Goal: Task Accomplishment & Management: Complete application form

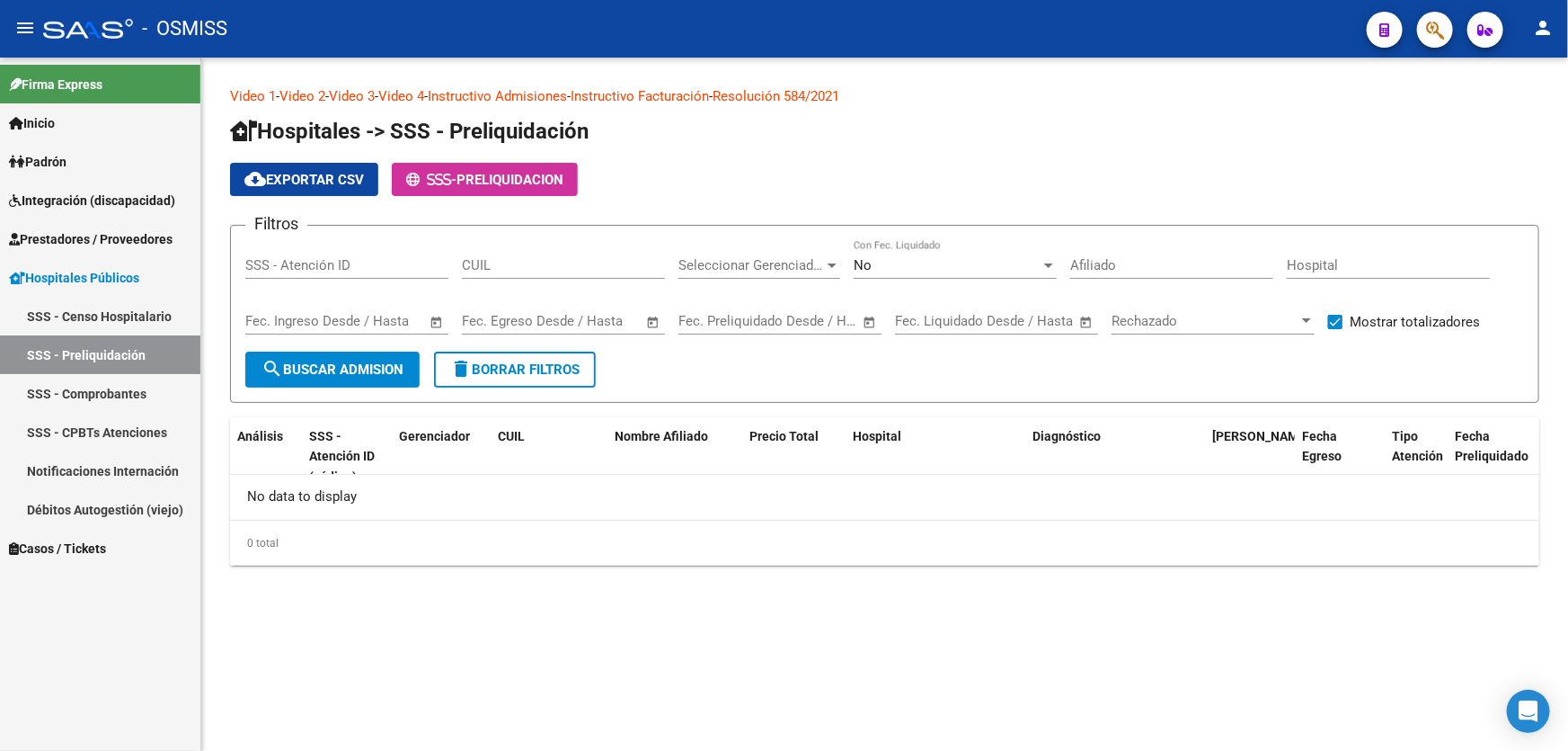
click at [117, 241] on span "Prestadores / Proveedores" at bounding box center [90, 239] width 163 height 20
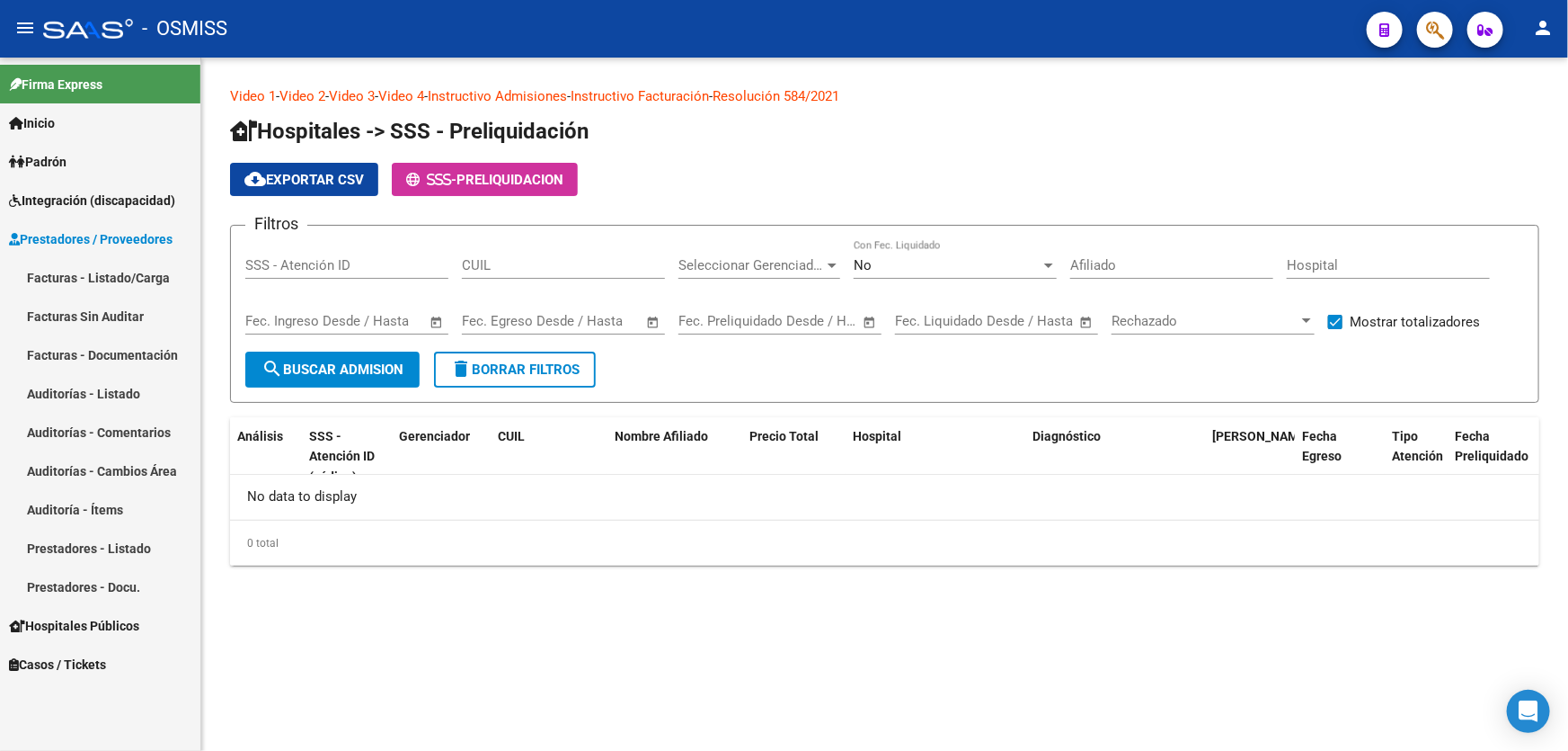
click at [141, 393] on link "Auditorías - Listado" at bounding box center [100, 393] width 201 height 39
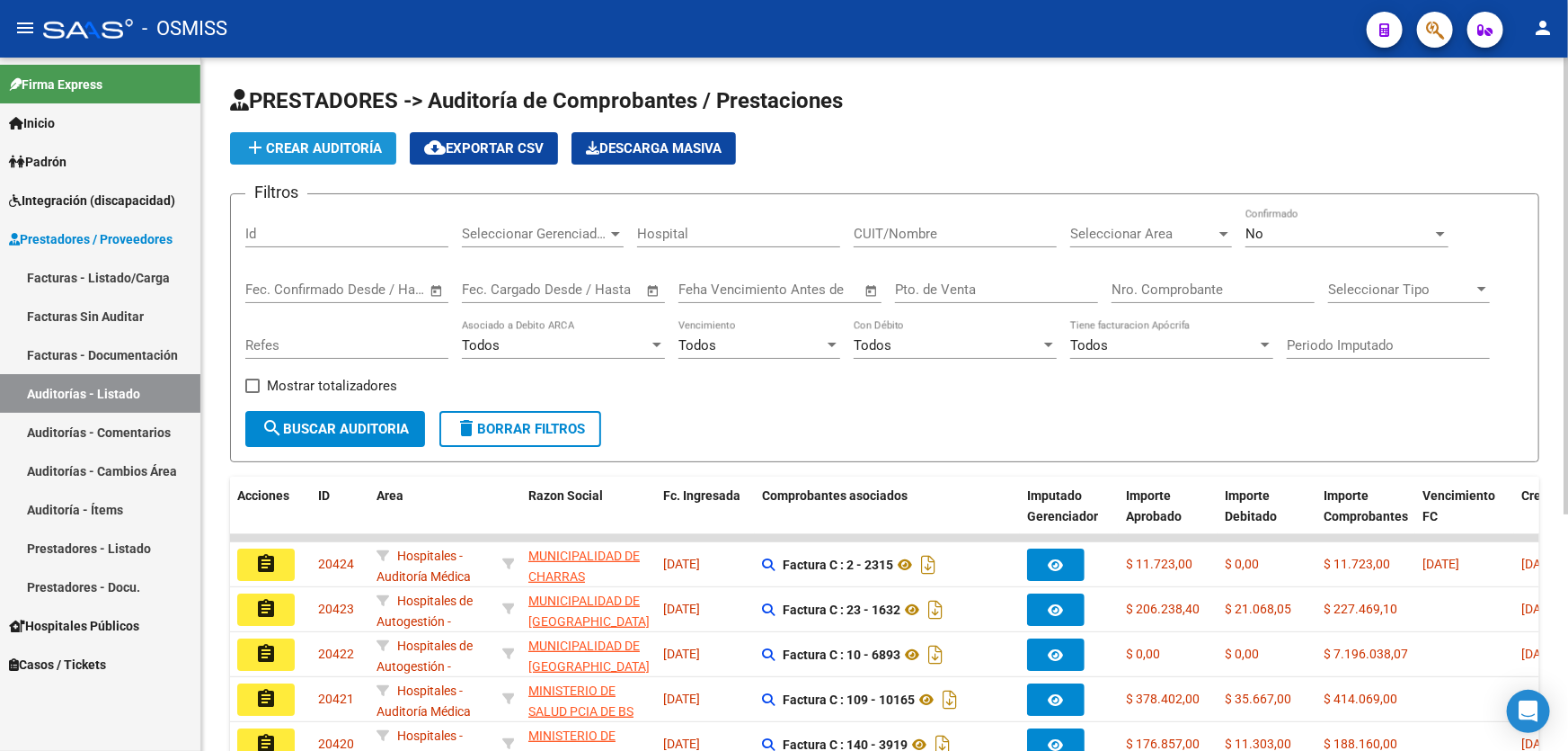
click at [363, 141] on span "add Crear Auditoría" at bounding box center [313, 148] width 138 height 16
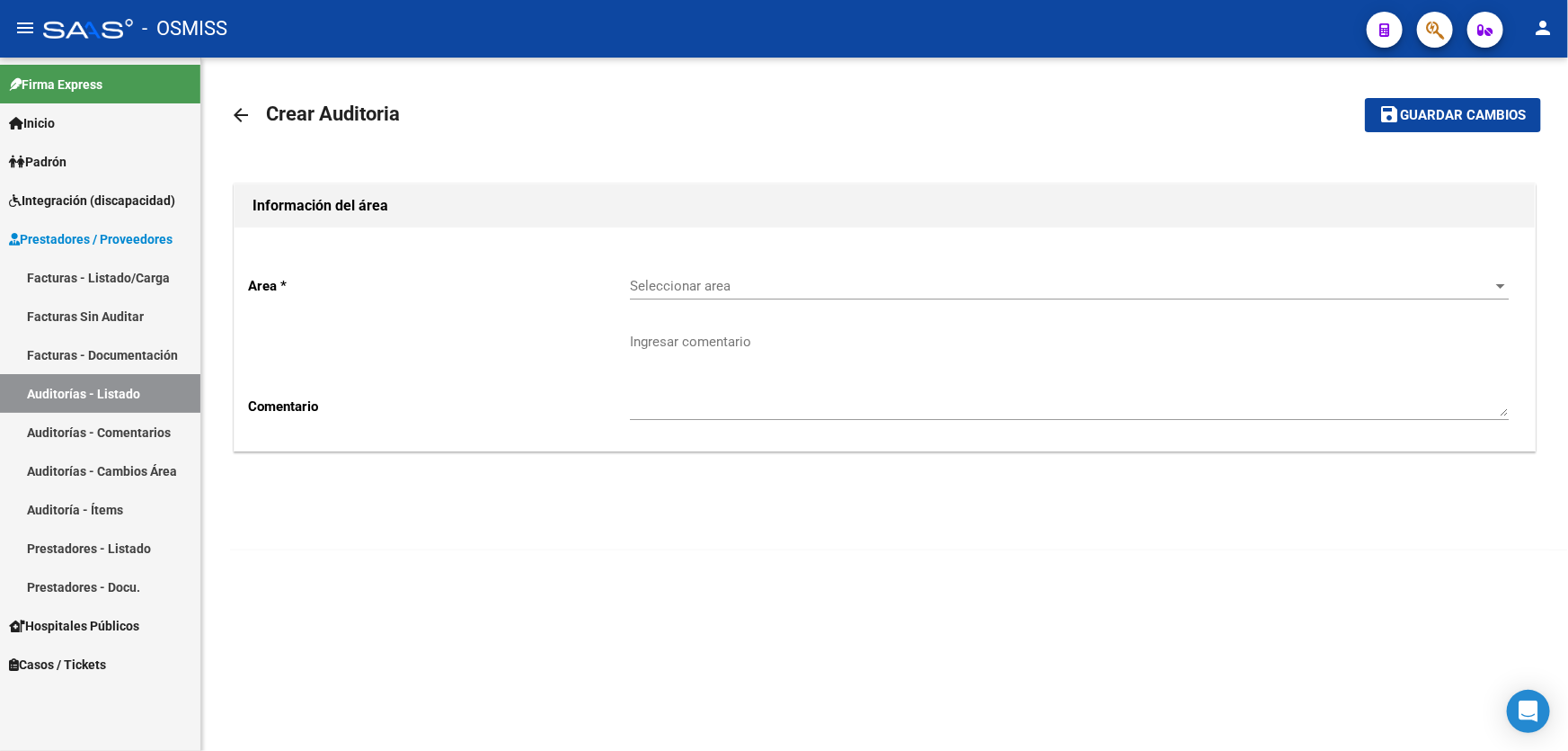
click at [781, 278] on span "Seleccionar area" at bounding box center [1061, 285] width 863 height 16
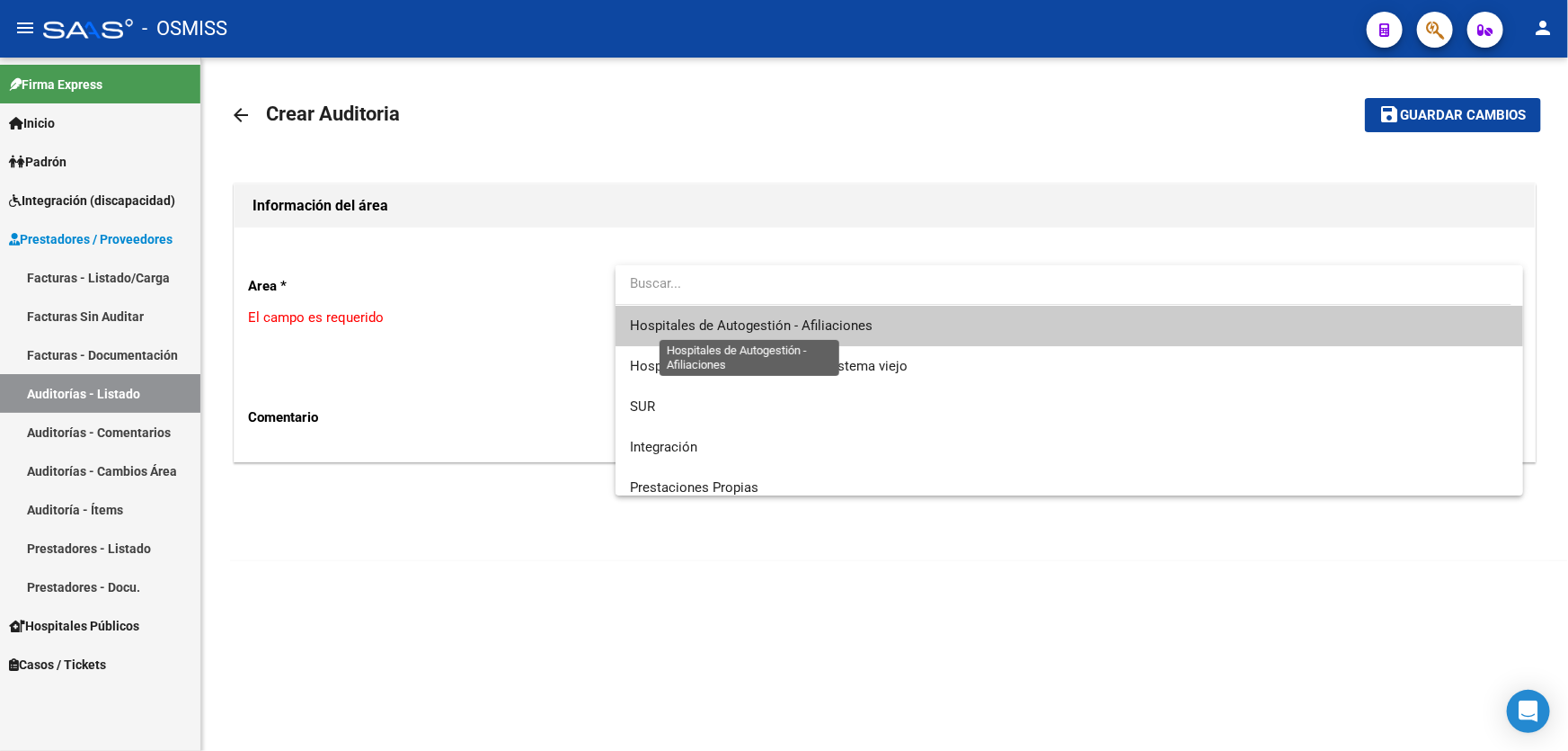
click at [784, 322] on span "Hospitales de Autogestión - Afiliaciones" at bounding box center [751, 325] width 242 height 16
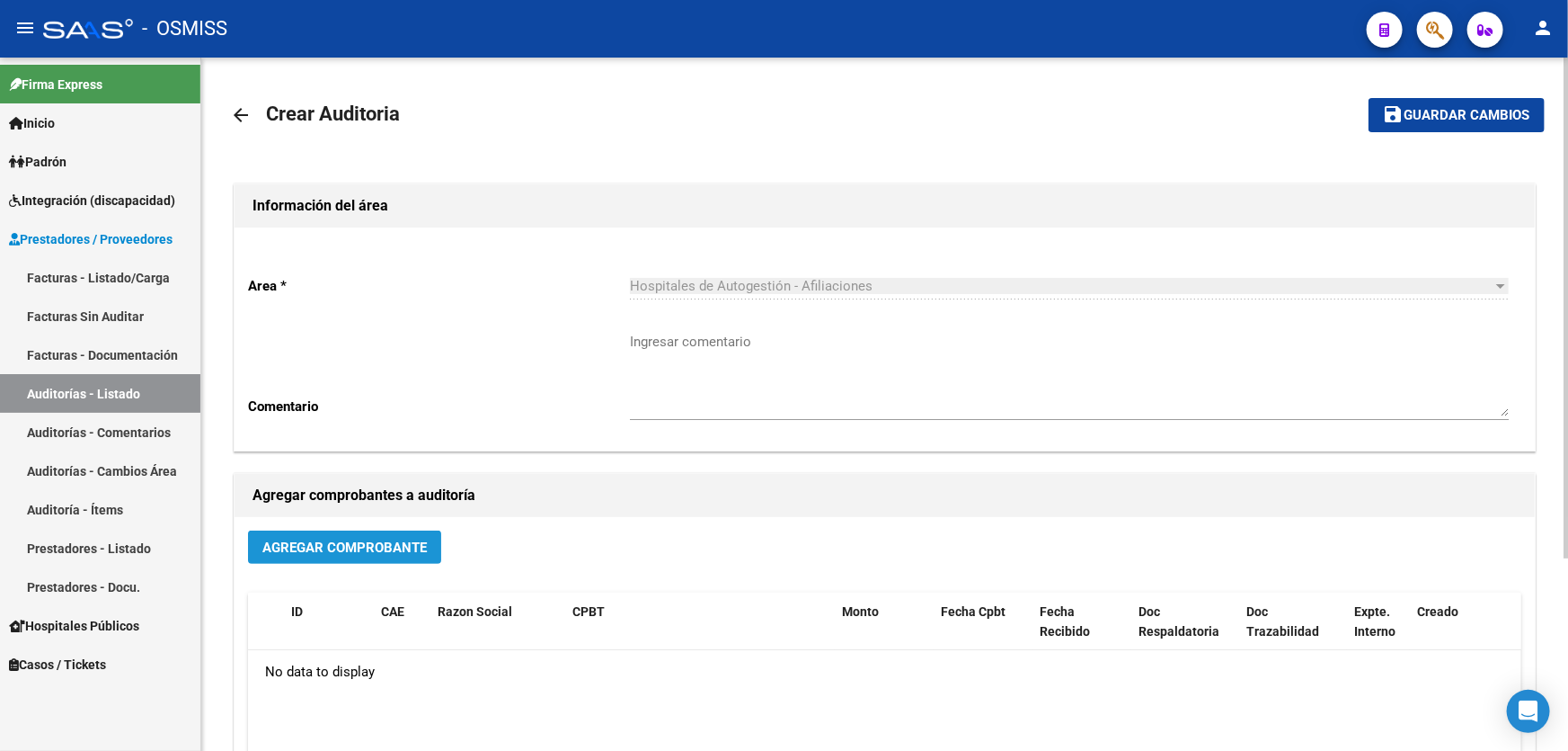
click at [284, 549] on span "Agregar Comprobante" at bounding box center [344, 547] width 164 height 16
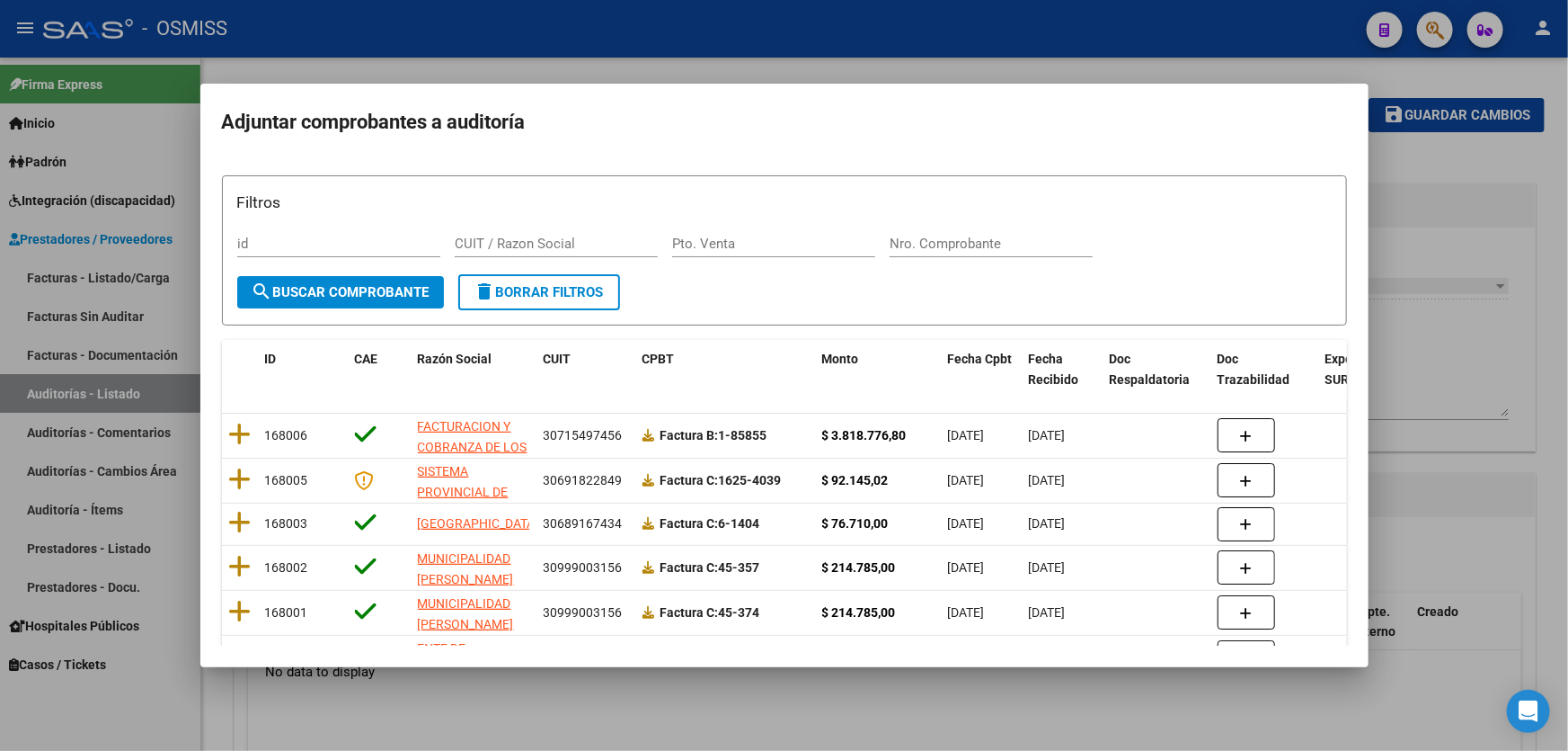
click at [916, 234] on div "Nro. Comprobante" at bounding box center [991, 243] width 203 height 27
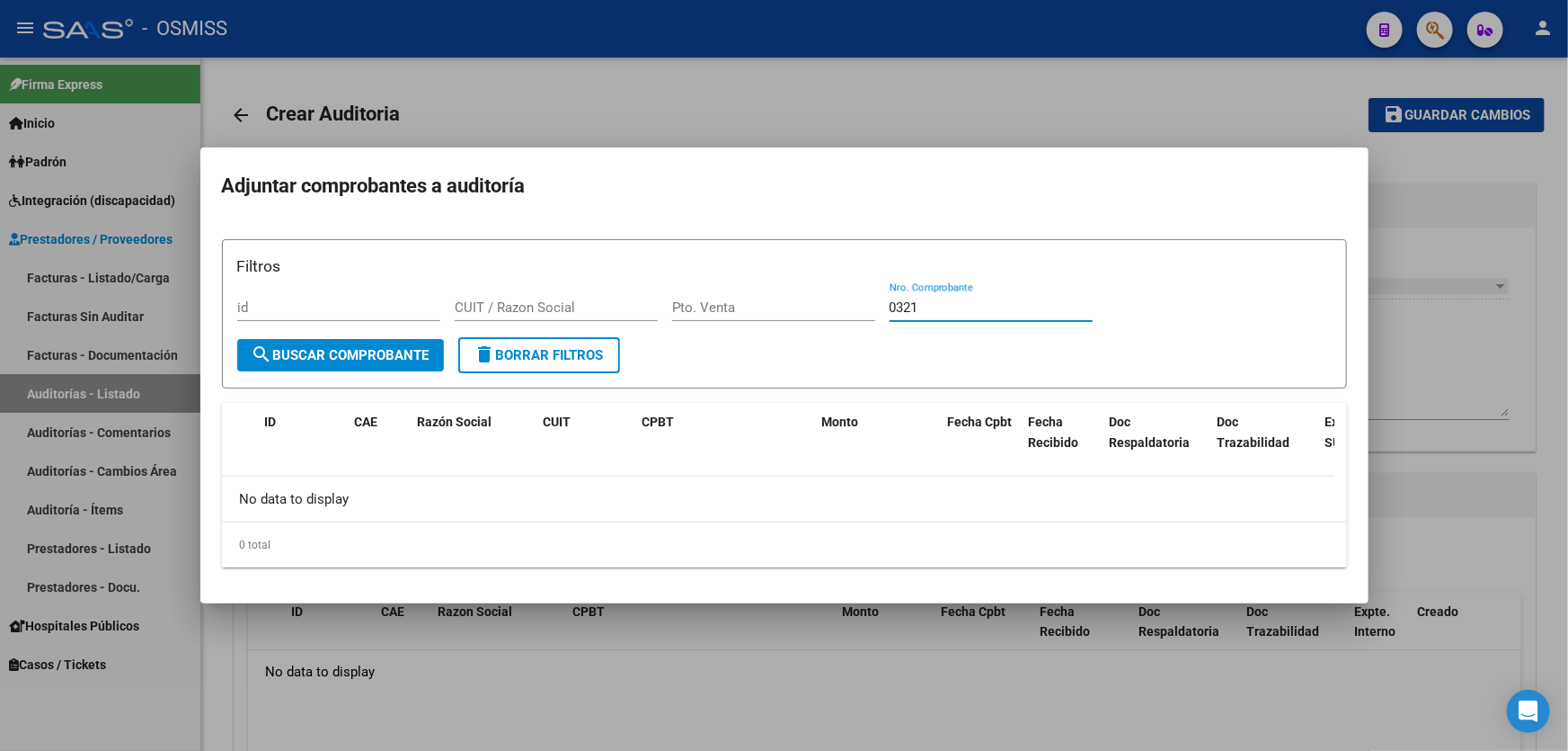
type input "0321"
click at [465, 690] on div at bounding box center [784, 376] width 1568 height 751
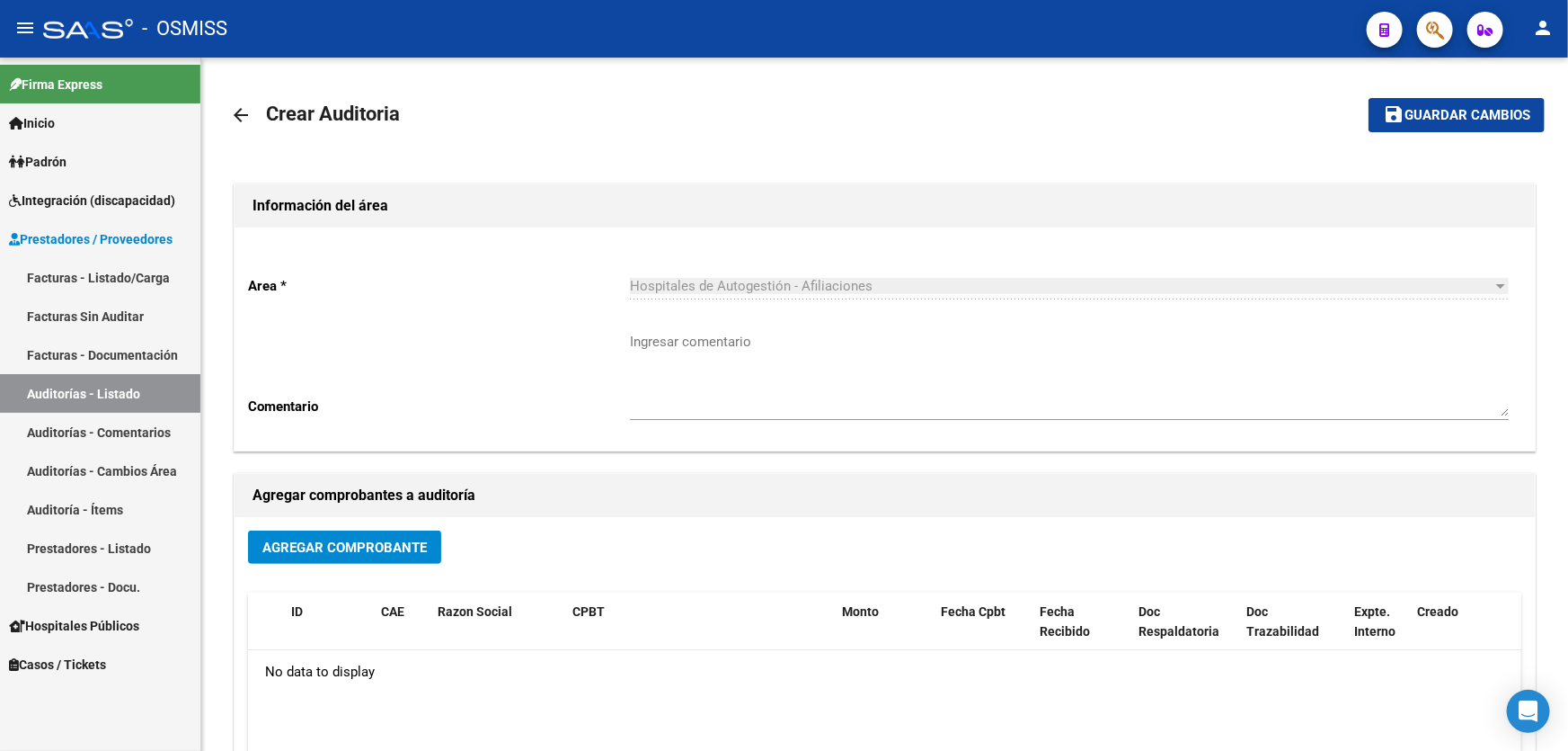
click at [138, 401] on link "Auditorías - Listado" at bounding box center [100, 393] width 201 height 39
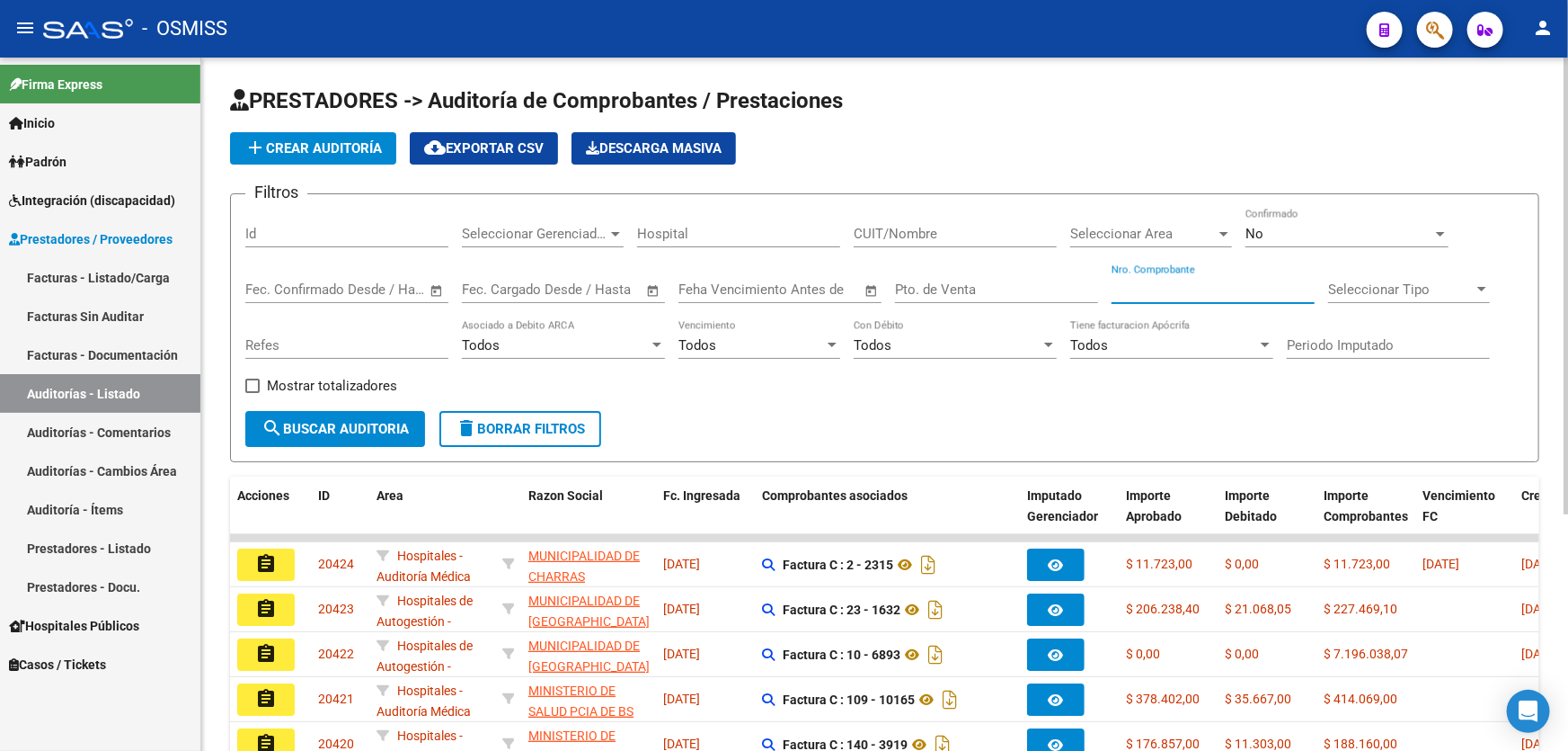
click at [1154, 290] on input "Nro. Comprobante" at bounding box center [1214, 289] width 203 height 16
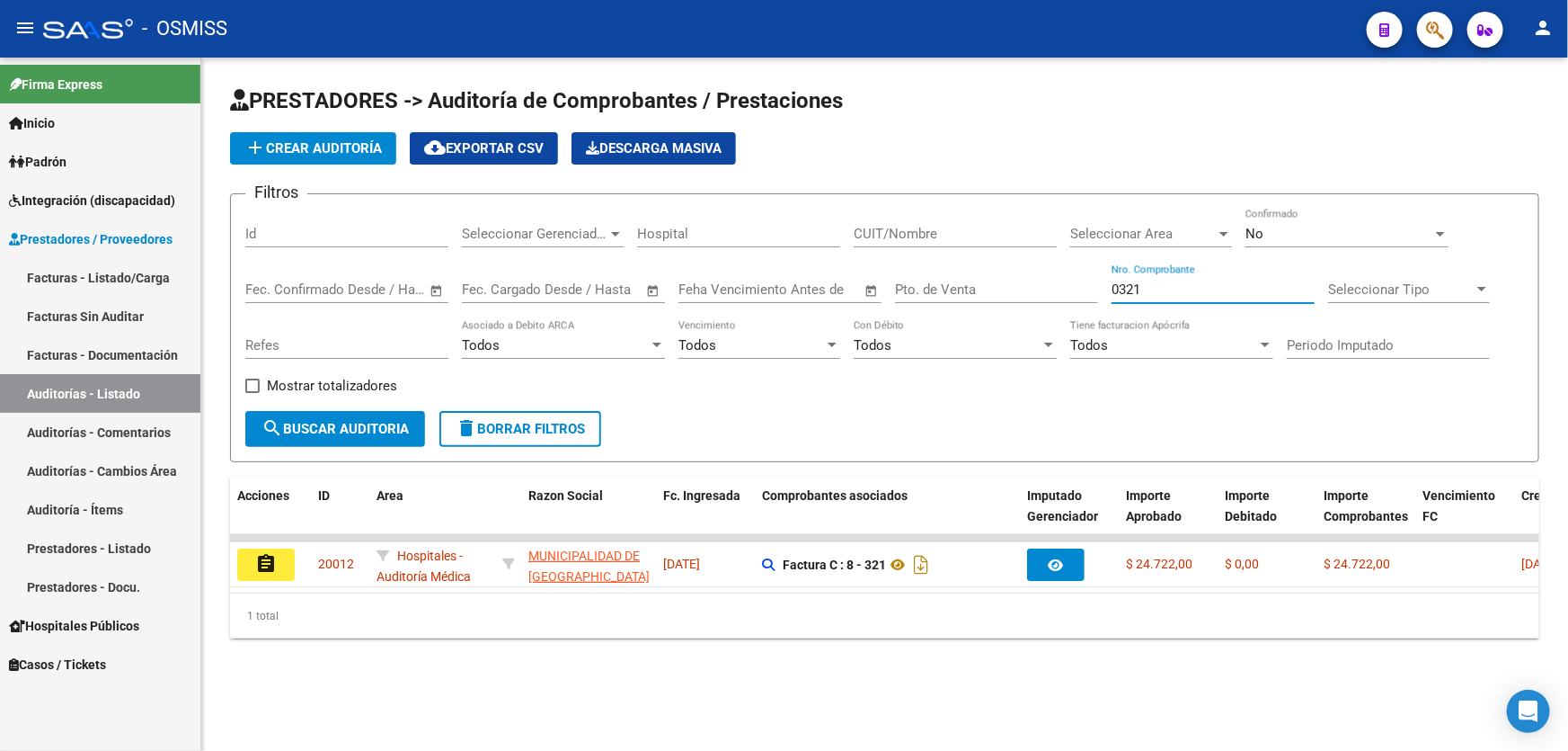
type input "0321"
drag, startPoint x: 1150, startPoint y: 289, endPoint x: 1018, endPoint y: 289, distance: 132.0
click at [1018, 289] on div "Filtros Id Seleccionar Gerenciador Seleccionar Gerenciador Hospital CUIT/Nombre…" at bounding box center [885, 309] width 1279 height 202
type input "169"
drag, startPoint x: 930, startPoint y: 651, endPoint x: 1107, endPoint y: 645, distance: 177.1
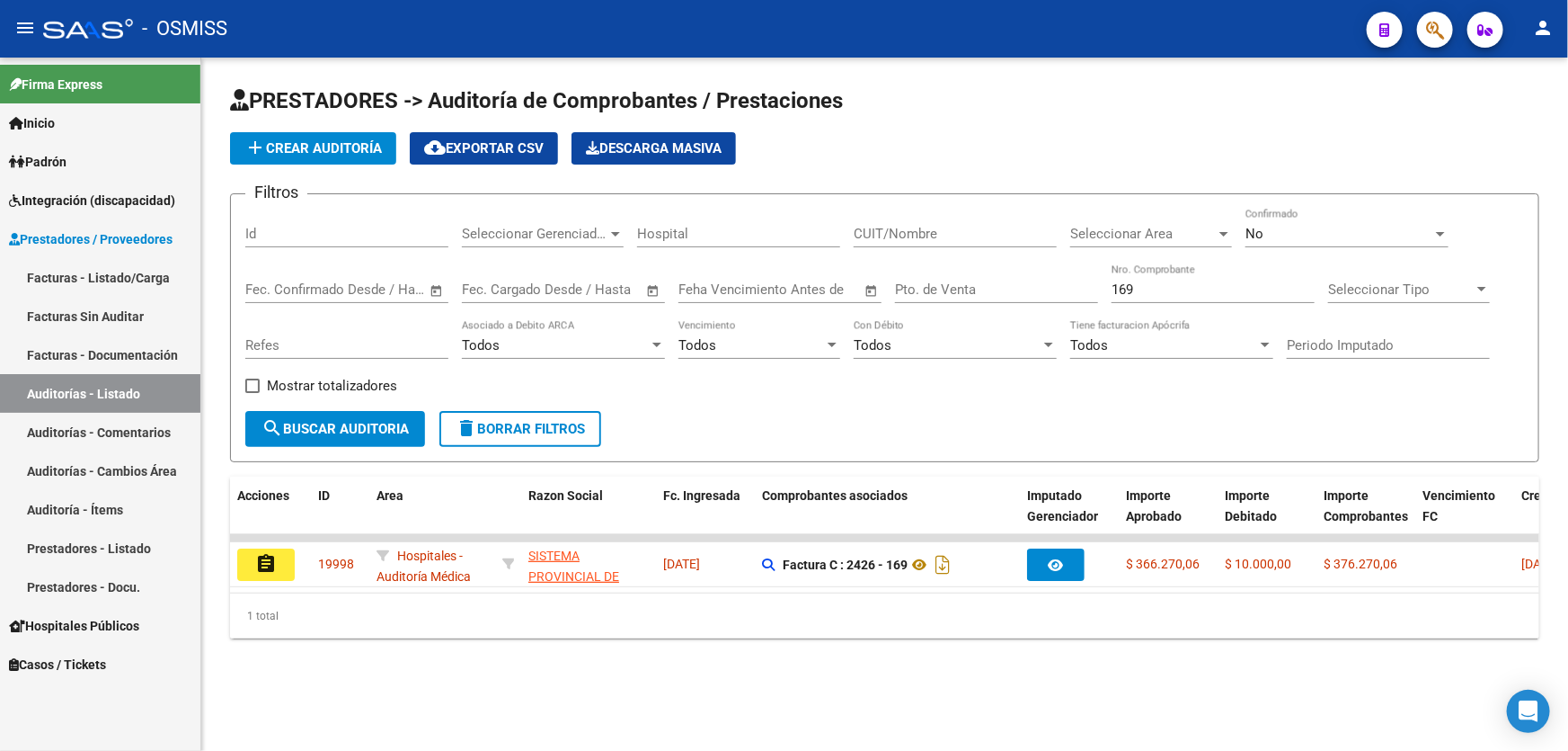
drag, startPoint x: 1101, startPoint y: 609, endPoint x: 1232, endPoint y: 598, distance: 131.5
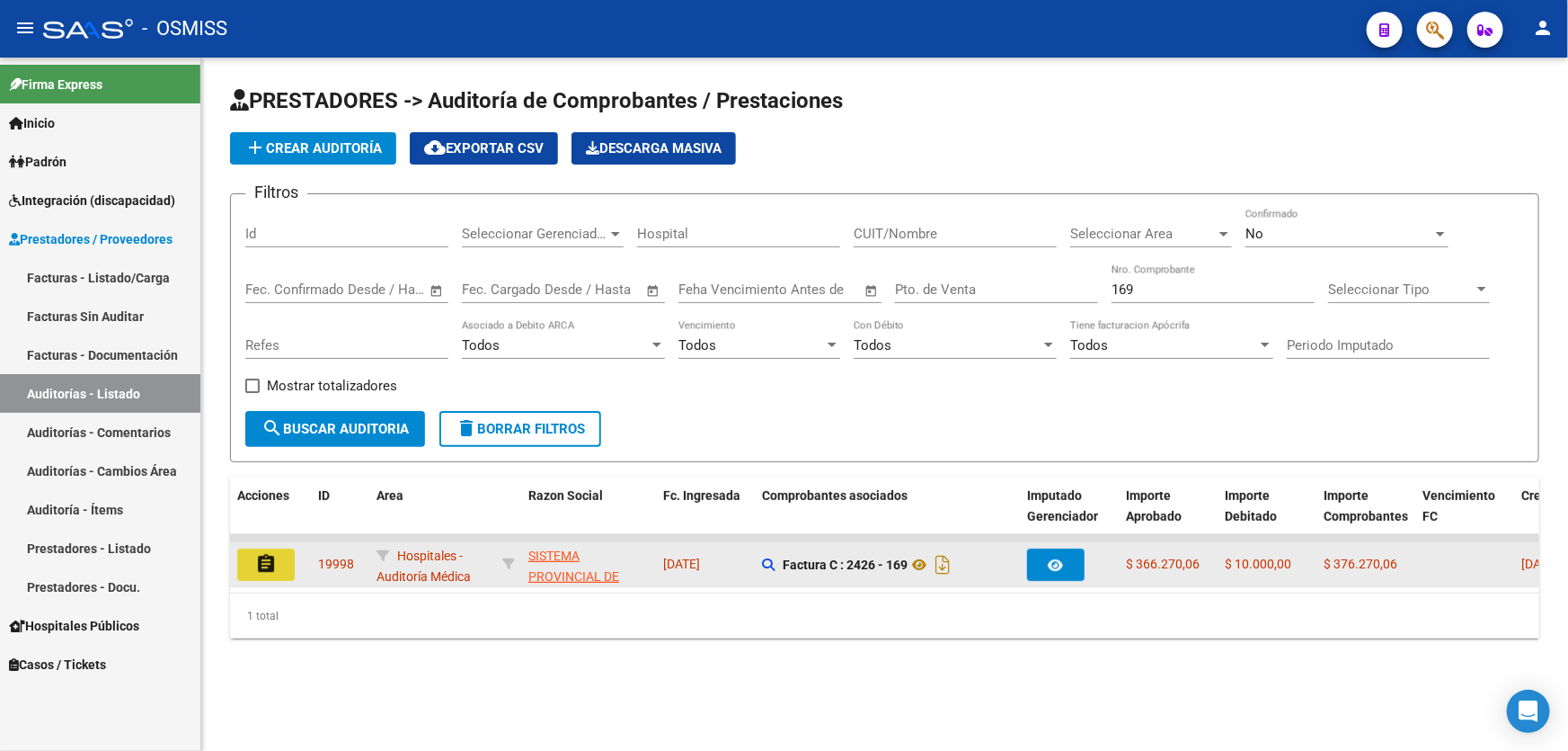
click at [273, 553] on mat-icon "assignment" at bounding box center [266, 564] width 22 height 22
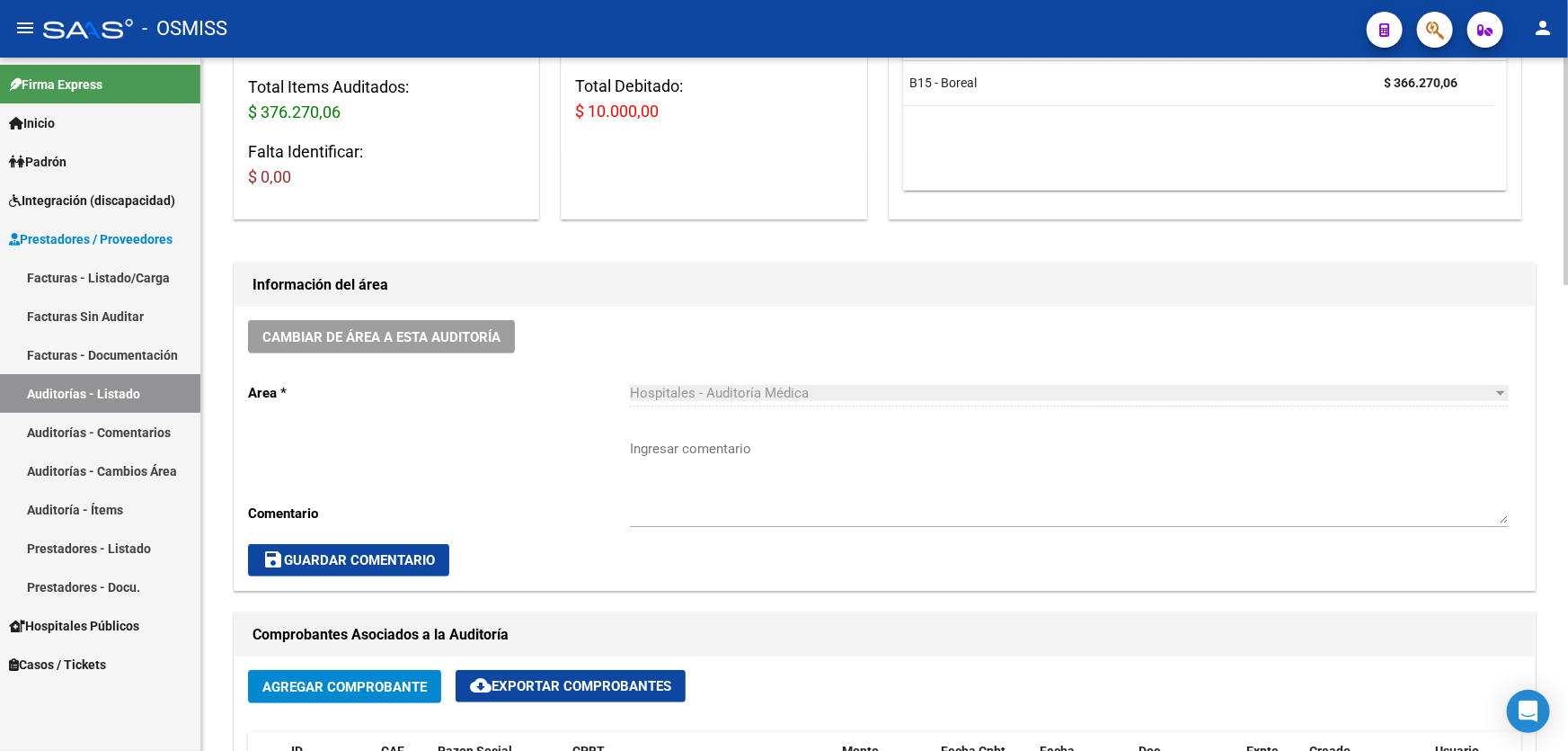
scroll to position [408, 0]
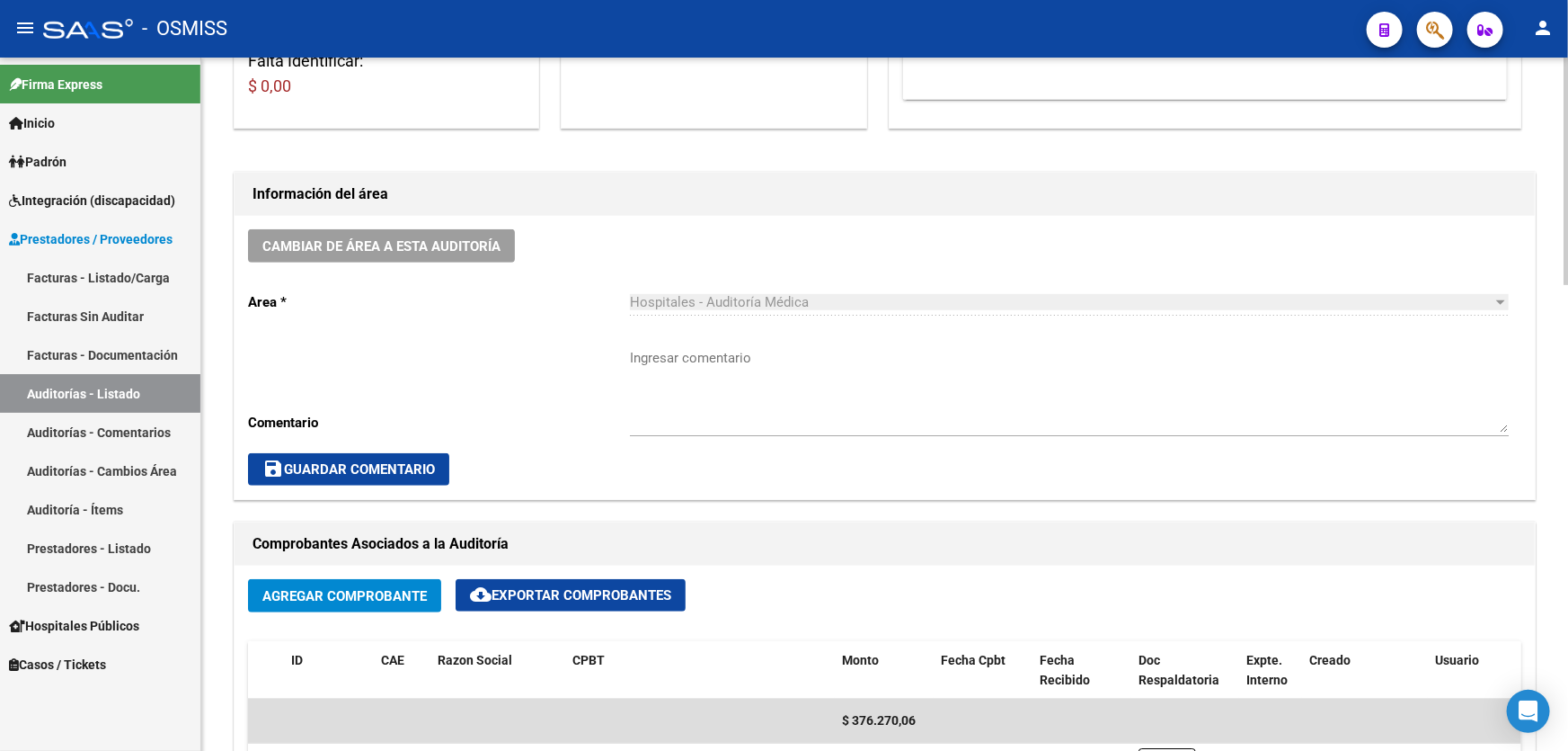
click at [959, 453] on div "save Guardar Comentario" at bounding box center [885, 470] width 1273 height 32
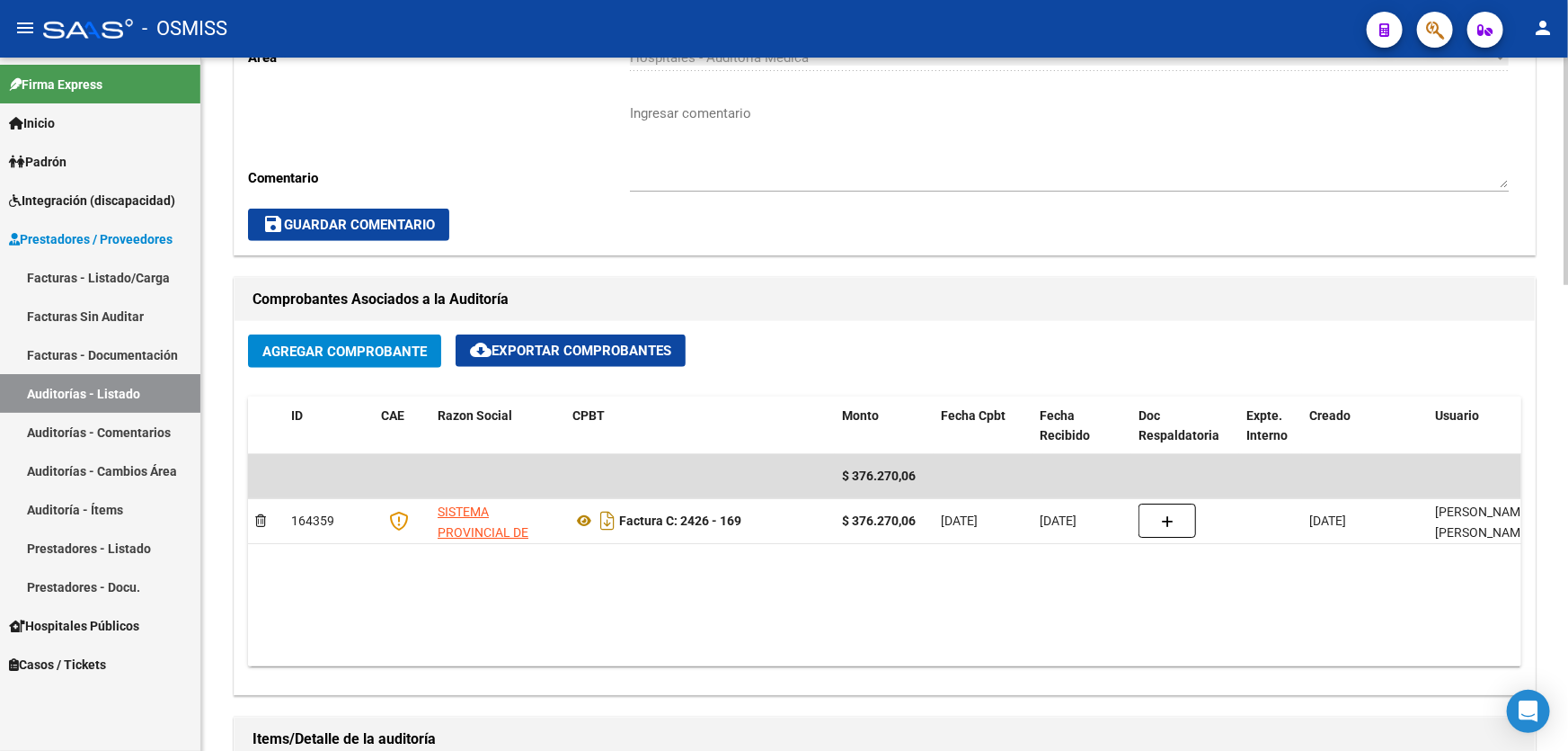
scroll to position [818, 0]
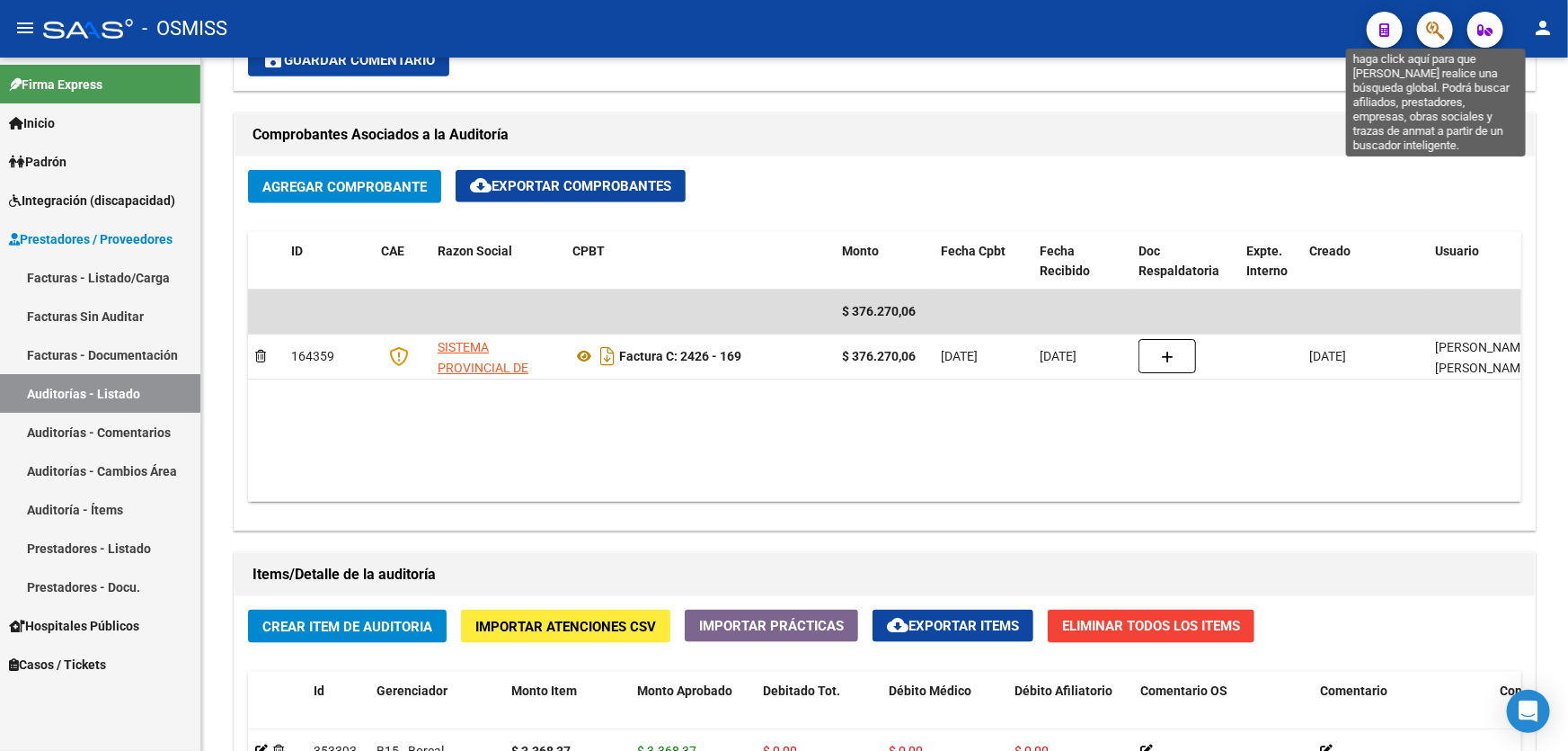
click at [1432, 33] on icon "button" at bounding box center [1435, 30] width 18 height 21
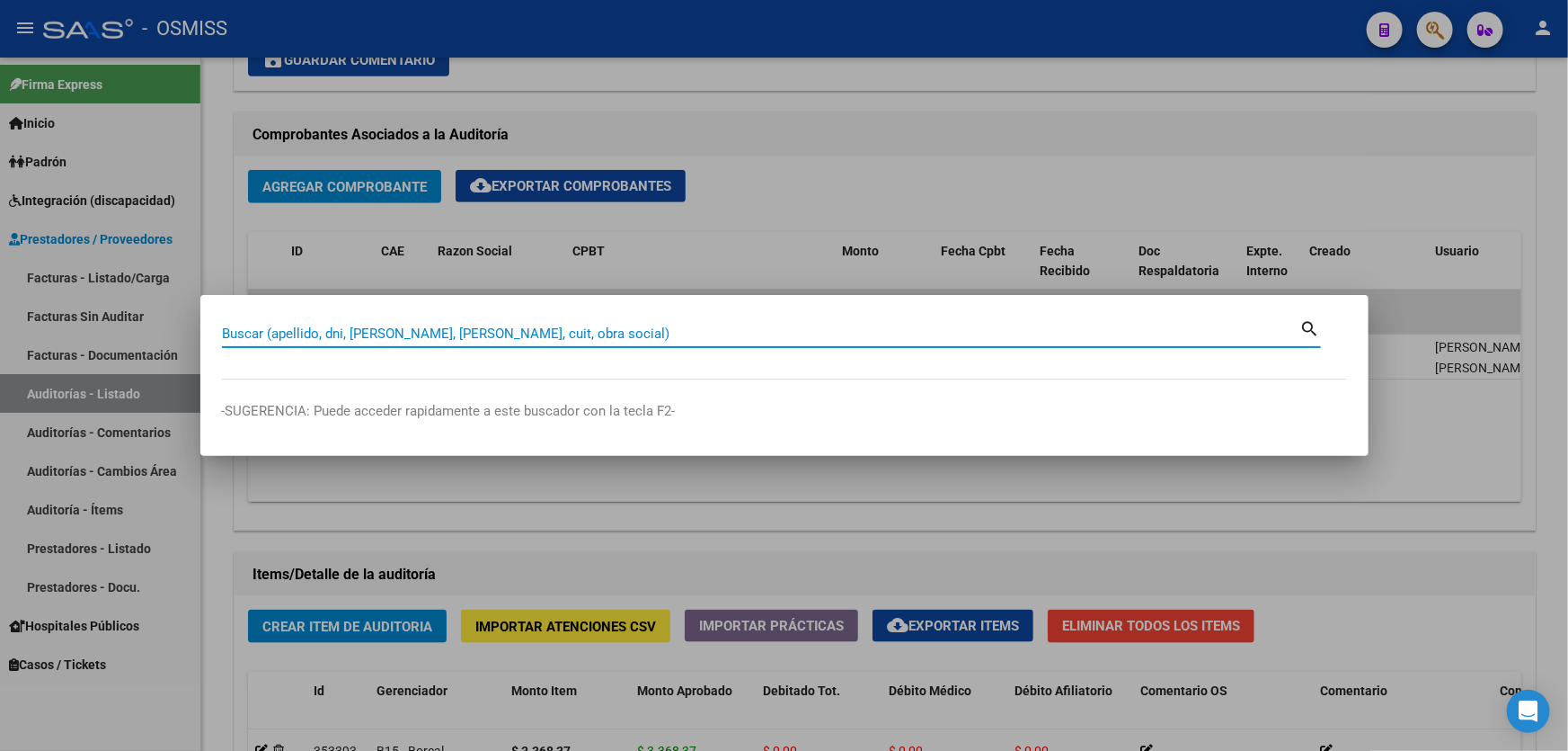
click at [387, 333] on input "Buscar (apellido, dni, [PERSON_NAME], [PERSON_NAME], cuit, obra social)" at bounding box center [761, 333] width 1079 height 16
type input "0"
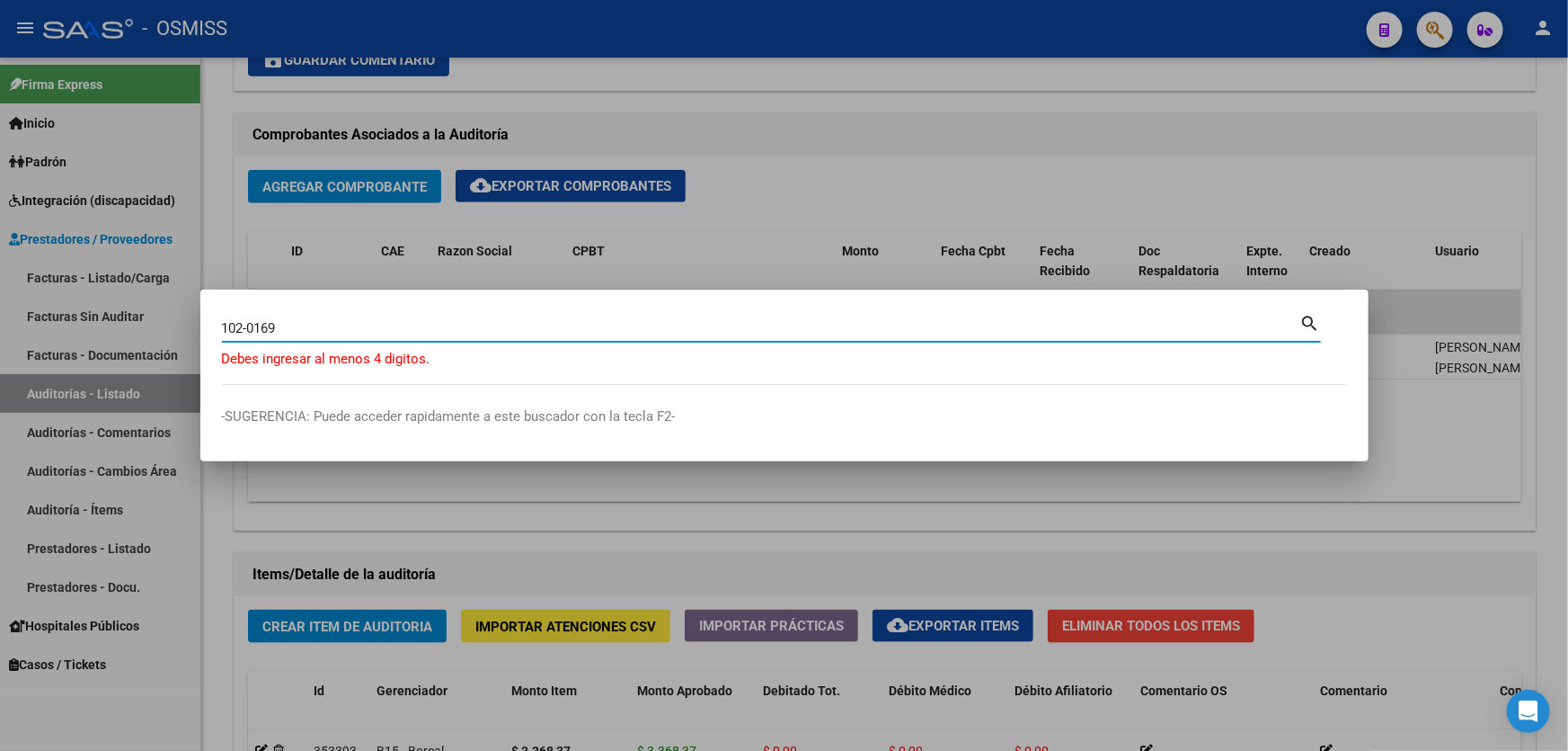
type input "102-0169"
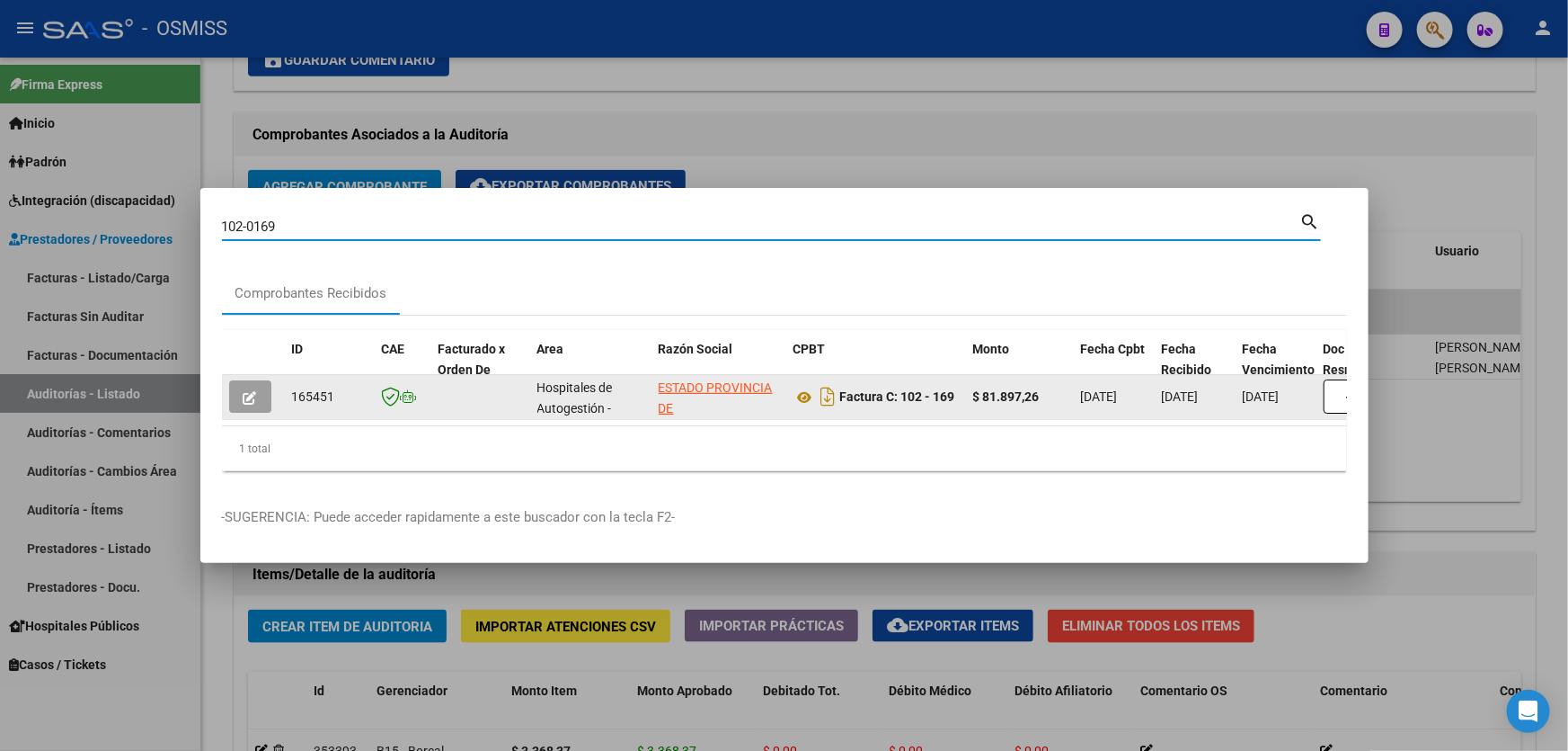
click at [250, 395] on icon "button" at bounding box center [250, 397] width 13 height 13
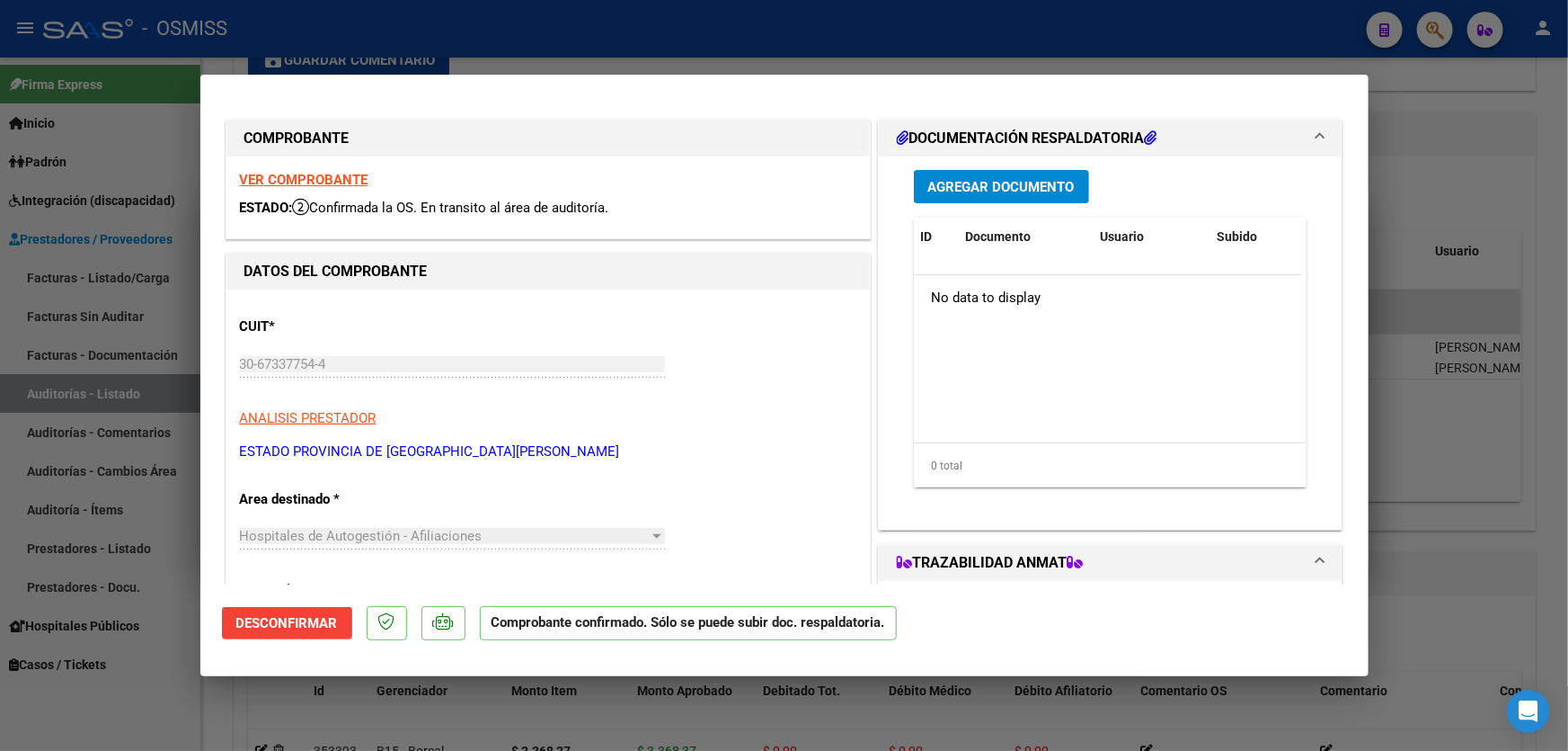
click at [783, 339] on div "CUIT * 30-67337754-4 Ingresar CUIT ANALISIS PRESTADOR ESTADO PROVINCIA DE [GEOG…" at bounding box center [547, 382] width 617 height 158
click at [390, 456] on p "ESTADO PROVINCIA DE [GEOGRAPHIC_DATA][PERSON_NAME]" at bounding box center [547, 452] width 617 height 21
click at [345, 176] on strong "VER COMPROBANTE" at bounding box center [303, 180] width 128 height 16
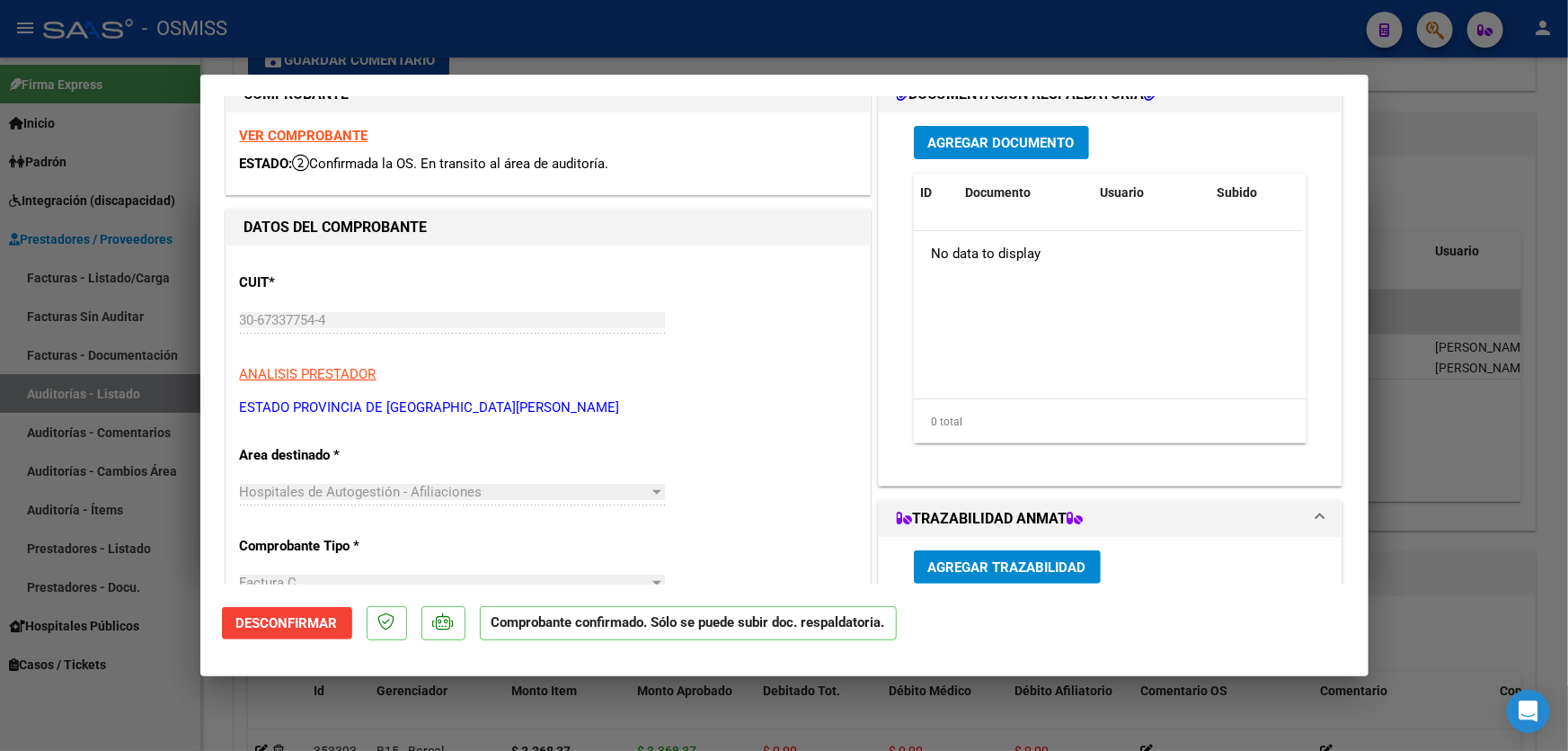
scroll to position [163, 0]
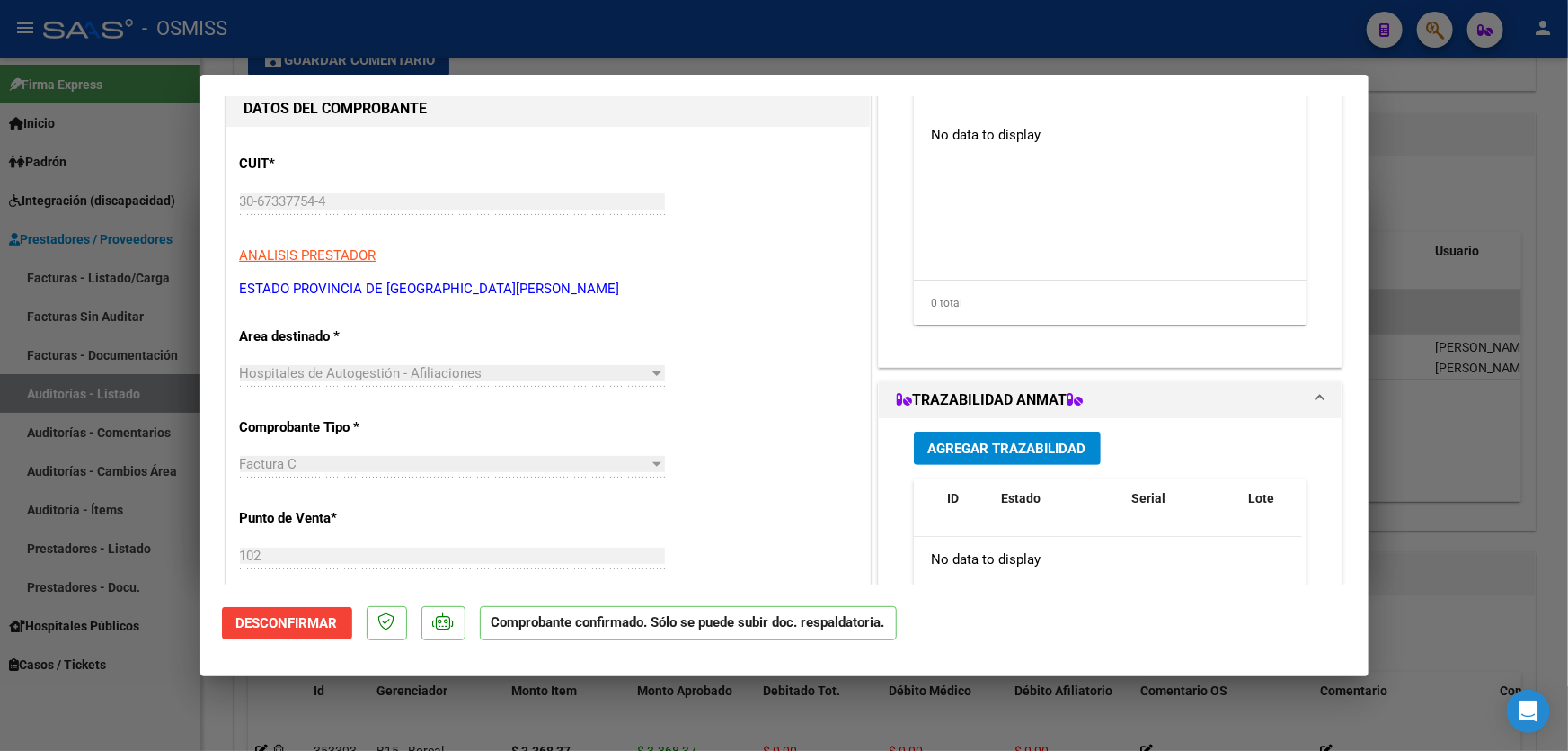
click at [1408, 508] on div at bounding box center [784, 376] width 1568 height 751
type input "$ 0,00"
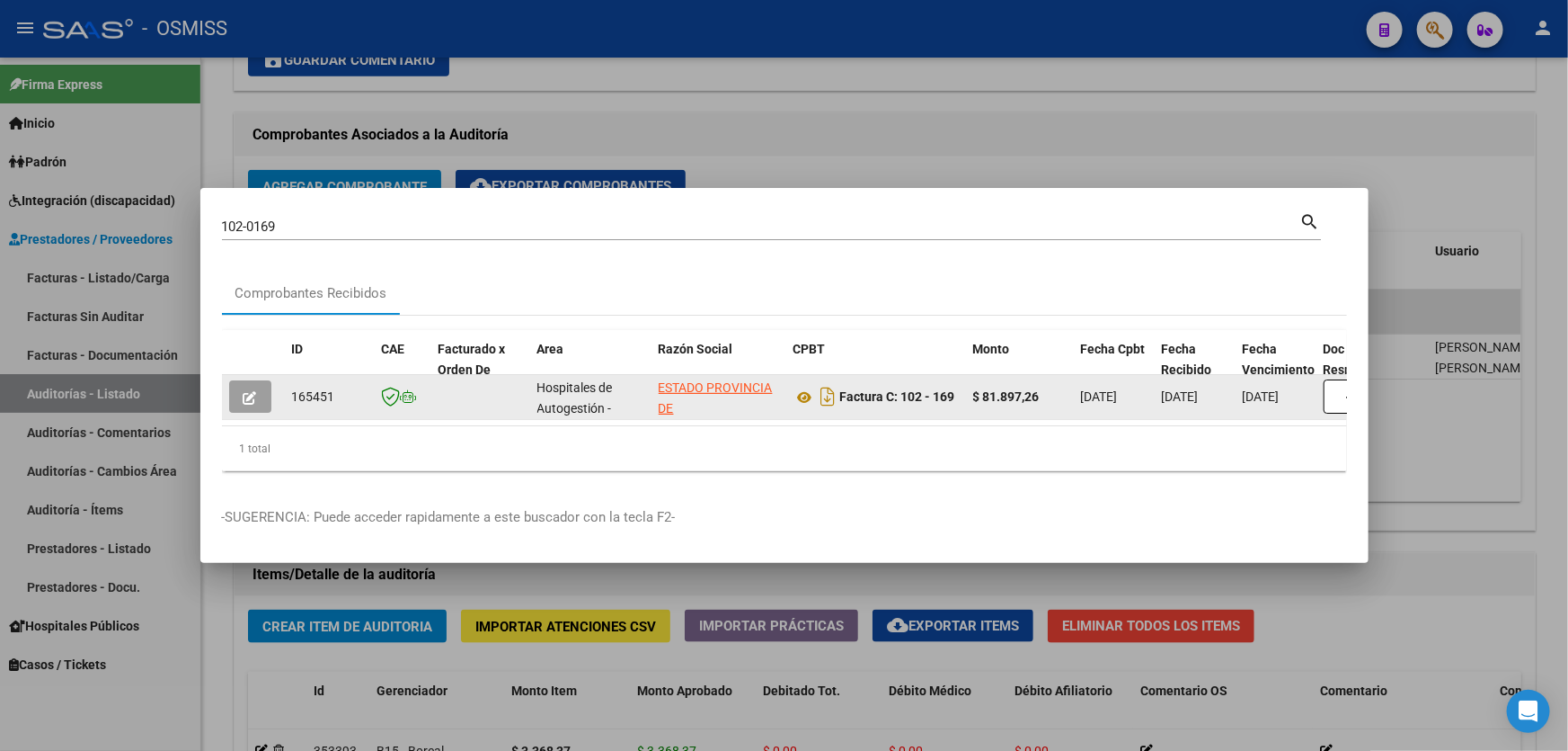
click at [262, 386] on button "button" at bounding box center [250, 396] width 42 height 32
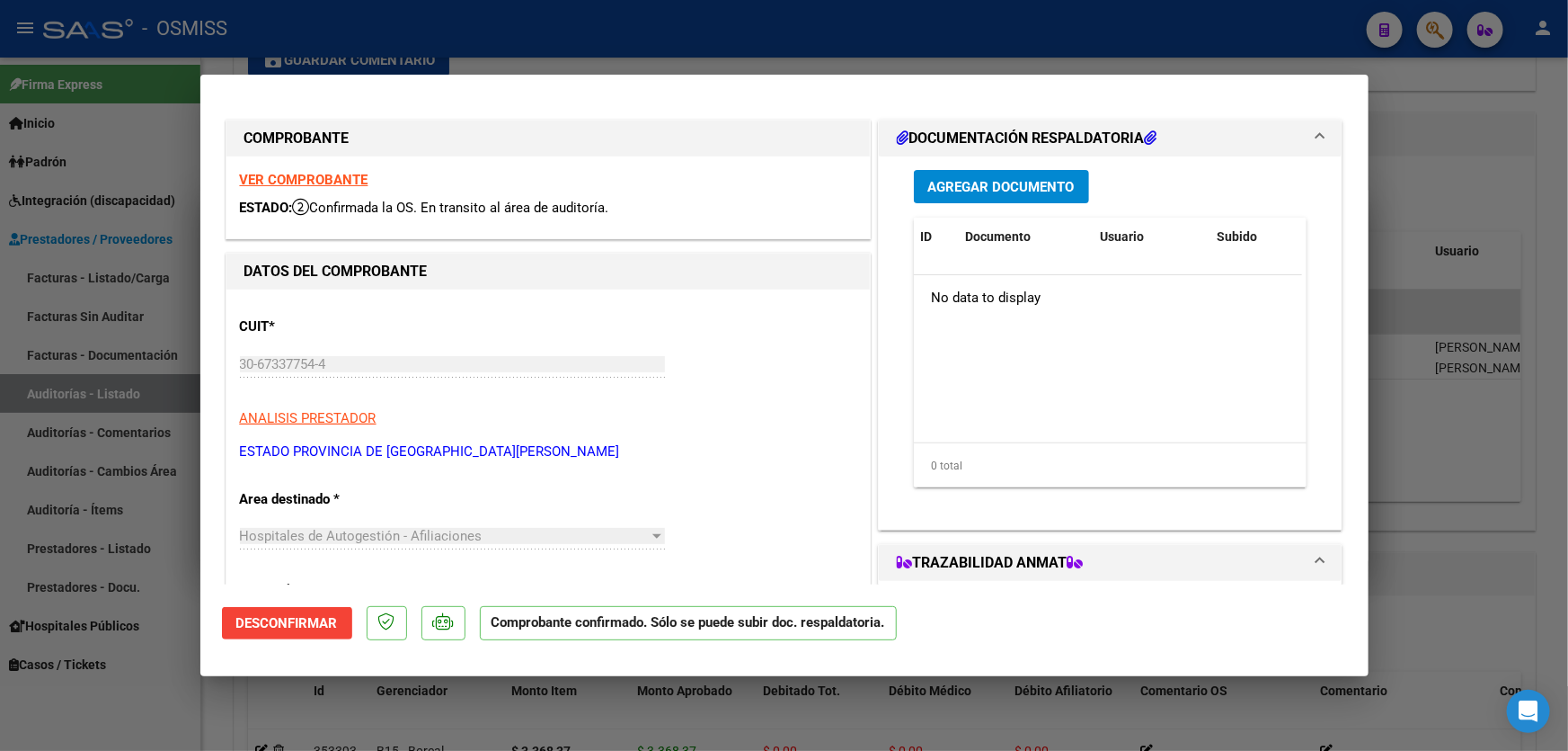
click at [1289, 495] on div "Agregar Documento ID Documento Usuario Subido Acción No data to display 0 total…" at bounding box center [1110, 336] width 421 height 358
click at [1385, 491] on div at bounding box center [784, 376] width 1568 height 751
type input "$ 0,00"
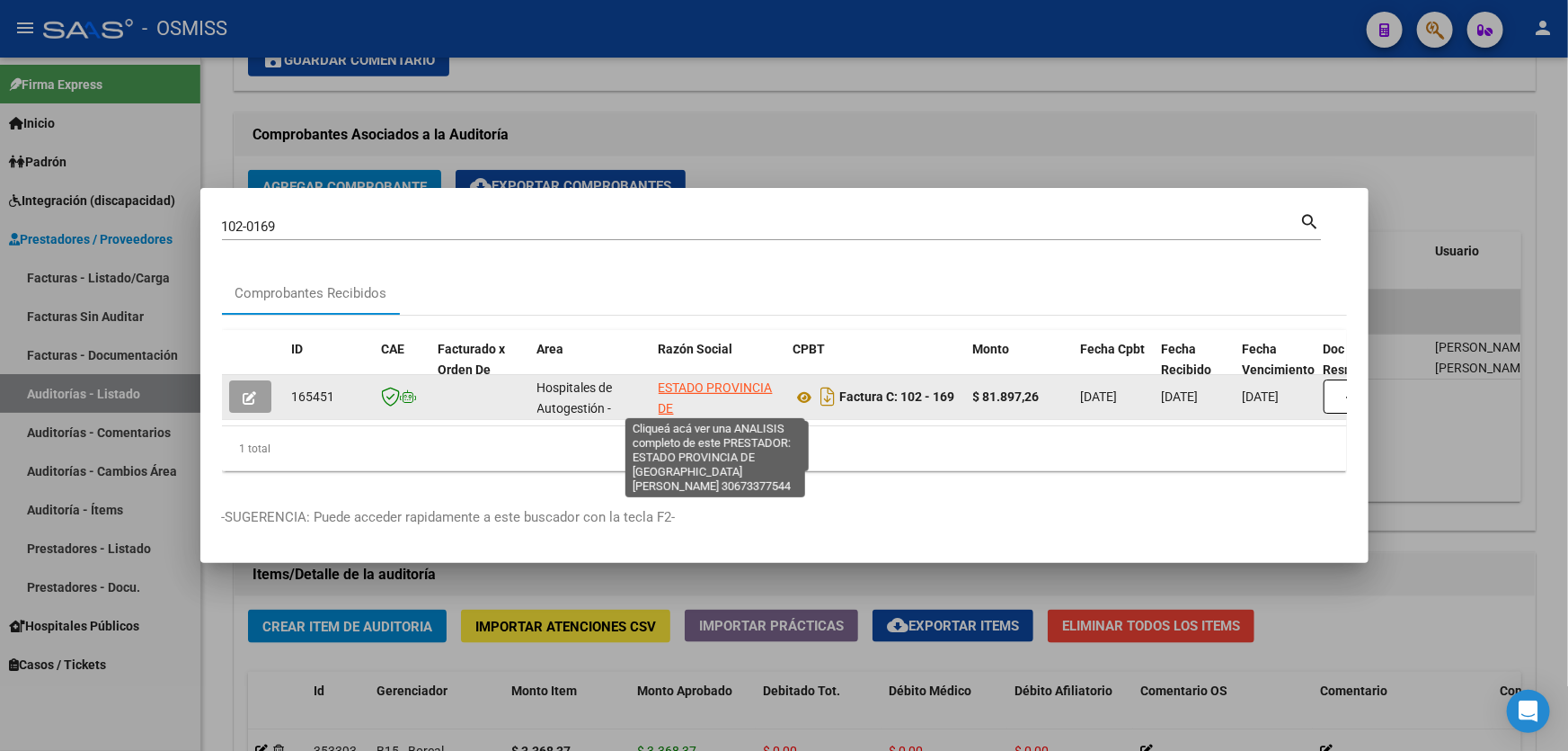
click at [679, 388] on span "ESTADO PROVINCIA DE [GEOGRAPHIC_DATA][PERSON_NAME]" at bounding box center [719, 417] width 122 height 75
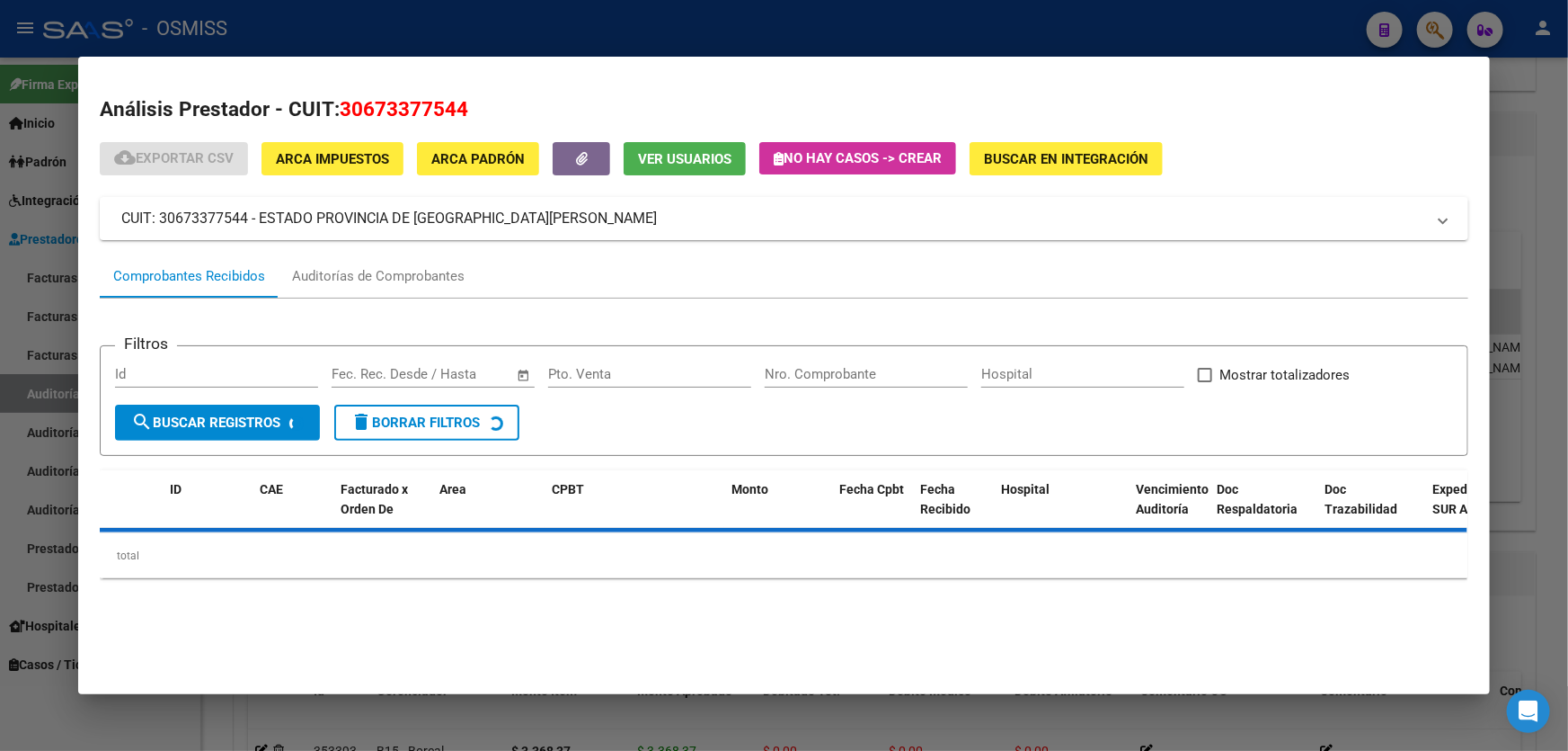
click at [1535, 277] on div at bounding box center [784, 376] width 1568 height 751
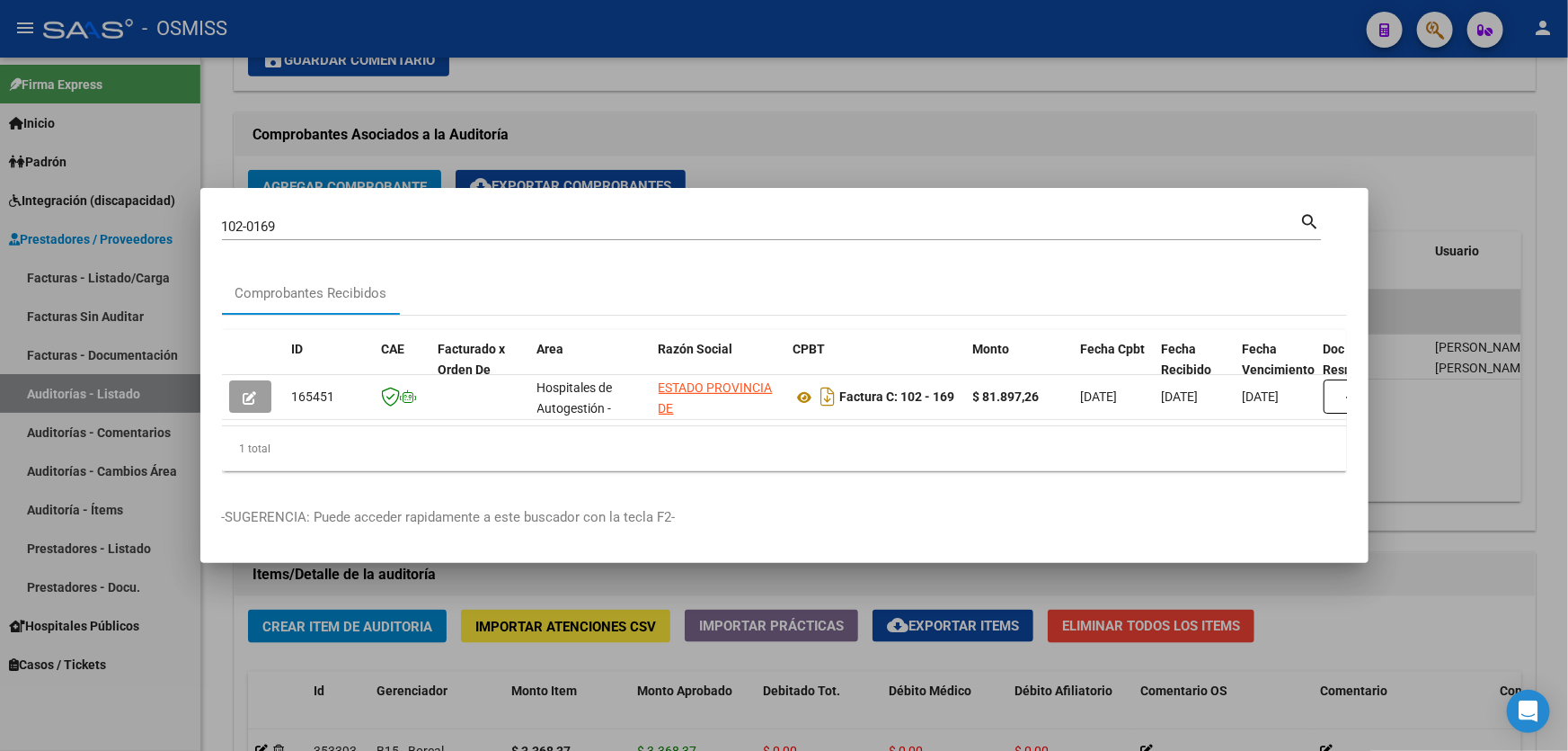
click at [980, 157] on div at bounding box center [784, 376] width 1568 height 751
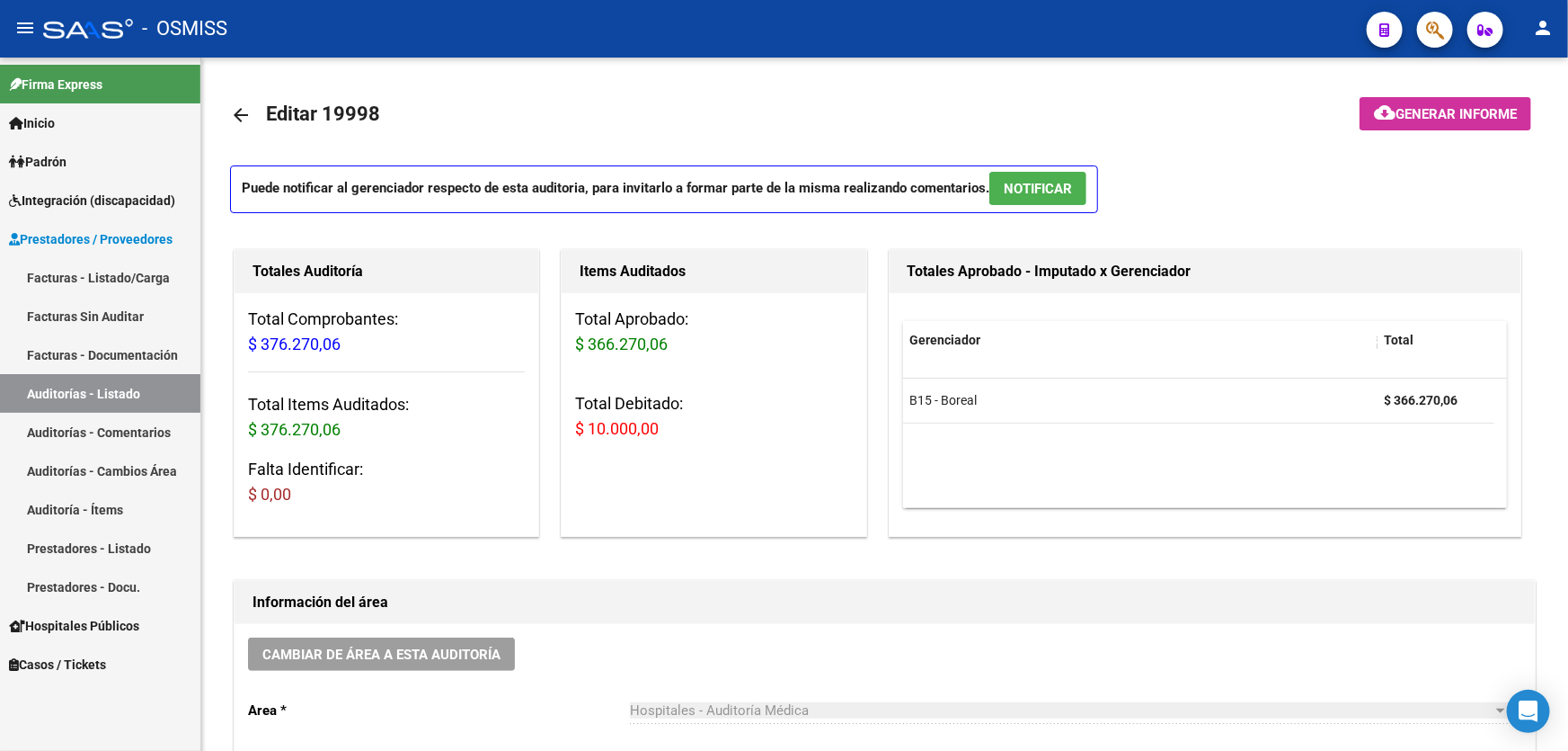
click at [157, 396] on link "Auditorías - Listado" at bounding box center [100, 393] width 201 height 39
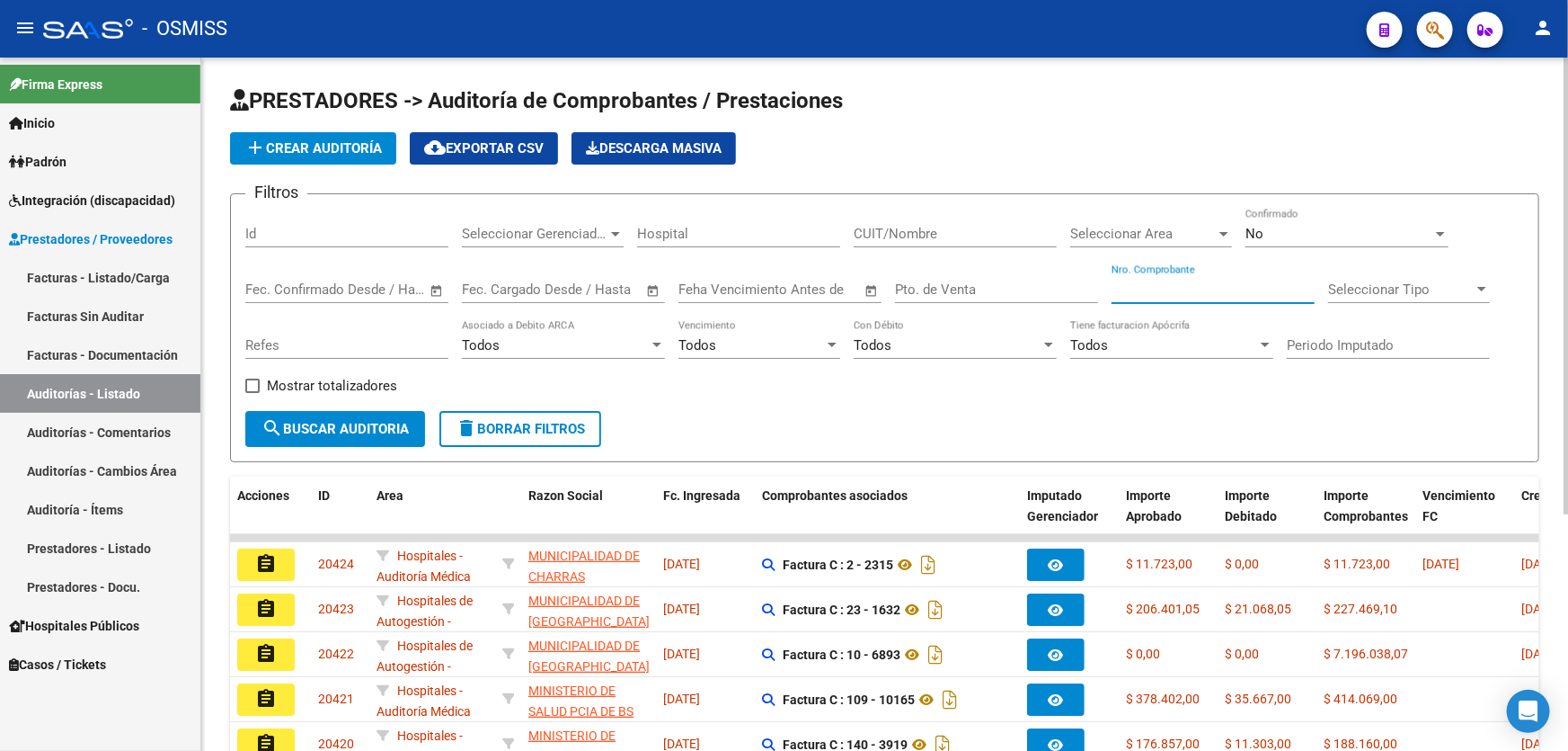
click at [1137, 285] on input "Nro. Comprobante" at bounding box center [1214, 289] width 203 height 16
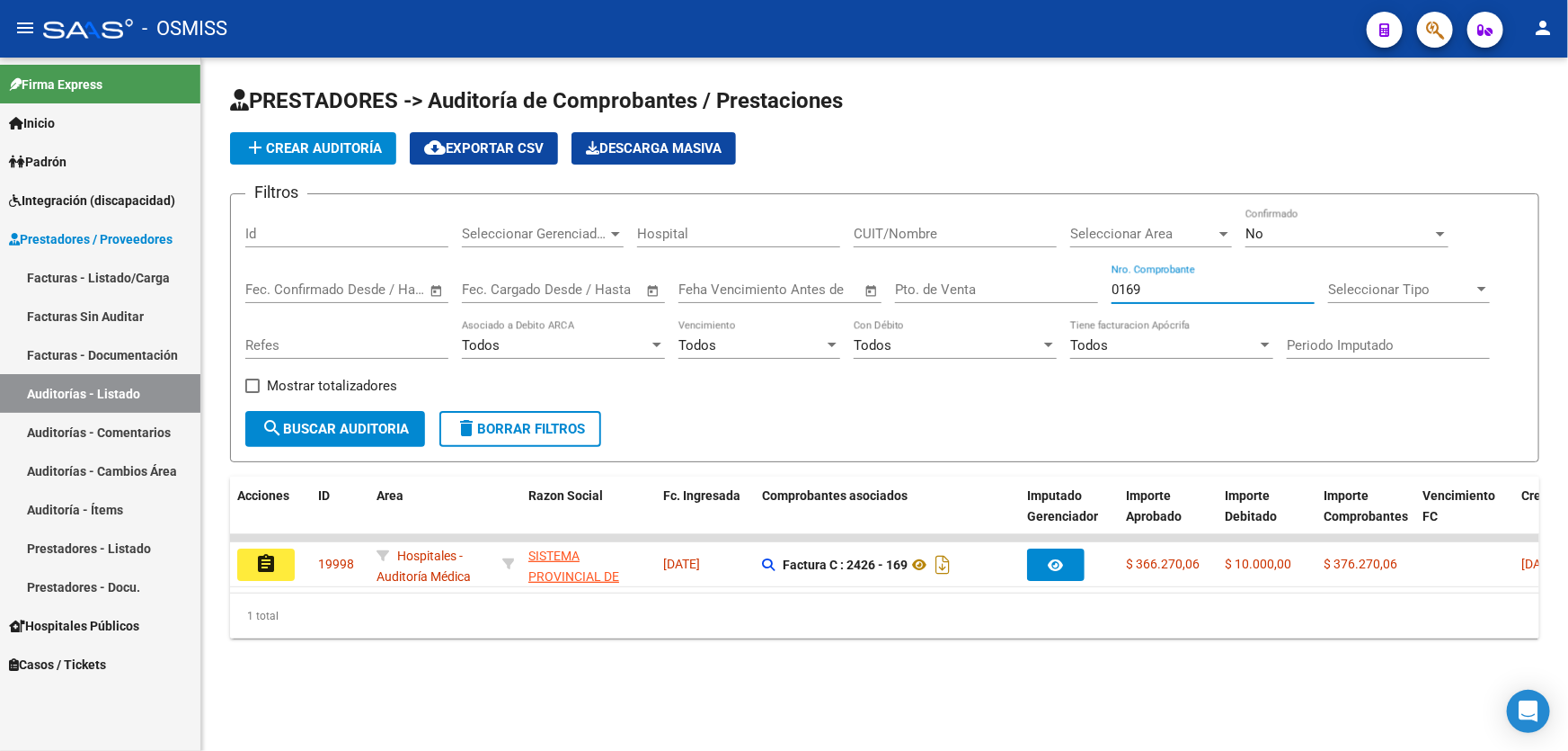
type input "0169"
click at [1036, 288] on input "Pto. de Venta" at bounding box center [997, 289] width 203 height 16
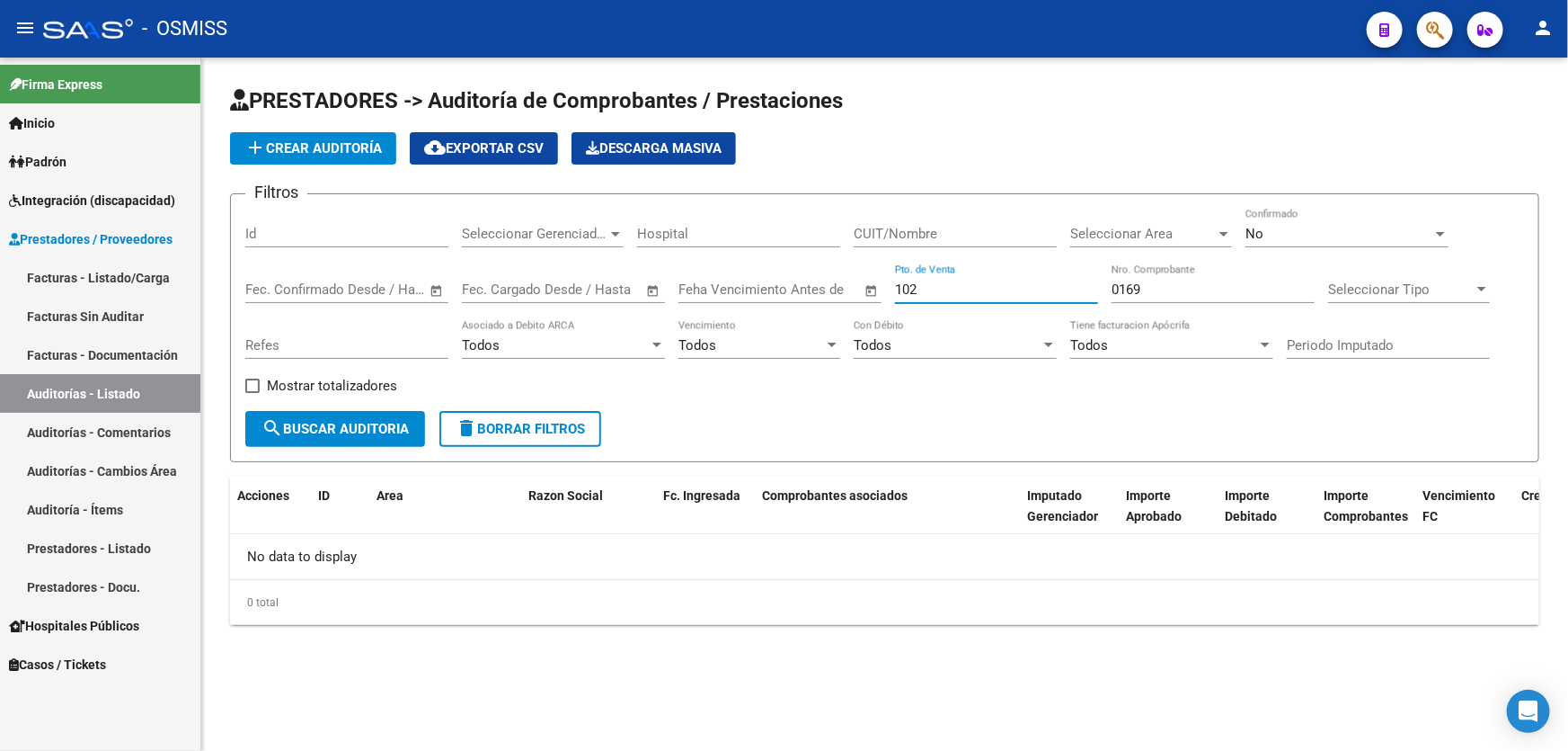
type input "102"
click at [966, 449] on form "Filtros Id Seleccionar Gerenciador Seleccionar Gerenciador Hospital CUIT/Nombre…" at bounding box center [885, 327] width 1310 height 269
click at [981, 702] on mat-sidenav-content "PRESTADORES -> Auditoría de Comprobantes / Prestaciones add Crear Auditoría clo…" at bounding box center [885, 404] width 1367 height 693
drag, startPoint x: 997, startPoint y: 288, endPoint x: 744, endPoint y: 284, distance: 253.0
click at [747, 285] on div "Filtros Id Seleccionar Gerenciador Seleccionar Gerenciador Hospital CUIT/Nombre…" at bounding box center [885, 309] width 1279 height 202
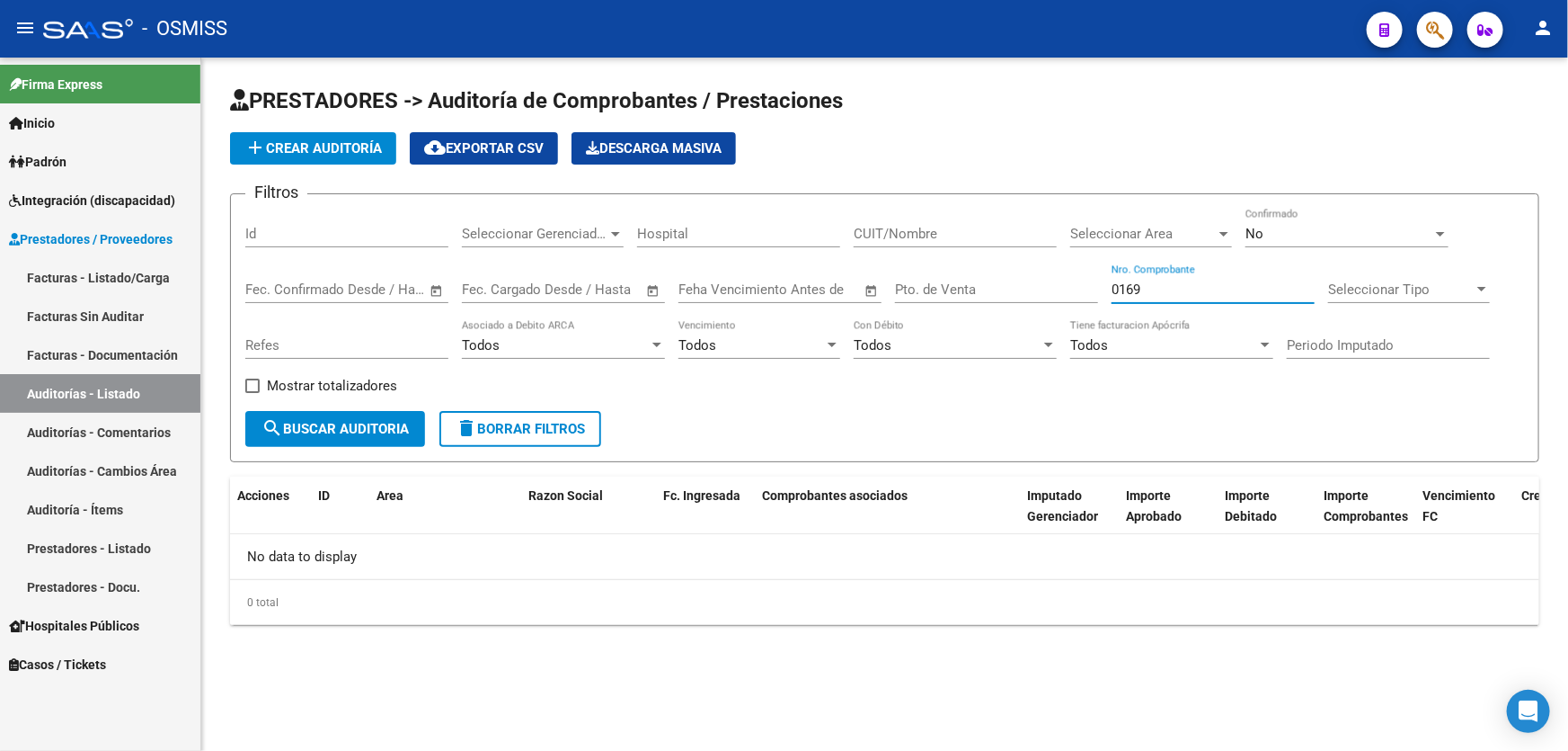
drag, startPoint x: 1145, startPoint y: 285, endPoint x: 873, endPoint y: 252, distance: 274.0
click at [1029, 279] on div "Filtros Id Seleccionar Gerenciador Seleccionar Gerenciador Hospital CUIT/Nombre…" at bounding box center [885, 309] width 1279 height 202
click at [359, 144] on span "add Crear Auditoría" at bounding box center [313, 148] width 138 height 16
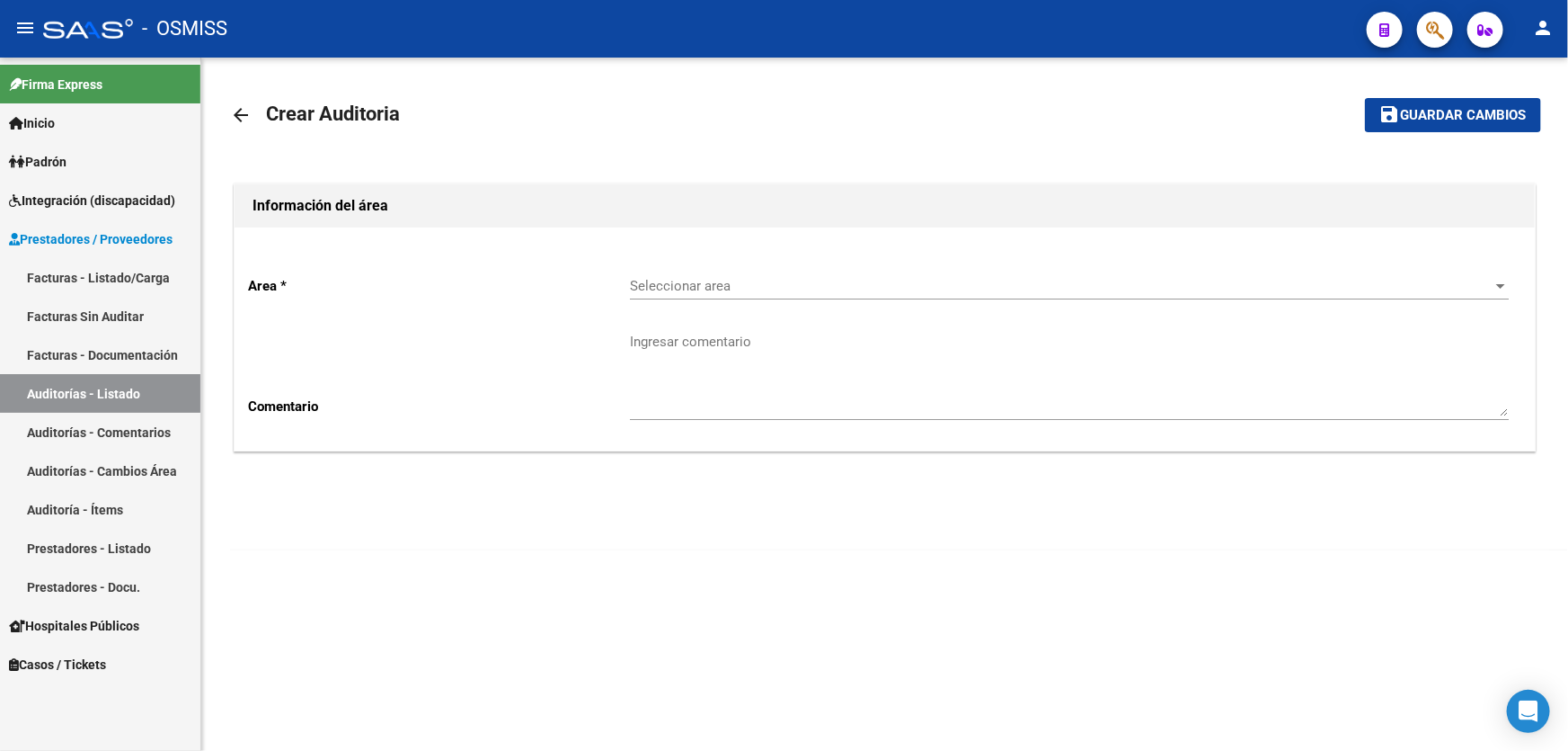
click at [885, 289] on span "Seleccionar area" at bounding box center [1061, 285] width 863 height 16
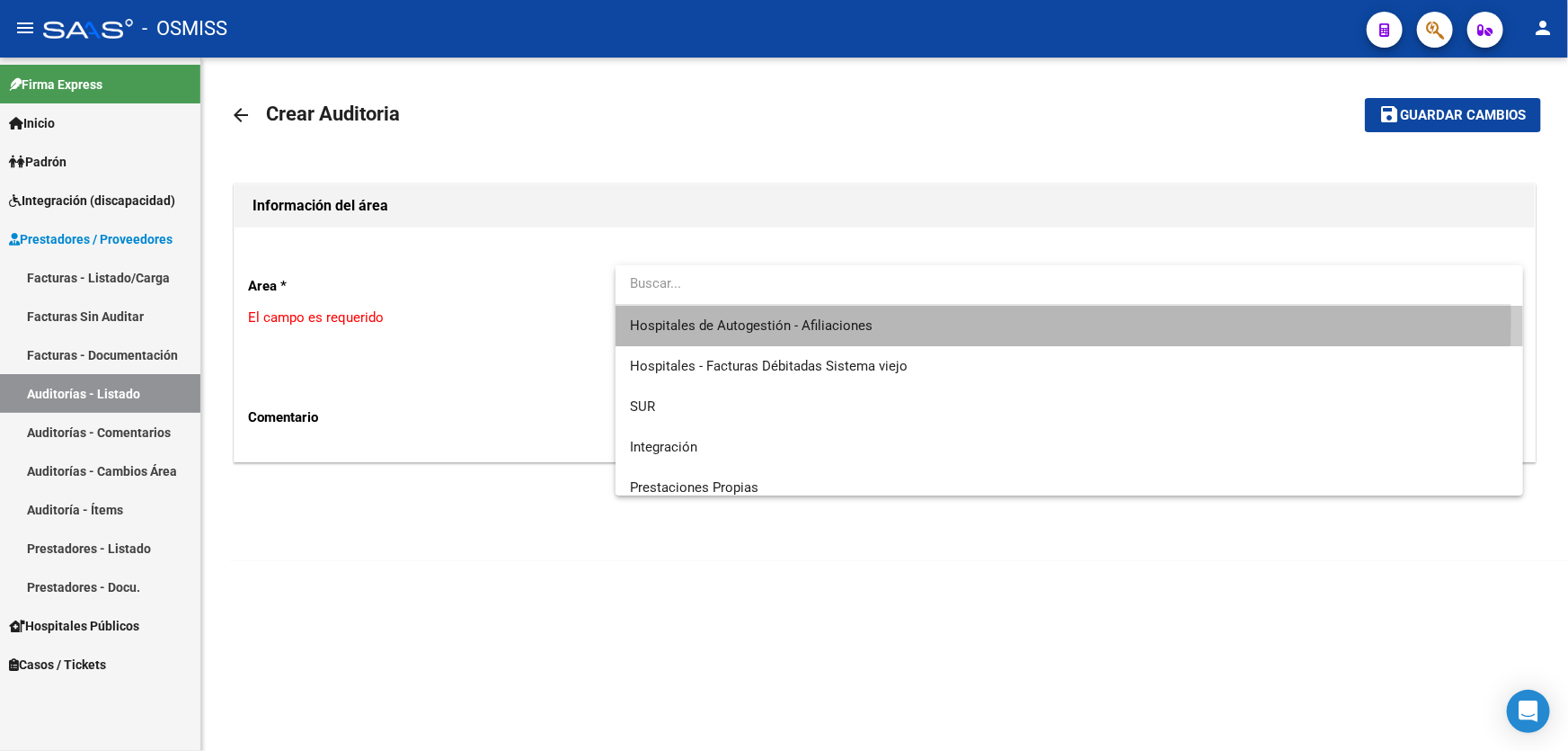
click at [873, 317] on span "Hospitales de Autogestión - Afiliaciones" at bounding box center [1069, 325] width 879 height 41
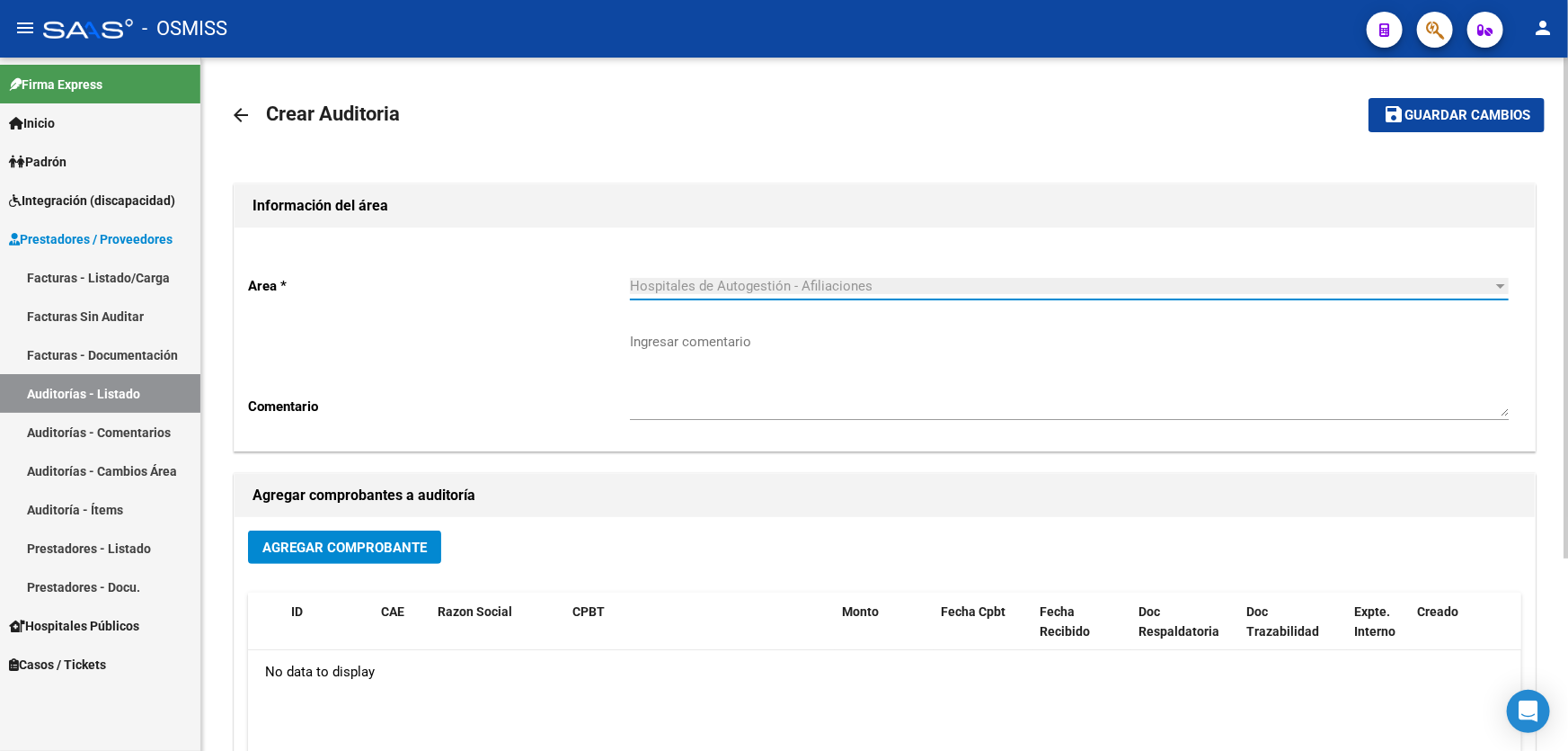
click at [406, 549] on span "Agregar Comprobante" at bounding box center [344, 547] width 164 height 16
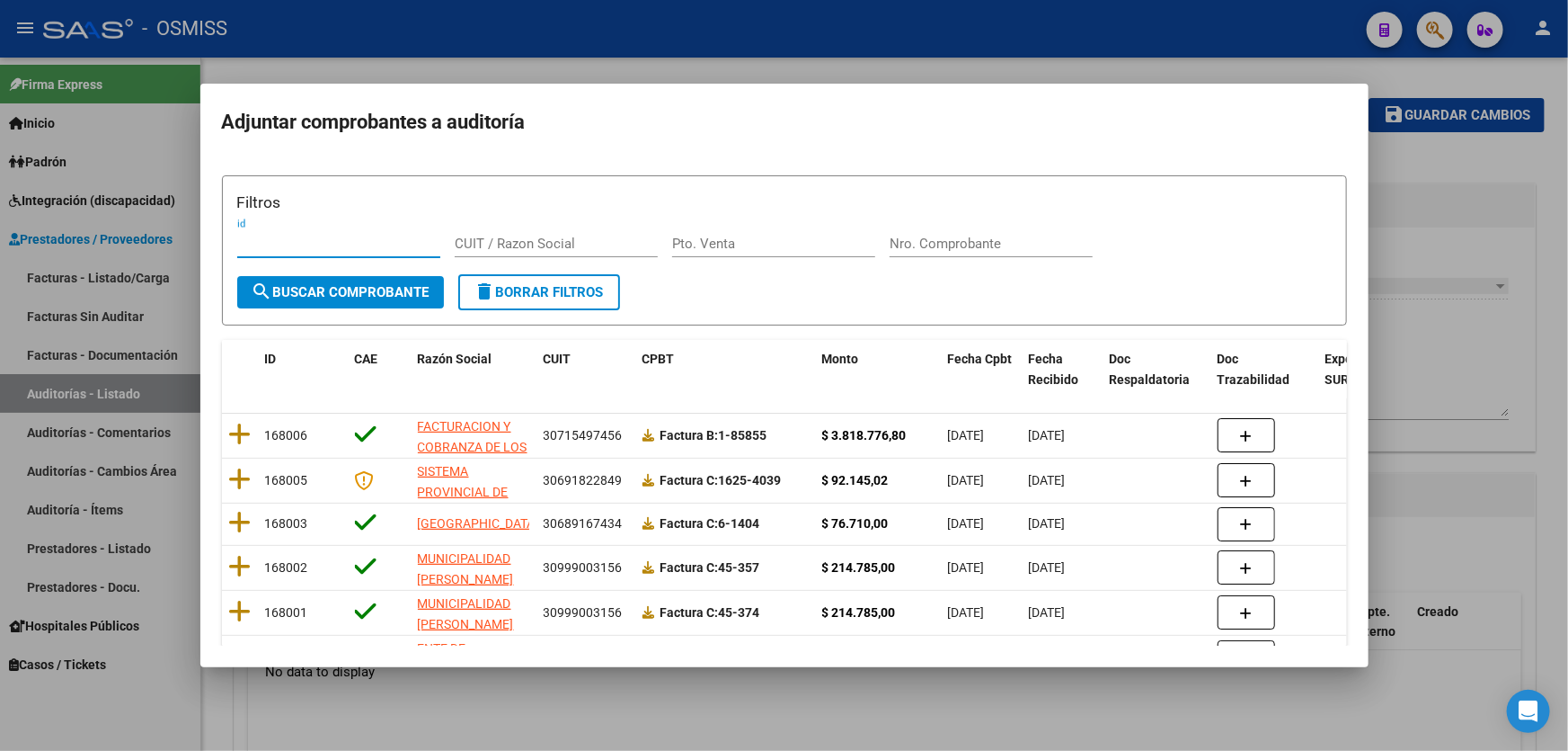
click at [934, 234] on div "Nro. Comprobante" at bounding box center [991, 243] width 203 height 27
paste input "00000321"
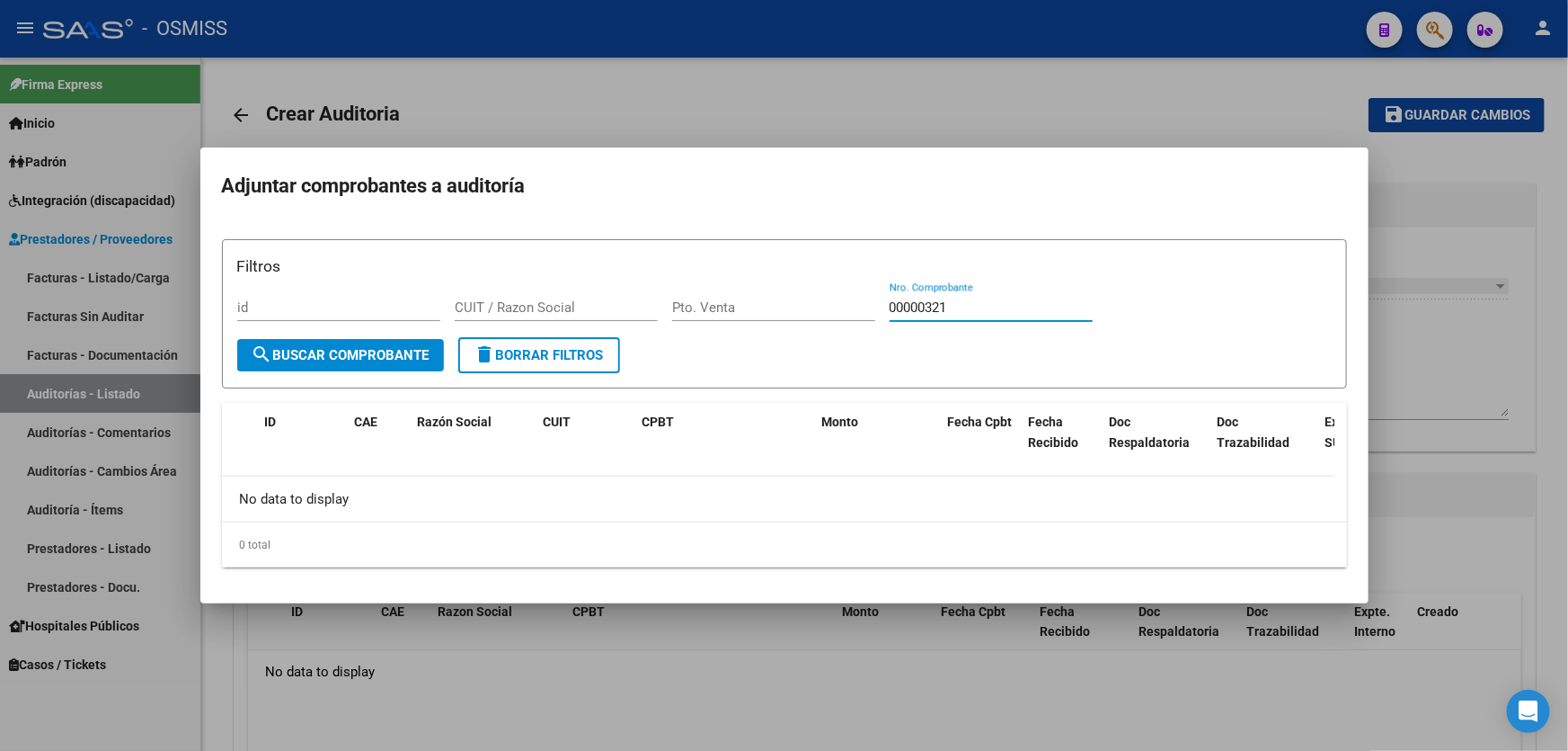
type input "00000321"
click at [1428, 371] on div at bounding box center [784, 376] width 1568 height 751
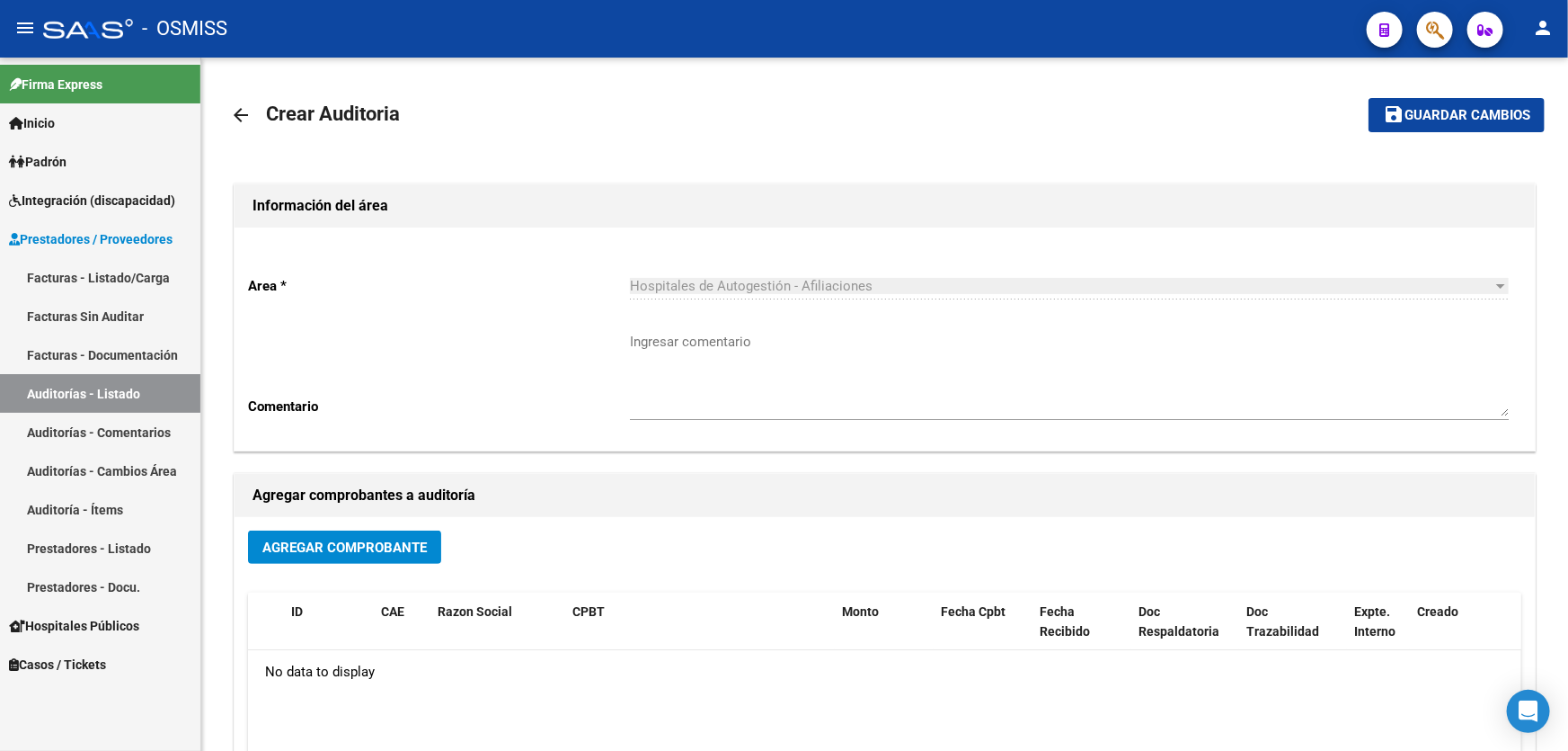
click at [78, 395] on link "Auditorías - Listado" at bounding box center [100, 393] width 201 height 39
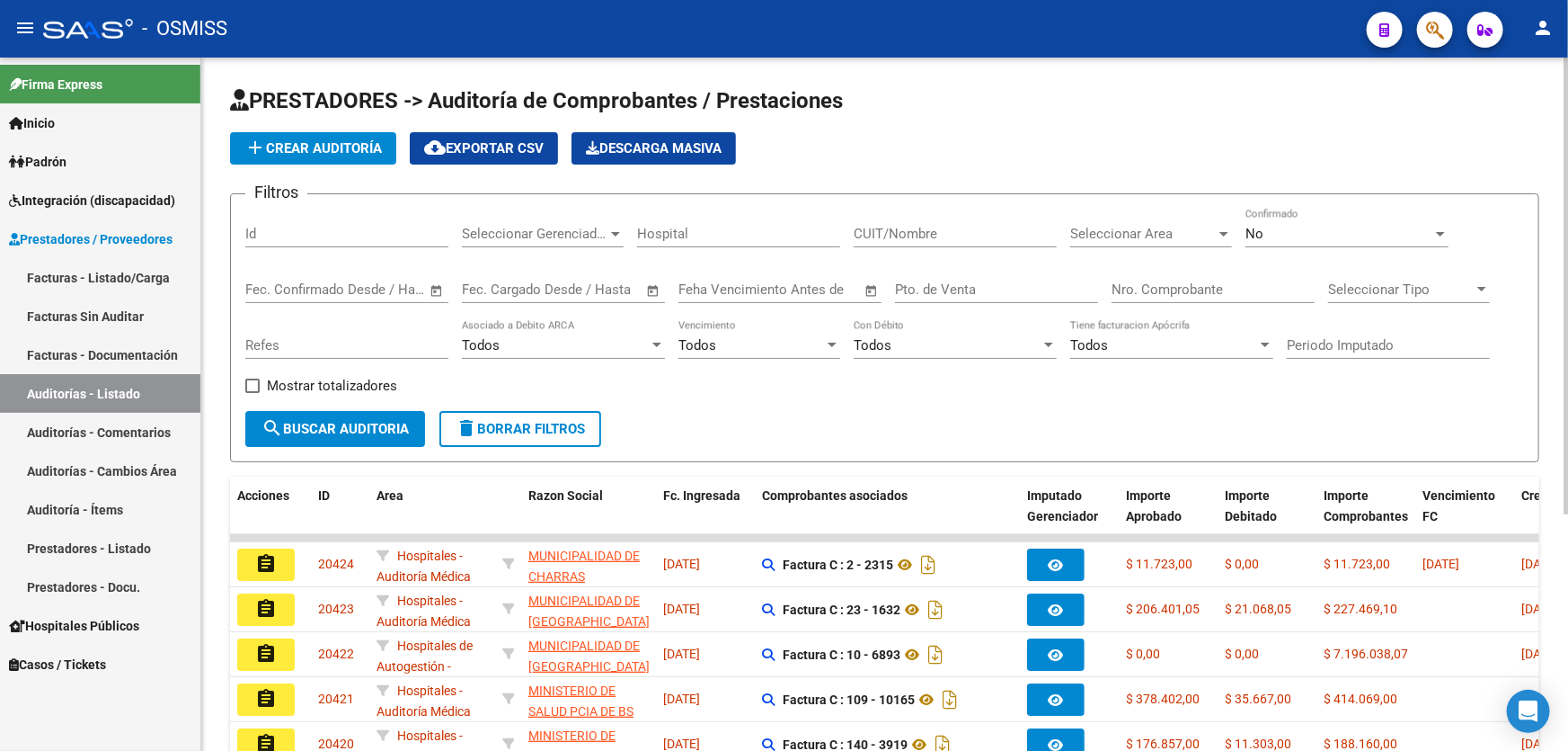
click at [290, 163] on app-list-header "PRESTADORES -> Auditoría de Comprobantes / Prestaciones add Crear Auditoría clo…" at bounding box center [885, 274] width 1310 height 376
click at [309, 148] on span "add Crear Auditoría" at bounding box center [313, 148] width 138 height 16
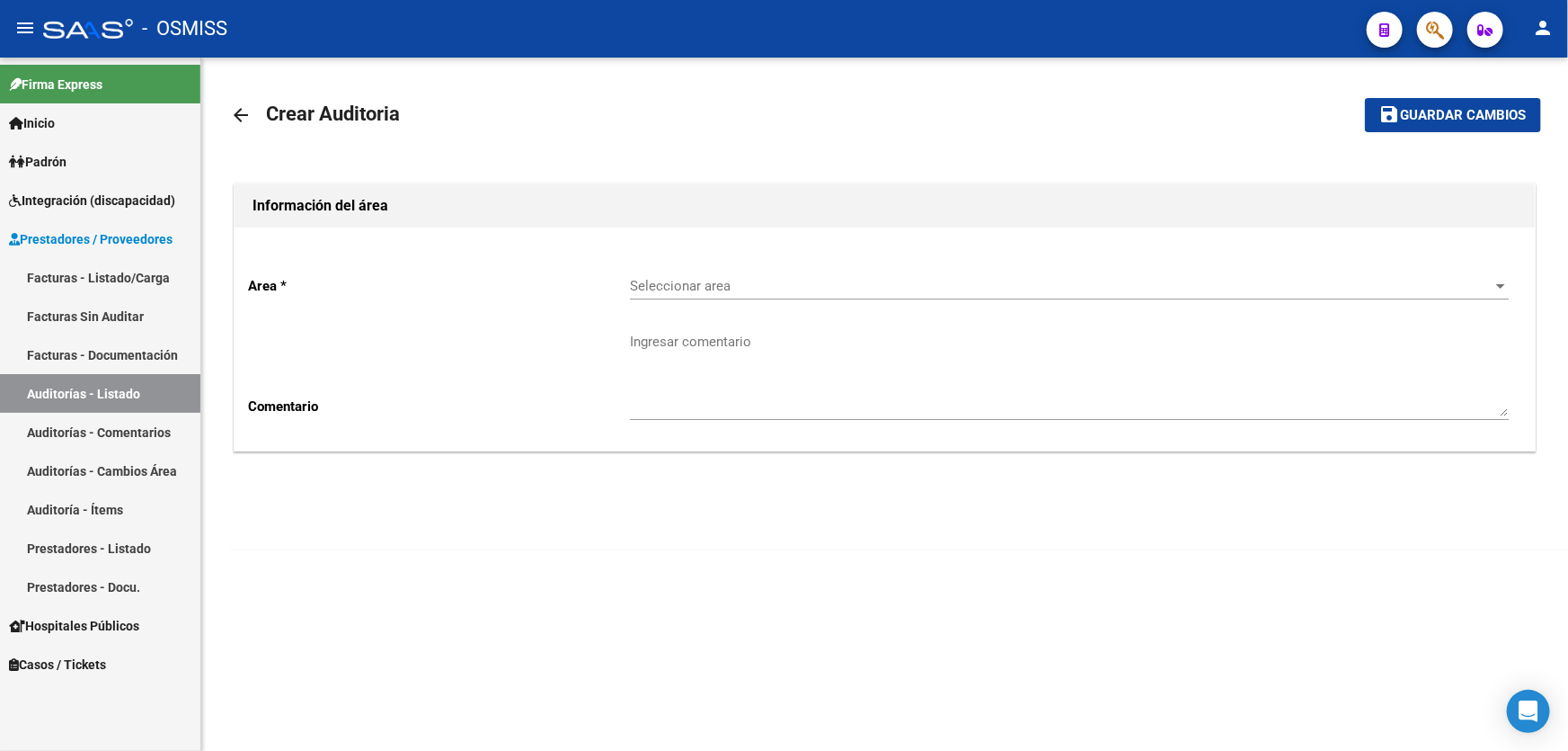
click at [909, 292] on span "Seleccionar area" at bounding box center [1061, 285] width 863 height 16
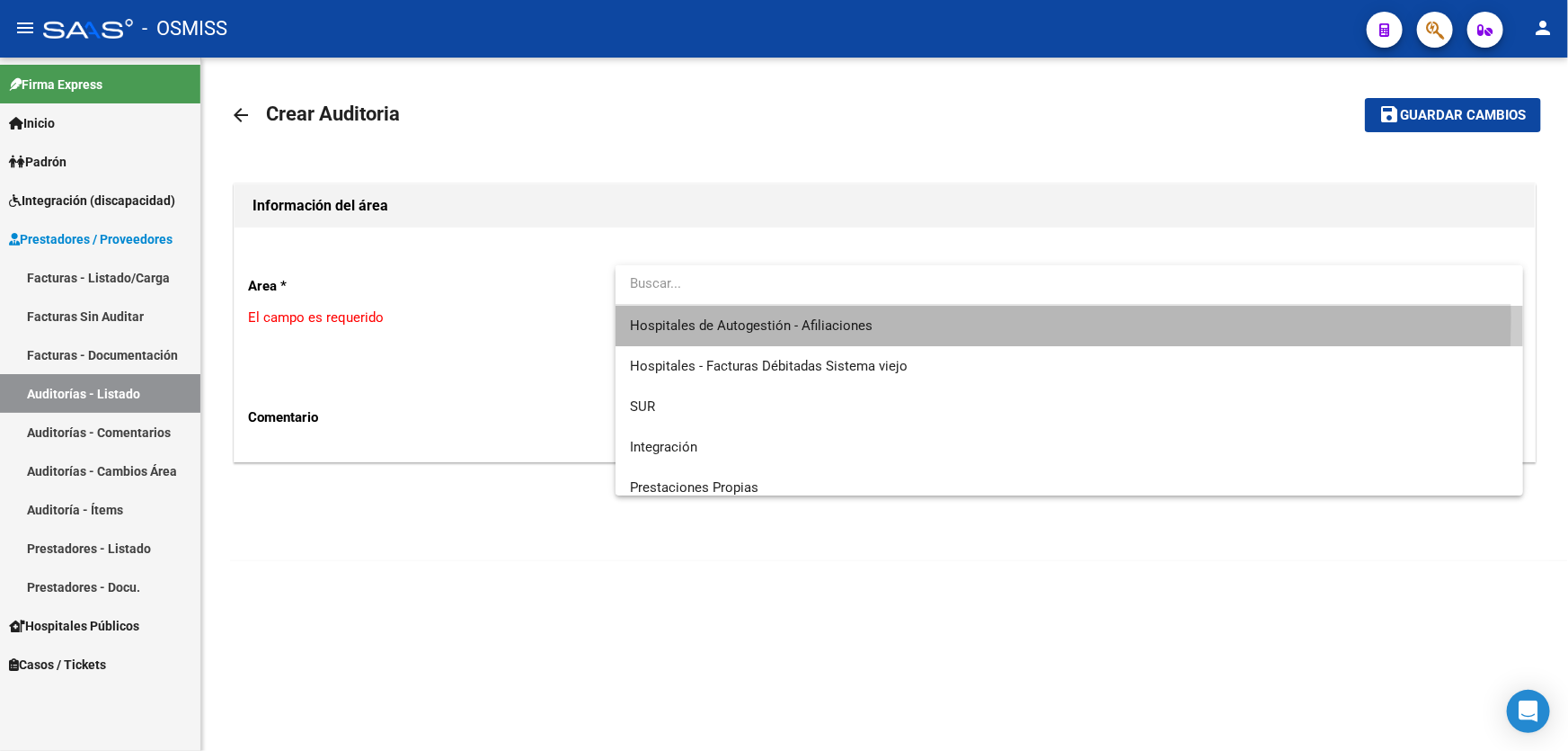
click at [898, 318] on span "Hospitales de Autogestión - Afiliaciones" at bounding box center [1069, 325] width 879 height 41
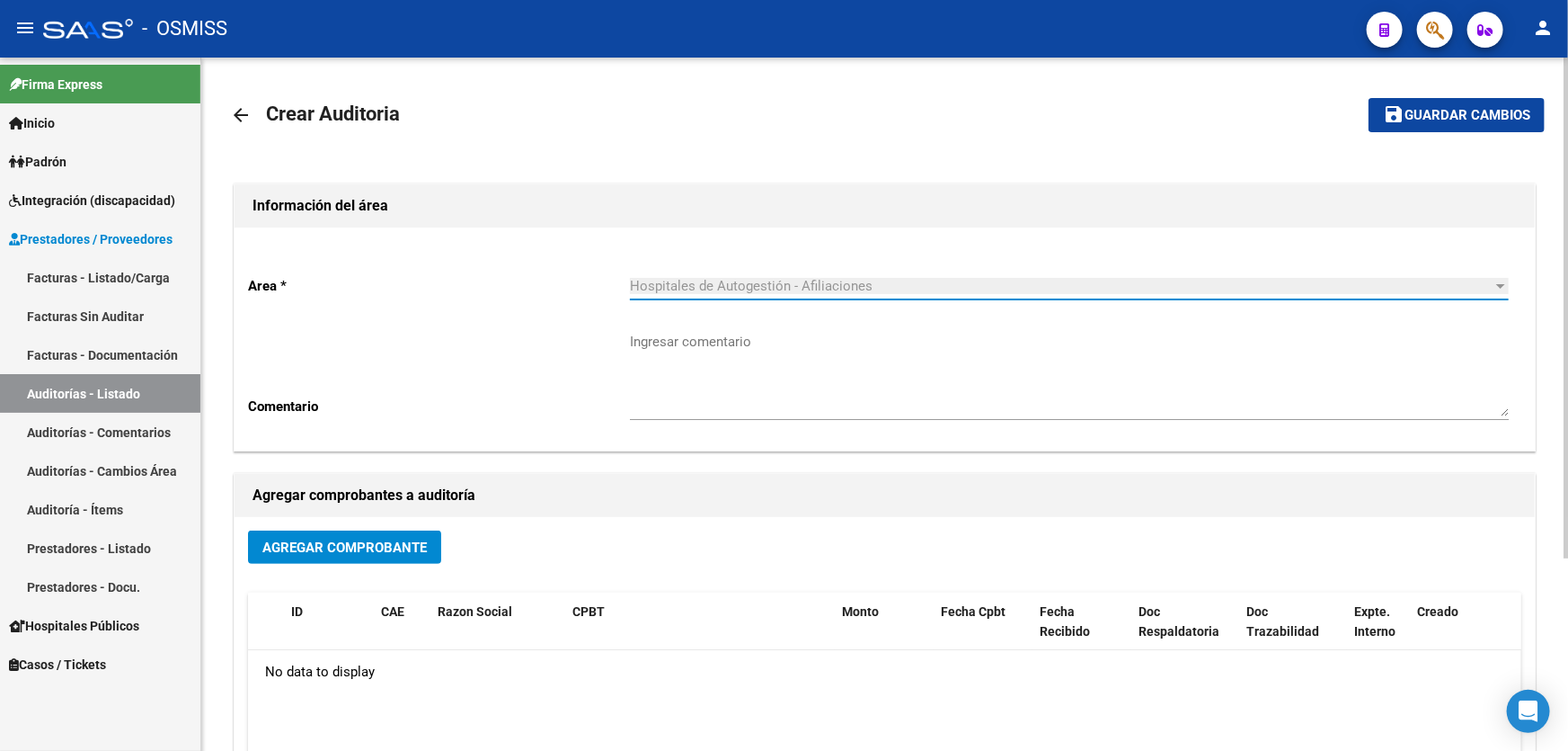
click at [402, 557] on button "Agregar Comprobante" at bounding box center [344, 547] width 193 height 33
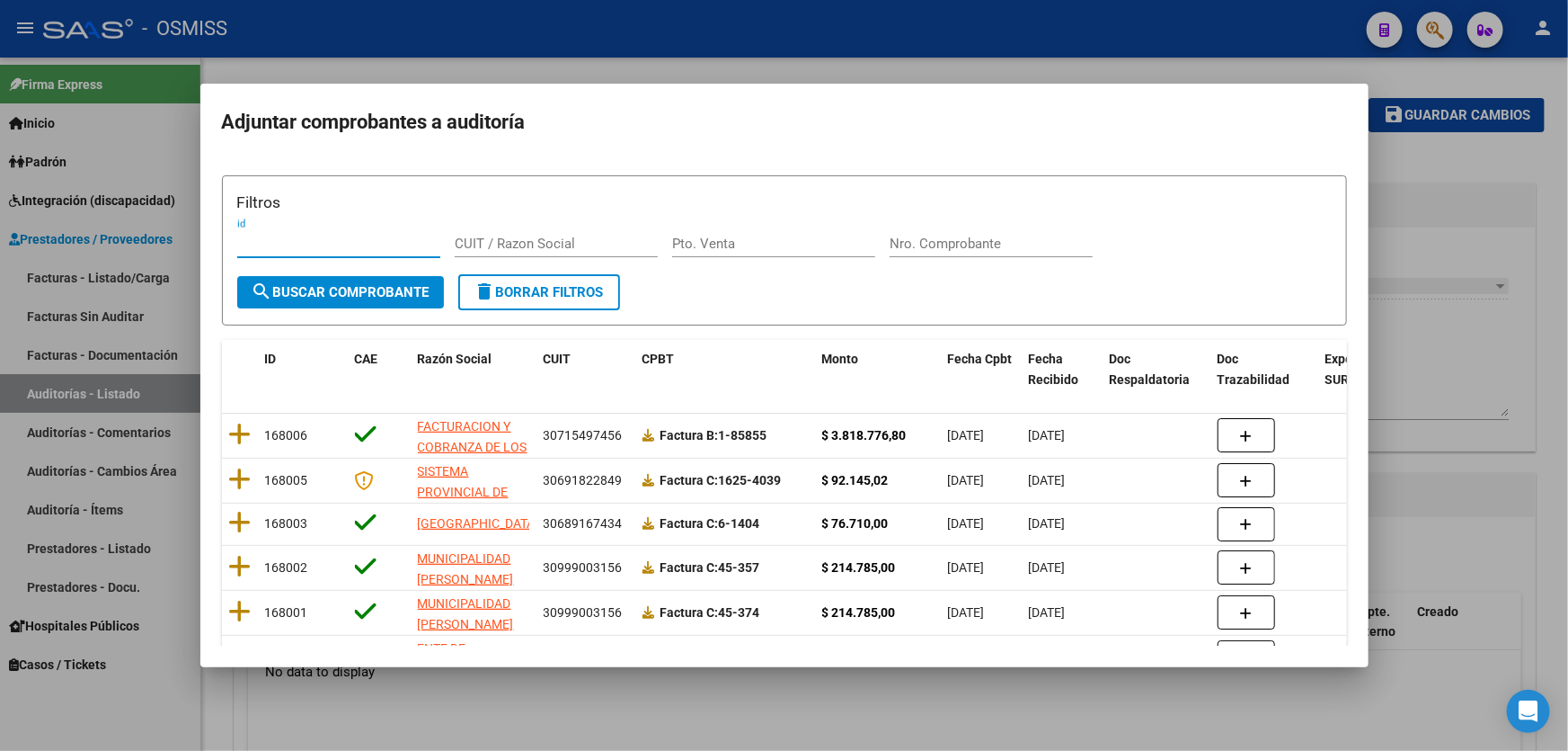
click at [960, 251] on input "Nro. Comprobante" at bounding box center [991, 243] width 203 height 16
paste input "00000321"
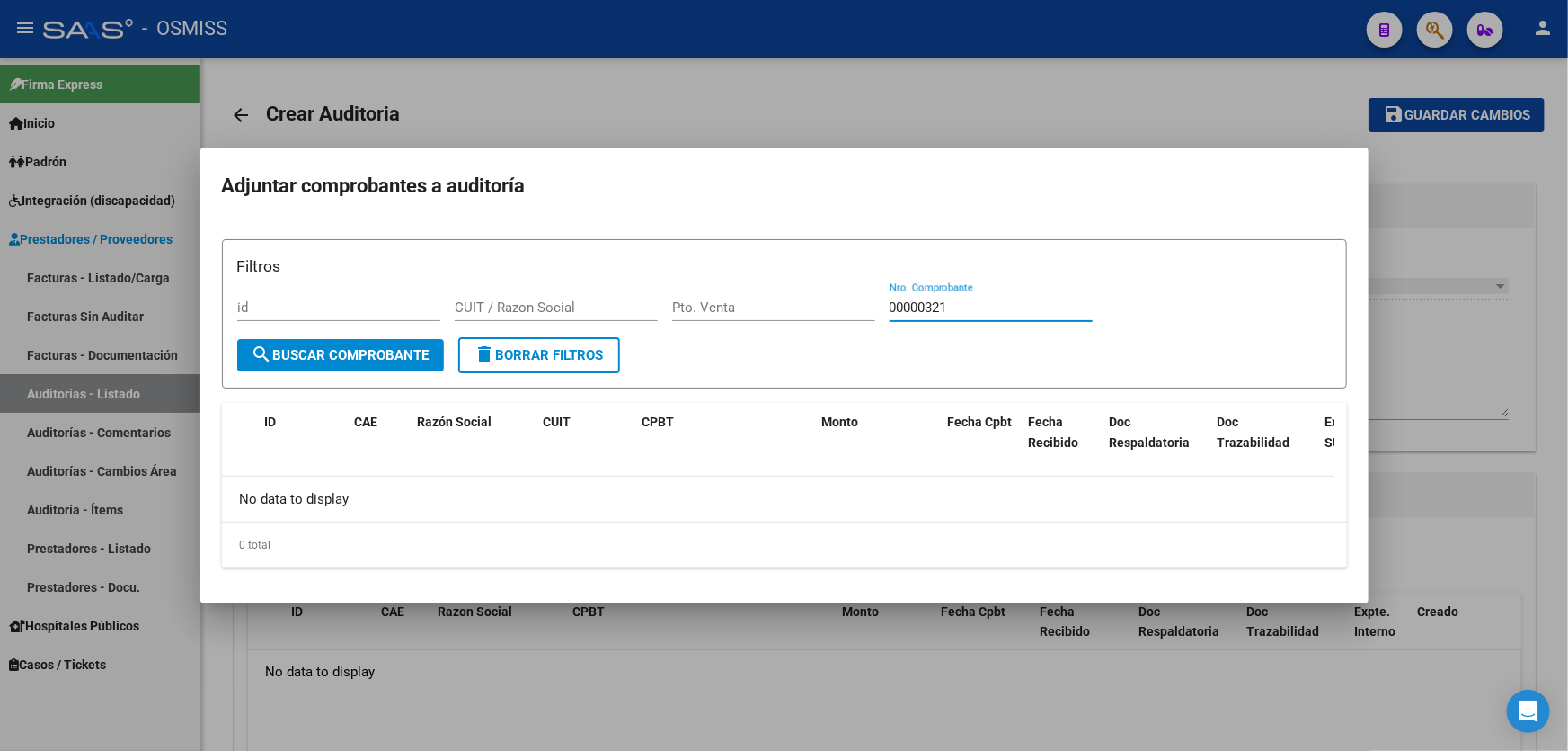
drag, startPoint x: 926, startPoint y: 305, endPoint x: 855, endPoint y: 315, distance: 71.7
click at [855, 315] on div "Filtros id CUIT / Razon Social Pto. Venta 00000321 Nro. Comprobante" at bounding box center [785, 297] width 1095 height 84
type input "321"
click at [1050, 75] on div at bounding box center [784, 376] width 1568 height 751
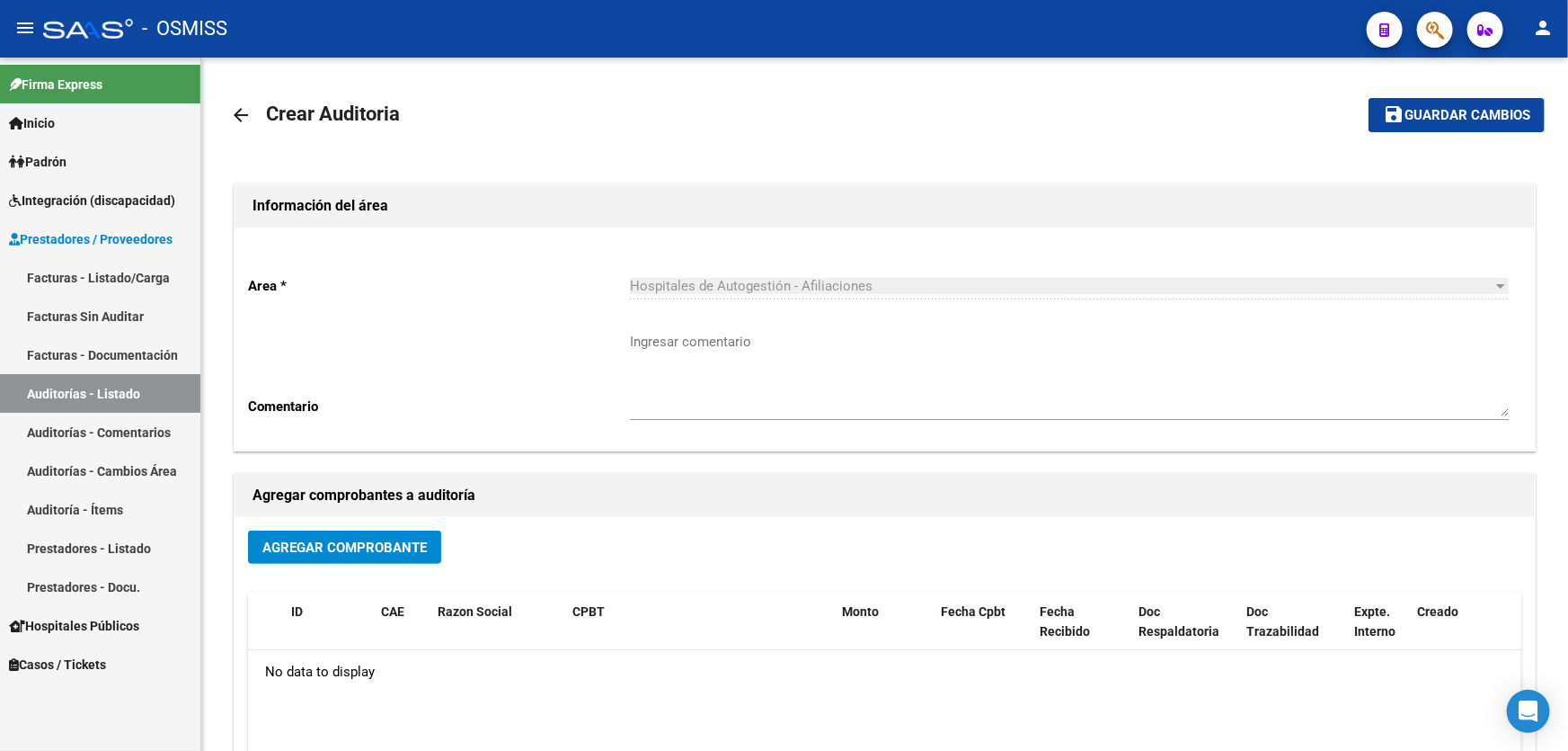
drag, startPoint x: 1015, startPoint y: 90, endPoint x: 1023, endPoint y: 25, distance: 65.5
click at [1019, 90] on mat-toolbar-row "arrow_back Crear Auditoria" at bounding box center [740, 115] width 1021 height 58
click at [138, 395] on link "Auditorías - Listado" at bounding box center [100, 393] width 201 height 39
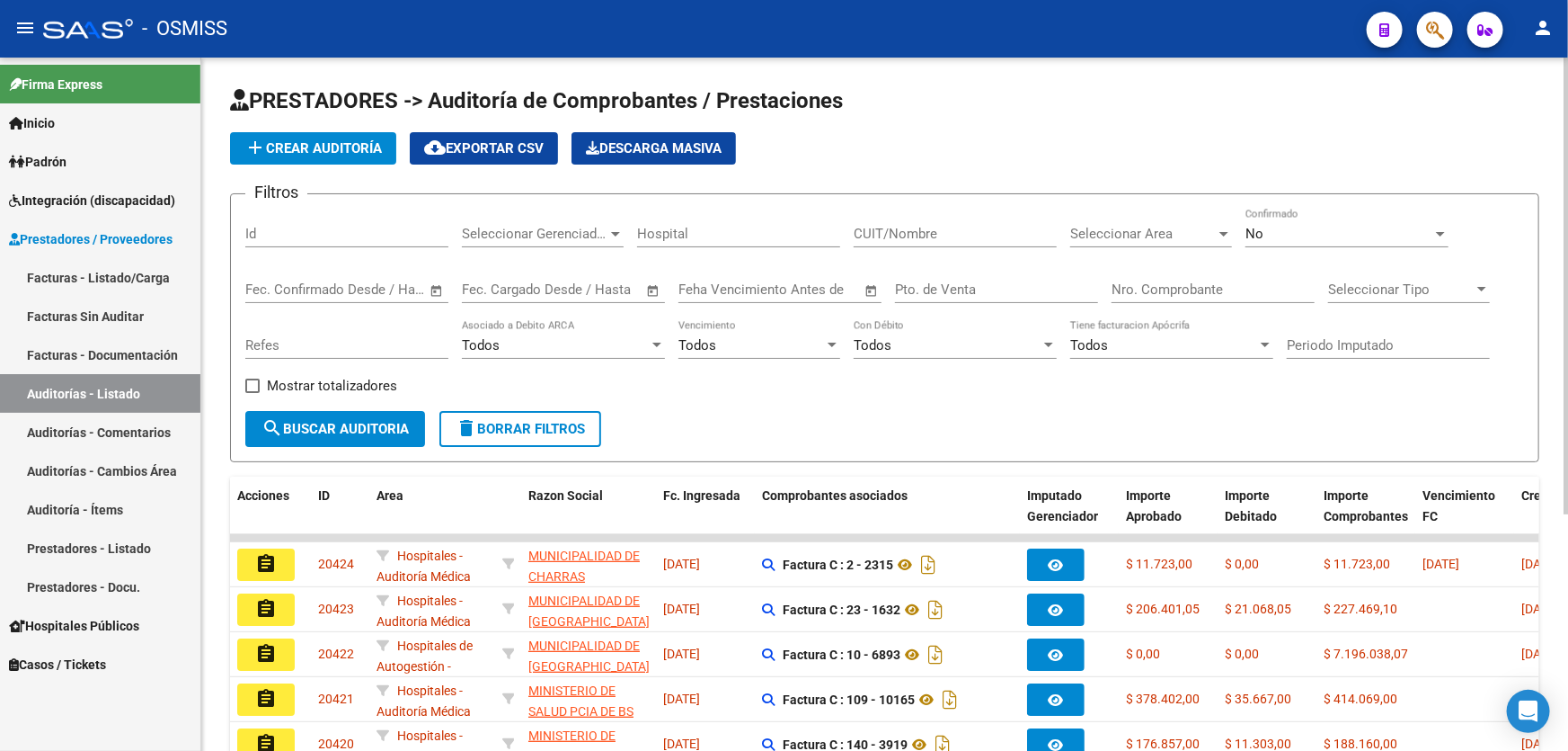
click at [350, 136] on button "add Crear Auditoría" at bounding box center [313, 148] width 166 height 32
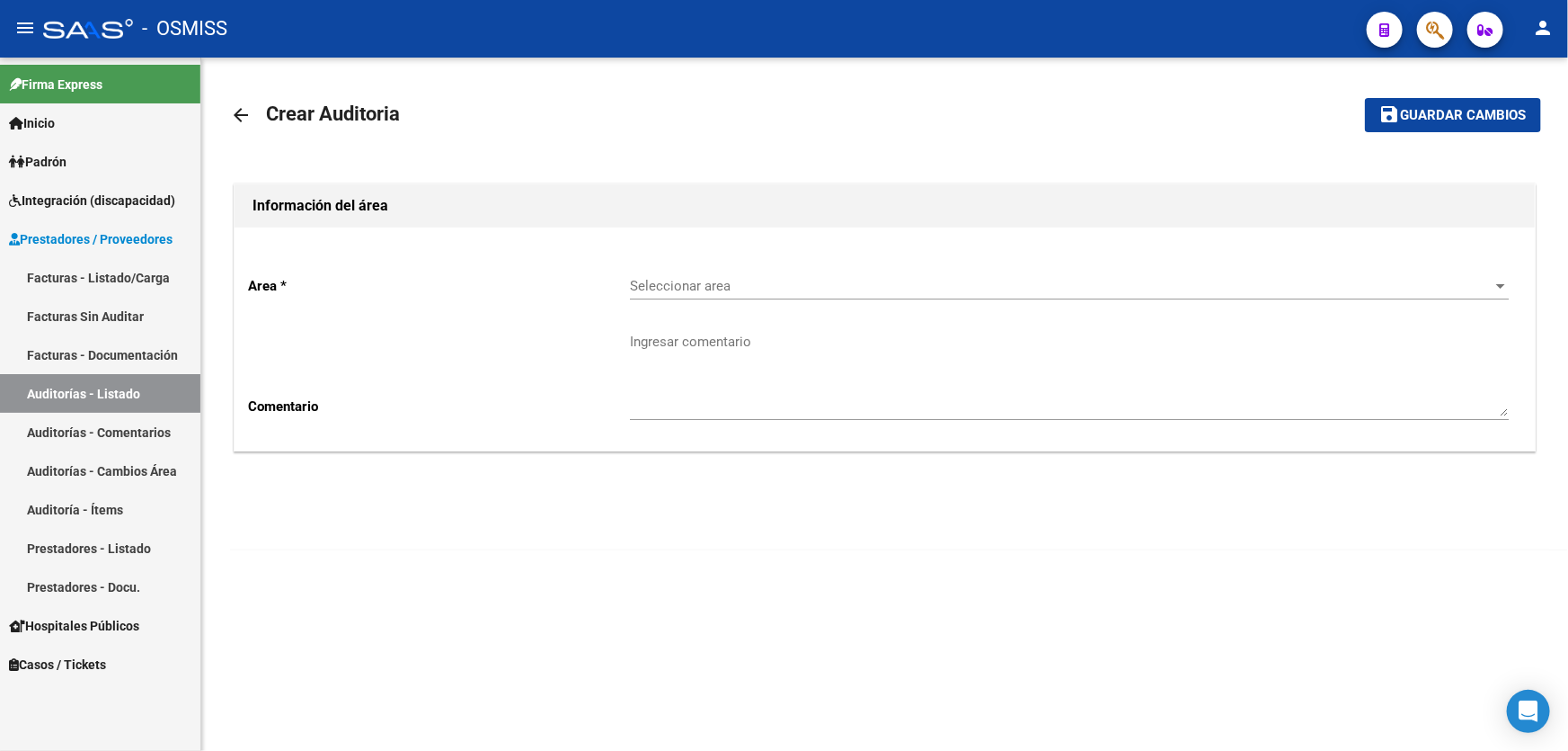
click at [674, 265] on div "Seleccionar area Seleccionar area" at bounding box center [1069, 279] width 879 height 39
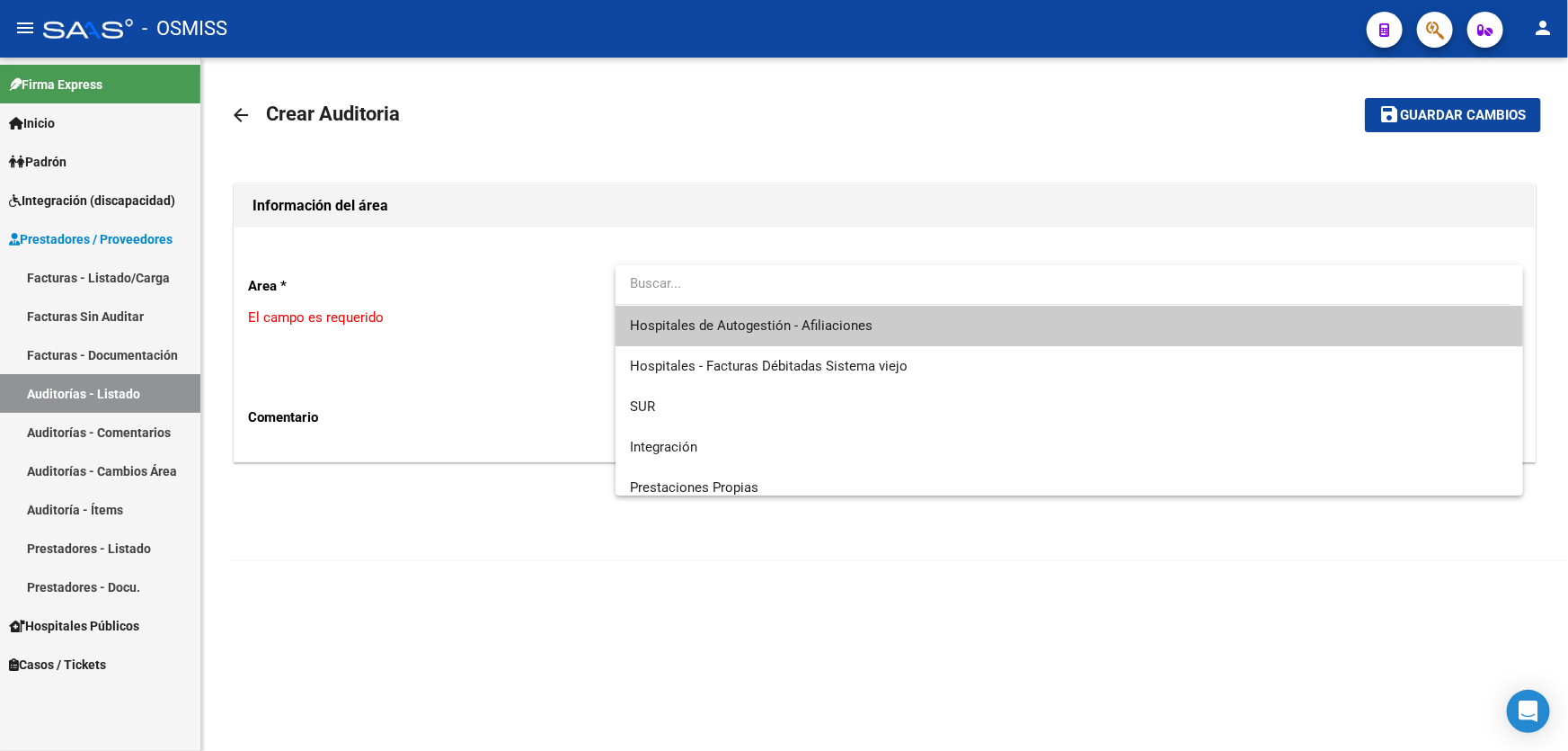
click at [701, 308] on span "Hospitales de Autogestión - Afiliaciones" at bounding box center [1069, 325] width 879 height 41
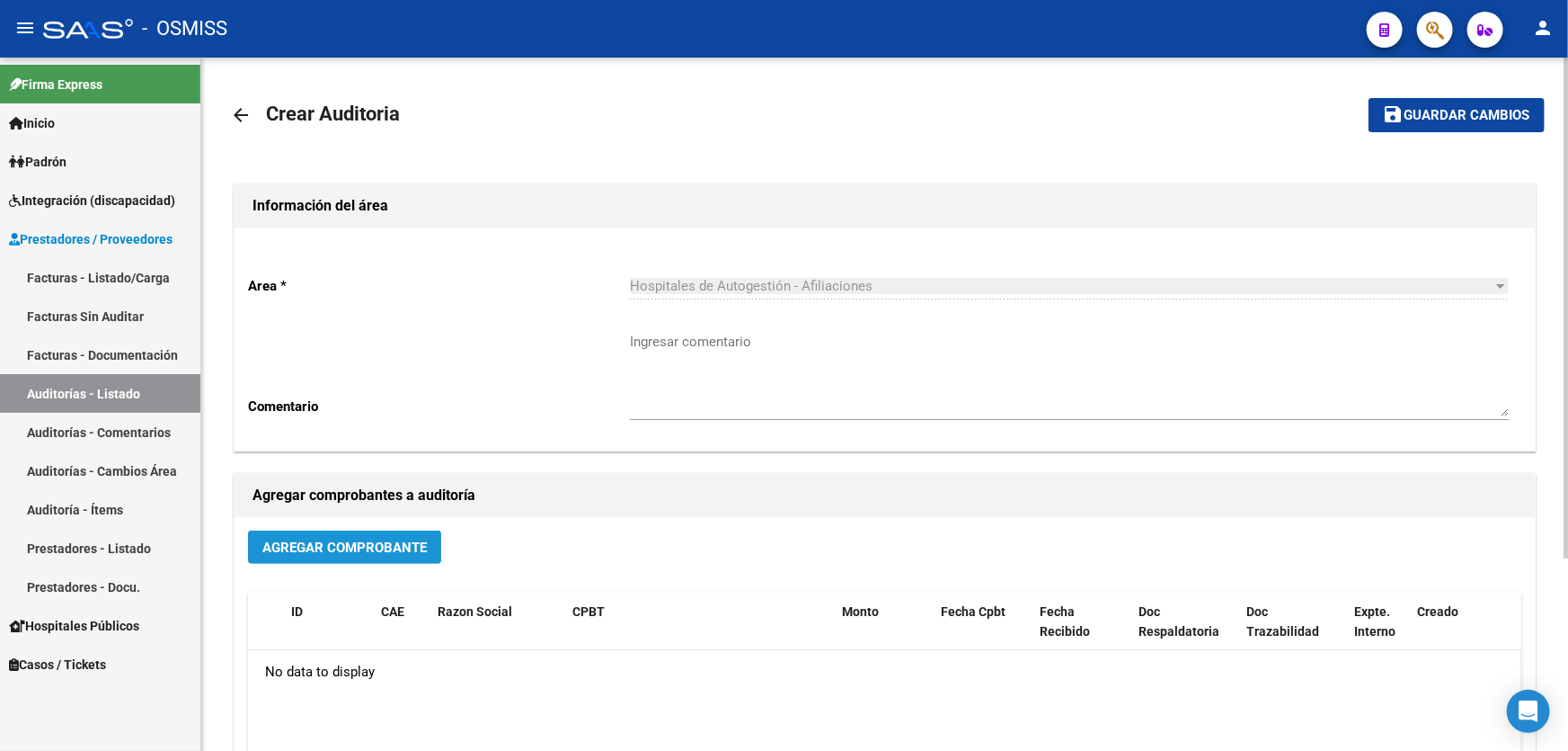
click at [352, 530] on button "Agregar Comprobante" at bounding box center [344, 547] width 193 height 33
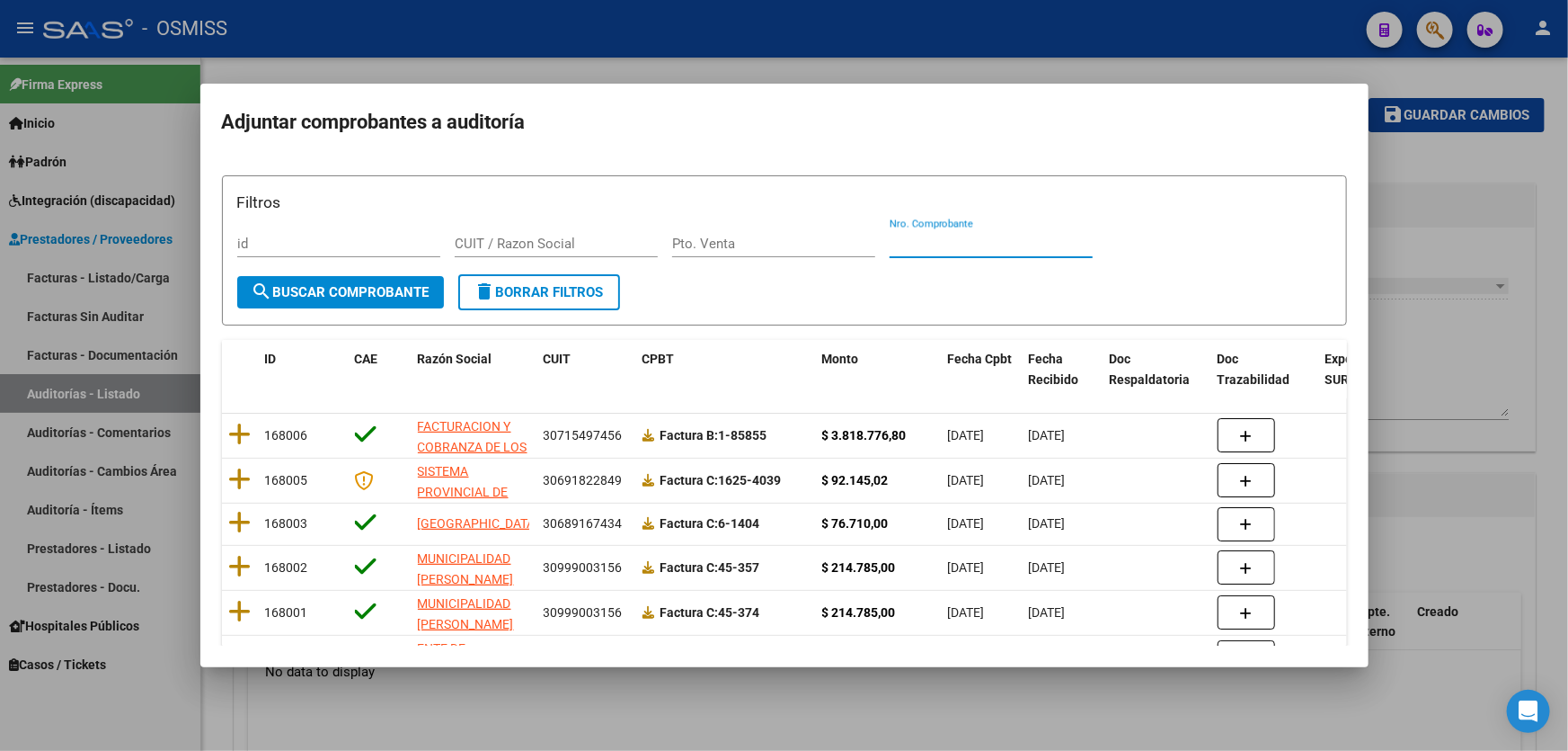
click at [947, 241] on input "Nro. Comprobante" at bounding box center [991, 243] width 203 height 16
type input "0169"
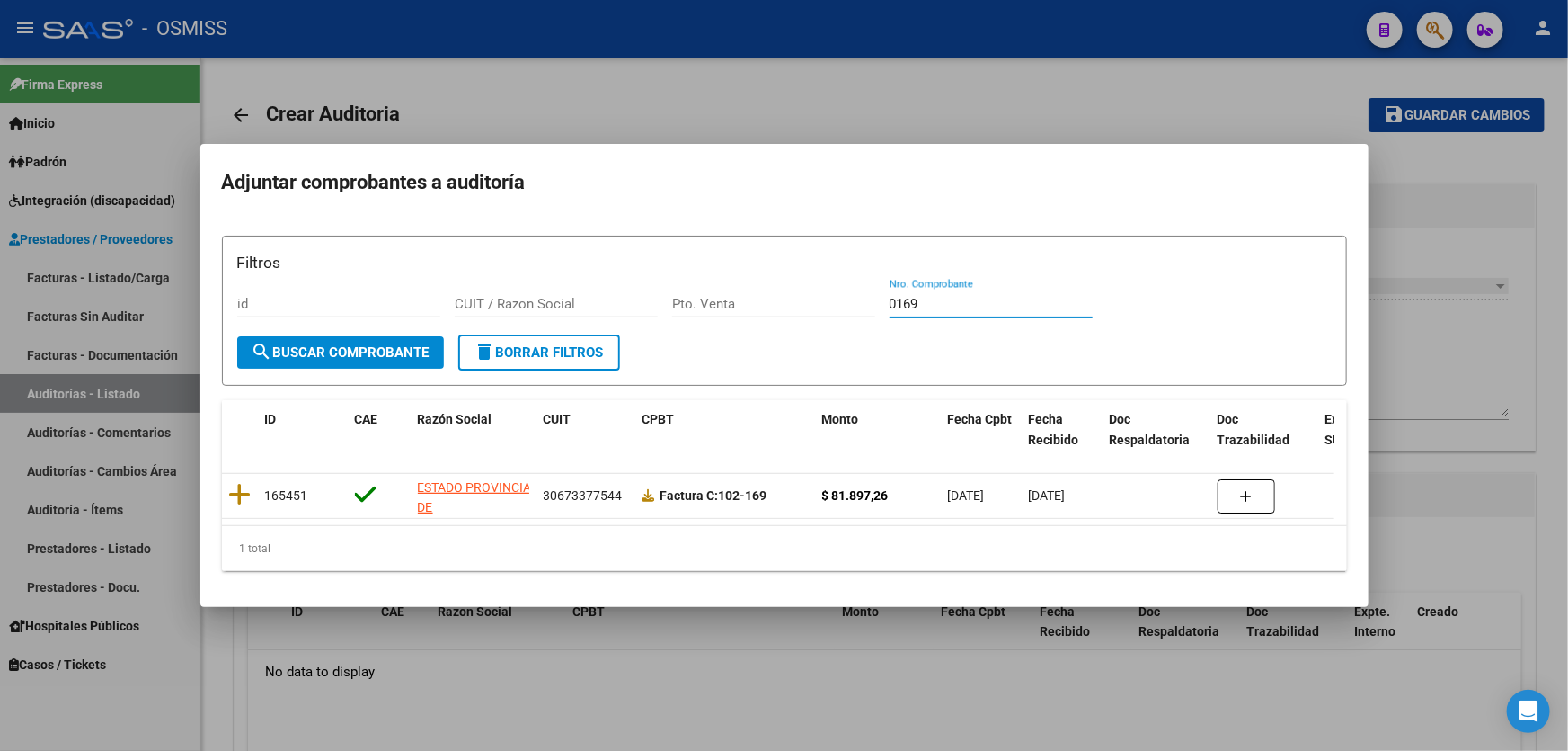
drag, startPoint x: 966, startPoint y: 298, endPoint x: 664, endPoint y: 275, distance: 302.9
click at [664, 275] on div "Filtros id CUIT / Razon Social Pto. Venta 0169 Nro. Comprobante" at bounding box center [785, 293] width 1095 height 84
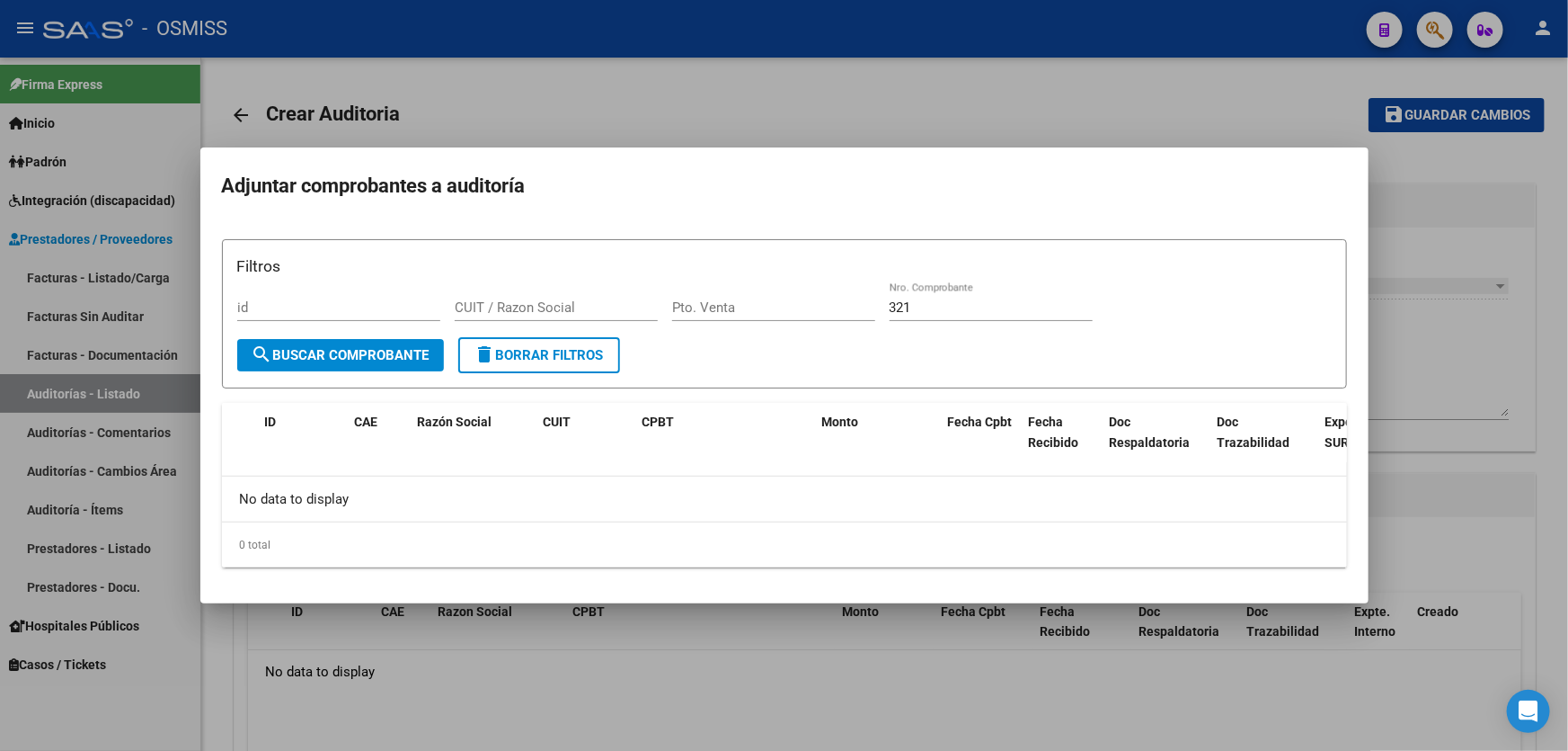
click at [885, 305] on div "Filtros id CUIT / Razon Social Pto. Venta 321 Nro. Comprobante" at bounding box center [785, 297] width 1095 height 84
click at [893, 305] on input "321" at bounding box center [991, 307] width 203 height 16
type input "0321"
click at [1438, 360] on div at bounding box center [784, 376] width 1568 height 751
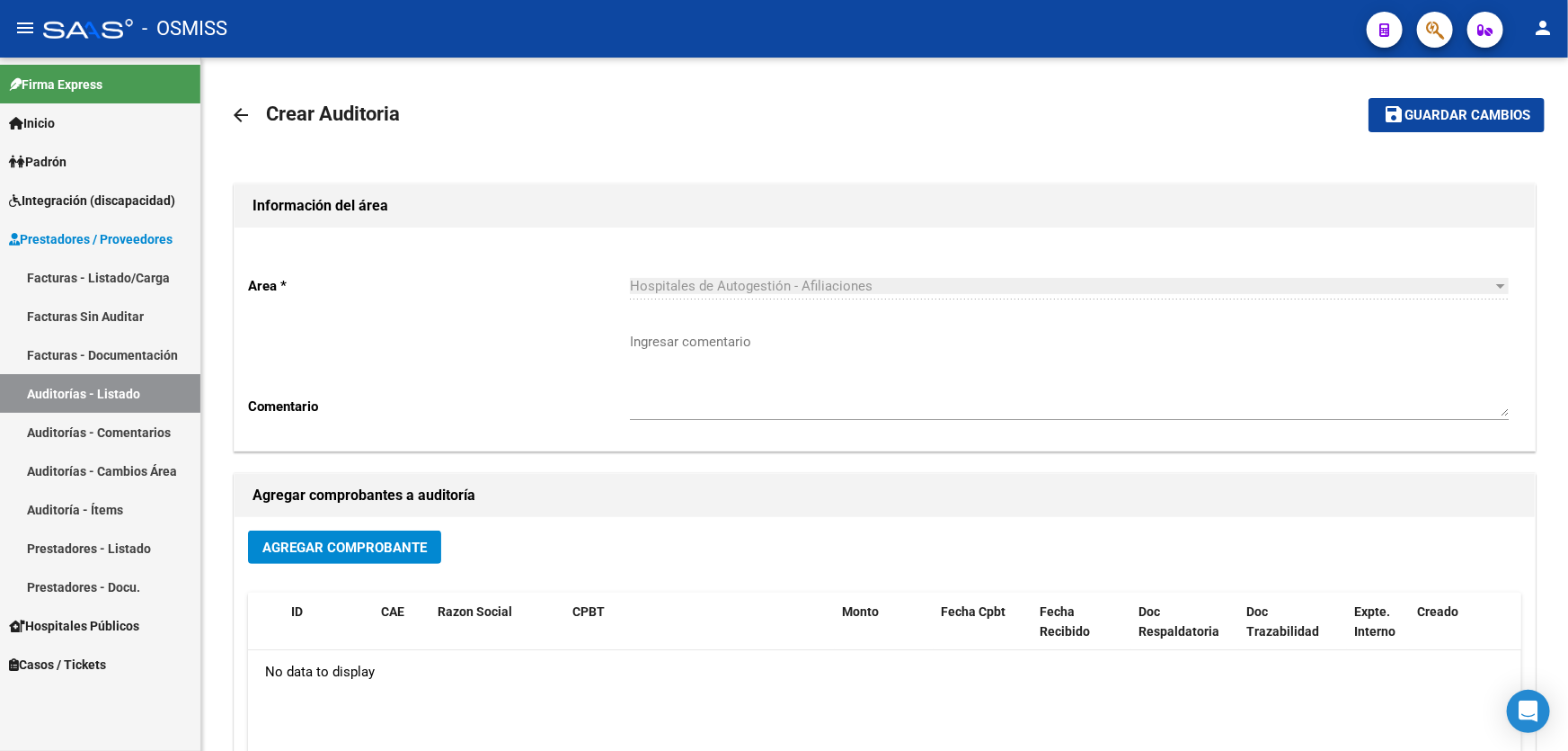
click at [157, 391] on link "Auditorías - Listado" at bounding box center [100, 393] width 201 height 39
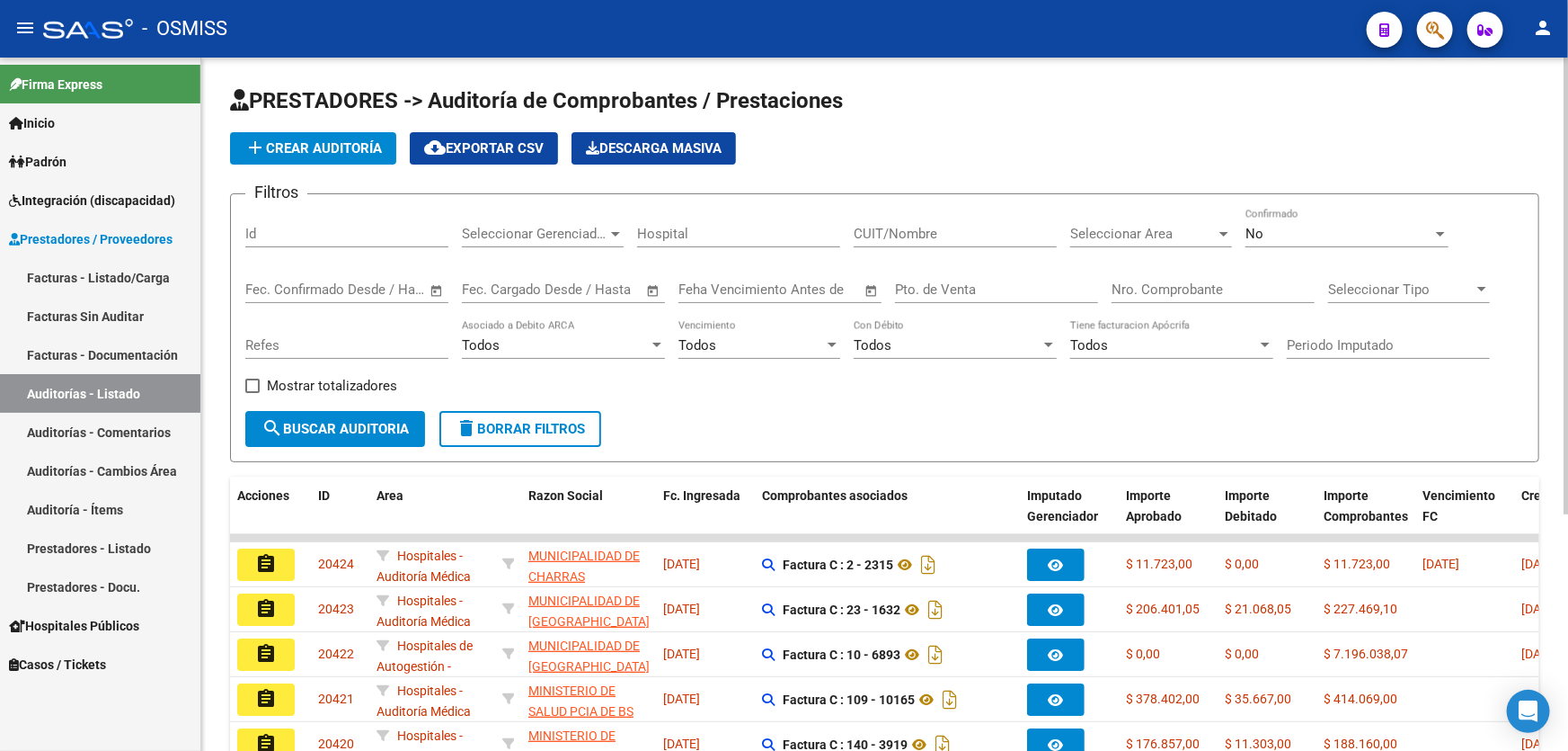
click at [1137, 297] on div "Nro. Comprobante" at bounding box center [1214, 283] width 203 height 39
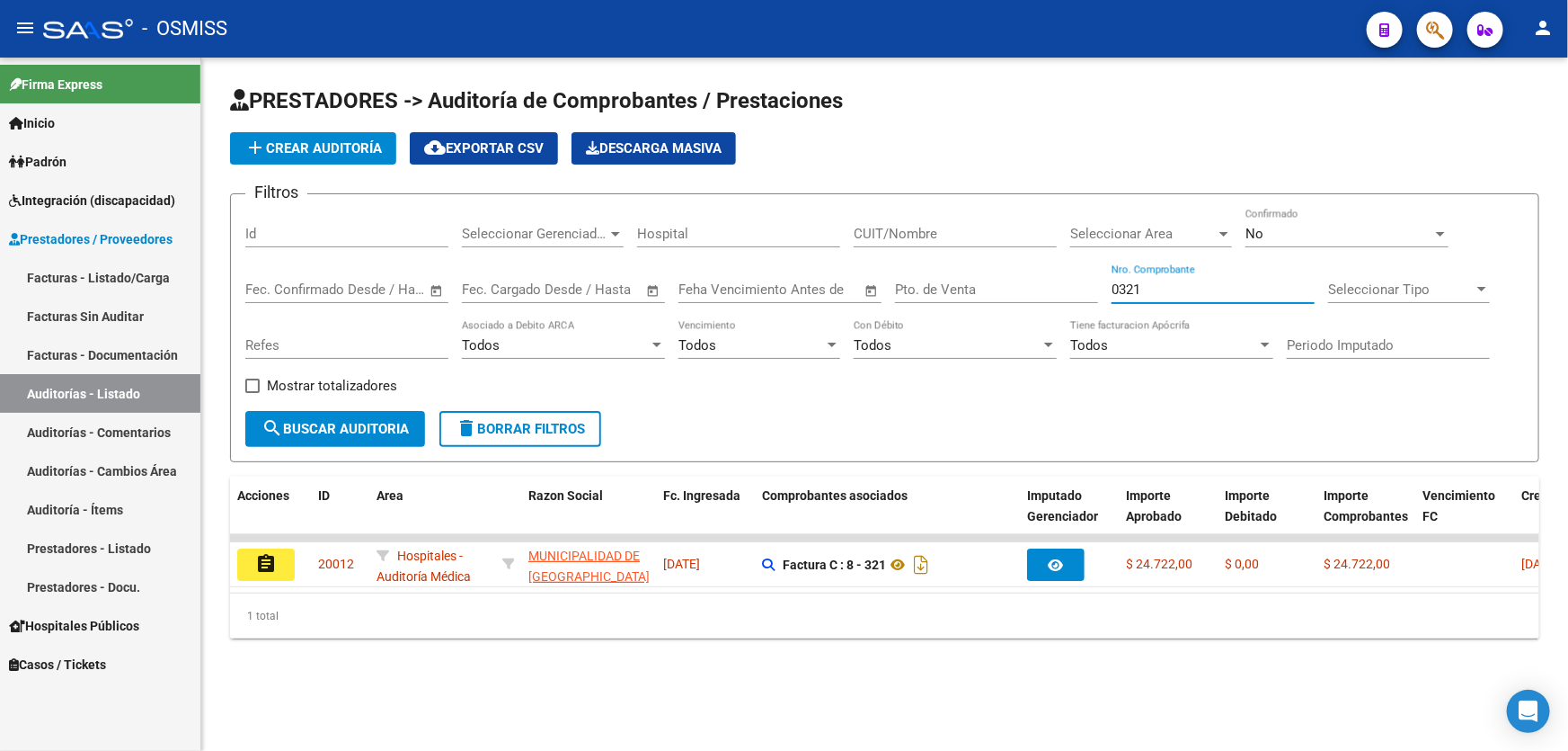
type input "0321"
click at [304, 161] on button "add Crear Auditoría" at bounding box center [313, 148] width 166 height 32
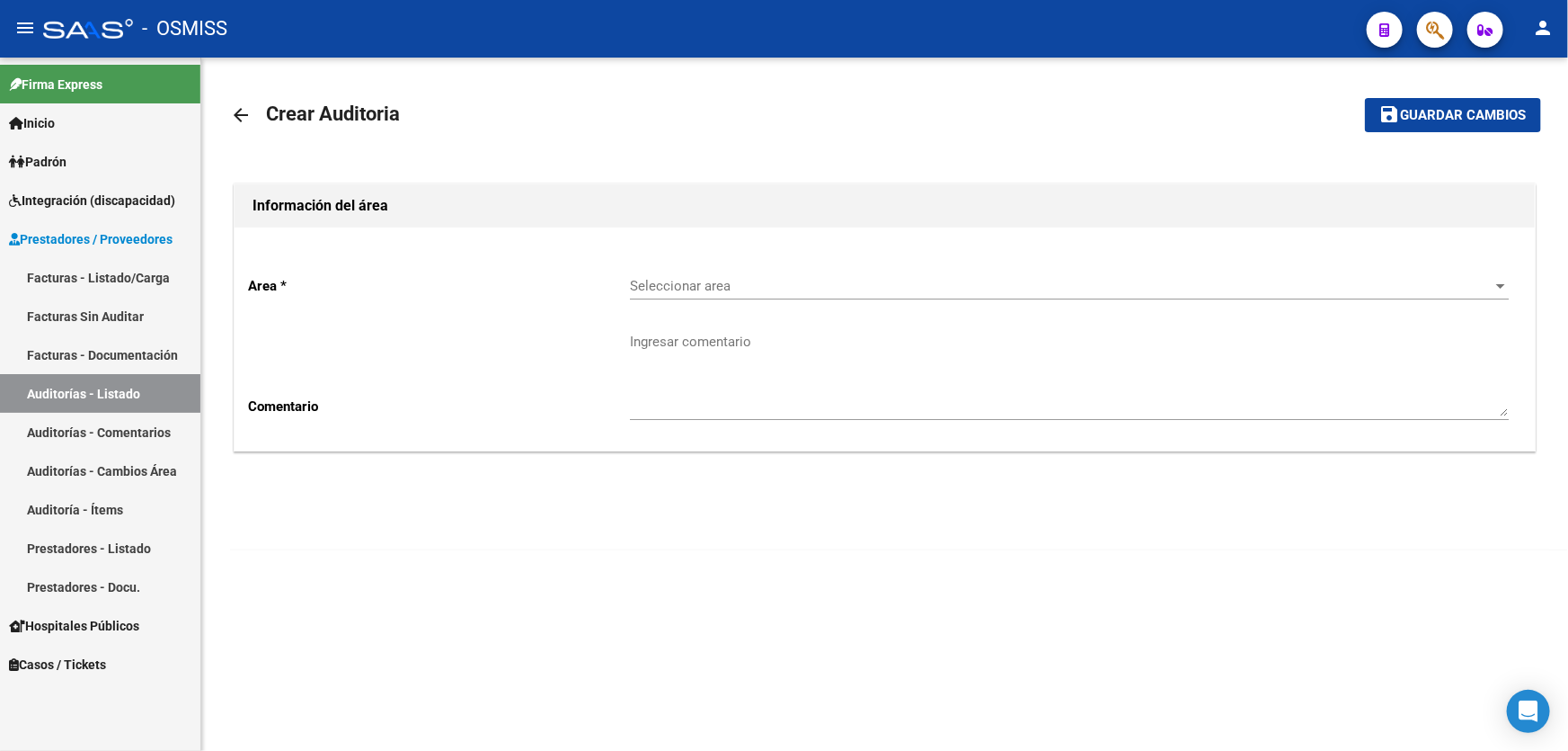
click at [969, 282] on span "Seleccionar area" at bounding box center [1061, 285] width 863 height 16
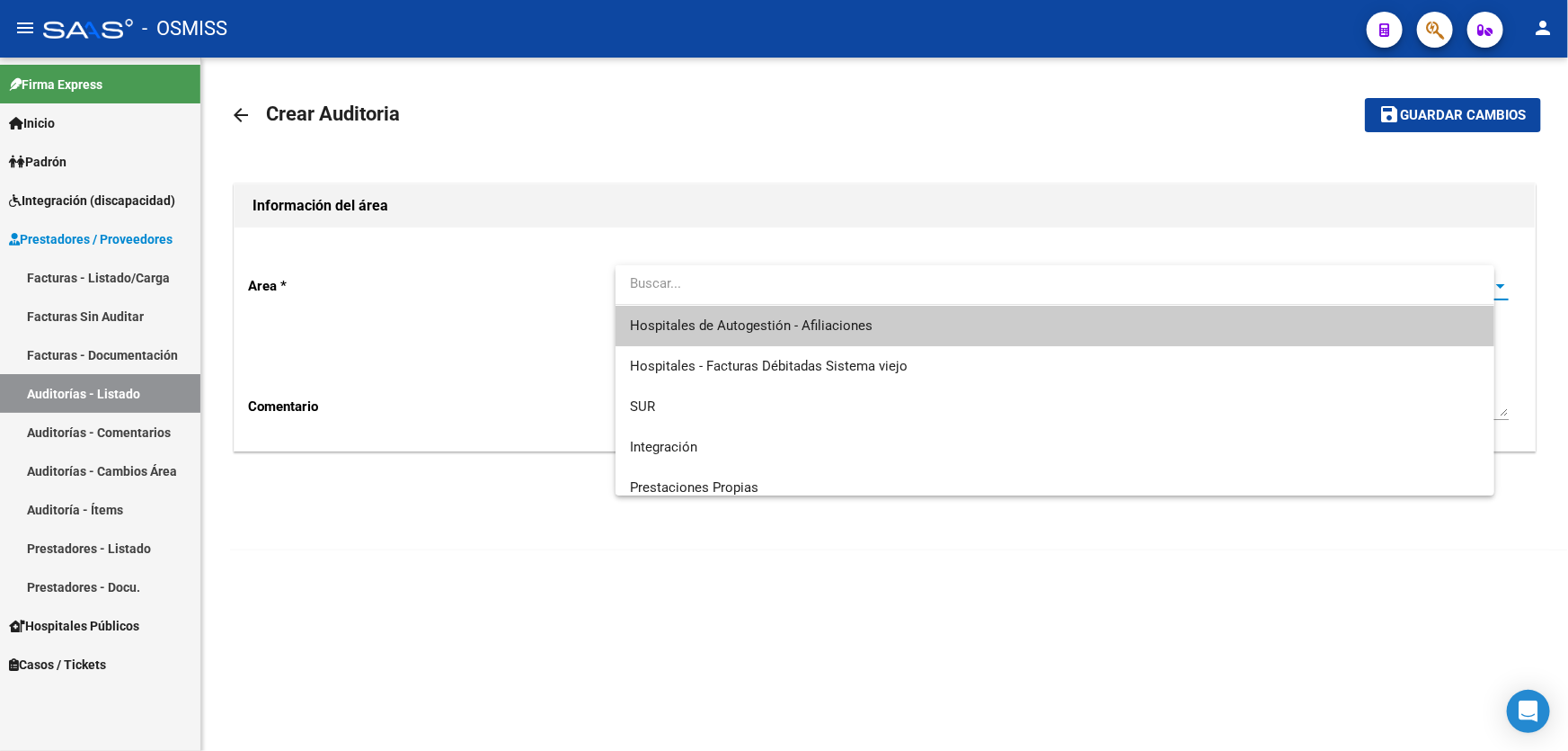
click at [953, 318] on span "Hospitales de Autogestión - Afiliaciones" at bounding box center [1055, 325] width 850 height 41
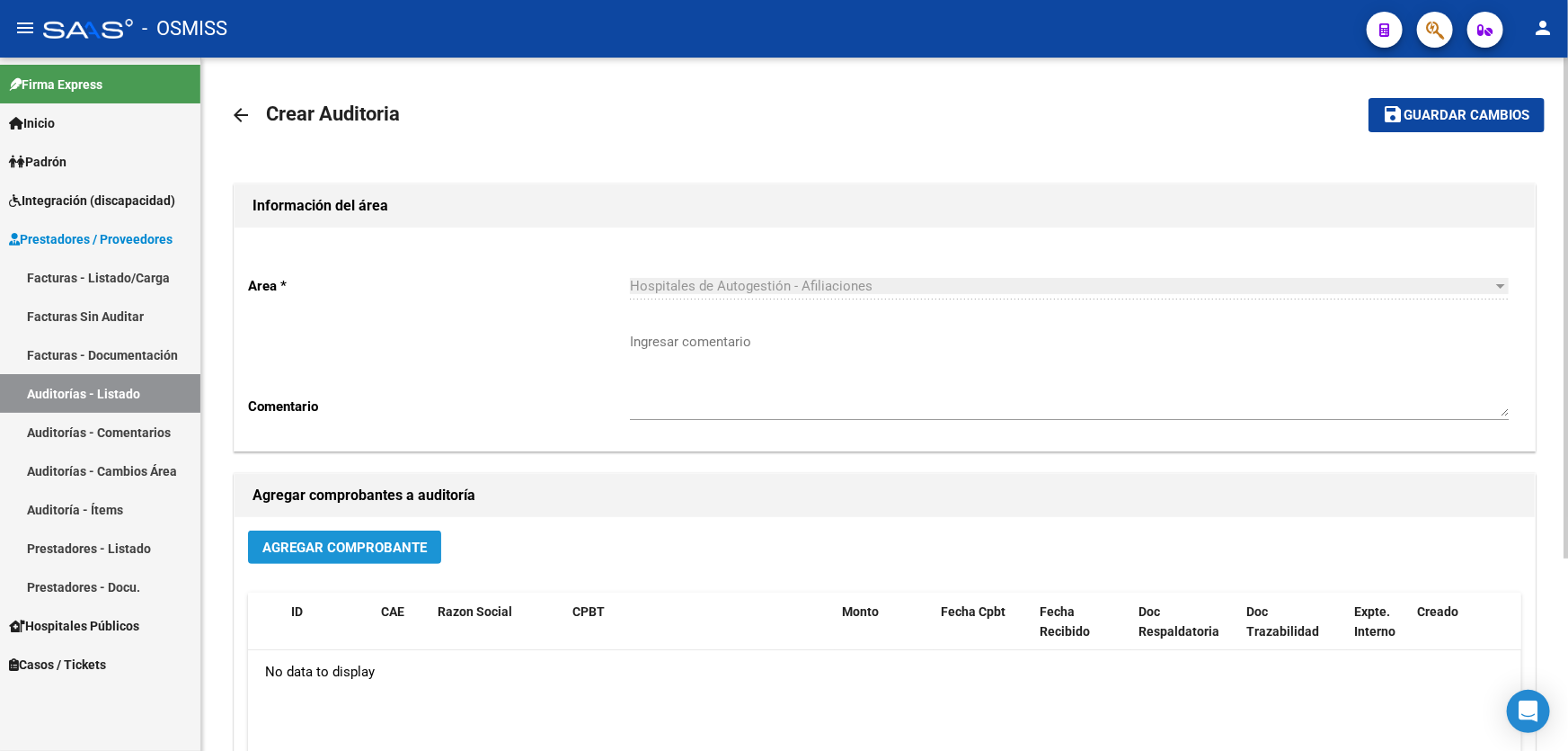
click at [391, 547] on span "Agregar Comprobante" at bounding box center [344, 547] width 164 height 16
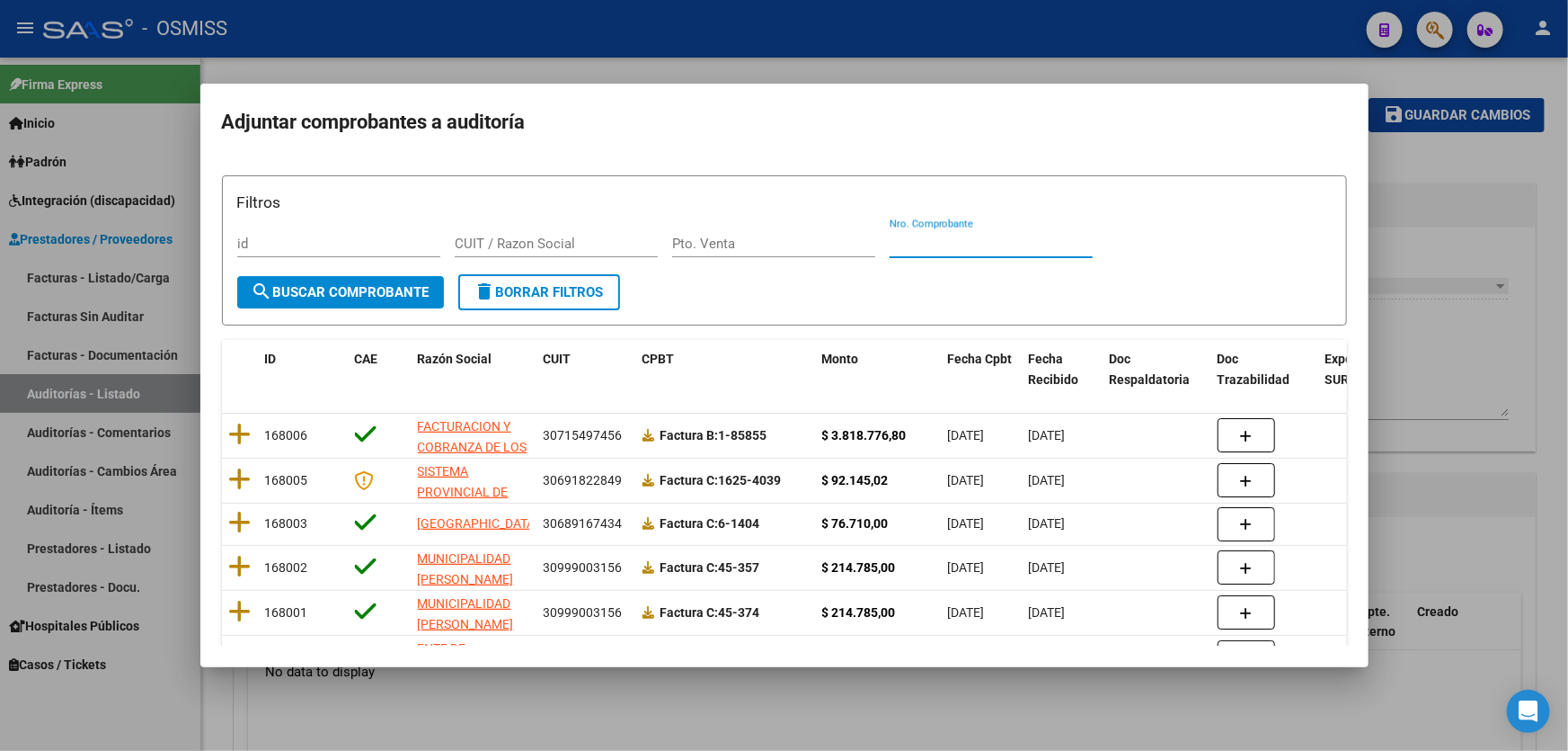
click at [923, 241] on input "Nro. Comprobante" at bounding box center [991, 243] width 203 height 16
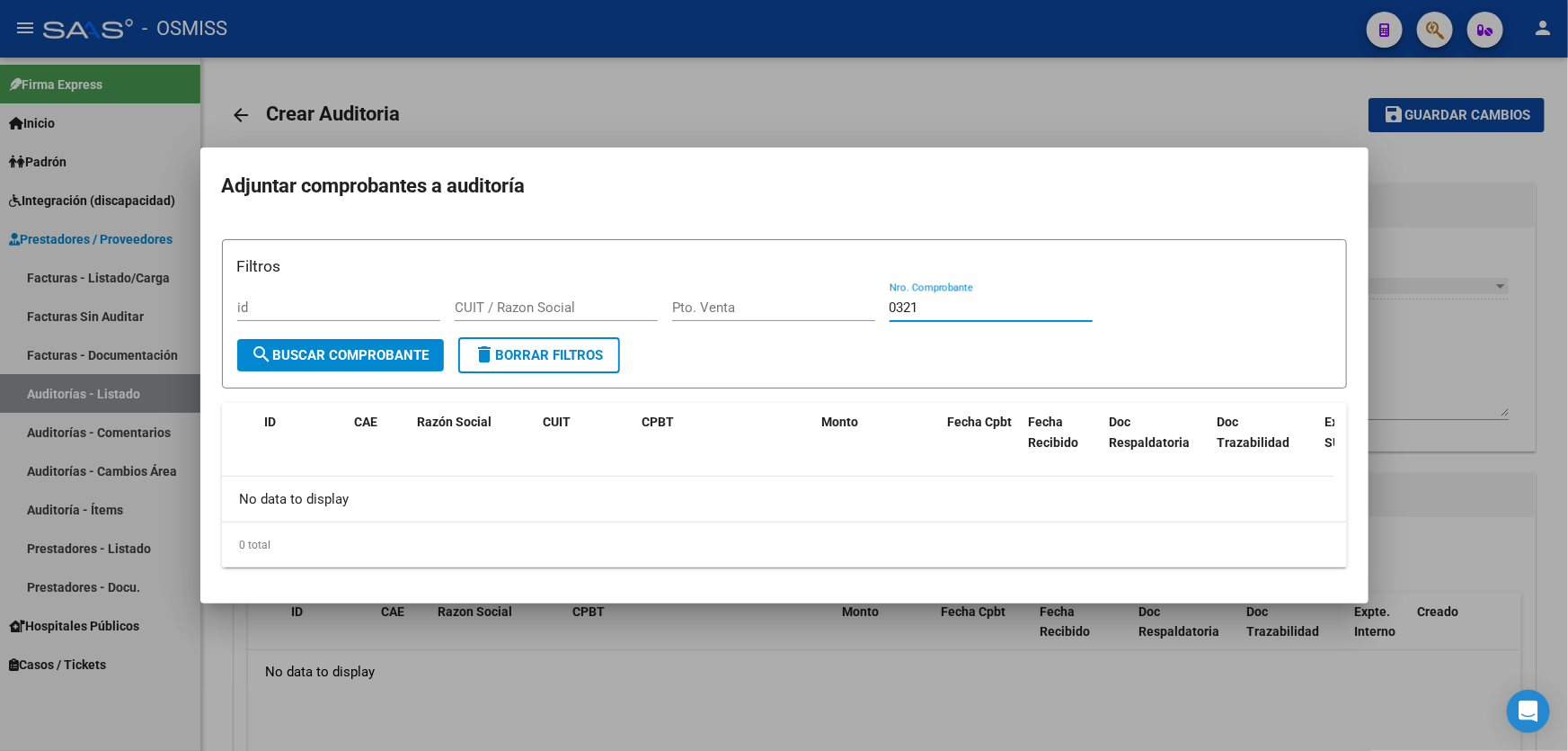
type input "0321"
click at [1470, 298] on div at bounding box center [784, 376] width 1568 height 751
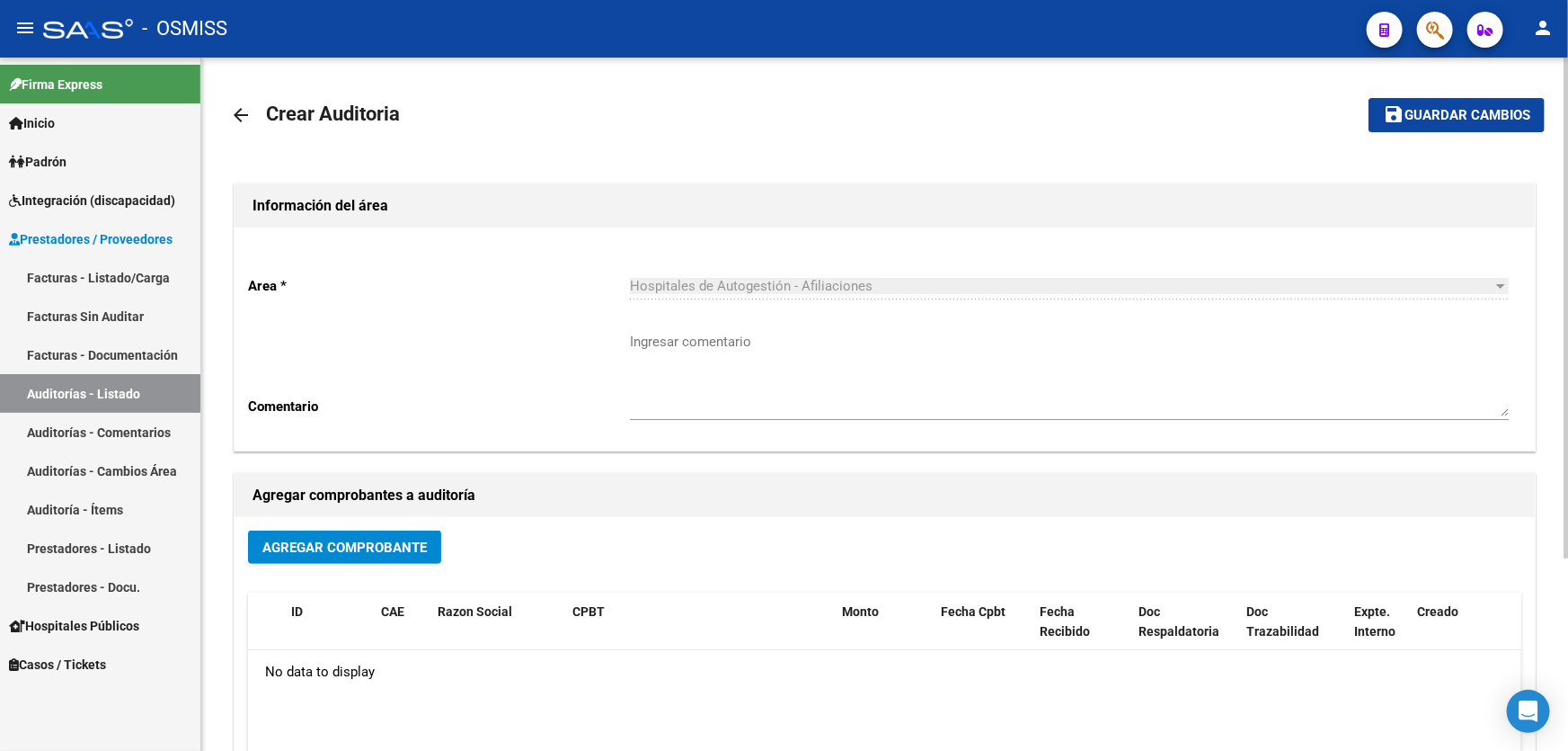
click at [396, 519] on div "Agregar Comprobante ID CAE Razon Social CPBT Monto Fecha Cpbt Fecha Recibido Do…" at bounding box center [885, 703] width 1300 height 373
click at [397, 545] on span "Agregar Comprobante" at bounding box center [344, 547] width 164 height 16
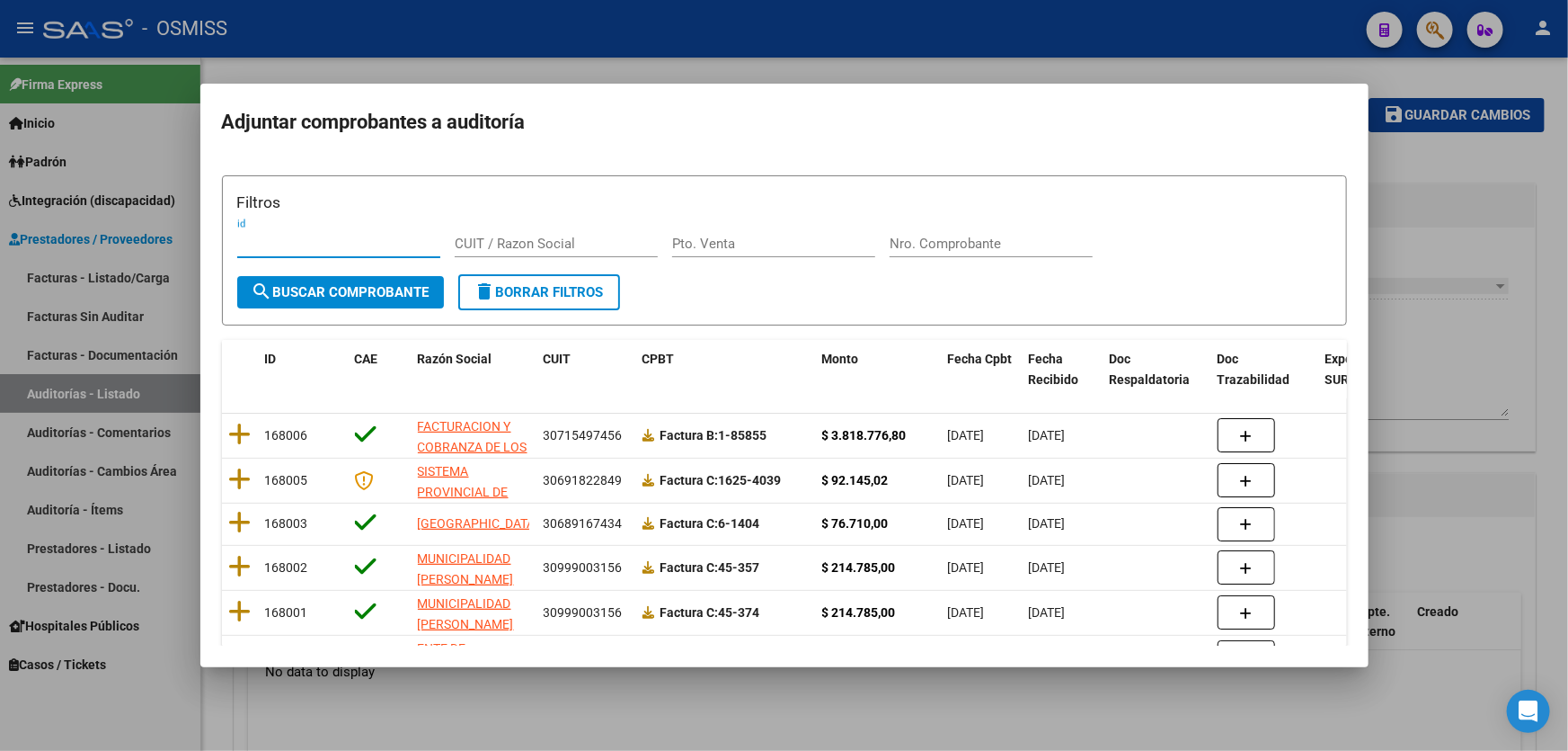
click at [717, 253] on div "Pto. Venta" at bounding box center [774, 243] width 203 height 27
type input "40"
click at [916, 234] on div "Nro. Comprobante" at bounding box center [991, 243] width 203 height 27
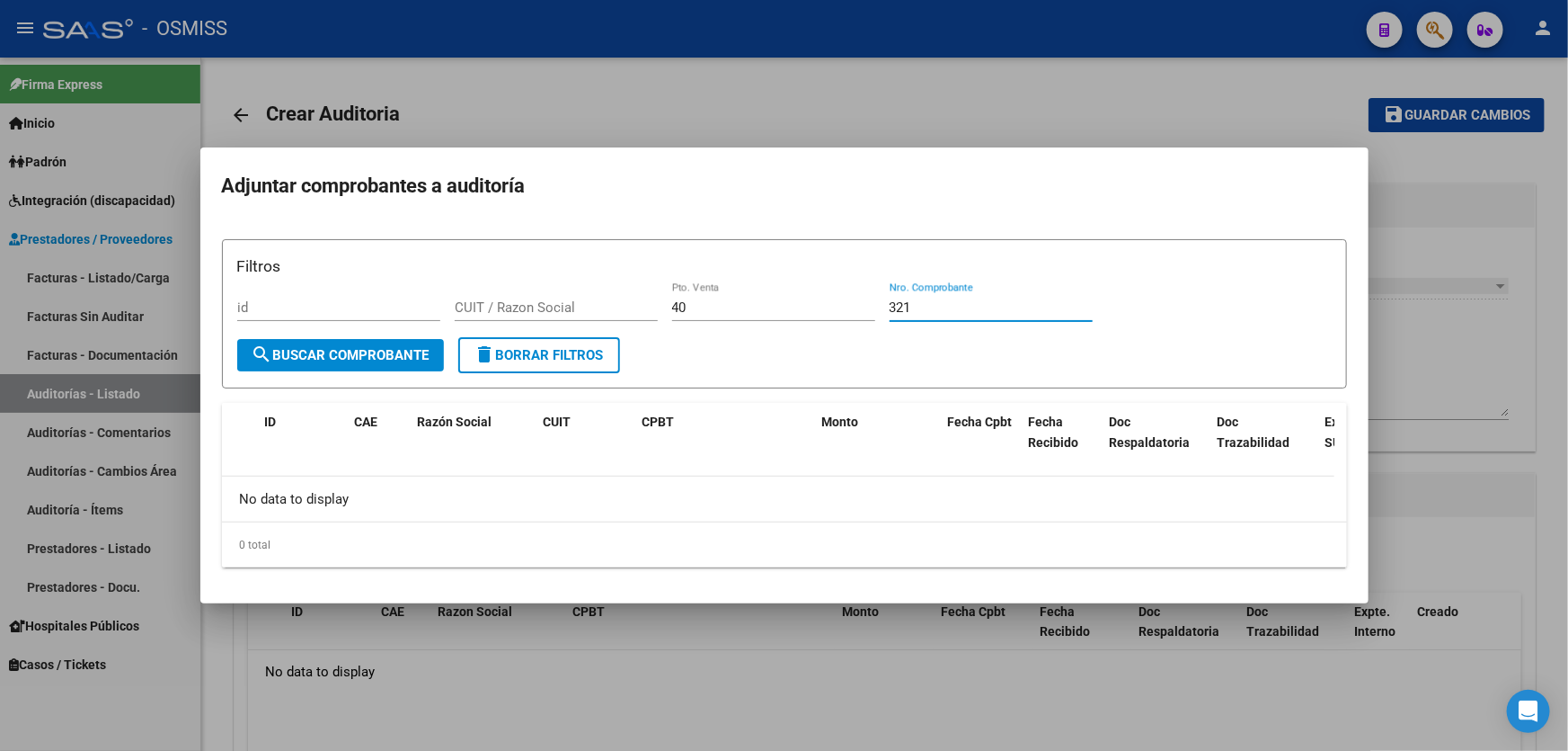
type input "321"
click at [1554, 323] on div at bounding box center [784, 376] width 1568 height 751
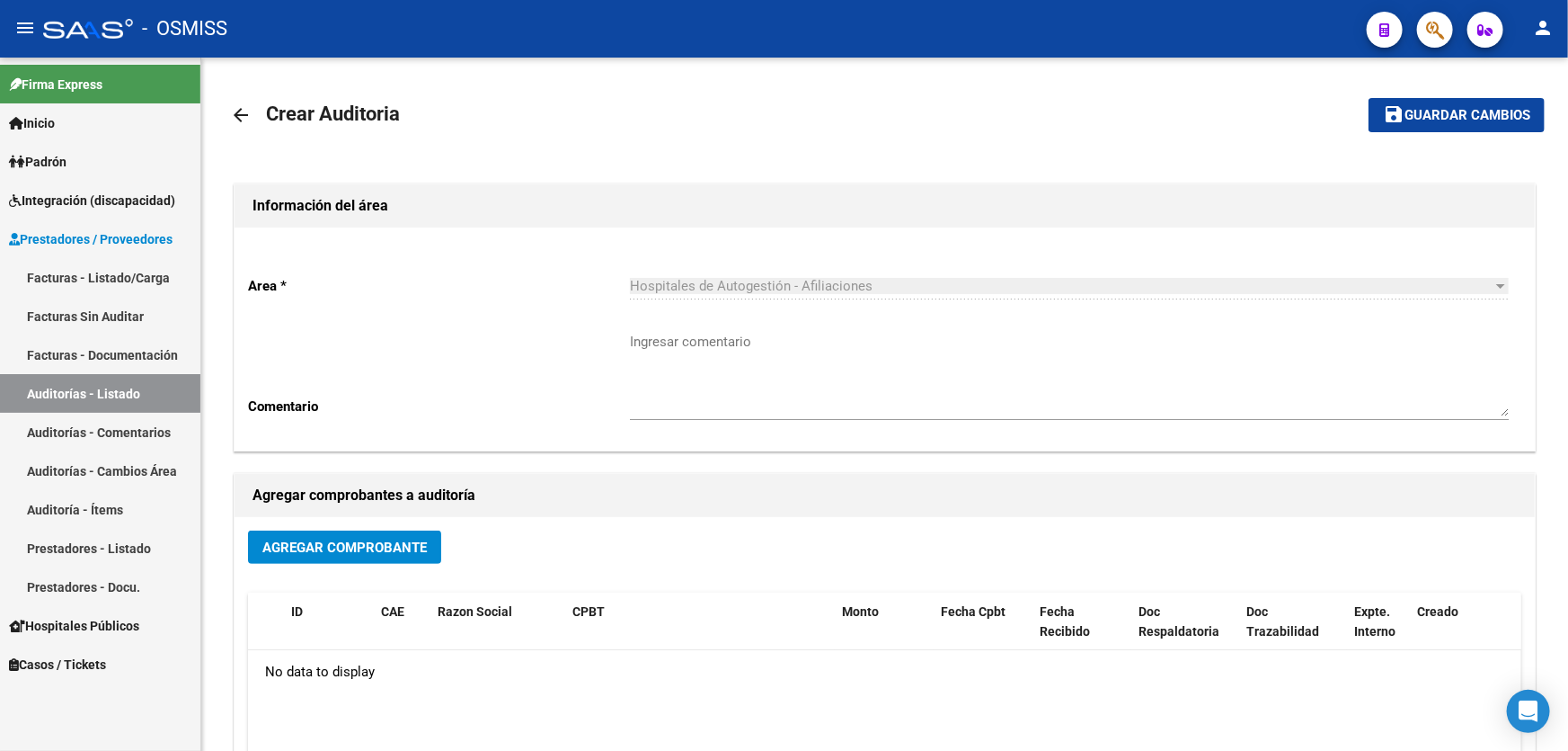
click at [1425, 34] on button "button" at bounding box center [1435, 29] width 36 height 36
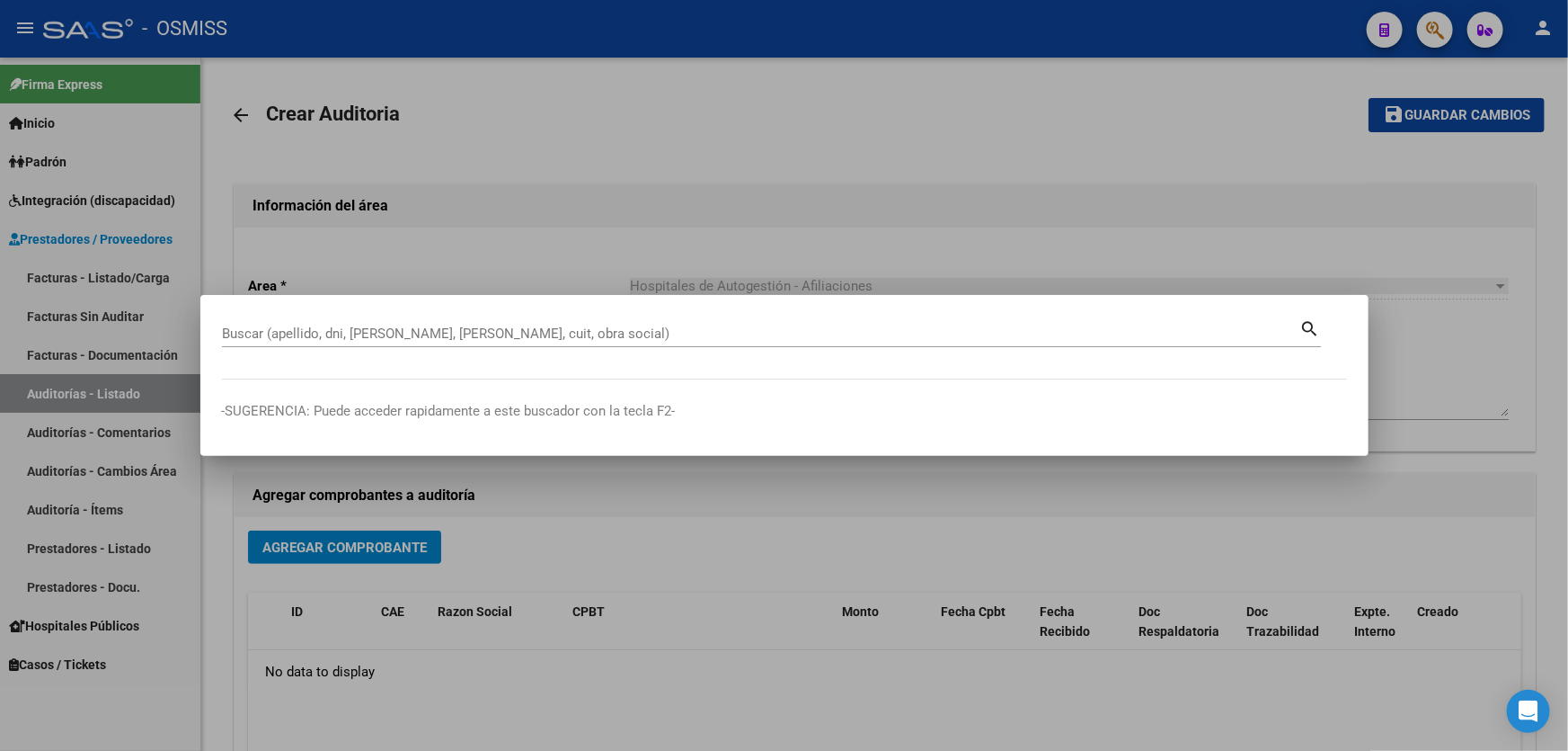
click at [473, 323] on div "Buscar (apellido, dni, [PERSON_NAME], [PERSON_NAME], cuit, obra social)" at bounding box center [761, 334] width 1079 height 27
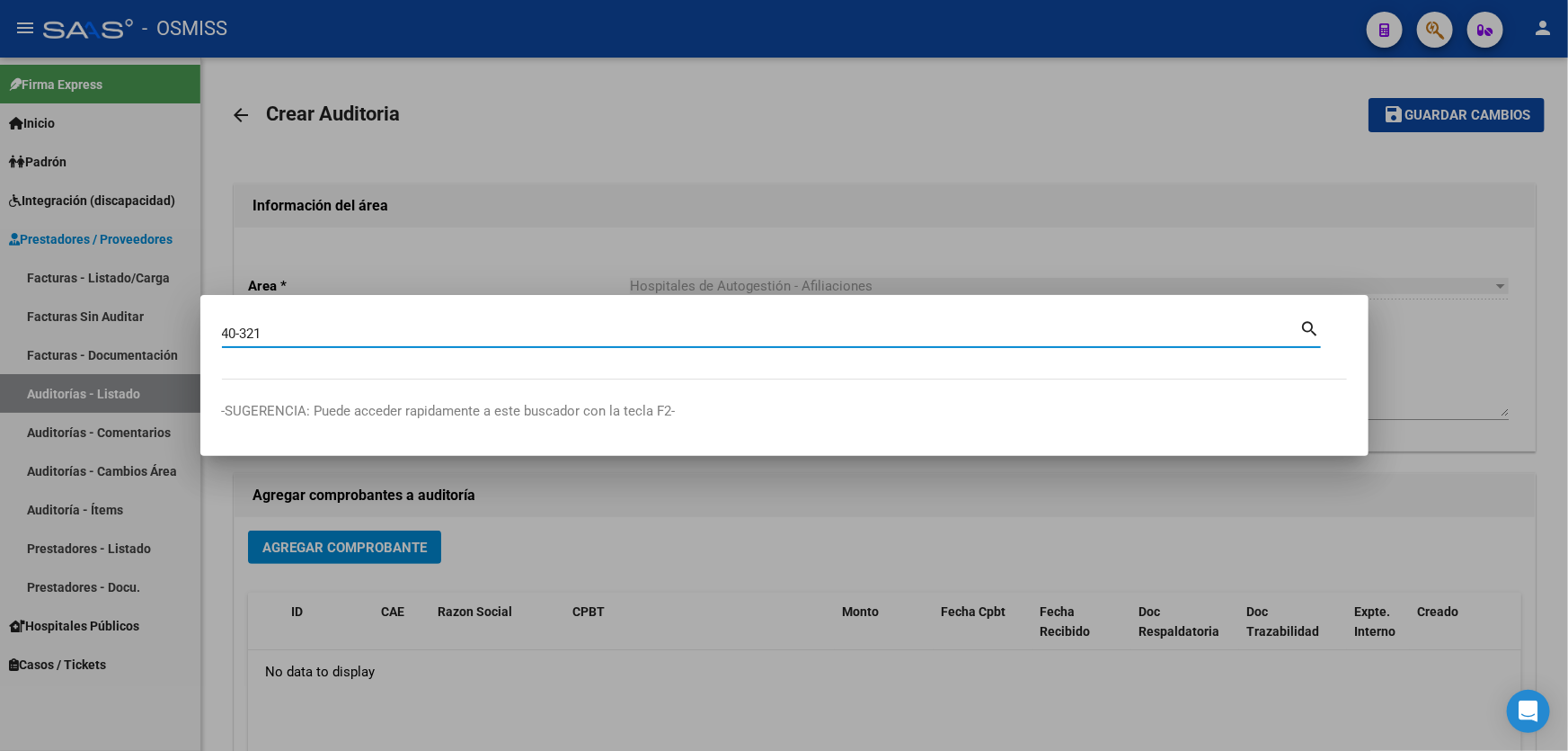
type input "40-321"
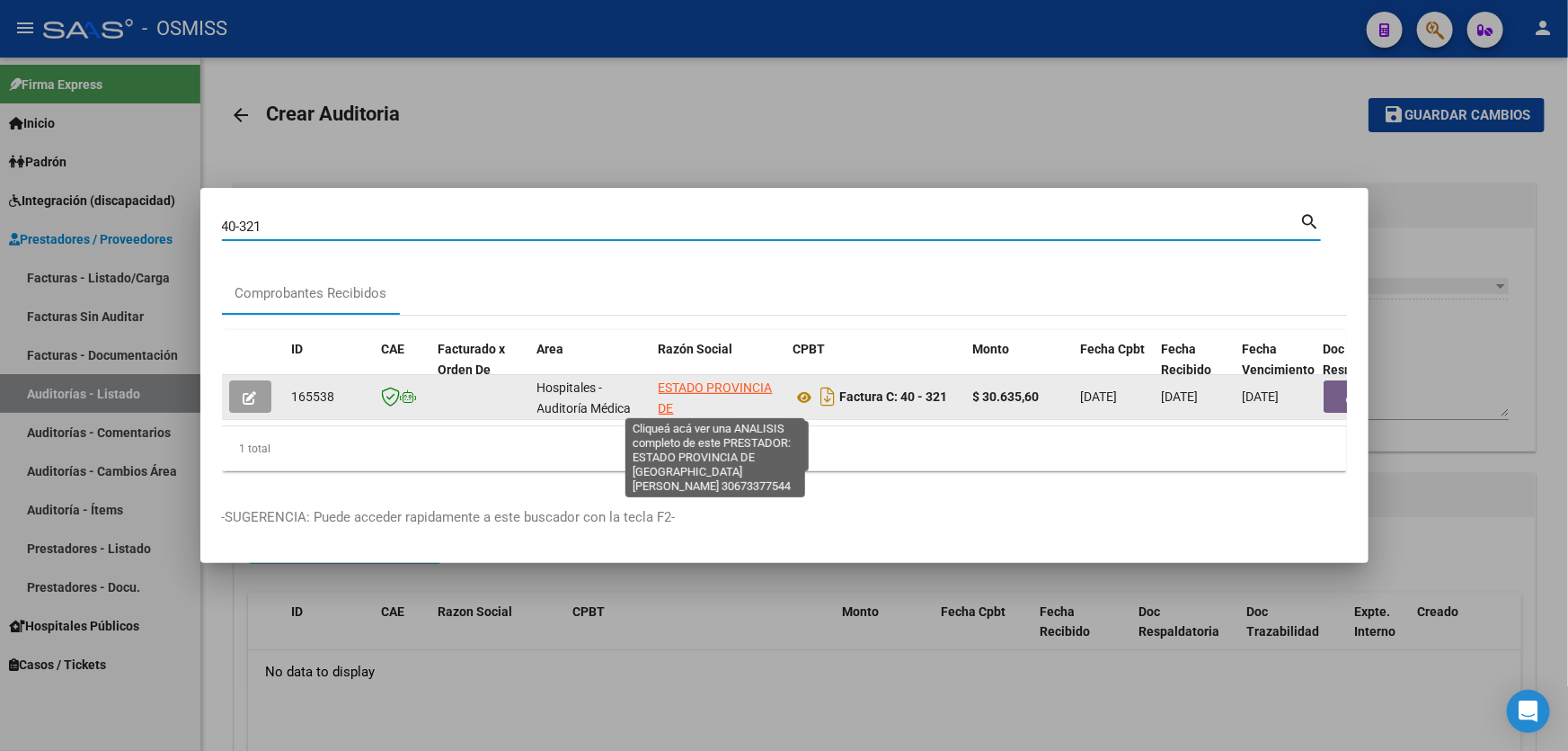
click at [700, 380] on span "ESTADO PROVINCIA DE [GEOGRAPHIC_DATA][PERSON_NAME]" at bounding box center [719, 417] width 122 height 75
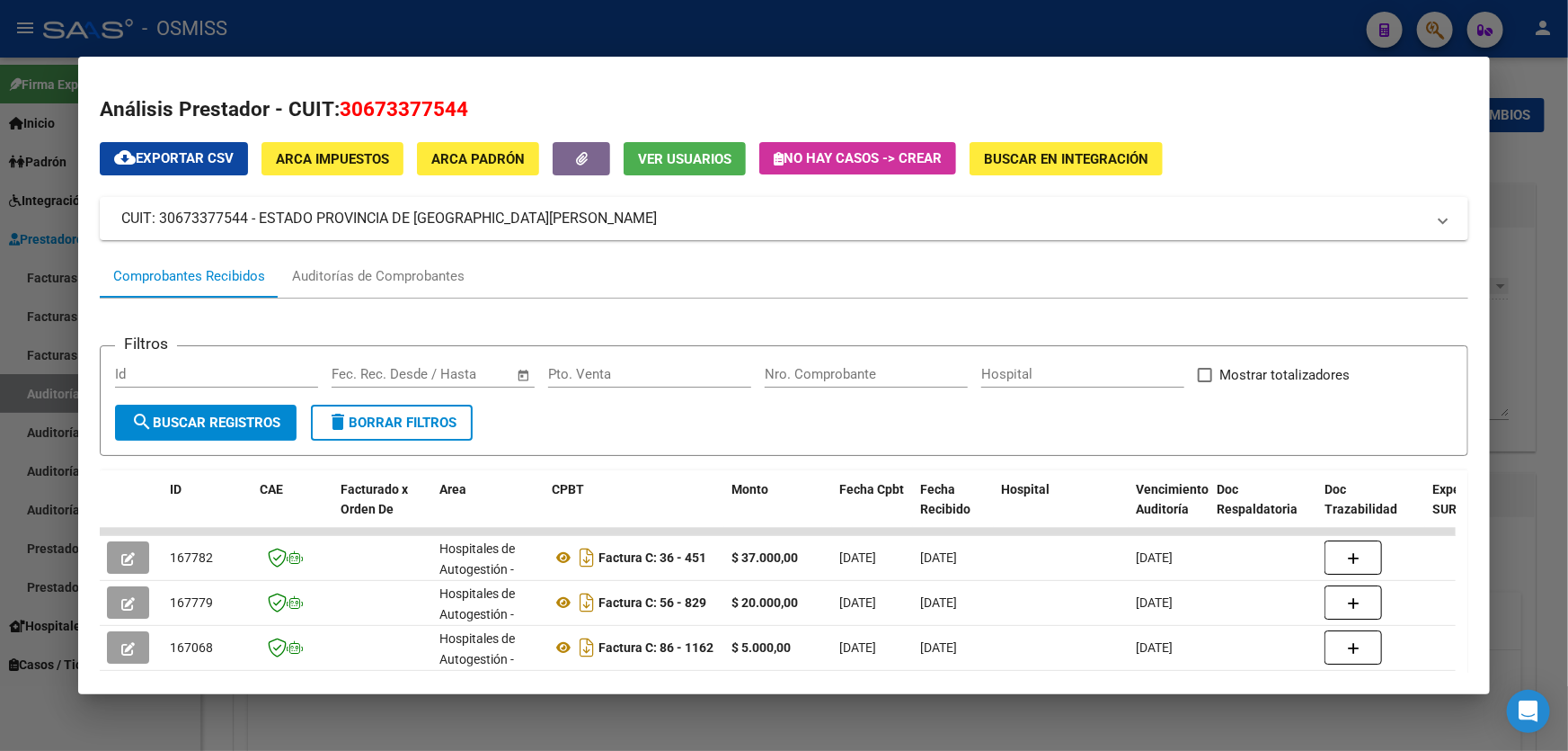
click at [1555, 256] on div at bounding box center [784, 376] width 1568 height 751
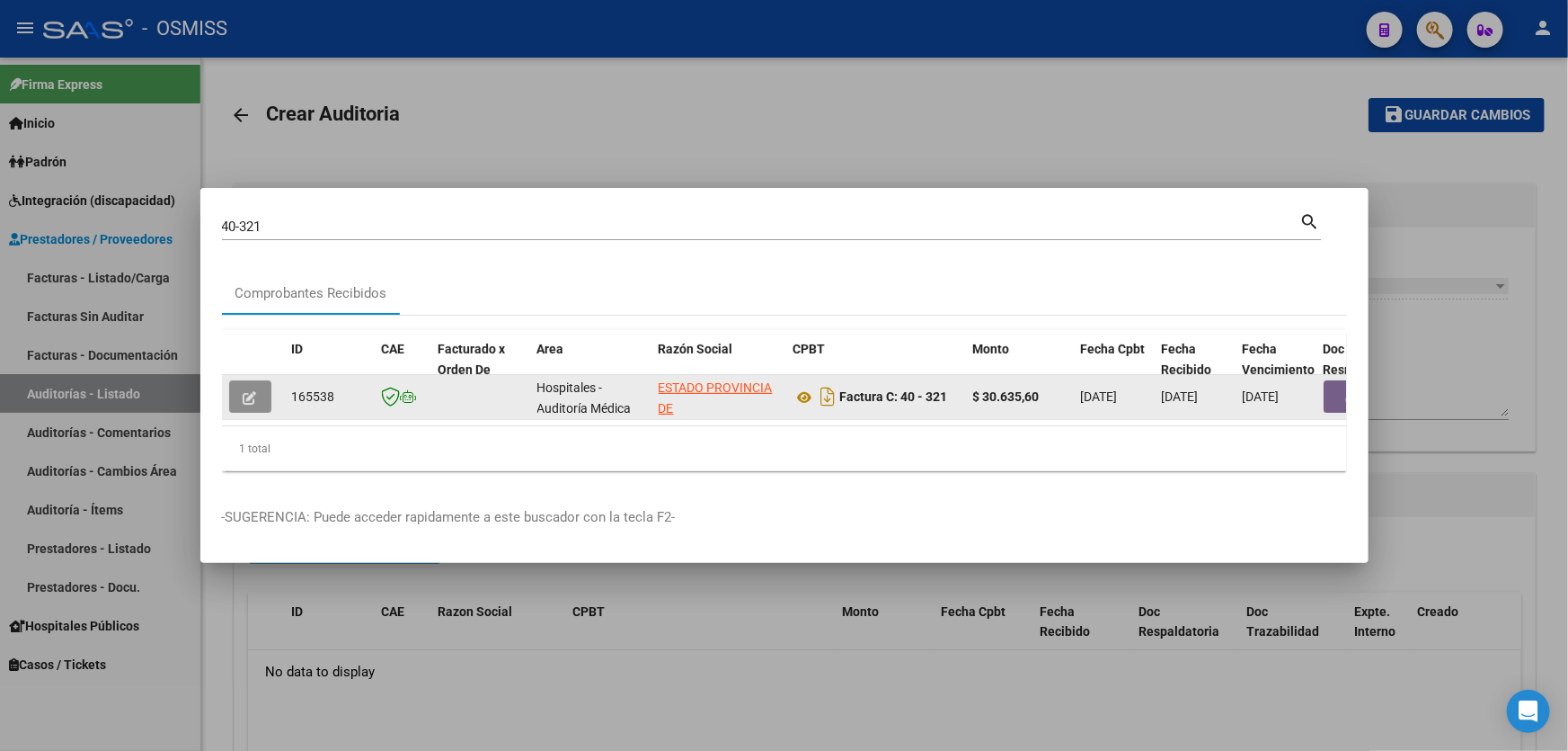
click at [245, 400] on button "button" at bounding box center [250, 396] width 42 height 32
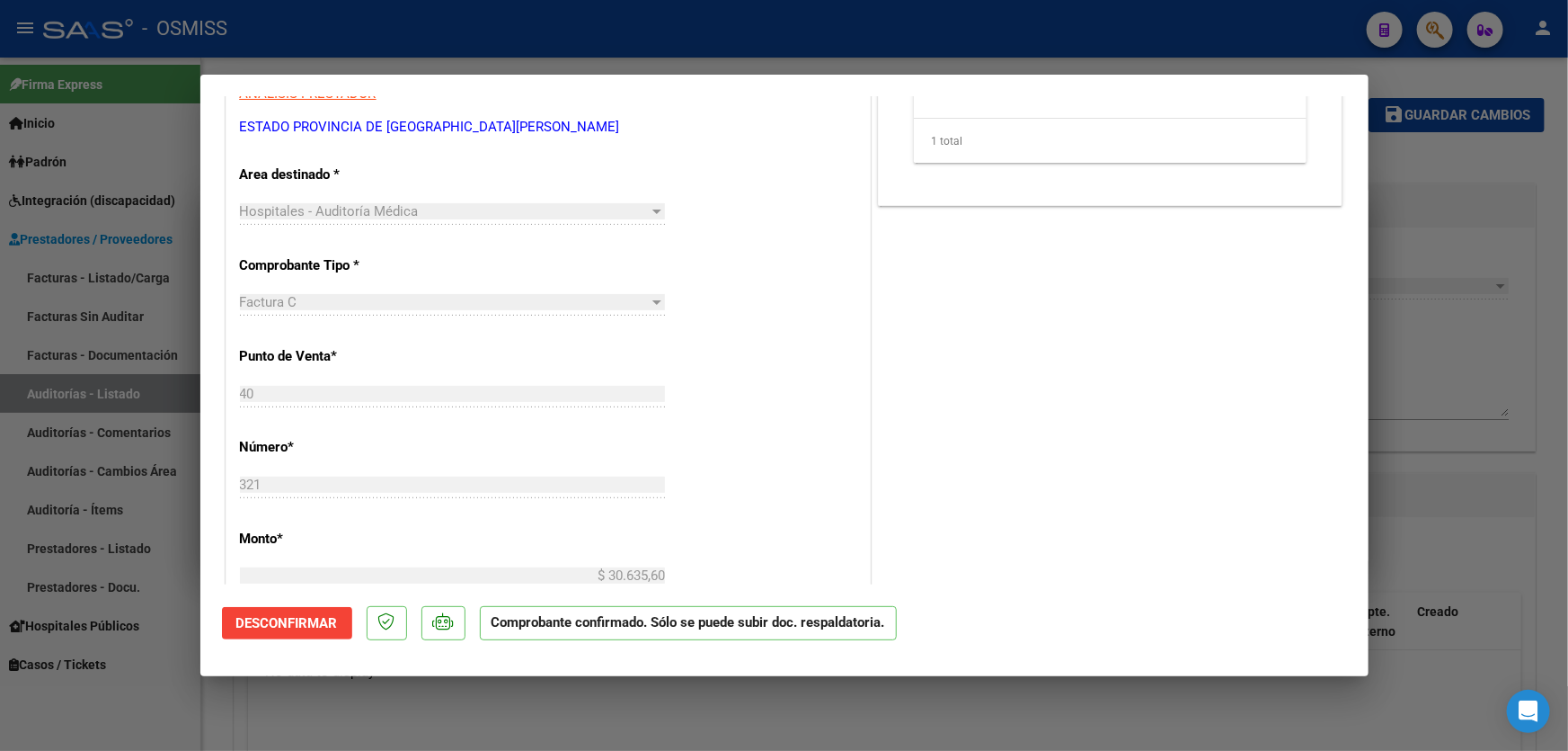
scroll to position [326, 0]
click at [476, 197] on div "Hospitales - Auditoría Médica Seleccionar Area" at bounding box center [451, 209] width 425 height 27
click at [657, 220] on div "Hospitales - Auditoría Médica Seleccionar Area" at bounding box center [451, 209] width 425 height 27
click at [650, 215] on div at bounding box center [657, 209] width 16 height 14
click at [310, 188] on div "CUIT * 30-67337754-4 Ingresar CUIT ANALISIS PRESTADOR ESTADO PROVINCIA DE [GEOG…" at bounding box center [547, 600] width 643 height 1275
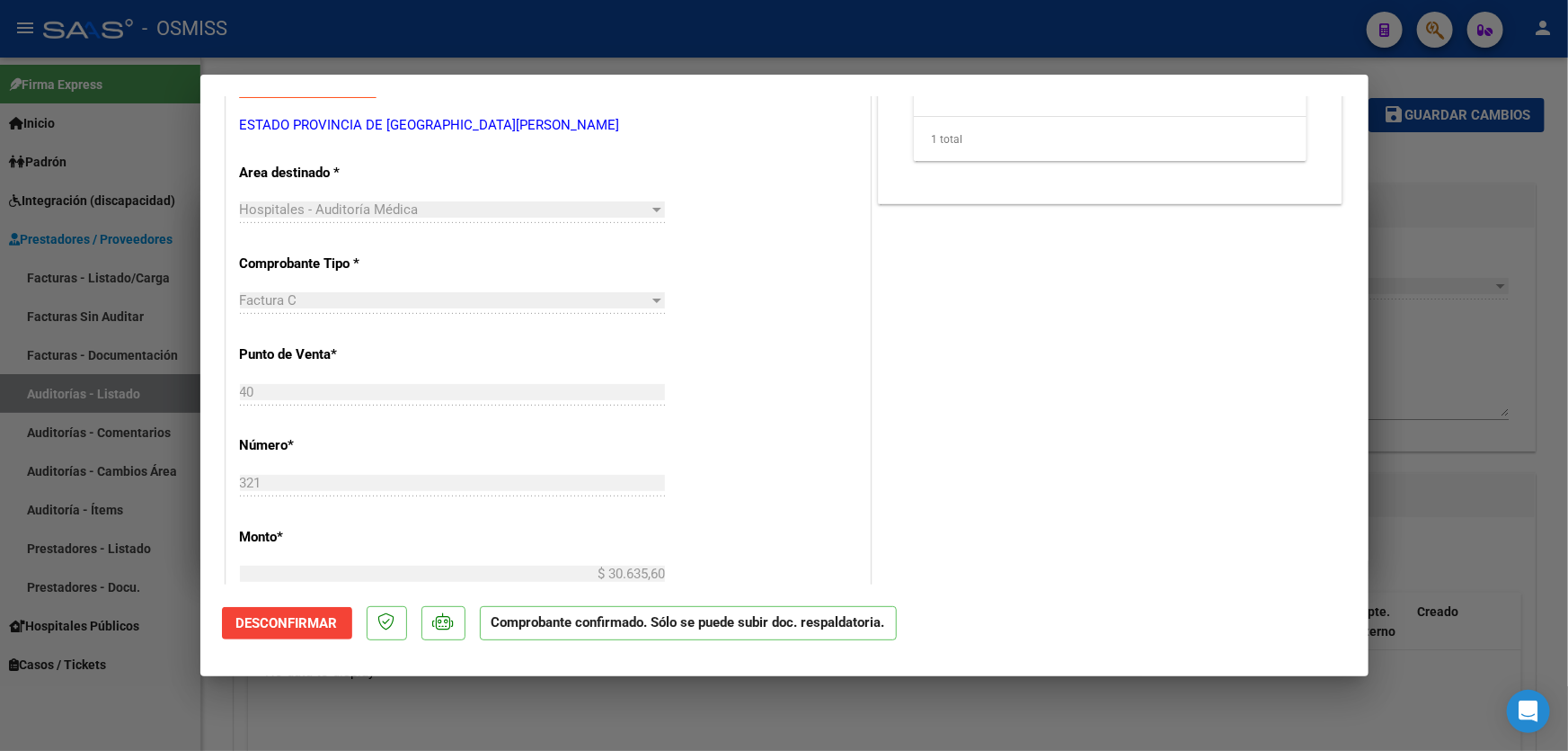
click at [302, 155] on div "CUIT * 30-67337754-4 Ingresar CUIT ANALISIS PRESTADOR ESTADO PROVINCIA DE [GEOG…" at bounding box center [547, 600] width 643 height 1275
click at [300, 189] on div "CUIT * 30-67337754-4 Ingresar CUIT ANALISIS PRESTADOR ESTADO PROVINCIA DE [GEOG…" at bounding box center [547, 600] width 643 height 1275
click at [299, 219] on div "Hospitales - Auditoría Médica Seleccionar Area" at bounding box center [451, 209] width 425 height 27
click at [280, 284] on div "CUIT * 30-67337754-4 Ingresar CUIT ANALISIS PRESTADOR ESTADO PROVINCIA DE [GEOG…" at bounding box center [547, 600] width 643 height 1275
drag, startPoint x: 280, startPoint y: 339, endPoint x: 277, endPoint y: 363, distance: 24.2
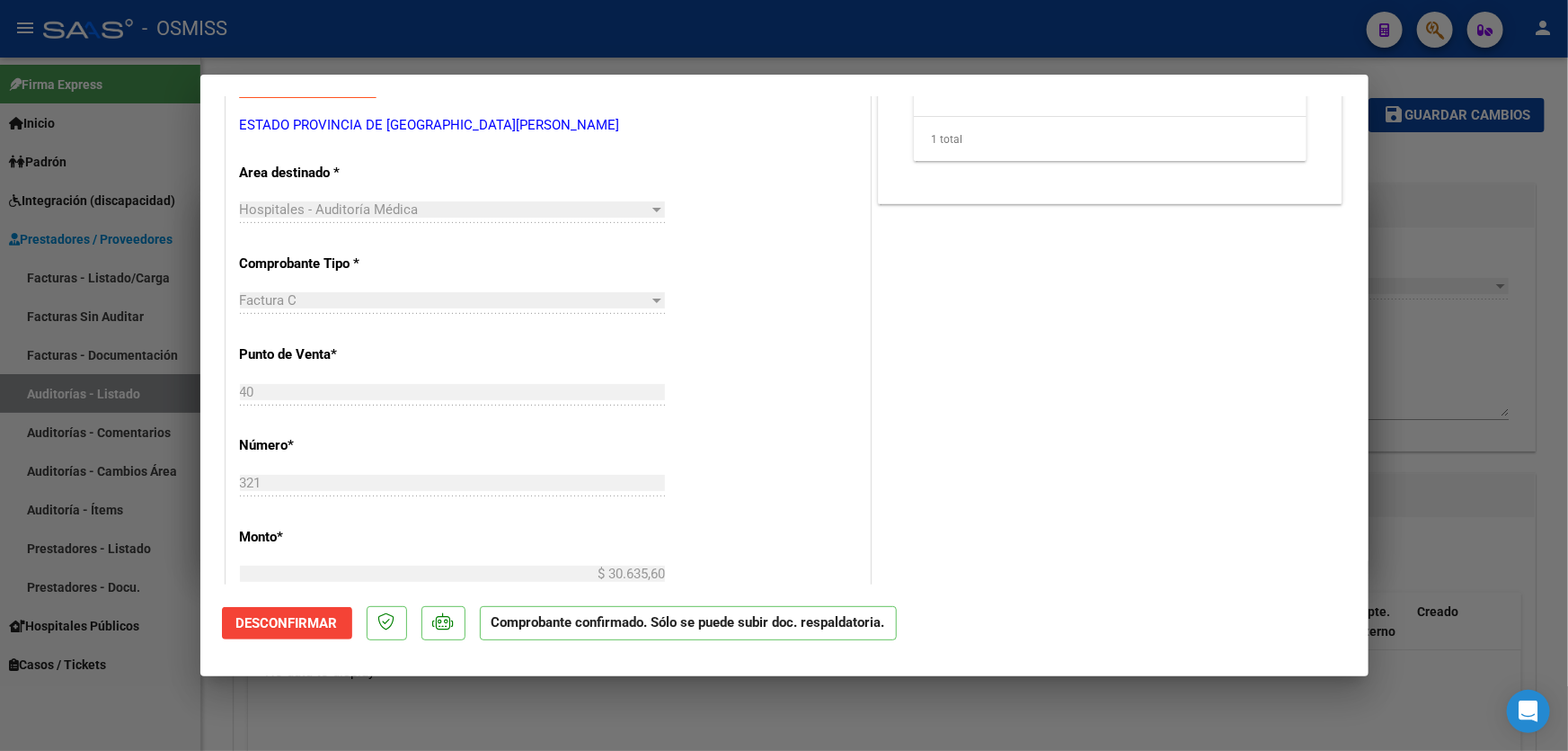
click at [278, 347] on div "CUIT * 30-67337754-4 Ingresar CUIT ANALISIS PRESTADOR ESTADO PROVINCIA DE [GEOG…" at bounding box center [547, 600] width 643 height 1275
click at [273, 437] on p "Número *" at bounding box center [332, 446] width 185 height 21
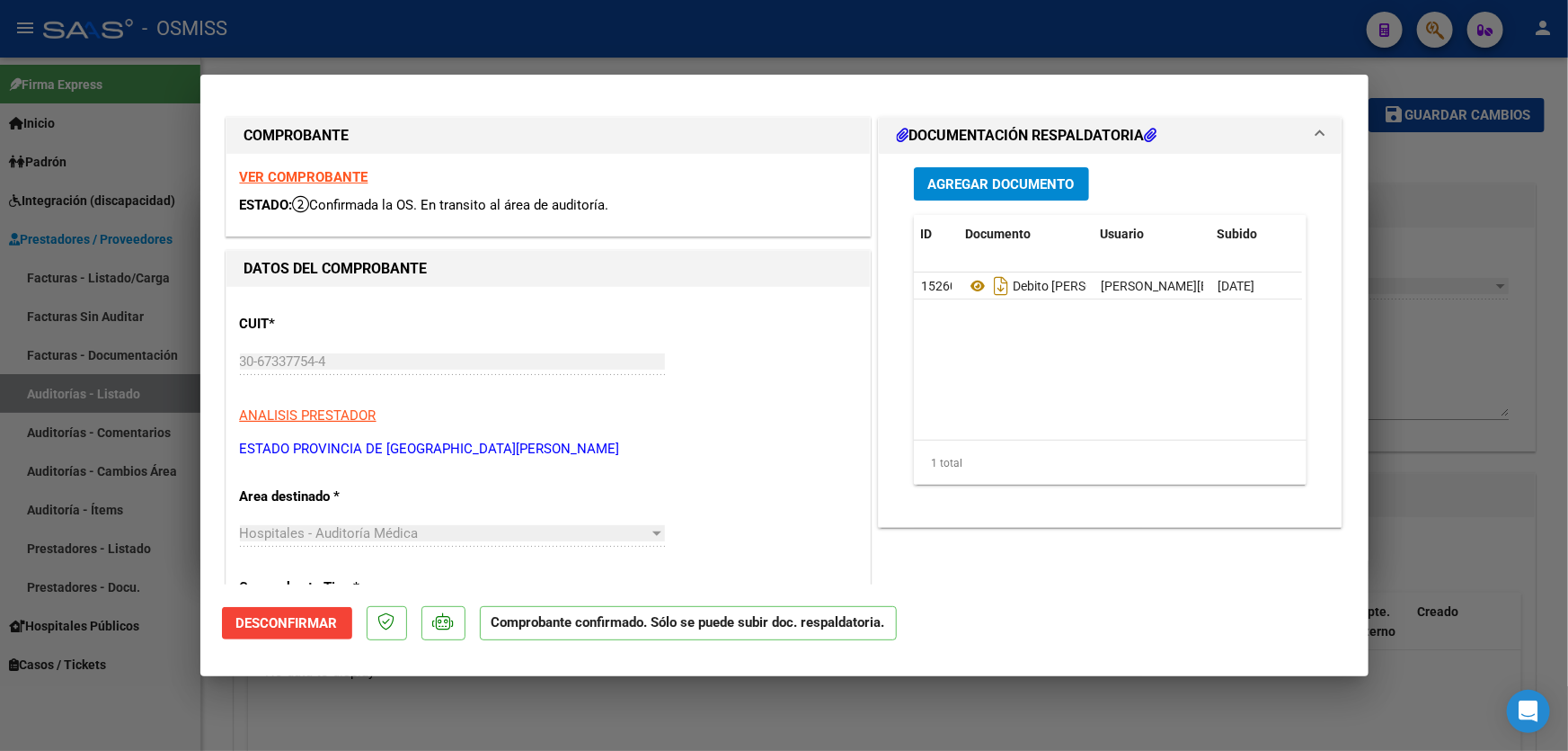
scroll to position [0, 0]
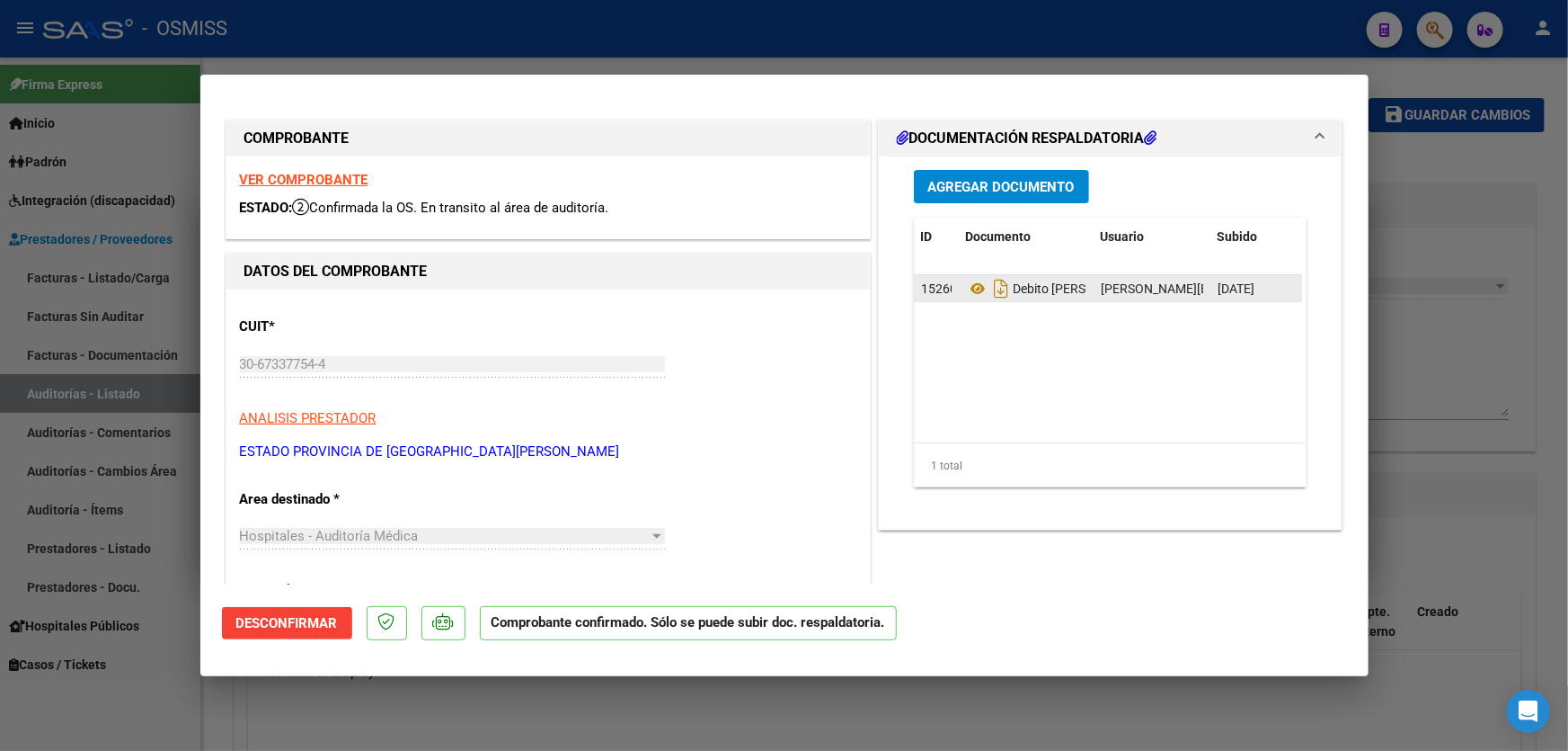
click at [921, 289] on span "152609" at bounding box center [942, 288] width 43 height 14
click at [1051, 288] on span "Debito [PERSON_NAME]" at bounding box center [1056, 288] width 182 height 14
click at [1411, 408] on div at bounding box center [784, 376] width 1568 height 751
type input "$ 0,00"
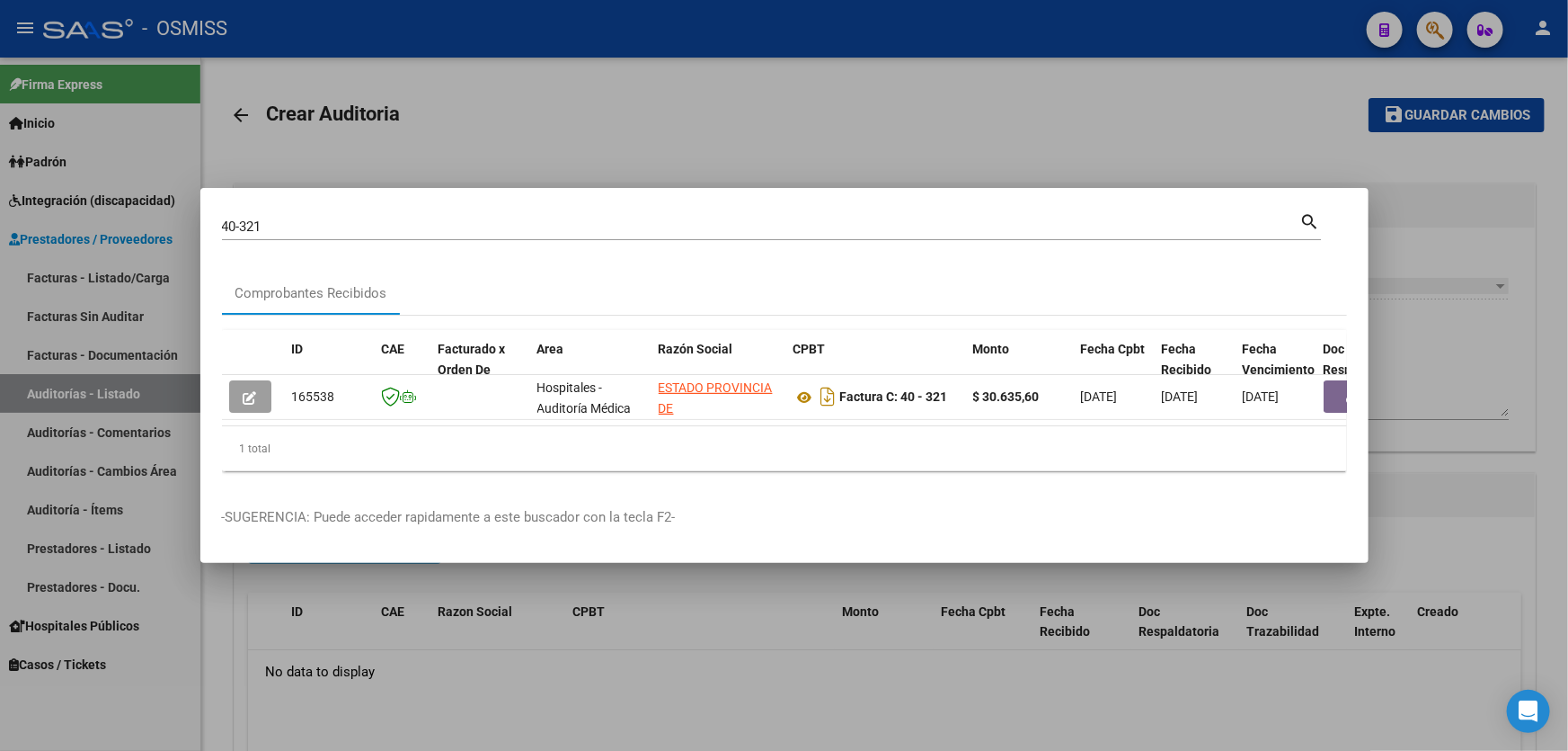
click at [247, 90] on div at bounding box center [784, 376] width 1568 height 751
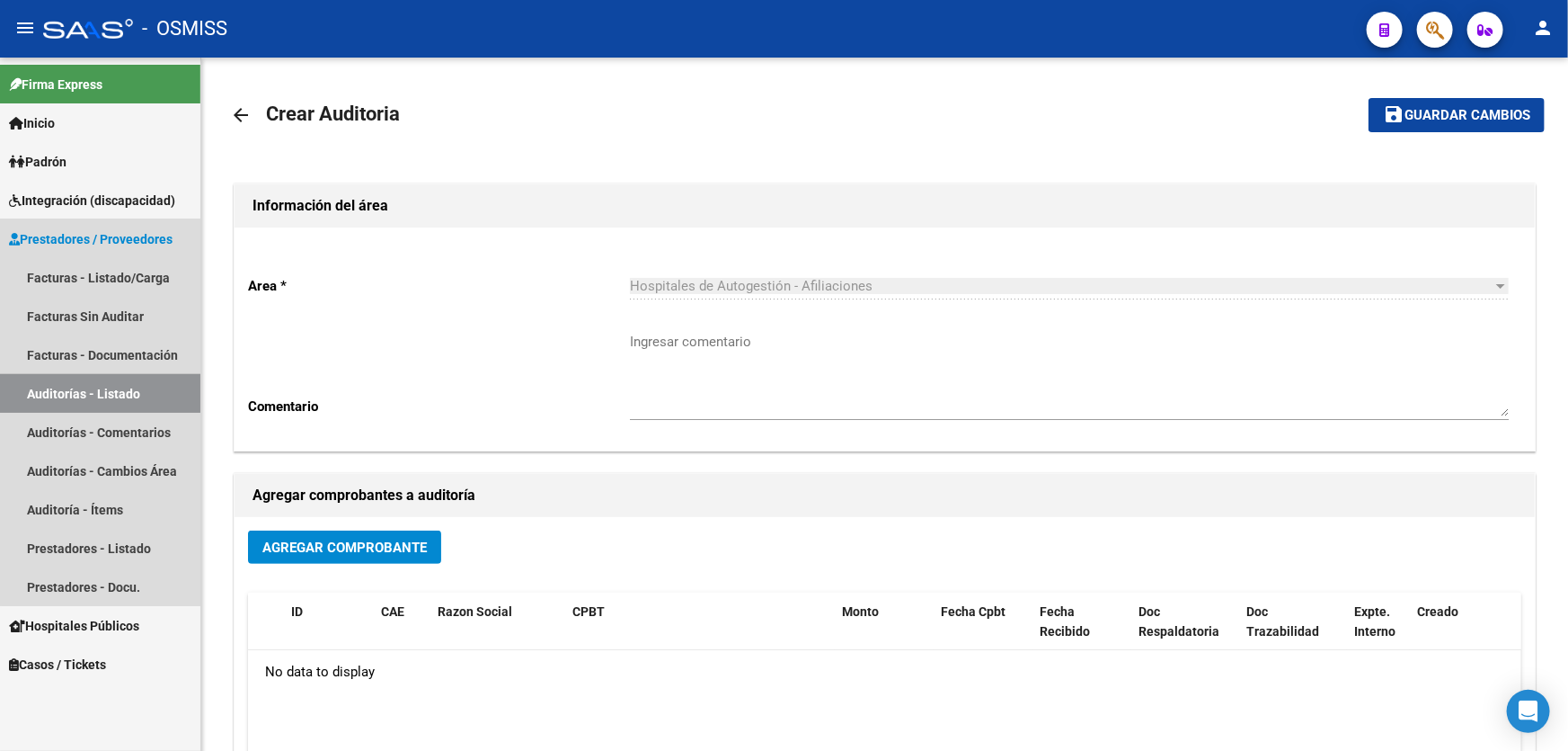
click at [136, 388] on link "Auditorías - Listado" at bounding box center [100, 393] width 201 height 39
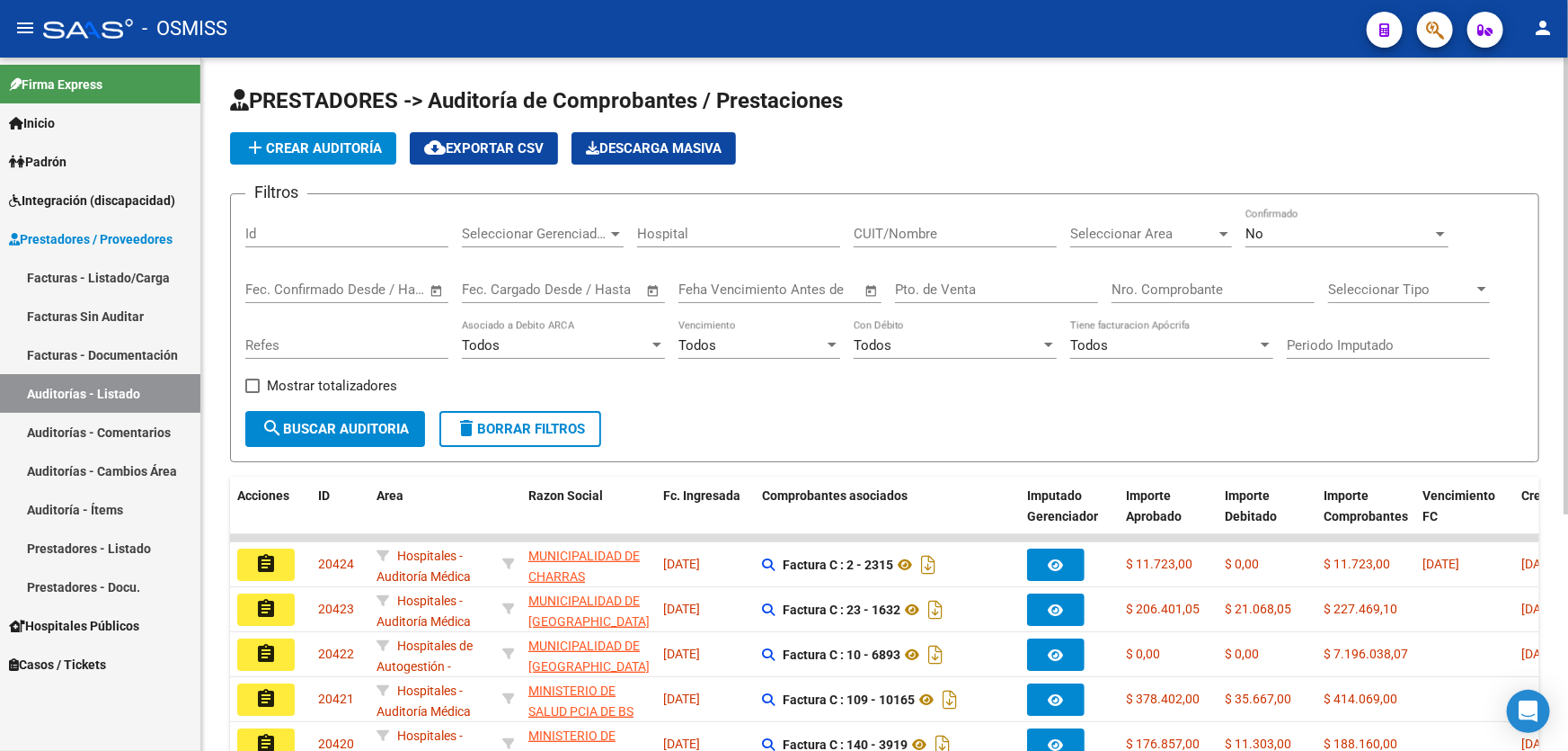
click at [1133, 299] on div "Nro. Comprobante" at bounding box center [1214, 283] width 203 height 39
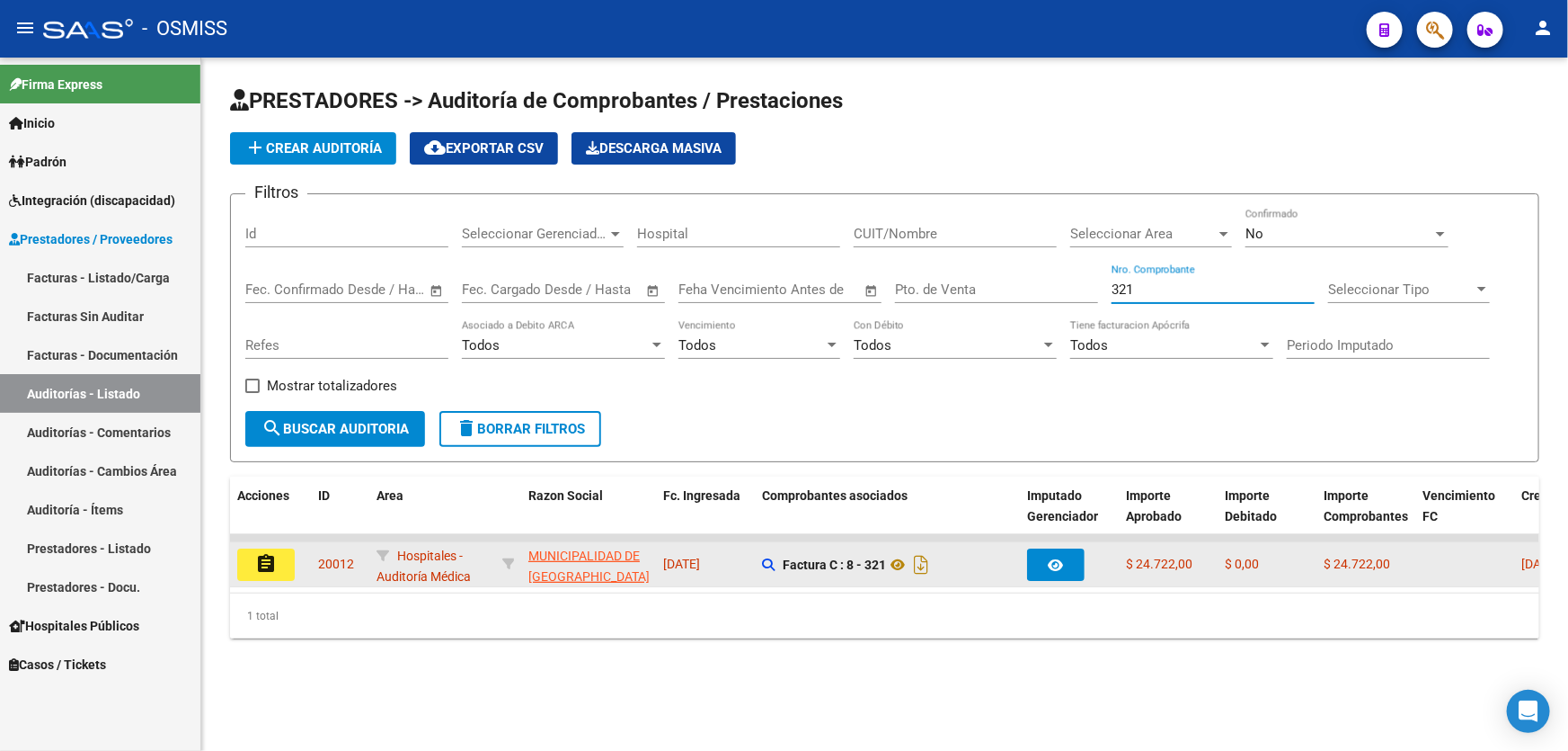
type input "321"
click at [245, 569] on button "assignment" at bounding box center [266, 565] width 58 height 32
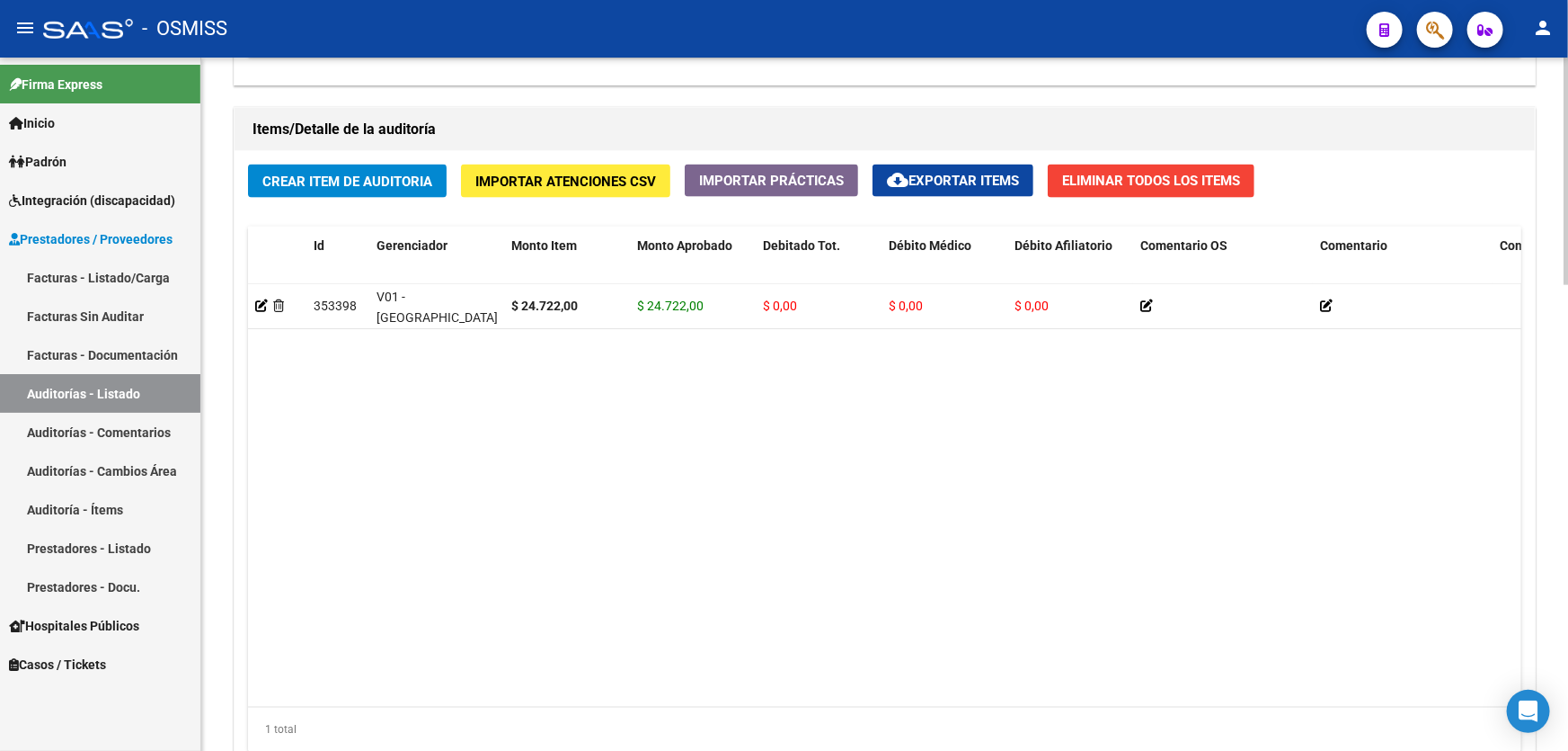
scroll to position [1307, 0]
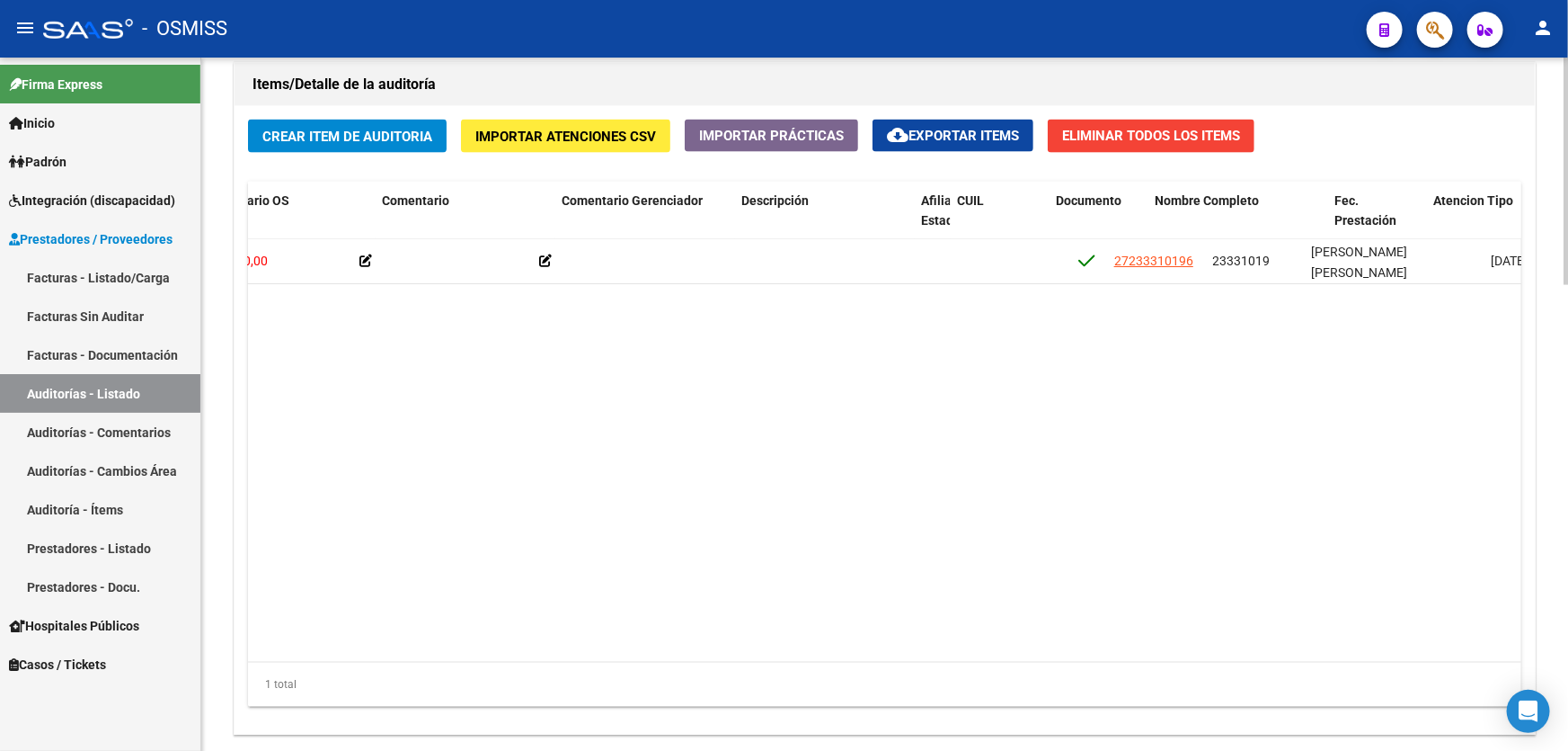
drag, startPoint x: 937, startPoint y: 431, endPoint x: 828, endPoint y: 420, distance: 109.6
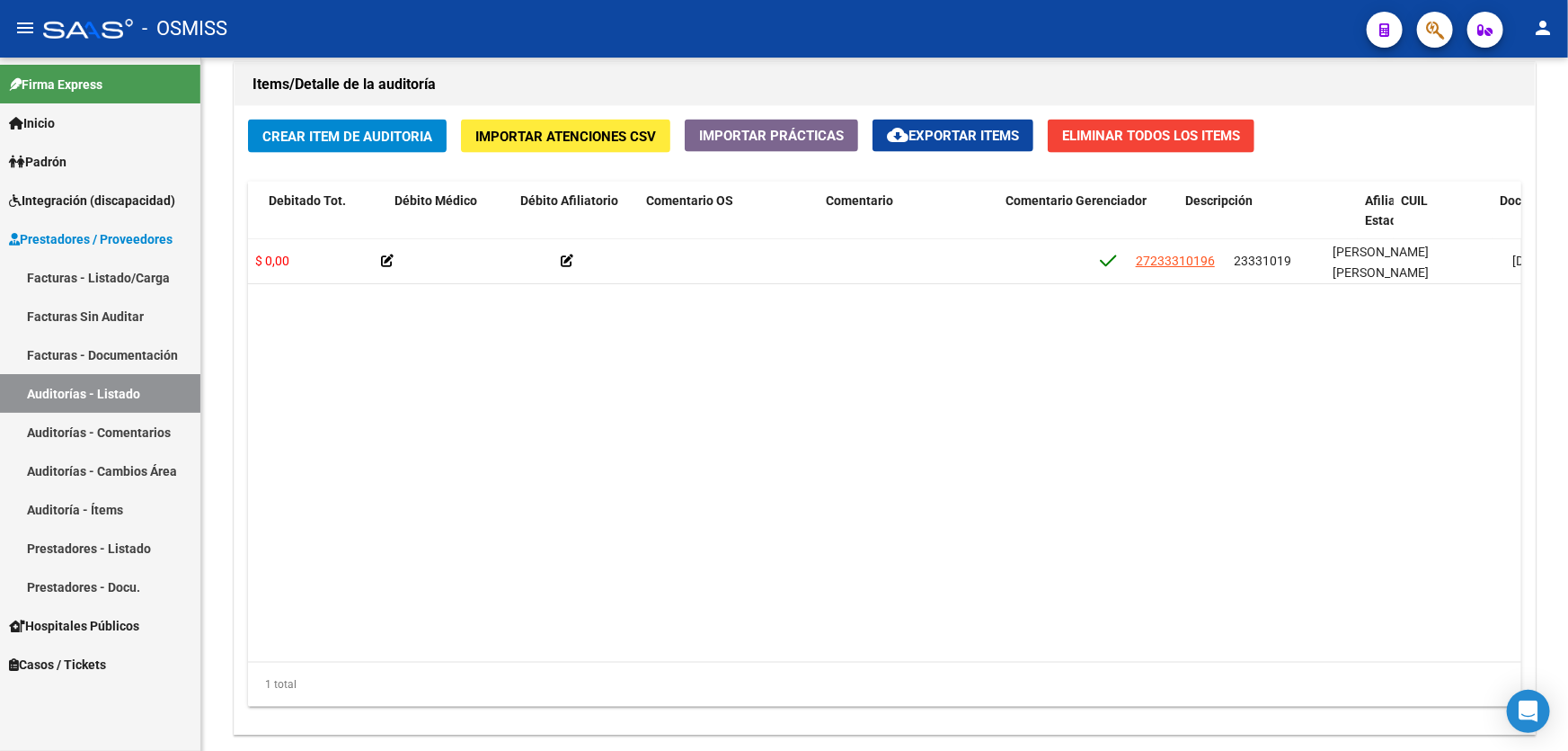
scroll to position [0, 0]
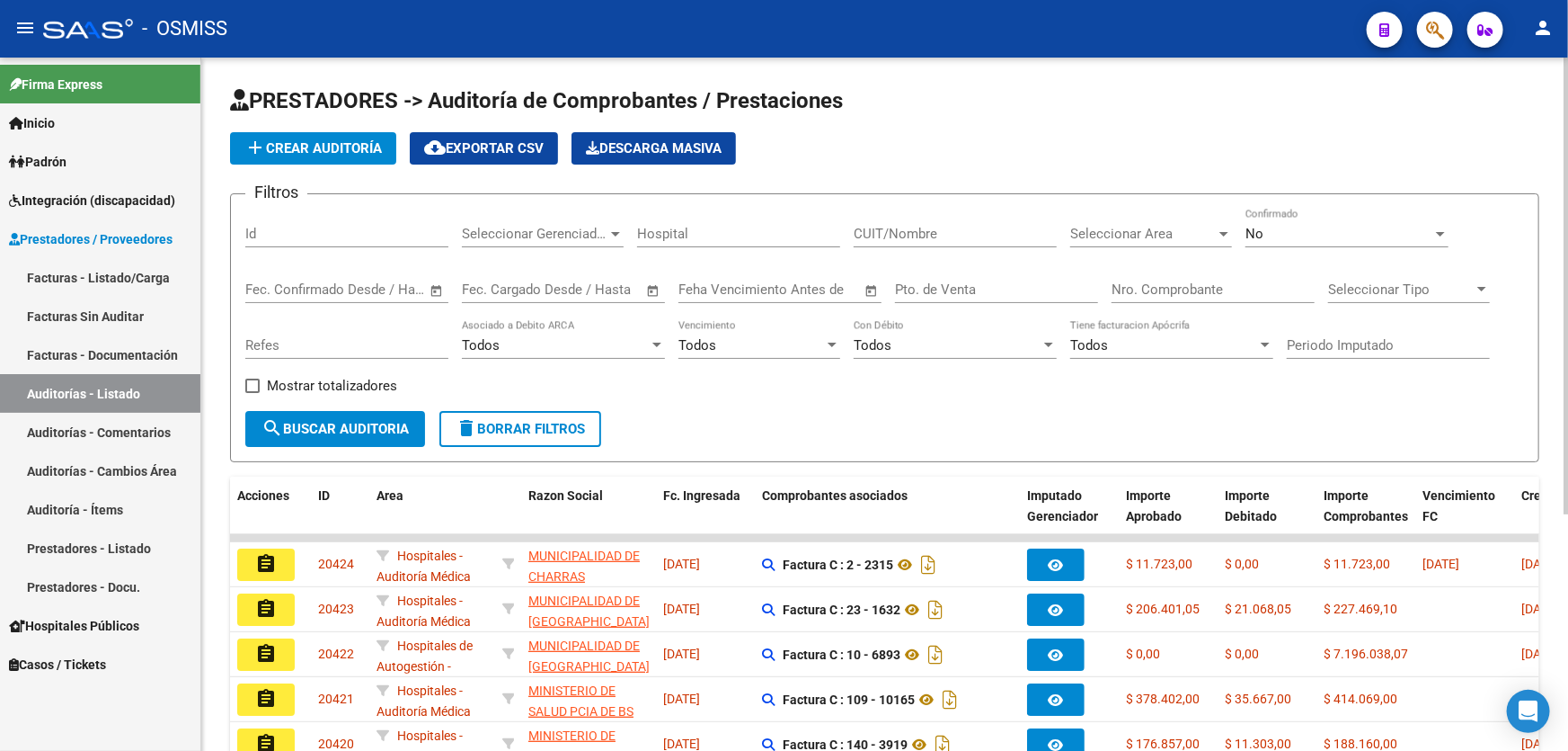
click at [944, 290] on input "Pto. de Venta" at bounding box center [997, 289] width 203 height 16
type input "40"
click at [1144, 270] on div "Nro. Comprobante" at bounding box center [1214, 283] width 203 height 39
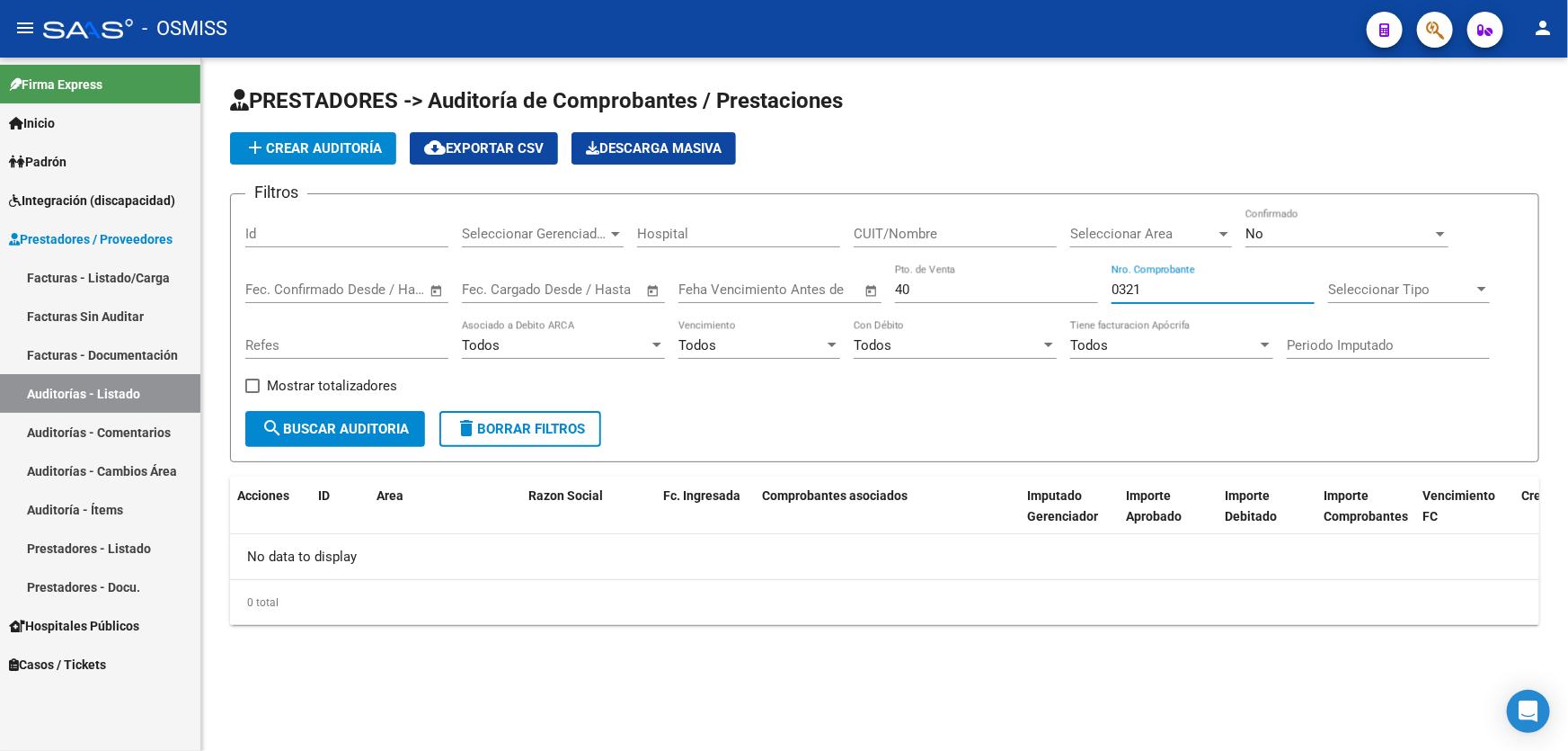
type input "0321"
drag, startPoint x: 927, startPoint y: 286, endPoint x: 706, endPoint y: 263, distance: 222.2
click at [707, 272] on div "Filtros Id Seleccionar Gerenciador Seleccionar Gerenciador Hospital CUIT/Nombre…" at bounding box center [885, 309] width 1279 height 202
drag, startPoint x: 1117, startPoint y: 288, endPoint x: 1051, endPoint y: 281, distance: 66.4
click at [1051, 281] on div "Filtros Id Seleccionar Gerenciador Seleccionar Gerenciador Hospital CUIT/Nombre…" at bounding box center [885, 309] width 1279 height 202
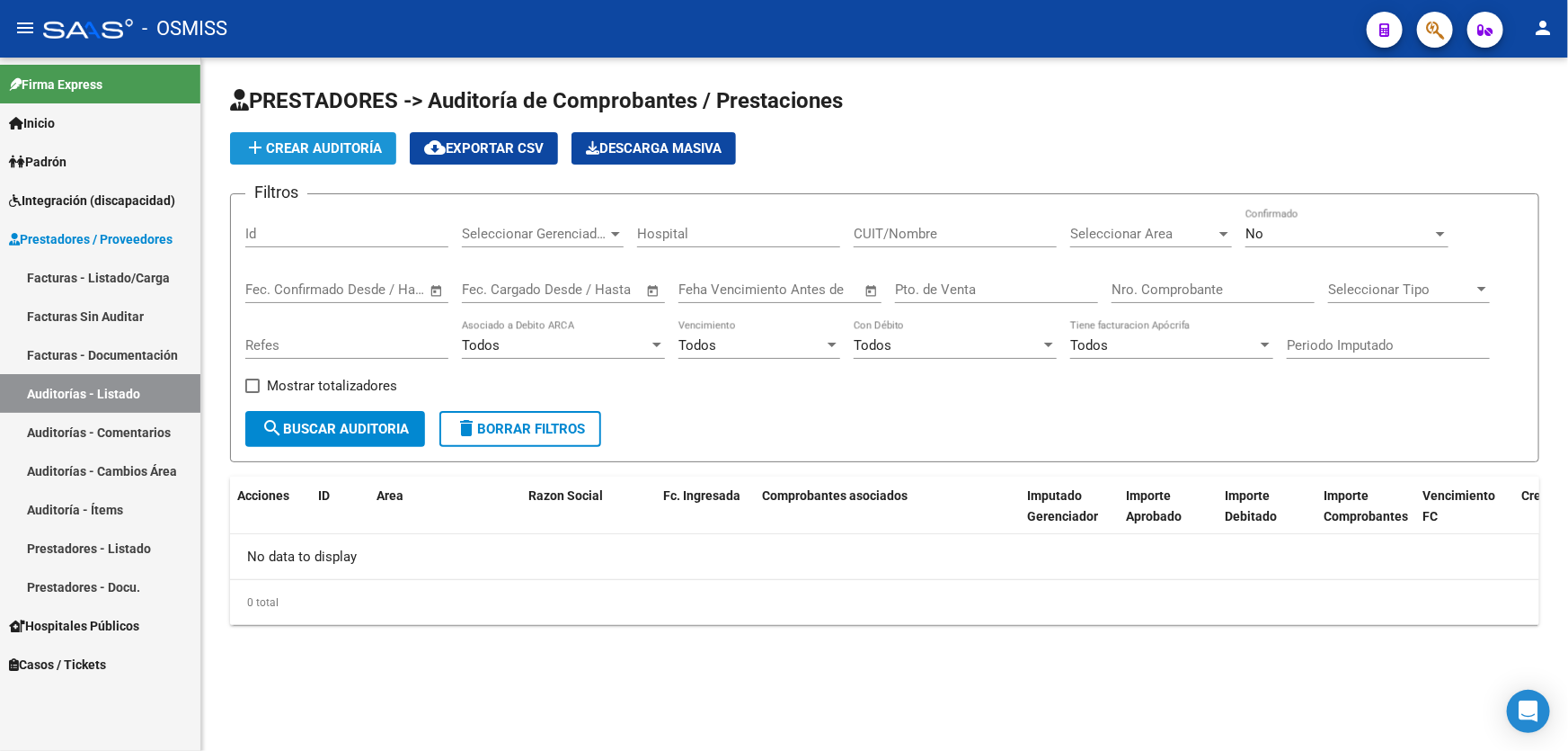
click at [347, 154] on button "add Crear Auditoría" at bounding box center [313, 148] width 166 height 32
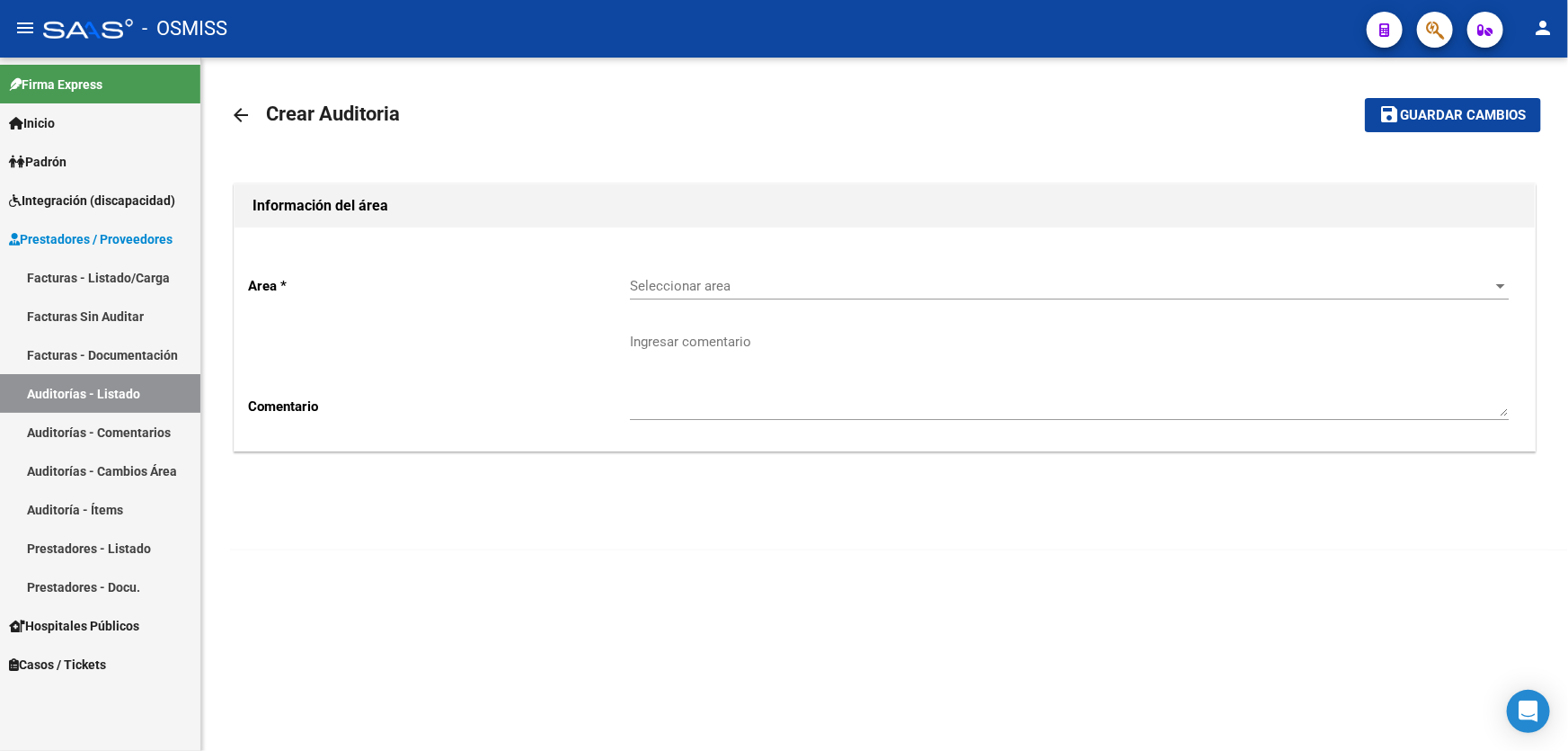
click at [774, 274] on div "Seleccionar area Seleccionar area" at bounding box center [1069, 279] width 879 height 39
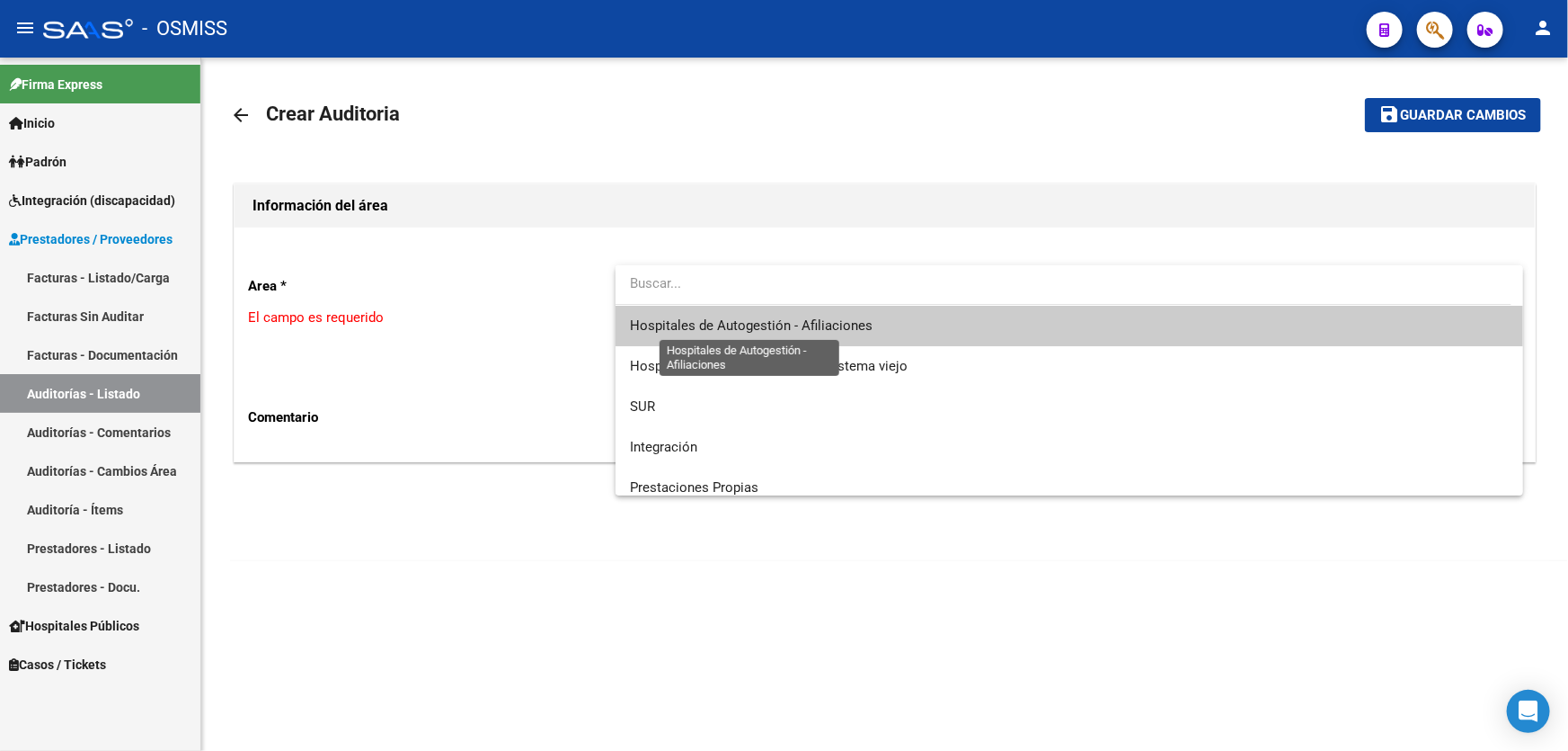
click at [790, 328] on span "Hospitales de Autogestión - Afiliaciones" at bounding box center [751, 325] width 242 height 16
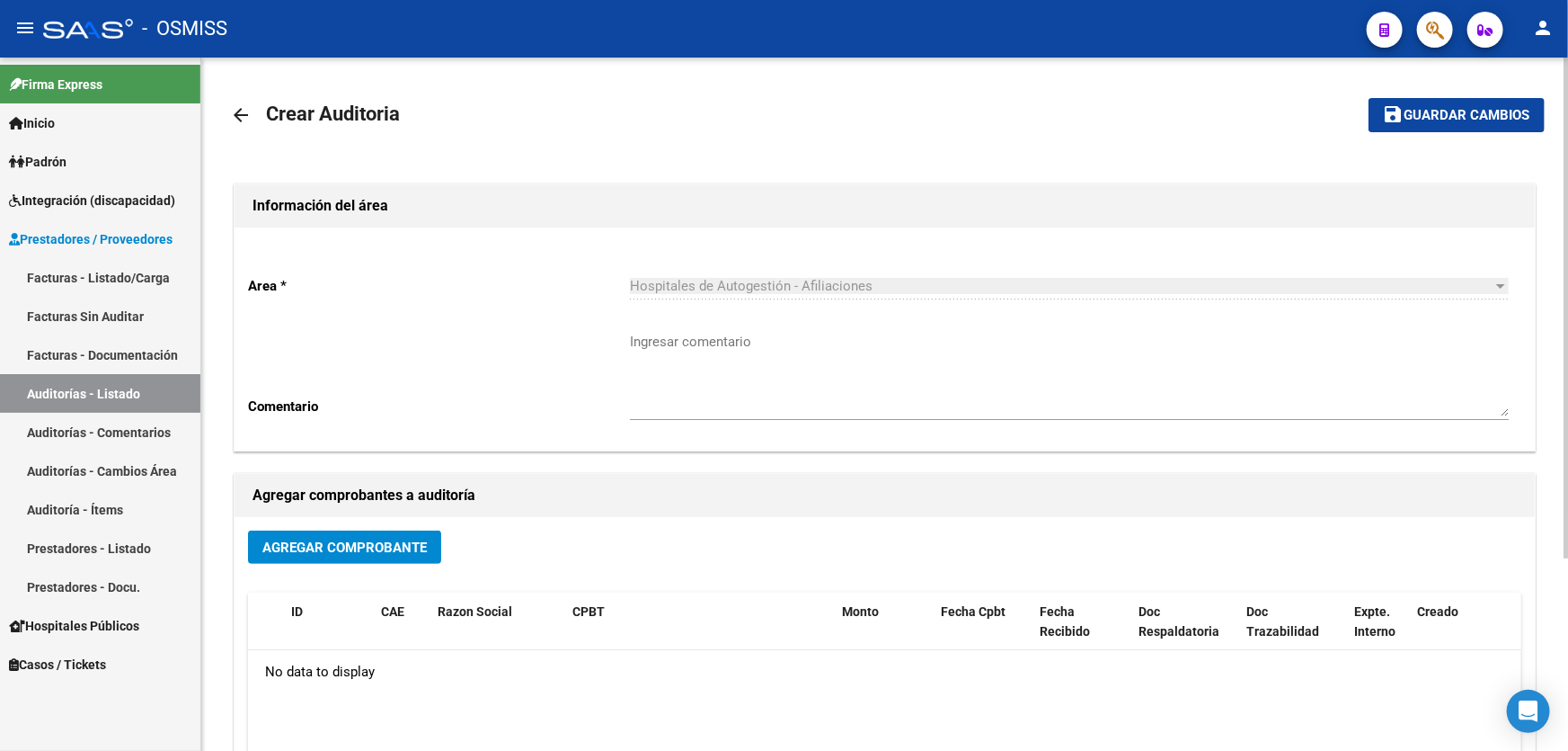
click at [387, 565] on div "Agregar Comprobante" at bounding box center [885, 554] width 1273 height 48
click at [387, 550] on span "Agregar Comprobante" at bounding box center [344, 547] width 164 height 16
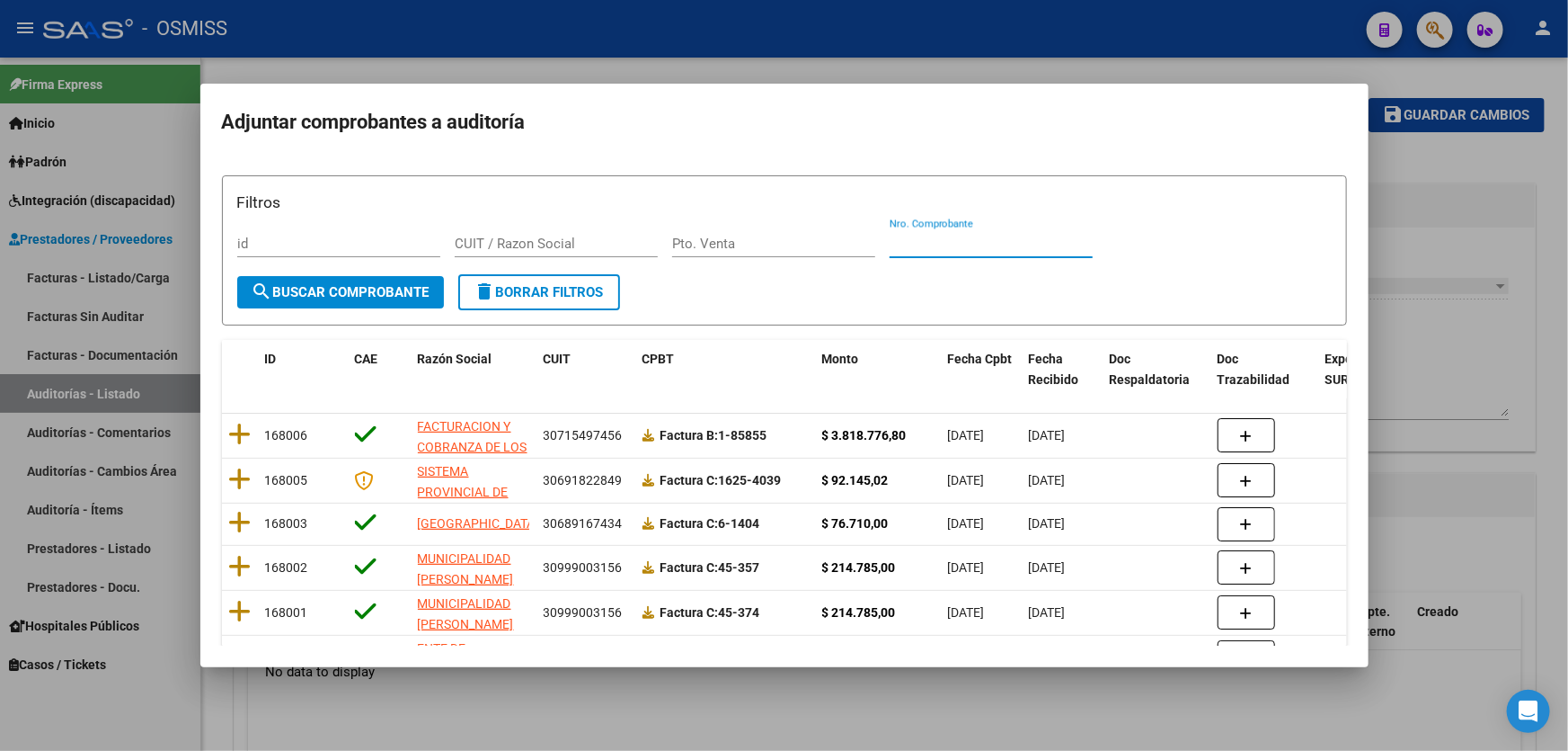
click at [905, 252] on input "Nro. Comprobante" at bounding box center [991, 243] width 203 height 16
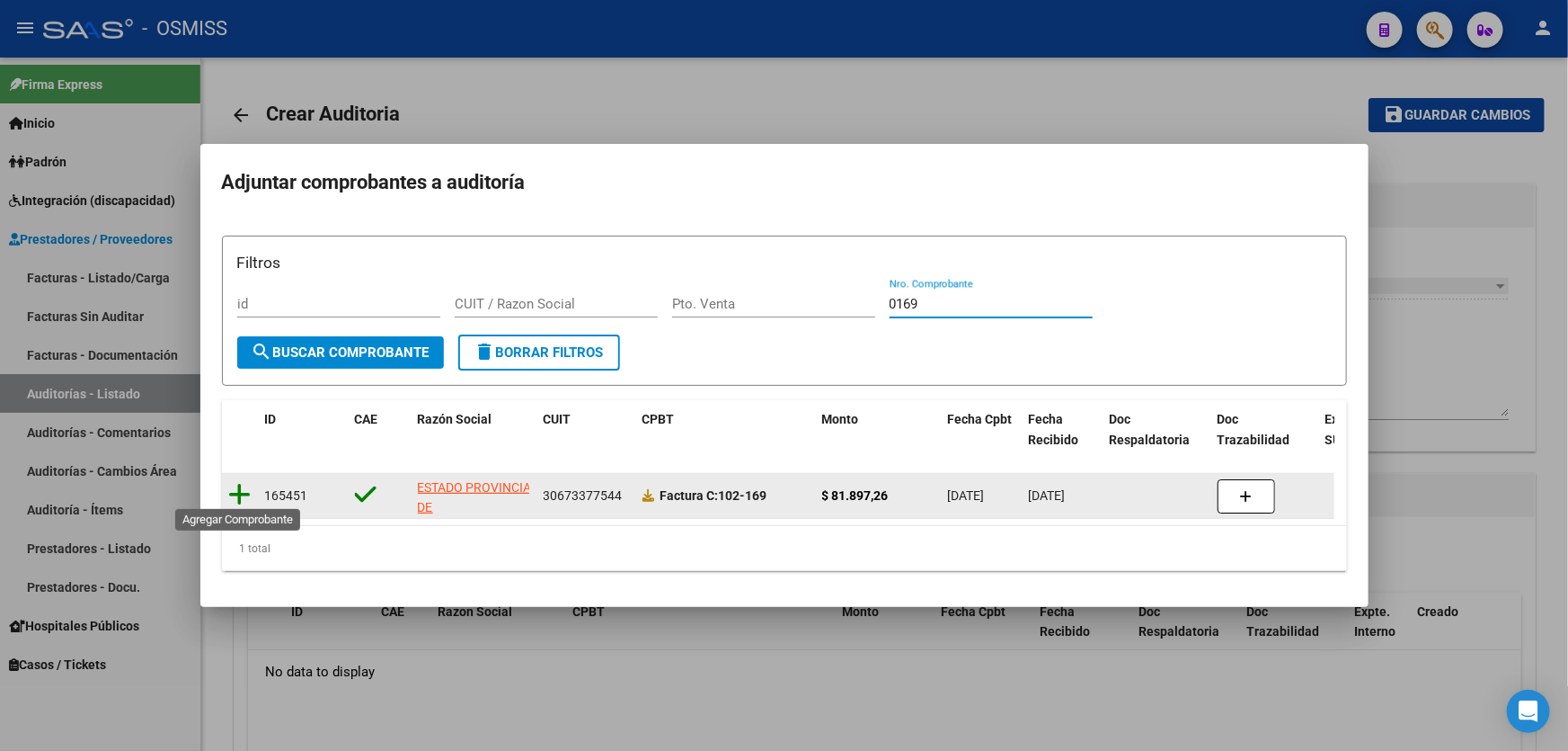
type input "0169"
click at [239, 484] on icon at bounding box center [240, 494] width 23 height 25
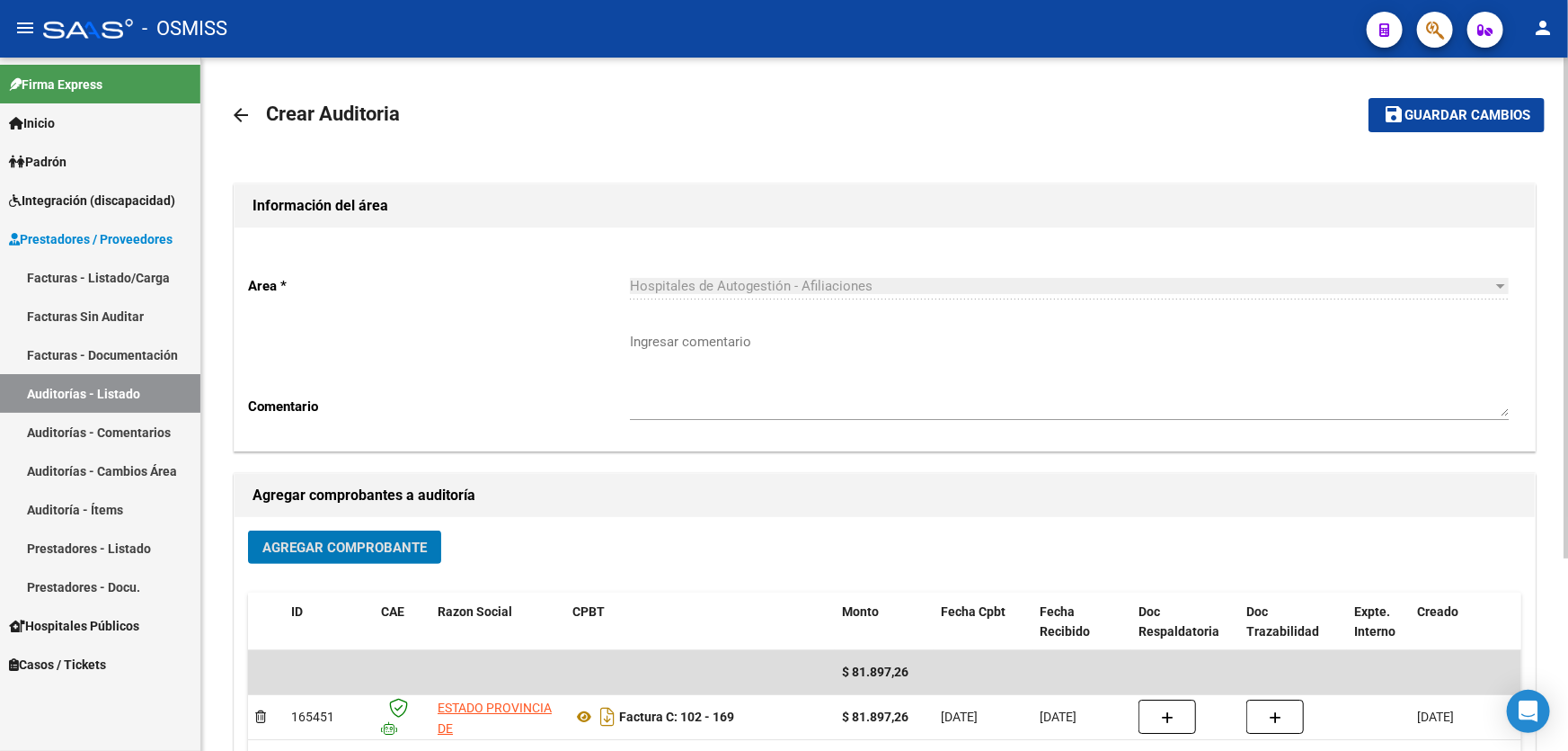
click at [1386, 128] on button "save Guardar cambios" at bounding box center [1456, 114] width 176 height 33
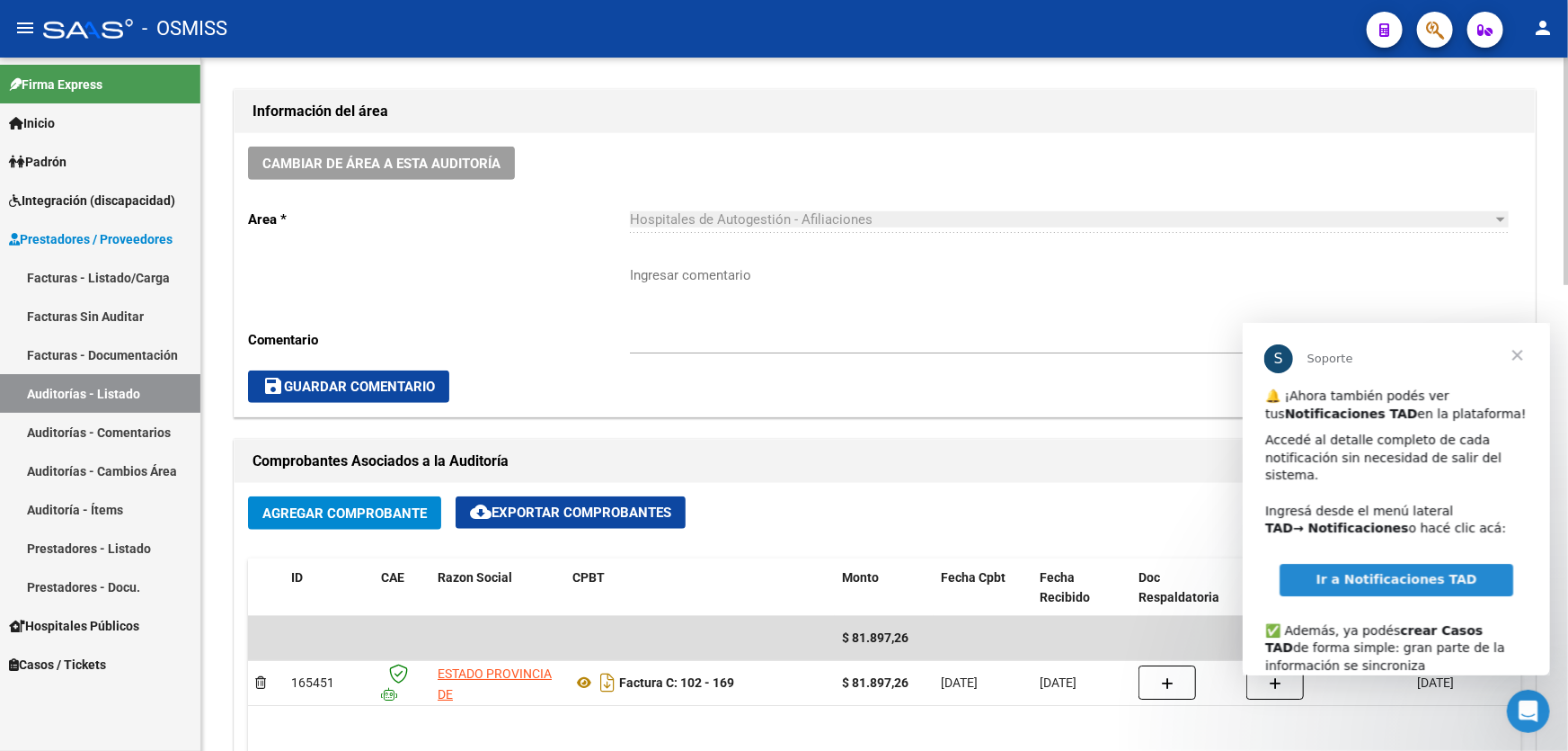
click at [1513, 351] on span "Cerrar" at bounding box center [1517, 355] width 65 height 65
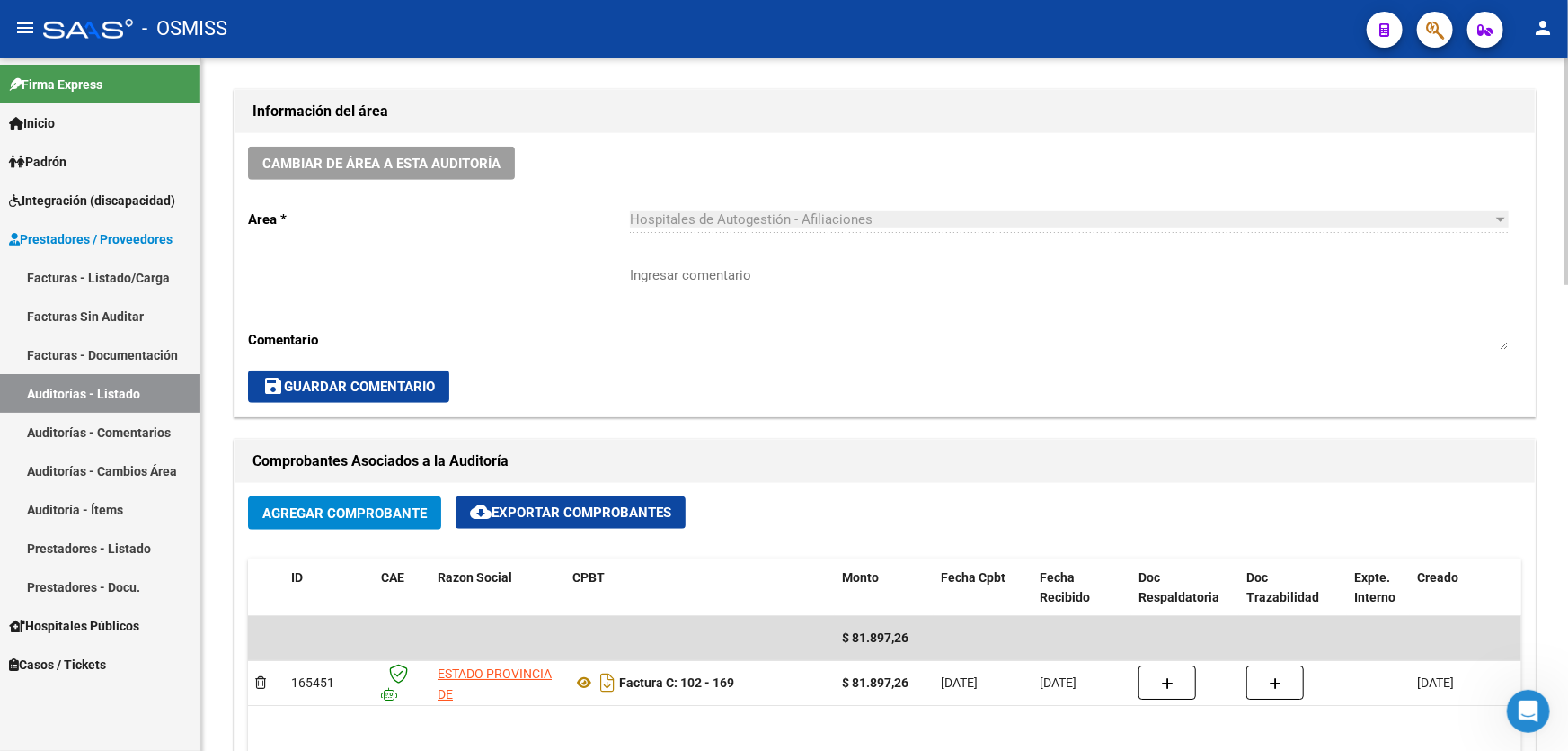
click at [1006, 387] on div "save Guardar Comentario" at bounding box center [885, 387] width 1273 height 32
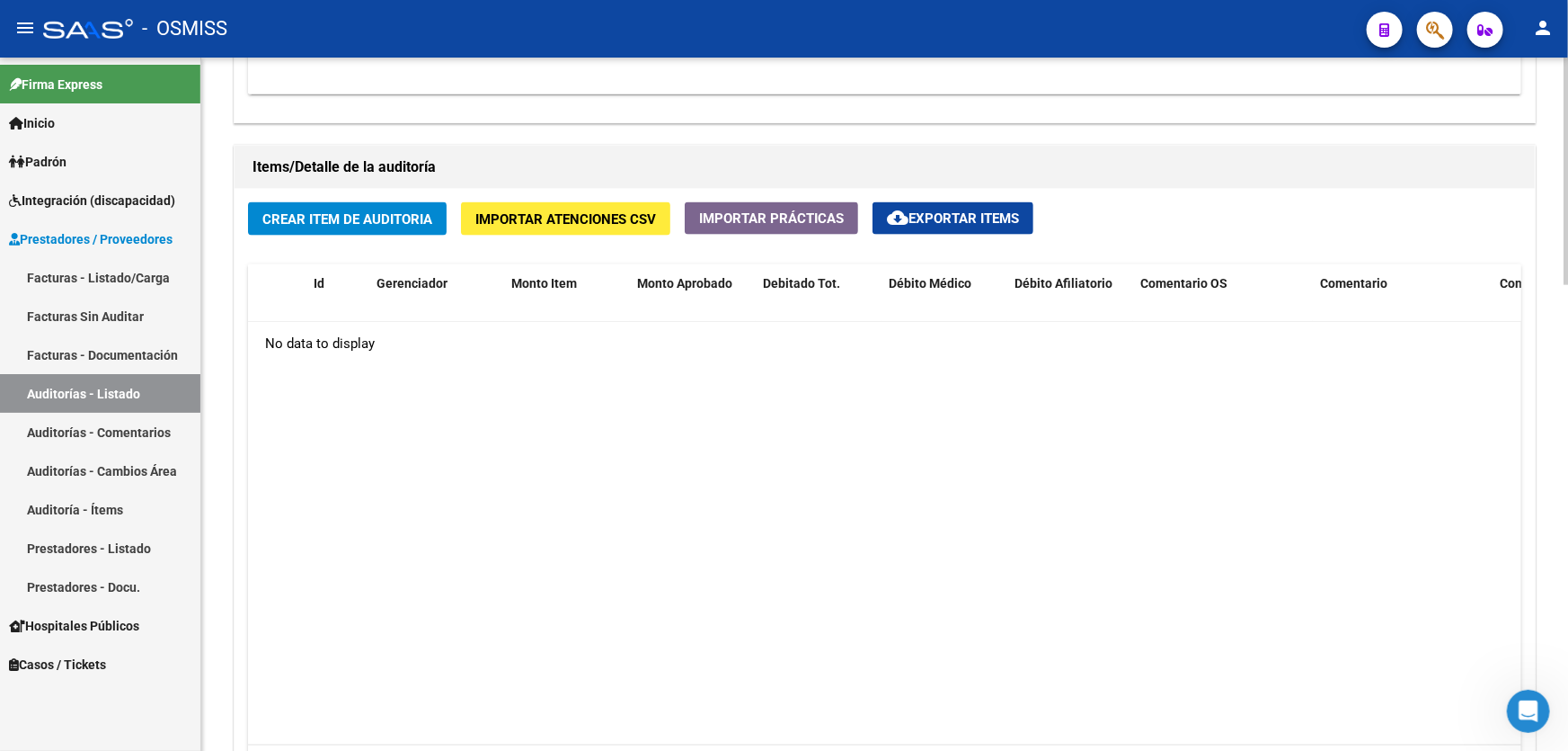
scroll to position [1225, 0]
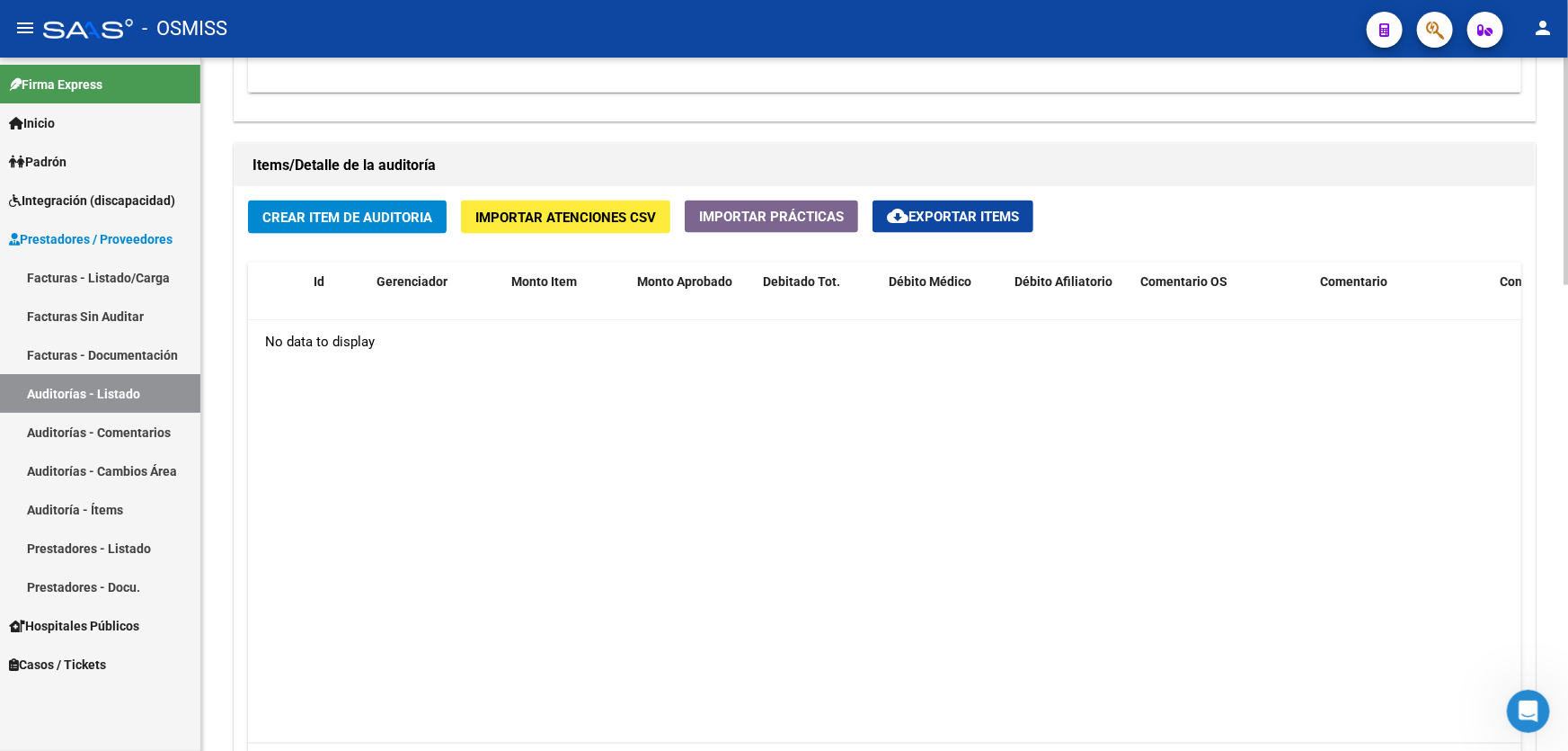
click at [804, 371] on datatable-body "No data to display" at bounding box center [885, 531] width 1273 height 423
drag, startPoint x: 668, startPoint y: 539, endPoint x: 656, endPoint y: 495, distance: 45.6
click at [668, 539] on datatable-body "No data to display" at bounding box center [885, 531] width 1273 height 423
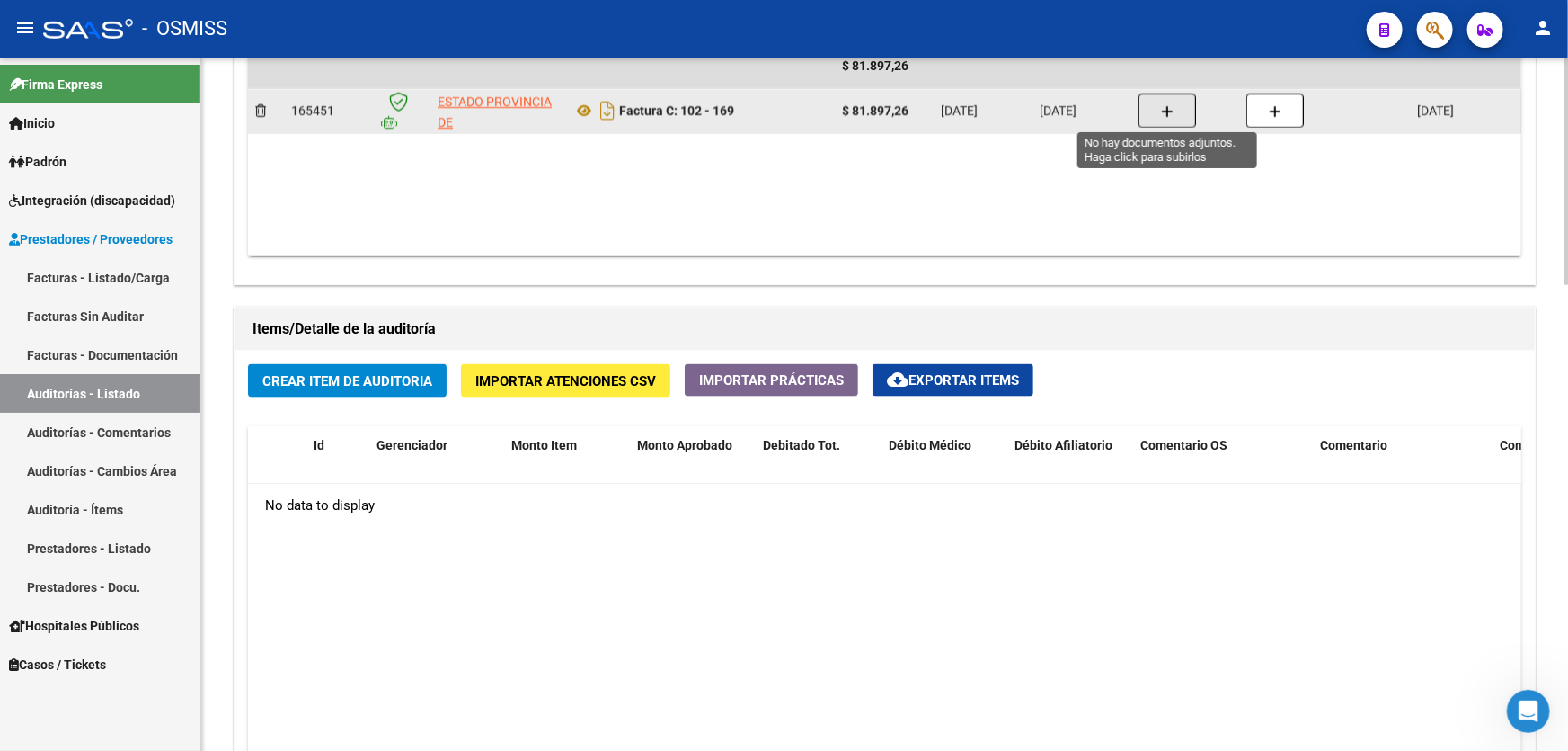
click at [1163, 115] on button "button" at bounding box center [1167, 110] width 58 height 34
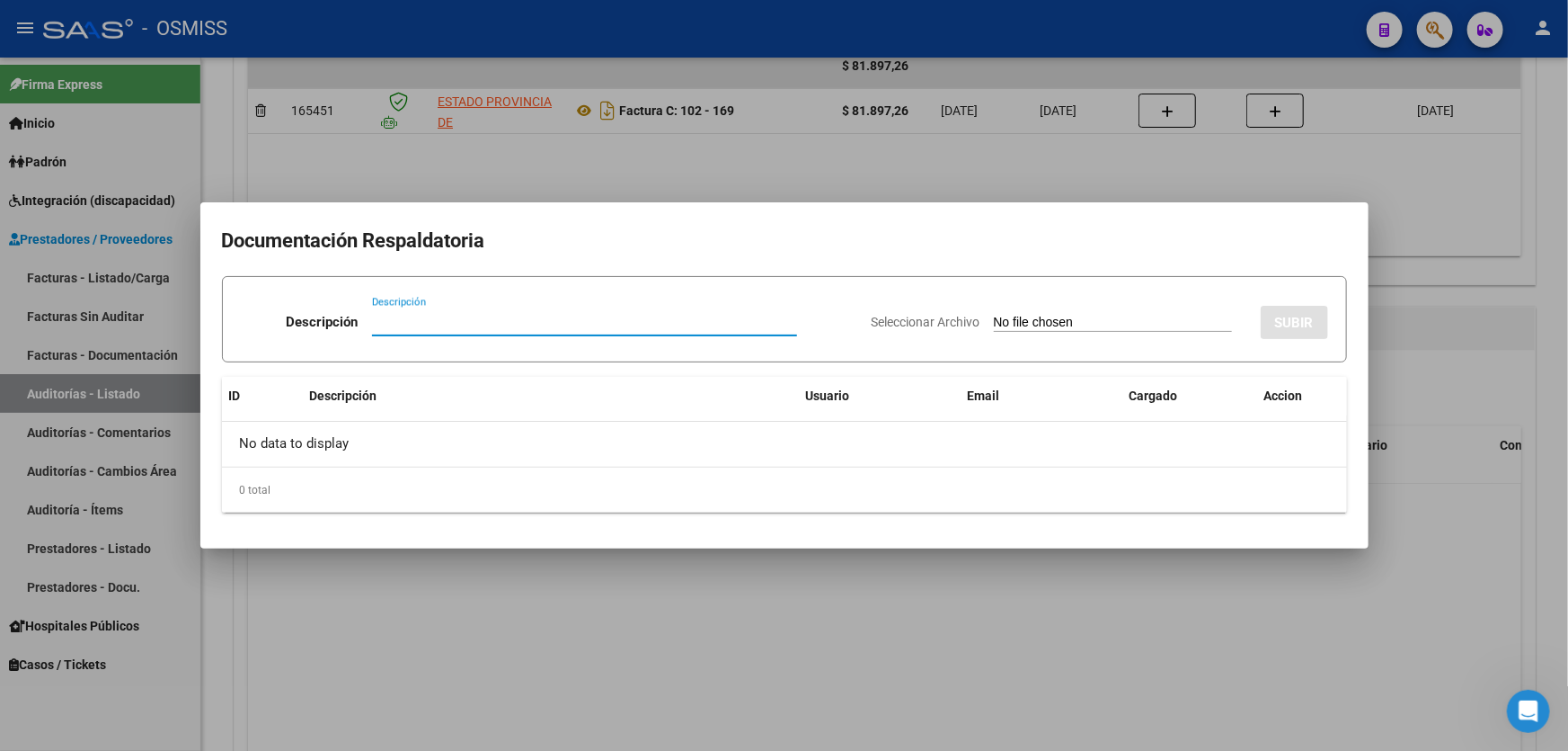
click at [412, 317] on input "Descripción" at bounding box center [583, 321] width 425 height 16
type input "[PERSON_NAME]"
click at [1020, 314] on app-file-uploader "Seleccionar Archivo" at bounding box center [1059, 321] width 374 height 16
click at [994, 324] on input "Seleccionar Archivo" at bounding box center [1113, 323] width 239 height 17
type input "C:\fakepath\[PERSON_NAME].pdf"
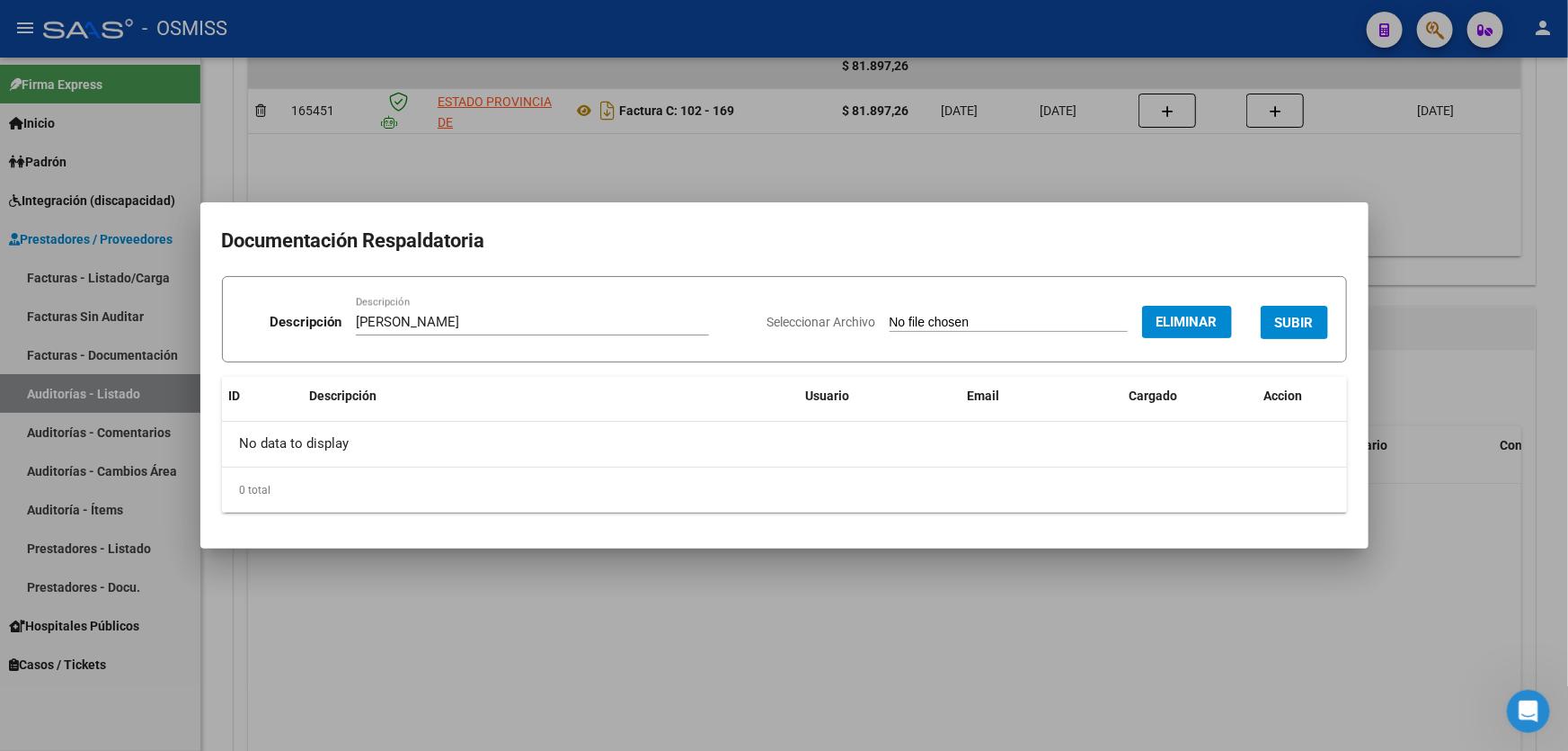
click at [1279, 322] on span "SUBIR" at bounding box center [1294, 322] width 39 height 16
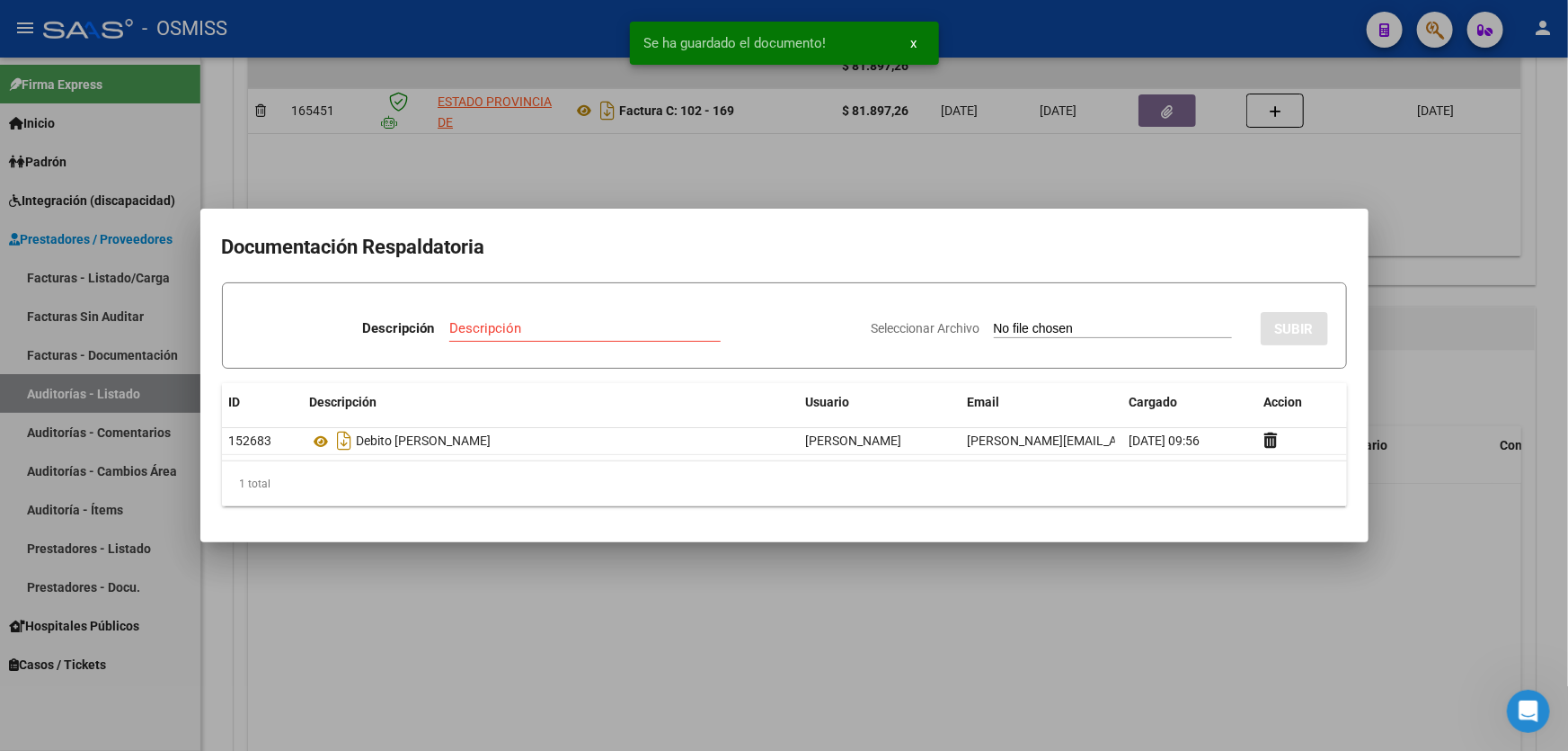
click at [817, 620] on div at bounding box center [784, 376] width 1568 height 751
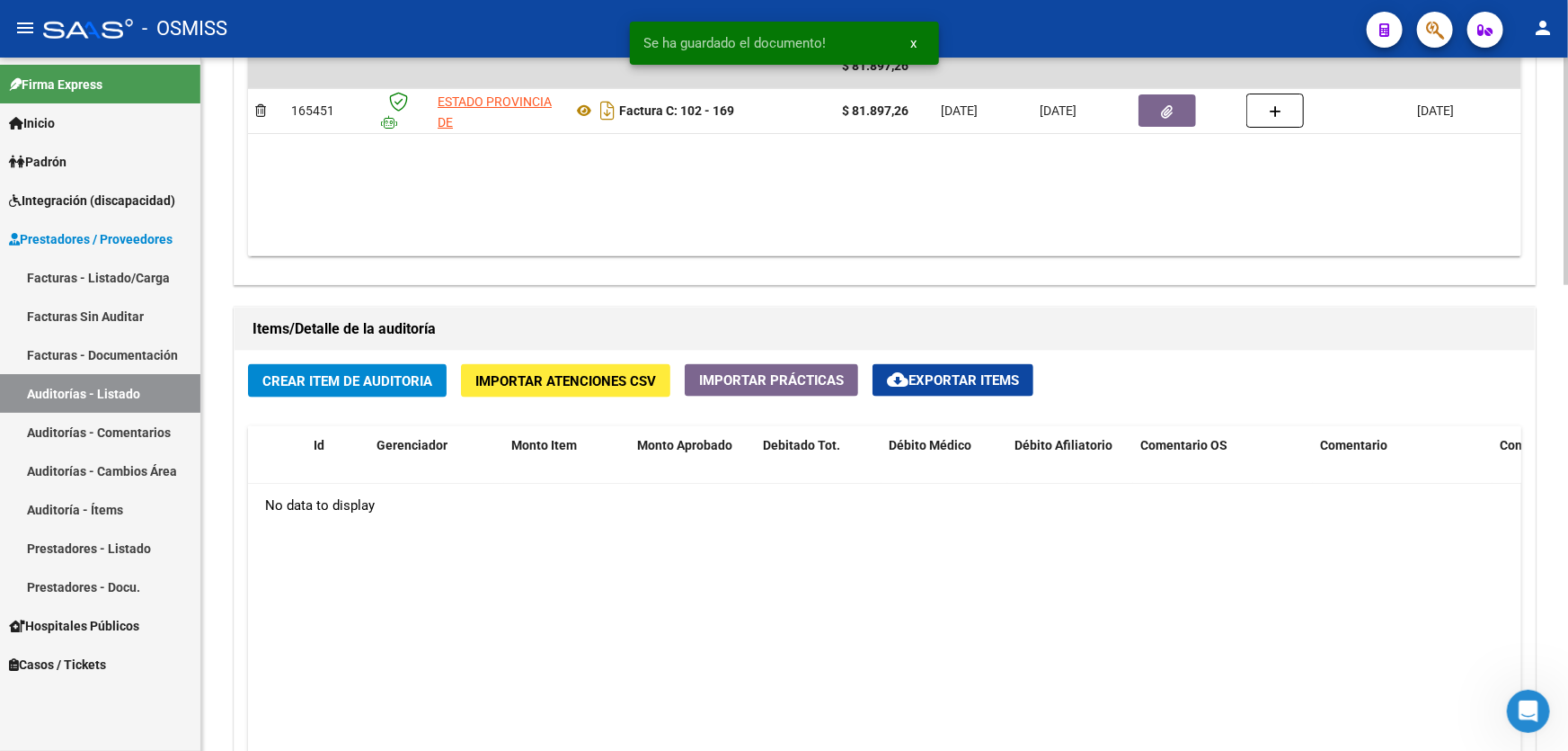
click at [388, 373] on span "Crear Item de Auditoria" at bounding box center [347, 380] width 170 height 16
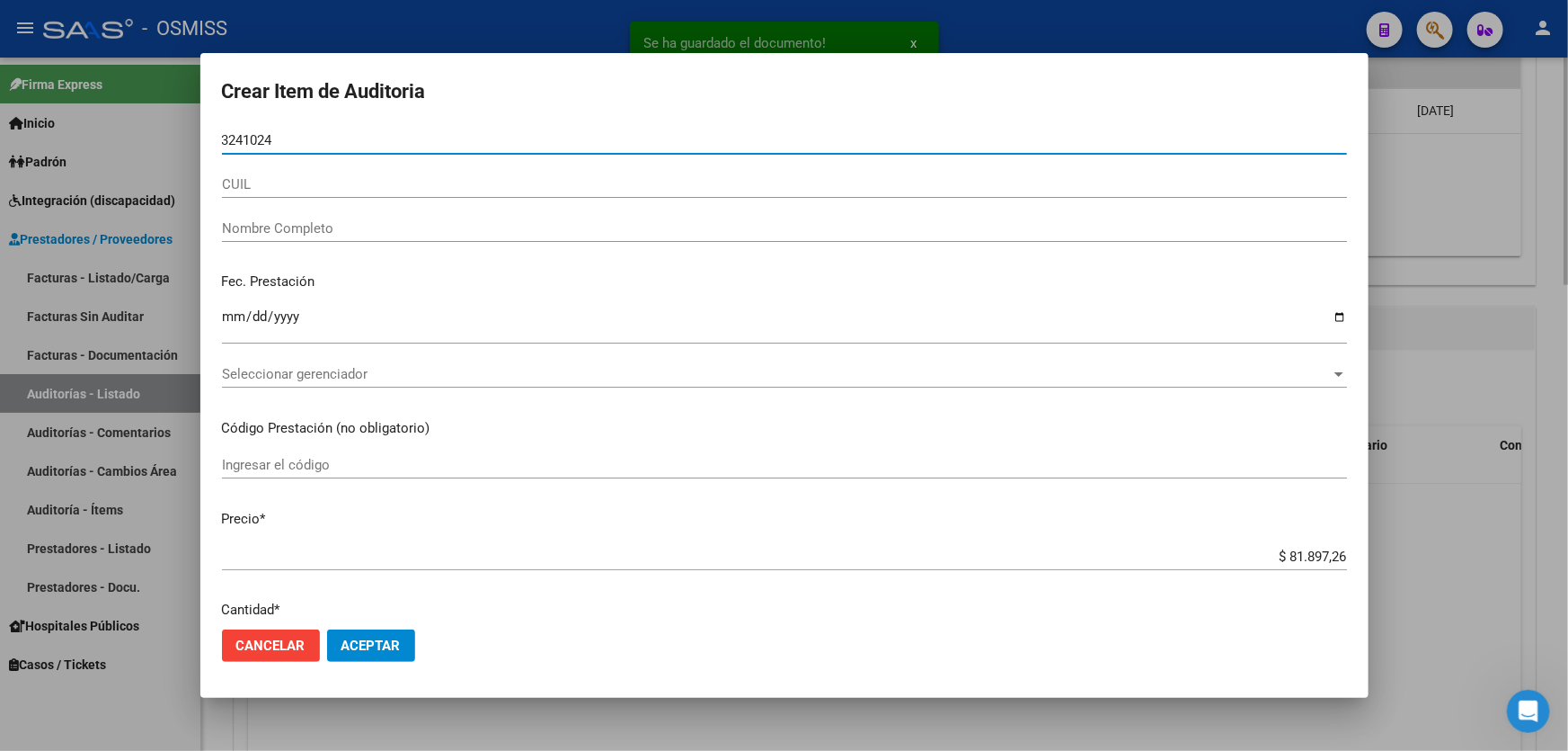
type input "32410244"
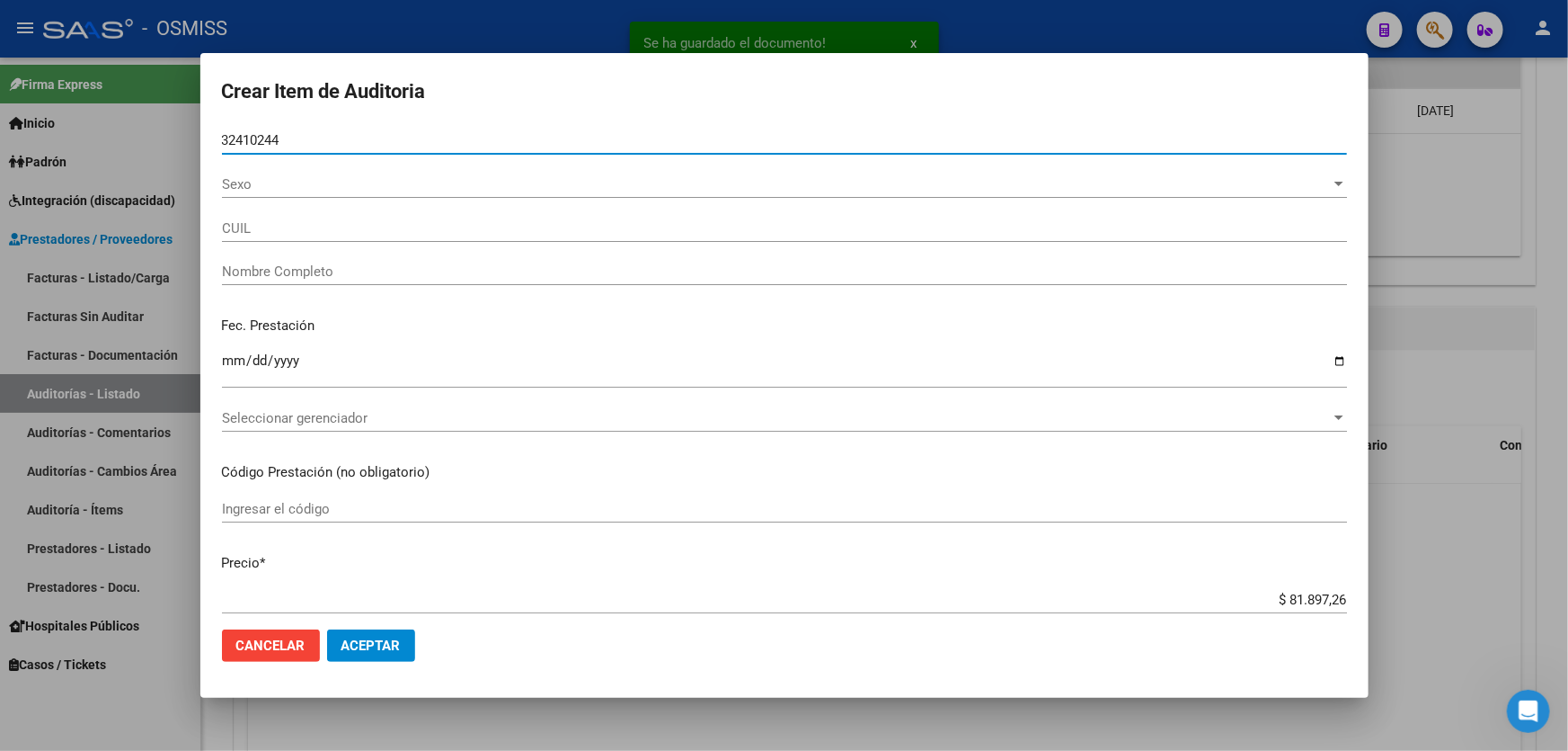
type input "27324102448"
type input "[PERSON_NAME] [PERSON_NAME]"
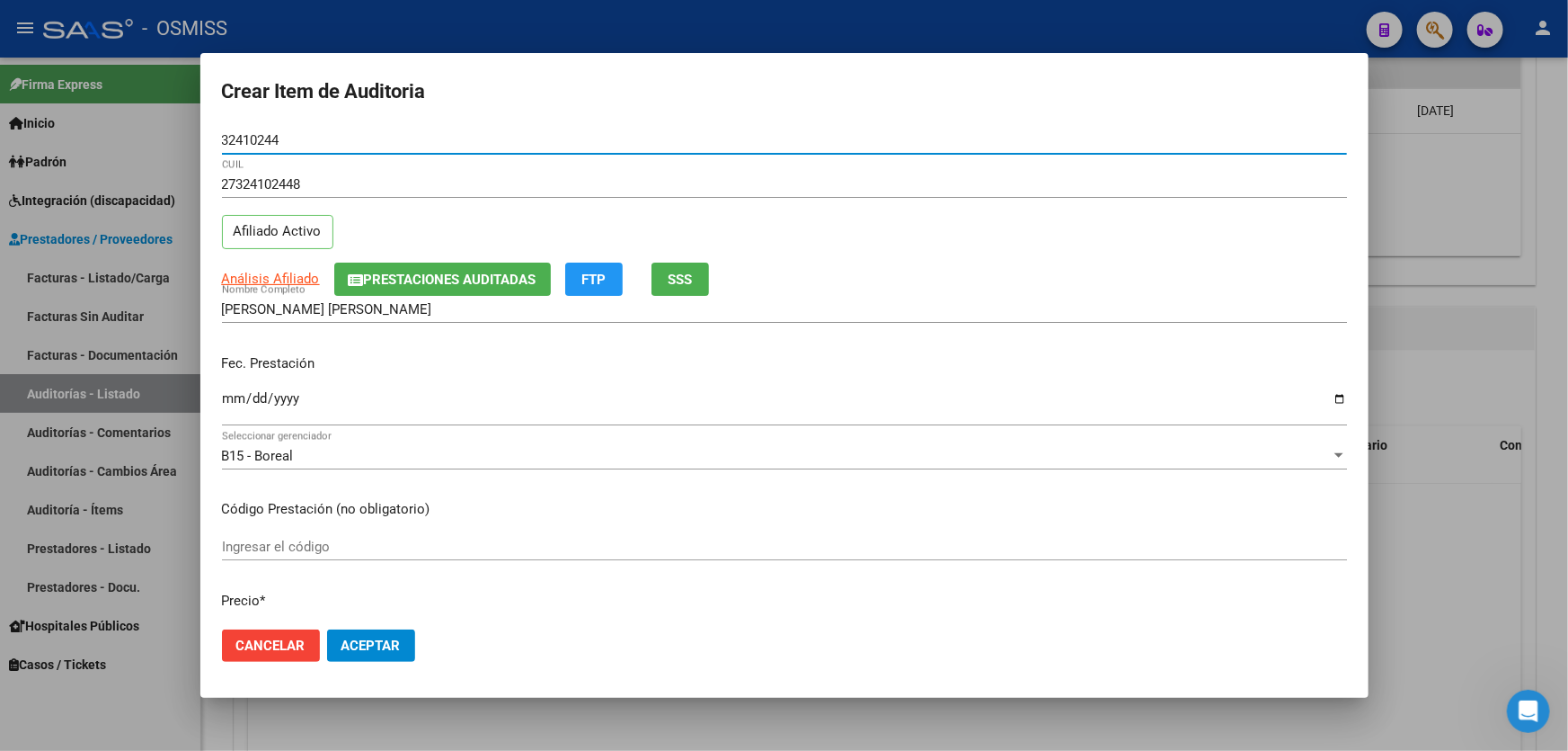
type input "32410244"
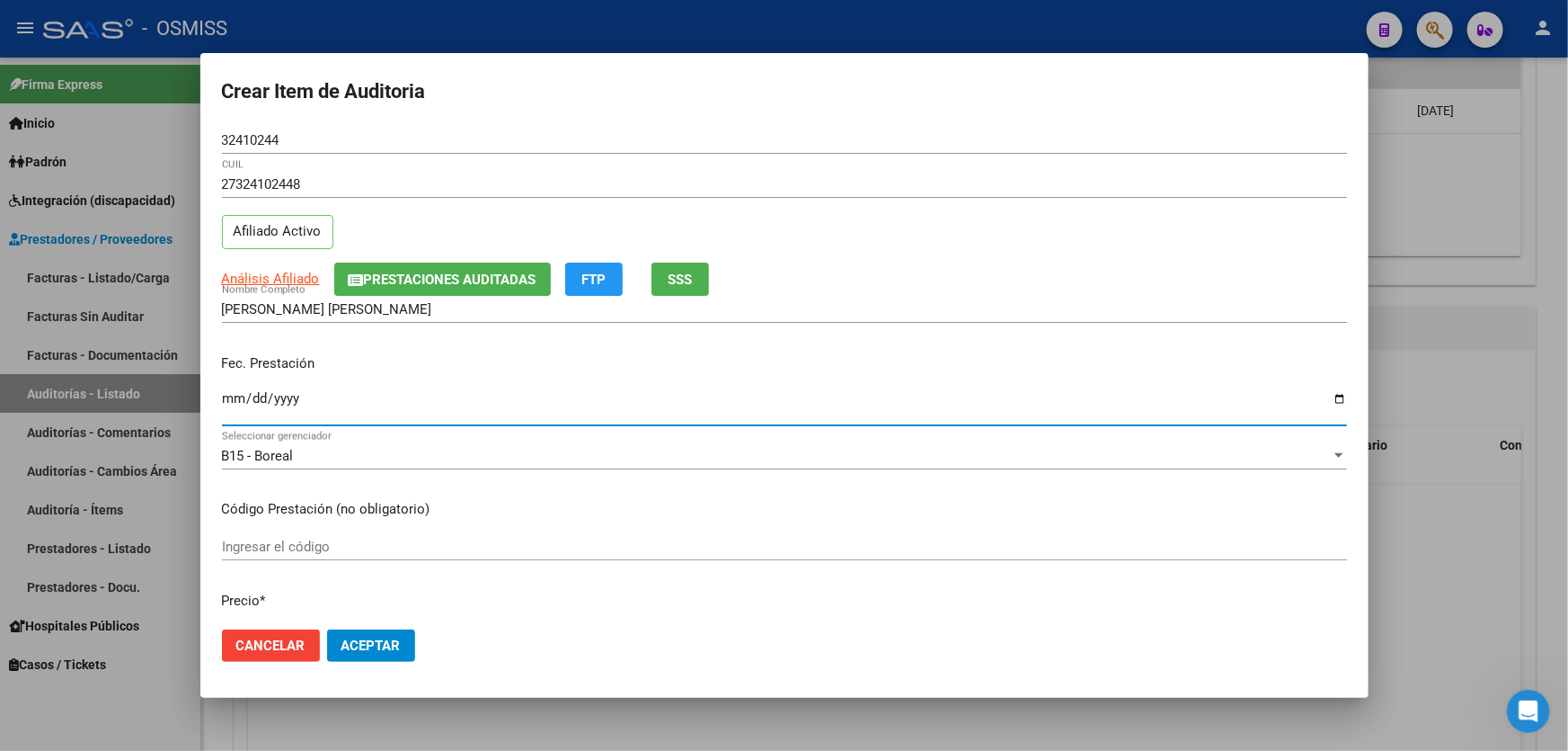
click at [226, 395] on input "Ingresar la fecha" at bounding box center [785, 405] width 1125 height 29
type input "[DATE]"
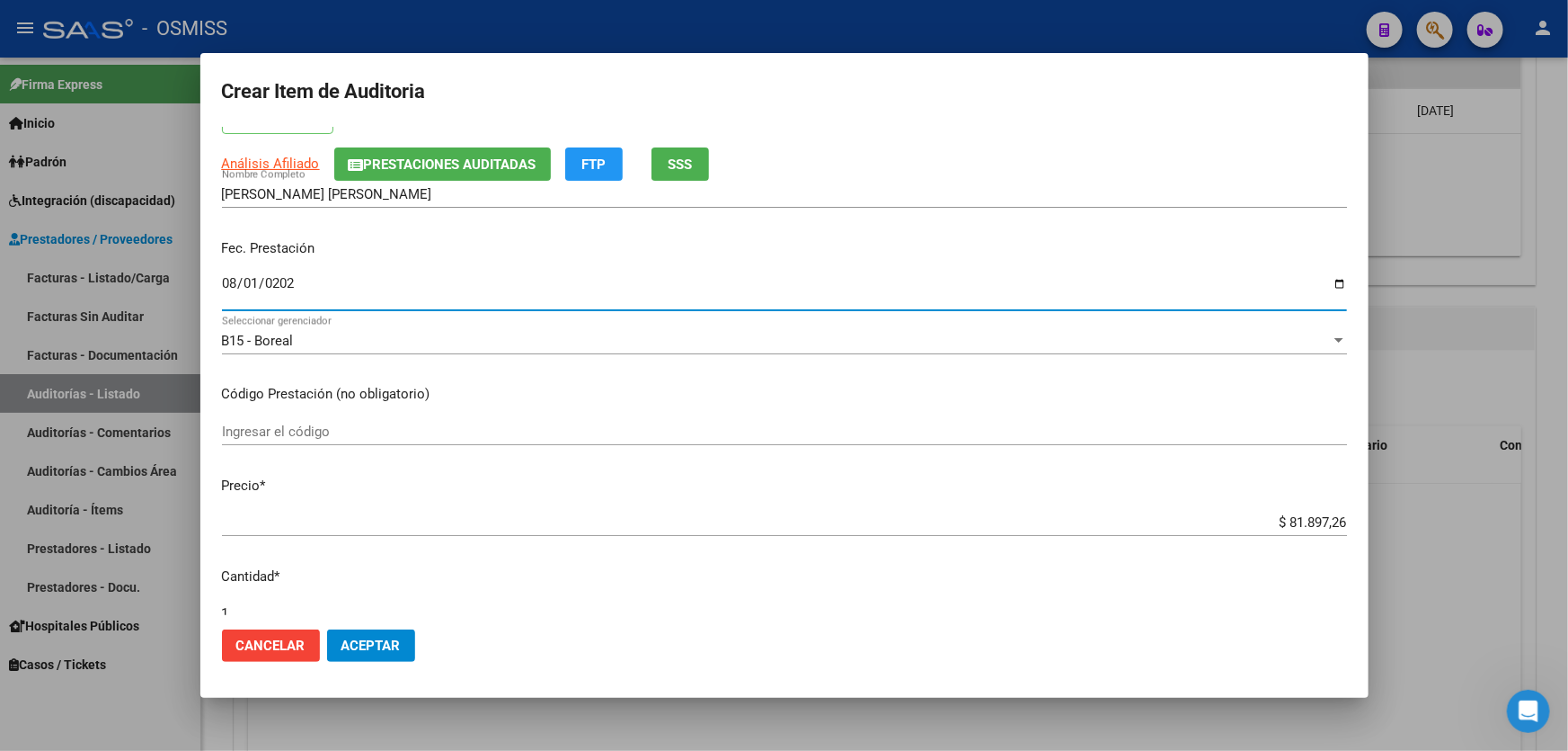
scroll to position [244, 0]
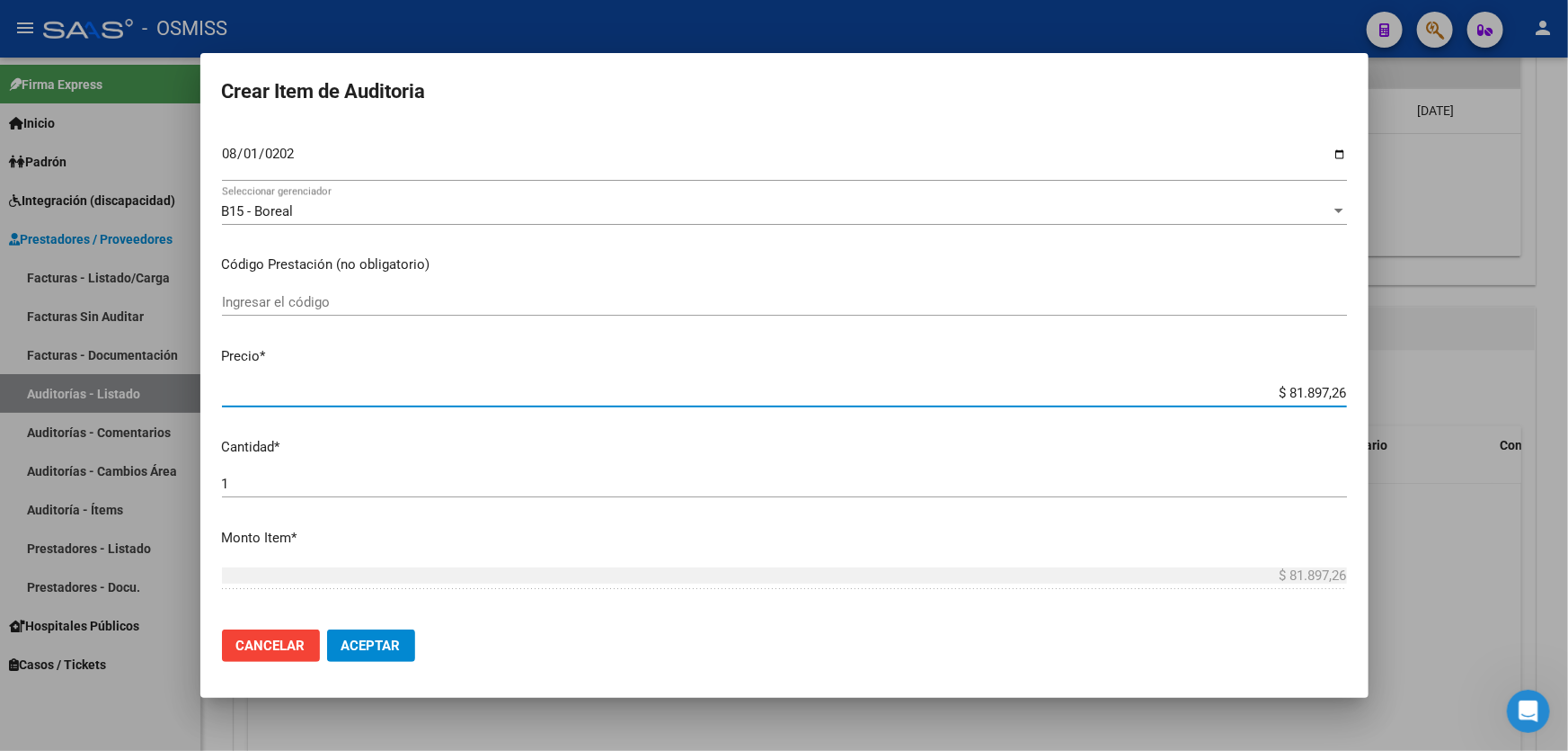
drag, startPoint x: 1241, startPoint y: 395, endPoint x: 1567, endPoint y: 243, distance: 359.7
click at [1567, 297] on div "Crear Item de Auditoria 32410244 Nro Documento 27324102448 CUIL Afiliado Activo…" at bounding box center [784, 376] width 1568 height 751
type input "$ 0,09"
type input "$ 0,90"
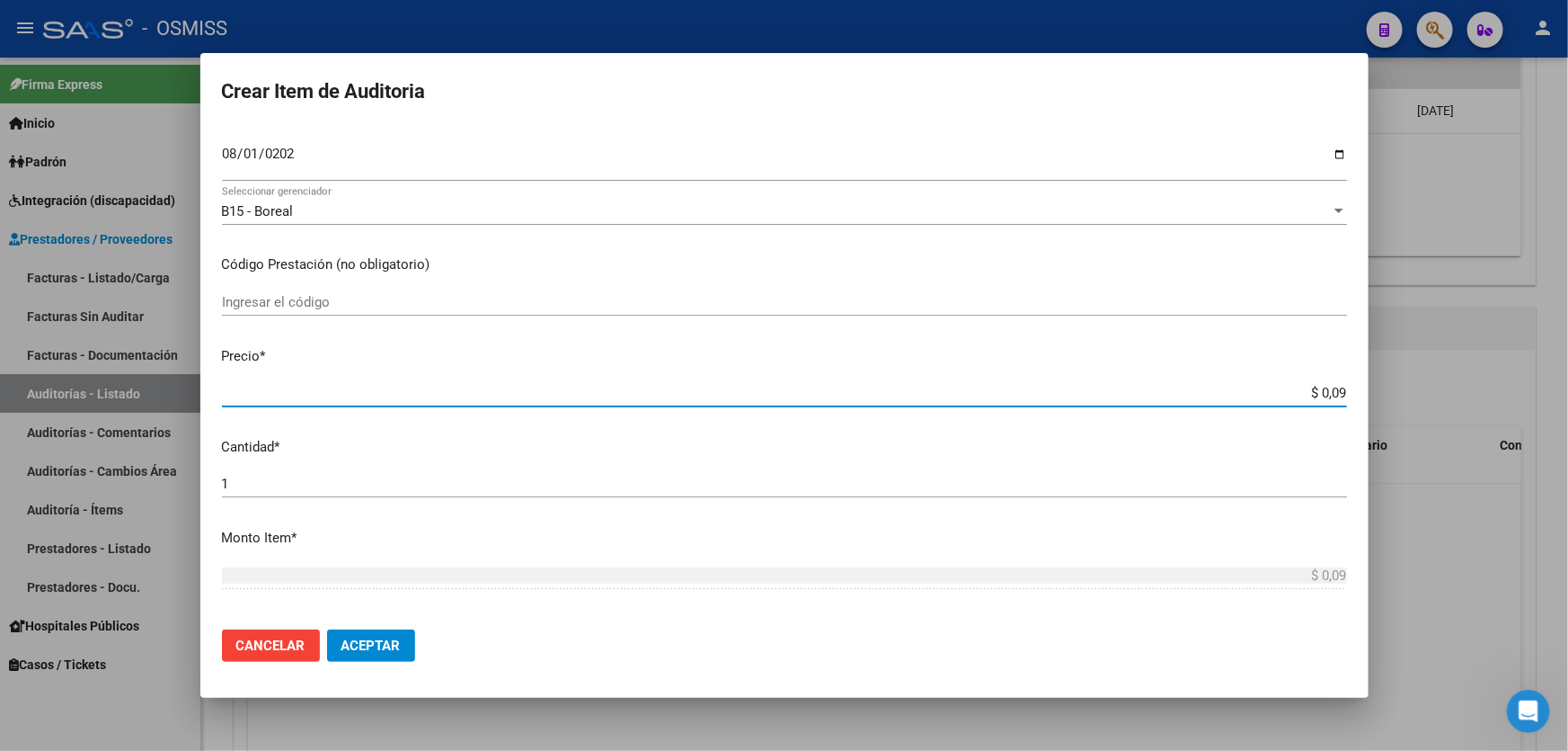
type input "$ 0,90"
type input "$ 9,00"
type input "$ 90,00"
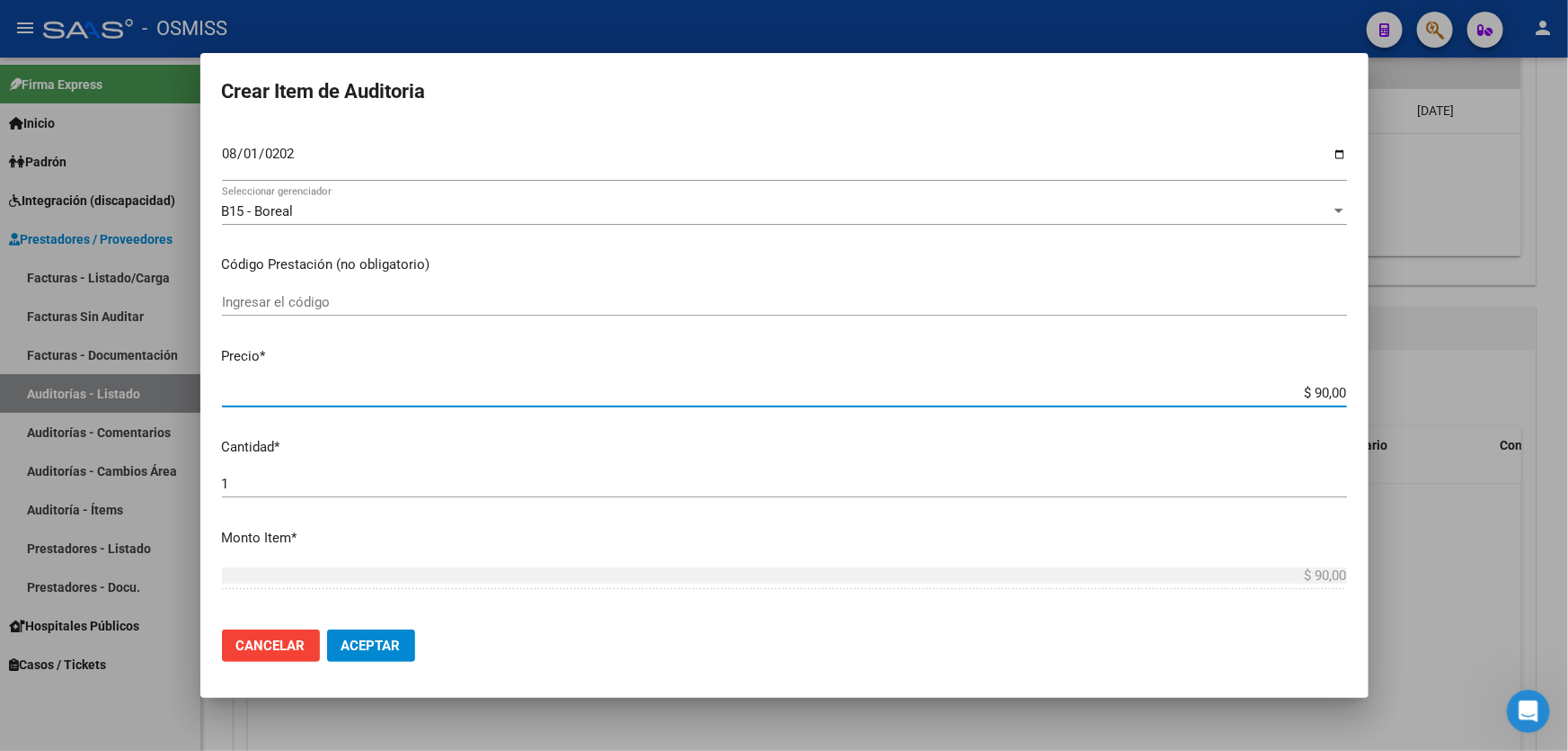
type input "$ 900,00"
type input "$ 9.000,00"
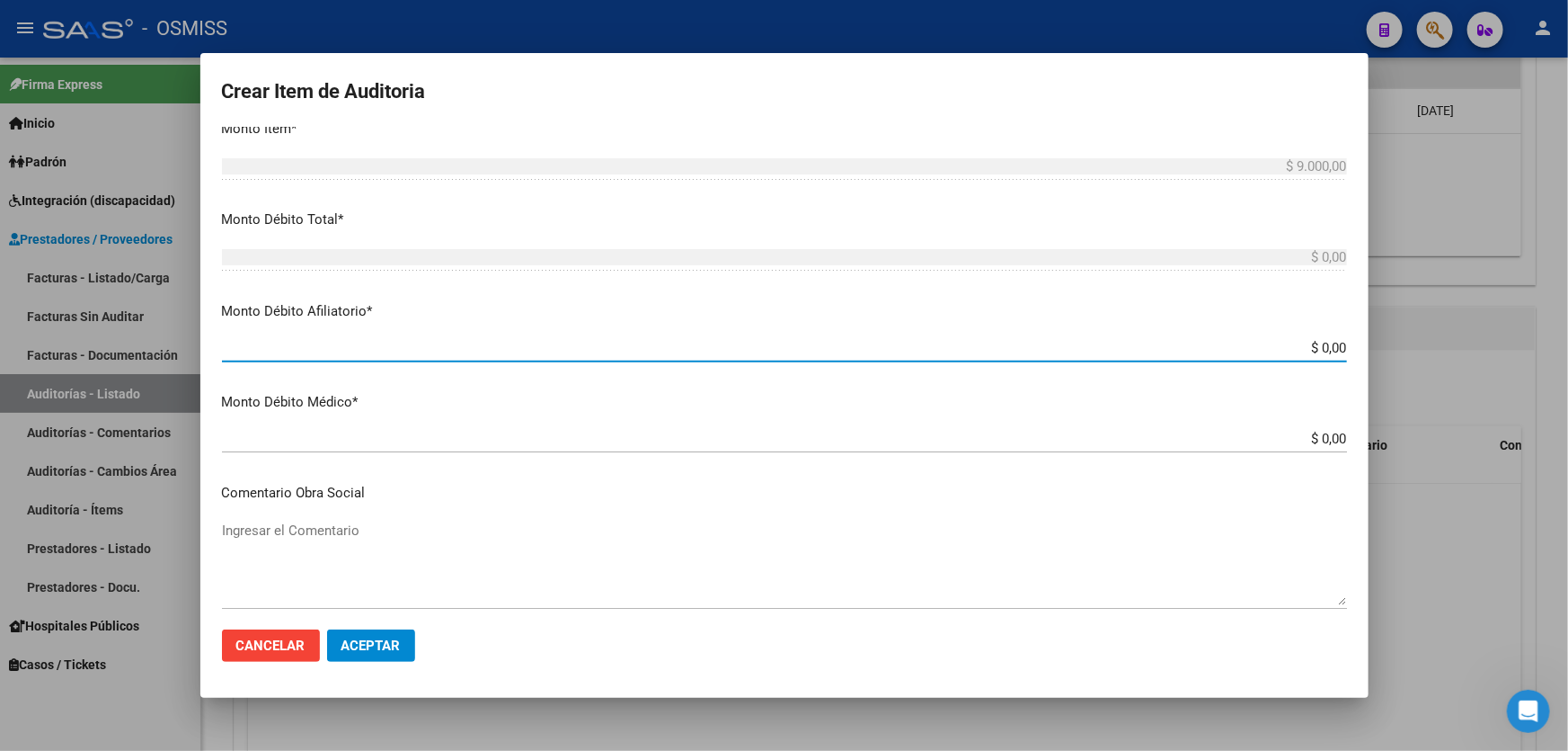
drag, startPoint x: 1197, startPoint y: 343, endPoint x: 1567, endPoint y: 366, distance: 370.7
click at [1567, 366] on div "Crear Item de Auditoria 32410244 Nro Documento 27324102448 CUIL Afiliado Activo…" at bounding box center [784, 376] width 1568 height 751
type input "$ 0,09"
type input "$ 0,90"
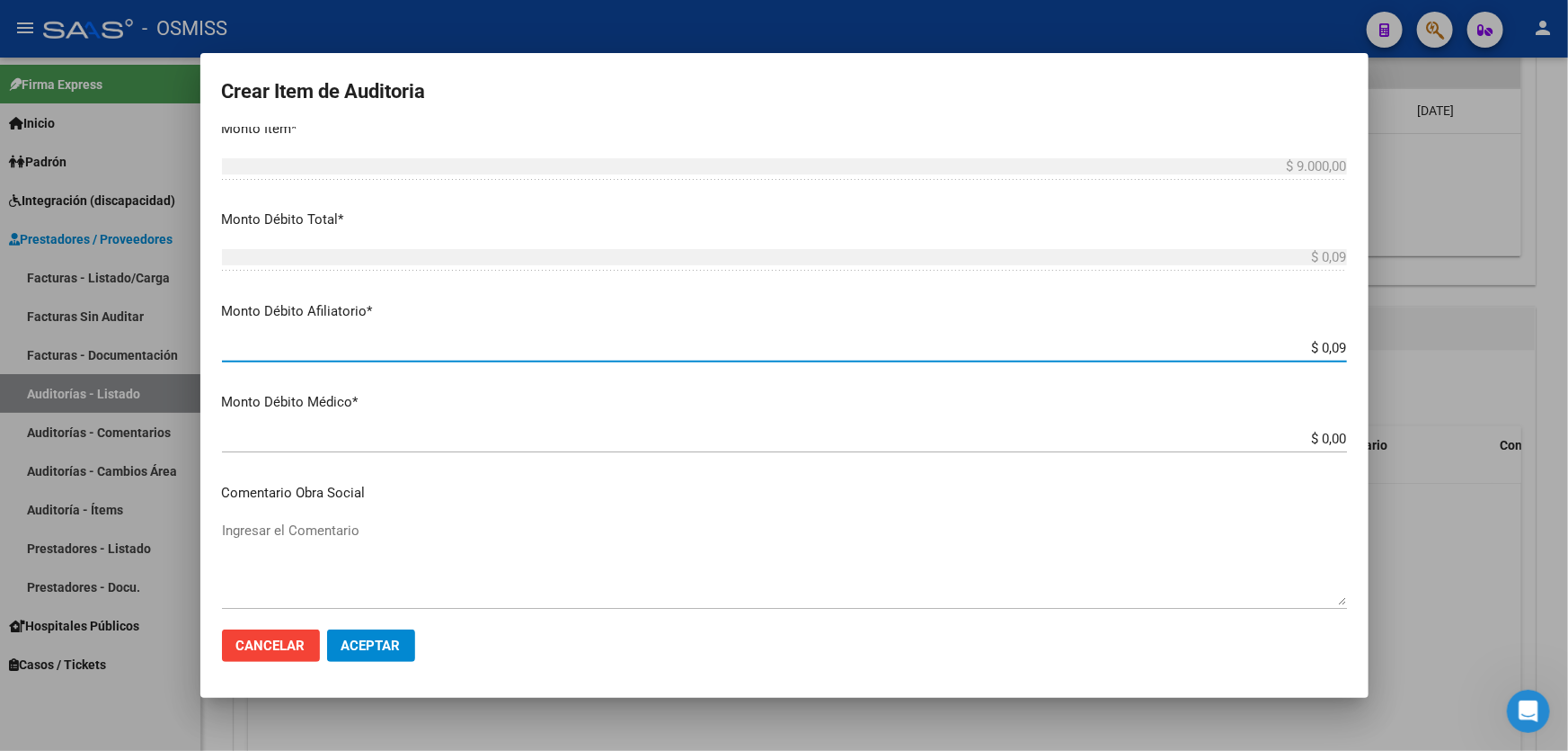
type input "$ 0,90"
type input "$ 9,00"
type input "$ 90,00"
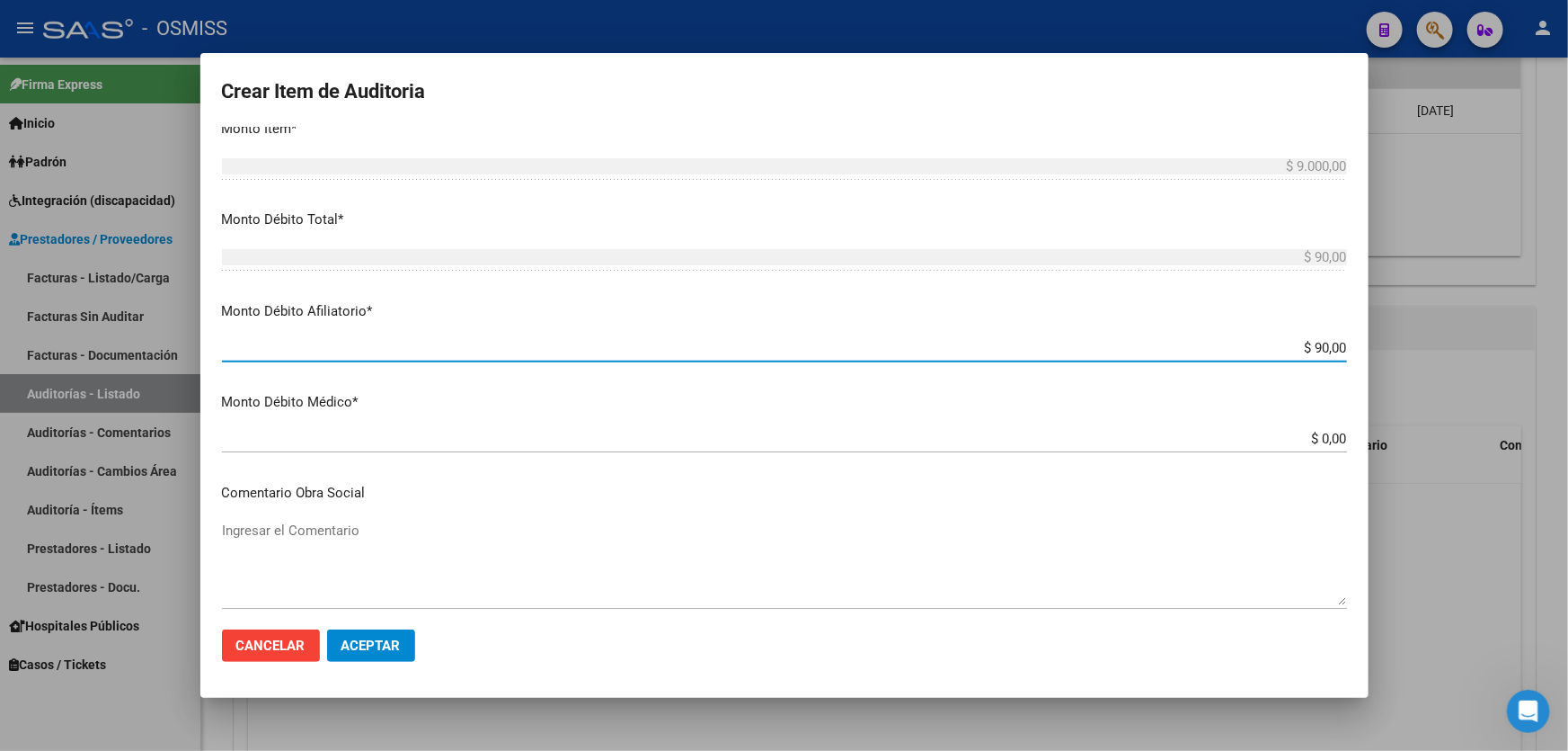
type input "$ 900,00"
type input "$ 9.000,00"
type input "$ 90.000,00"
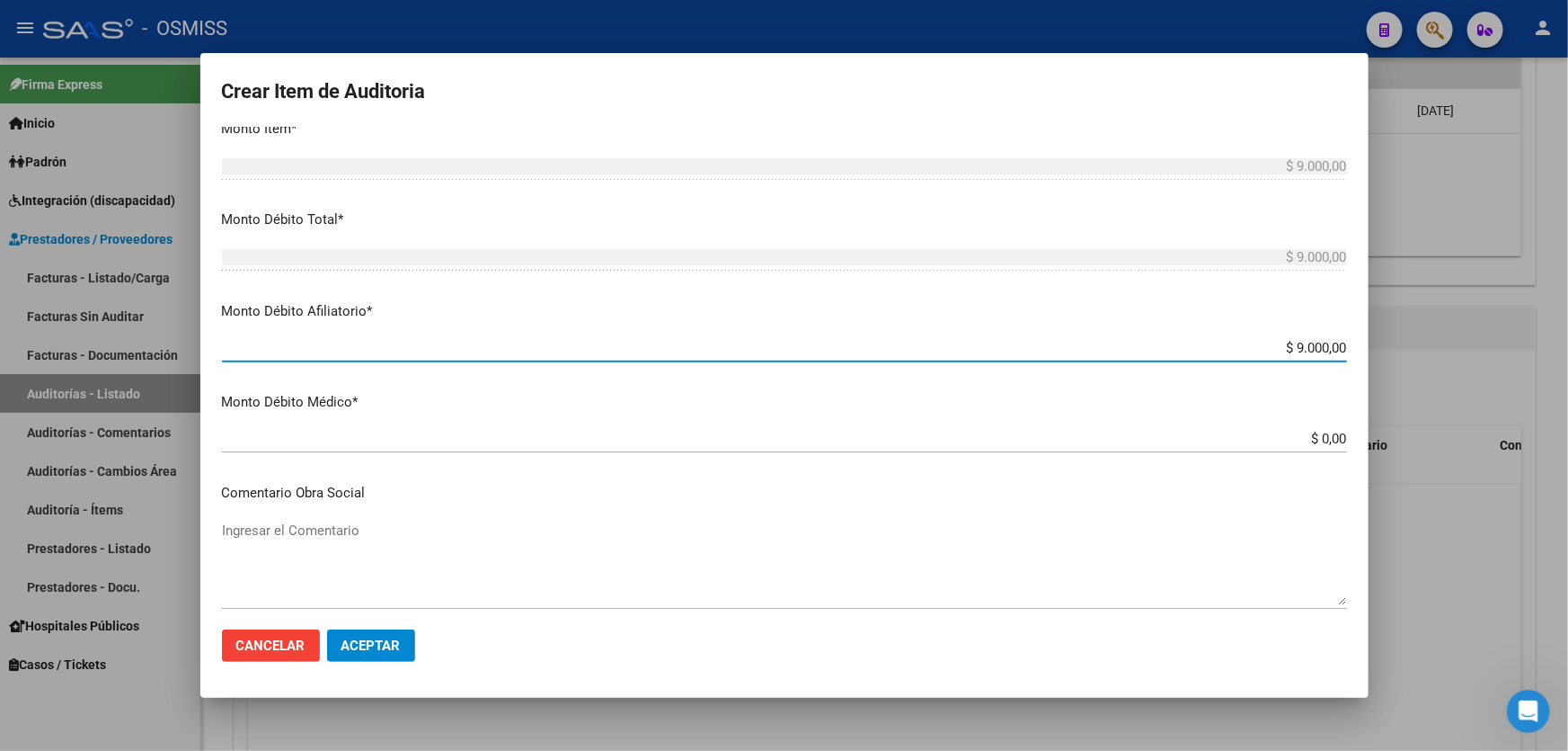
type input "$ 90.000,00"
type input "$ 9.000,00"
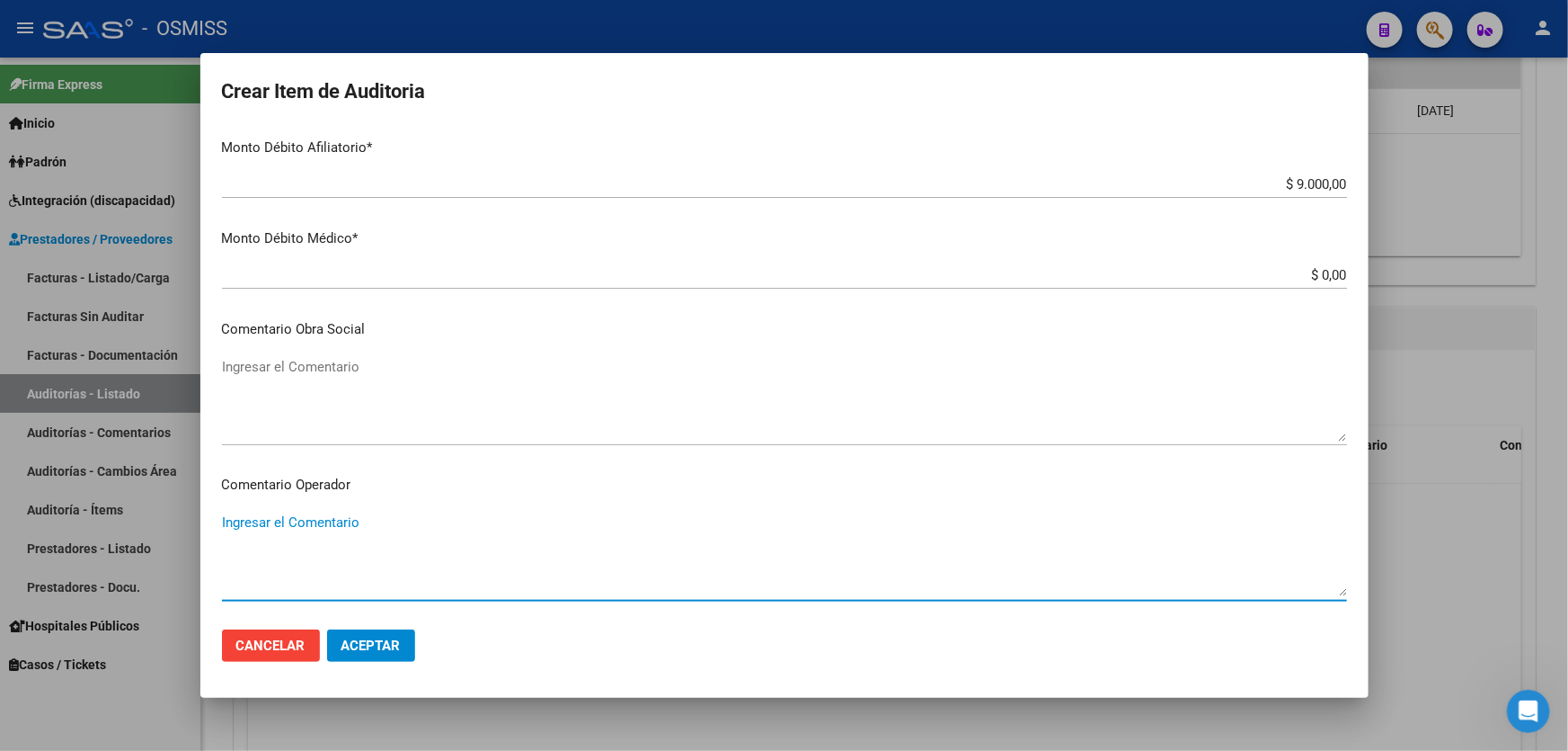
click at [401, 524] on textarea "Ingresar el Comentario" at bounding box center [785, 554] width 1125 height 85
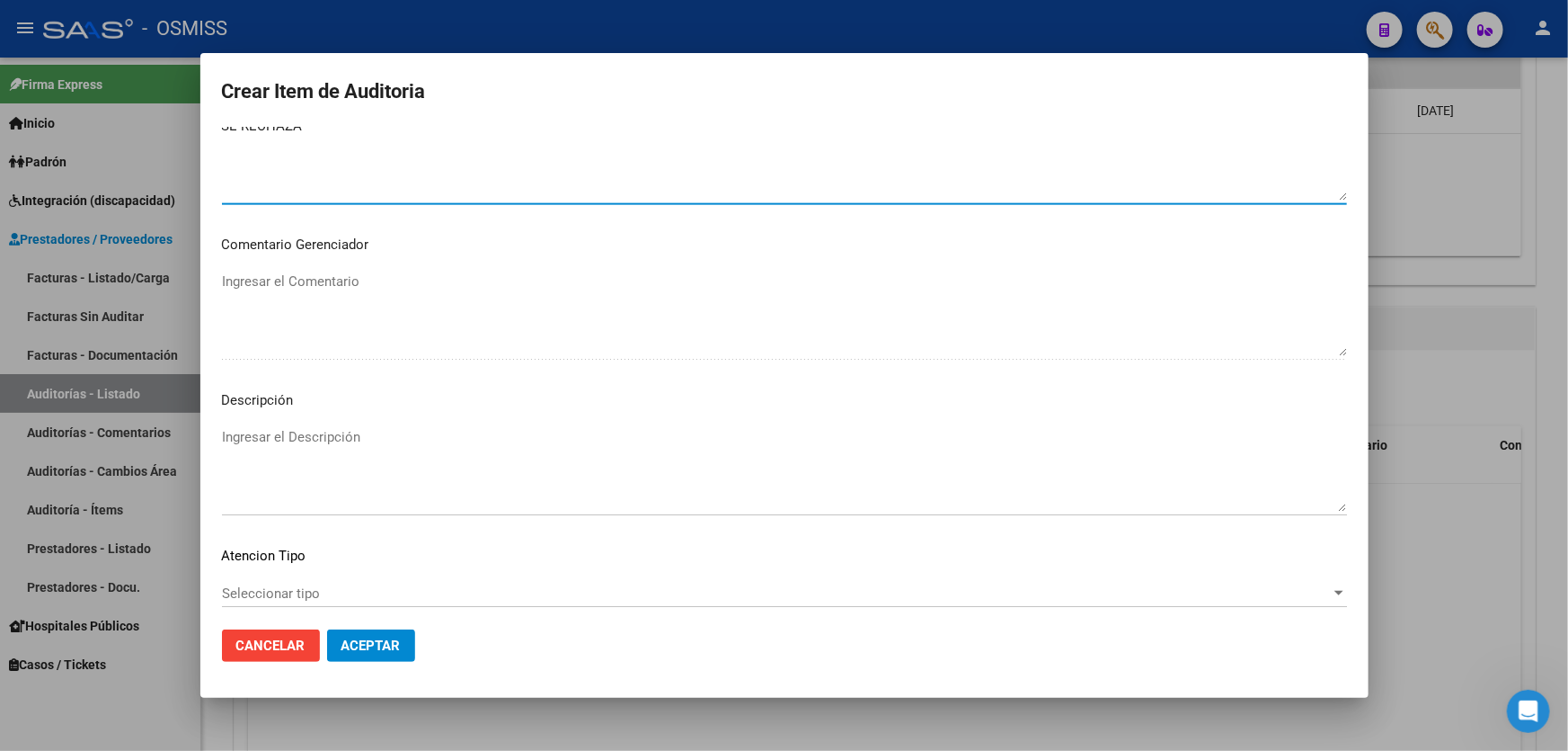
scroll to position [1307, 0]
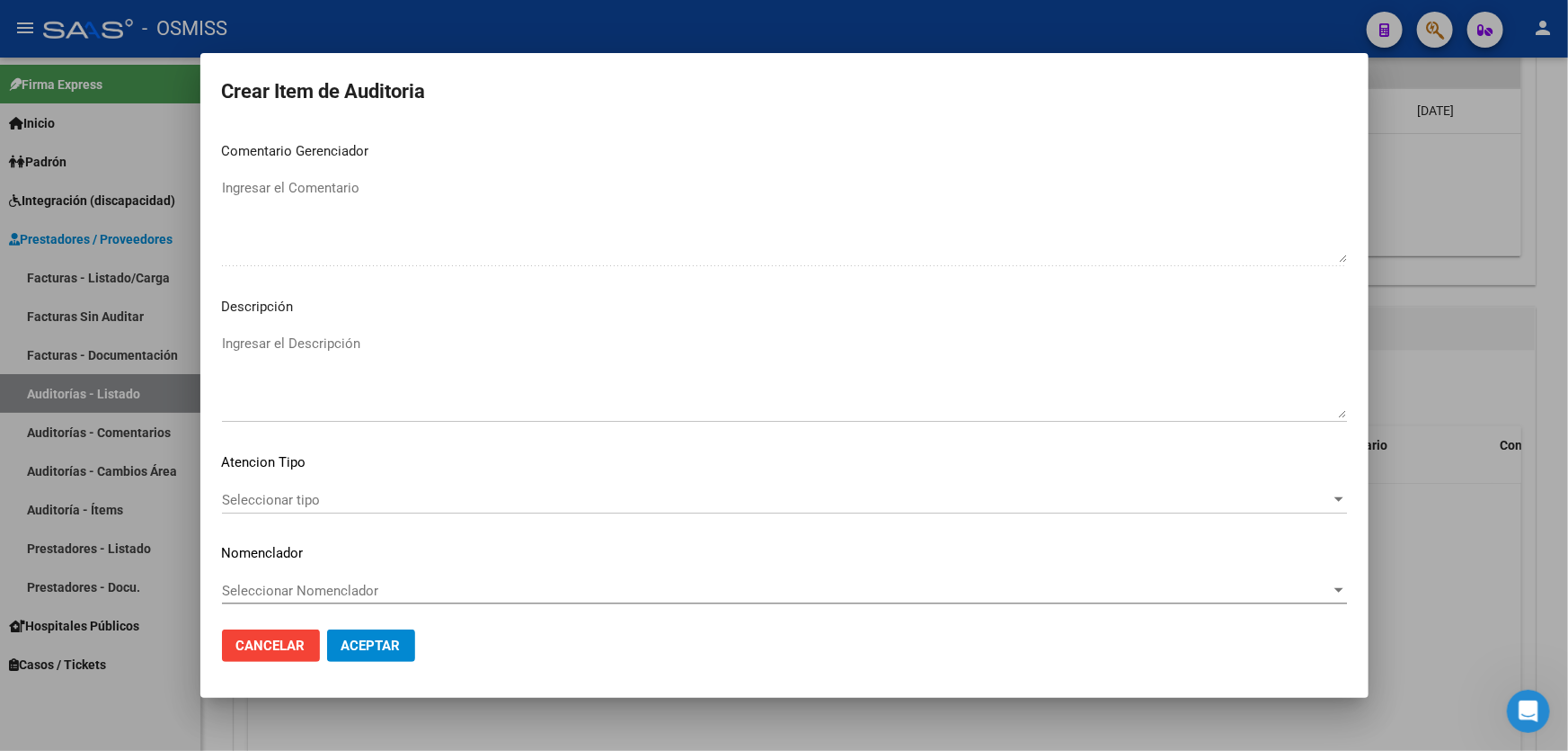
type textarea "SE RECHAZA"
click at [344, 372] on textarea "Ingresar el Descripción" at bounding box center [785, 376] width 1125 height 85
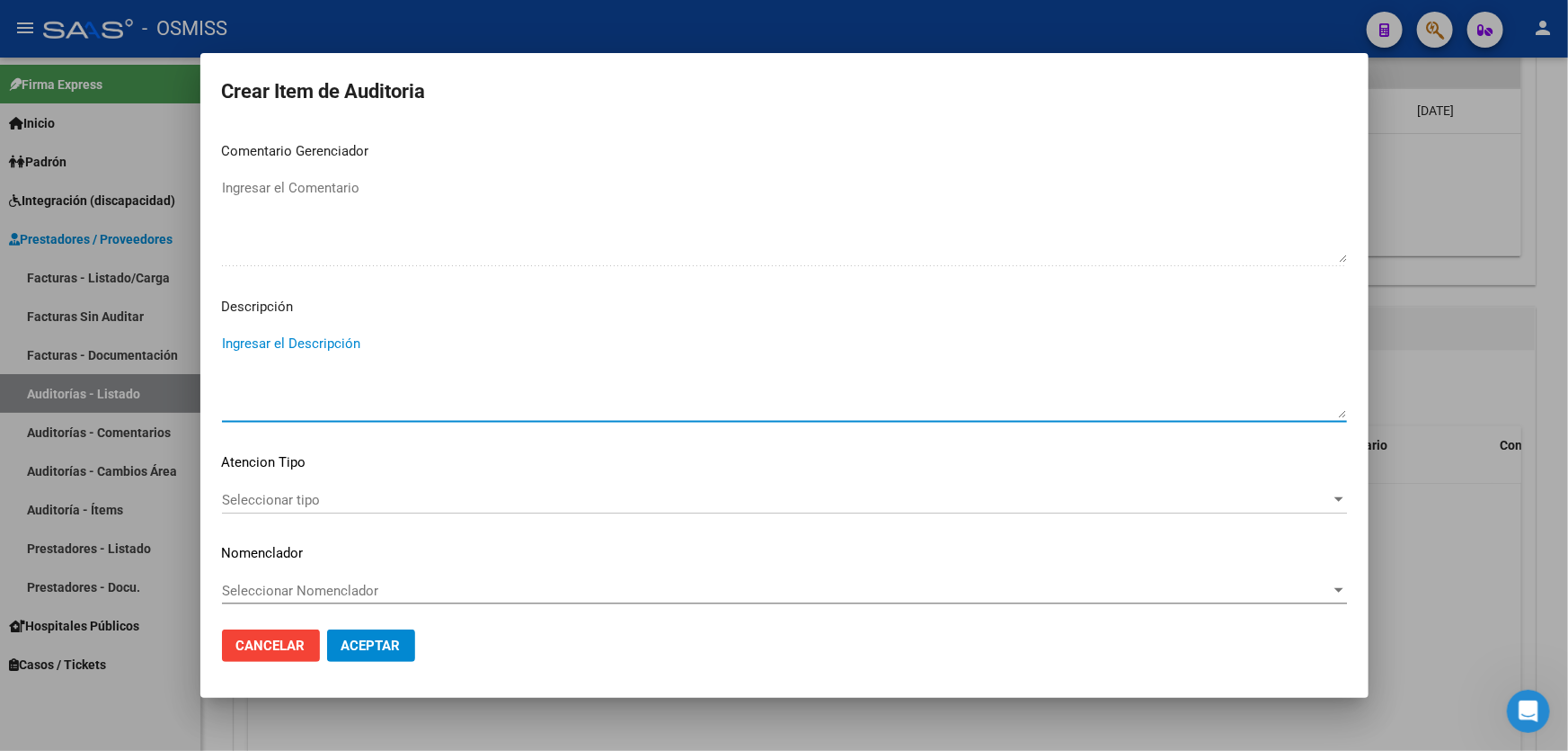
paste textarea "ALTA / BAJA por OPCIÓN SSS al …. . Al momento de la prestación, corresponde la …"
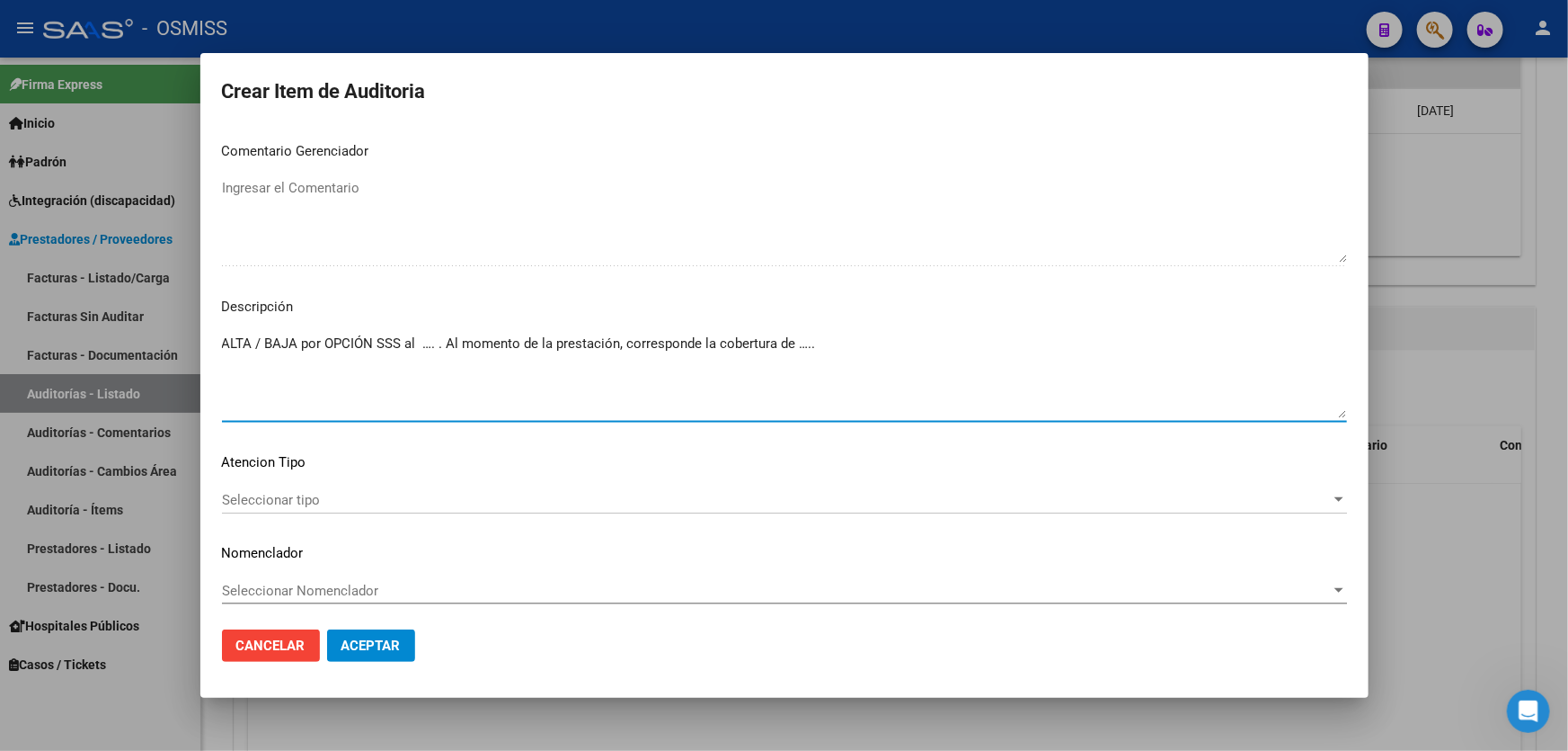
drag, startPoint x: 264, startPoint y: 340, endPoint x: 191, endPoint y: 341, distance: 73.0
click at [191, 341] on div "Crear Item de Auditoria 32410244 Nro Documento 27324102448 CUIL Afiliado Activo…" at bounding box center [784, 376] width 1568 height 751
drag, startPoint x: 394, startPoint y: 343, endPoint x: 377, endPoint y: 345, distance: 17.1
click at [377, 345] on textarea "BAJA por OPCIÓN SSS al …. . Al momento de la prestación, corresponde la cobertu…" at bounding box center [785, 376] width 1125 height 85
drag, startPoint x: 836, startPoint y: 351, endPoint x: 806, endPoint y: 349, distance: 30.1
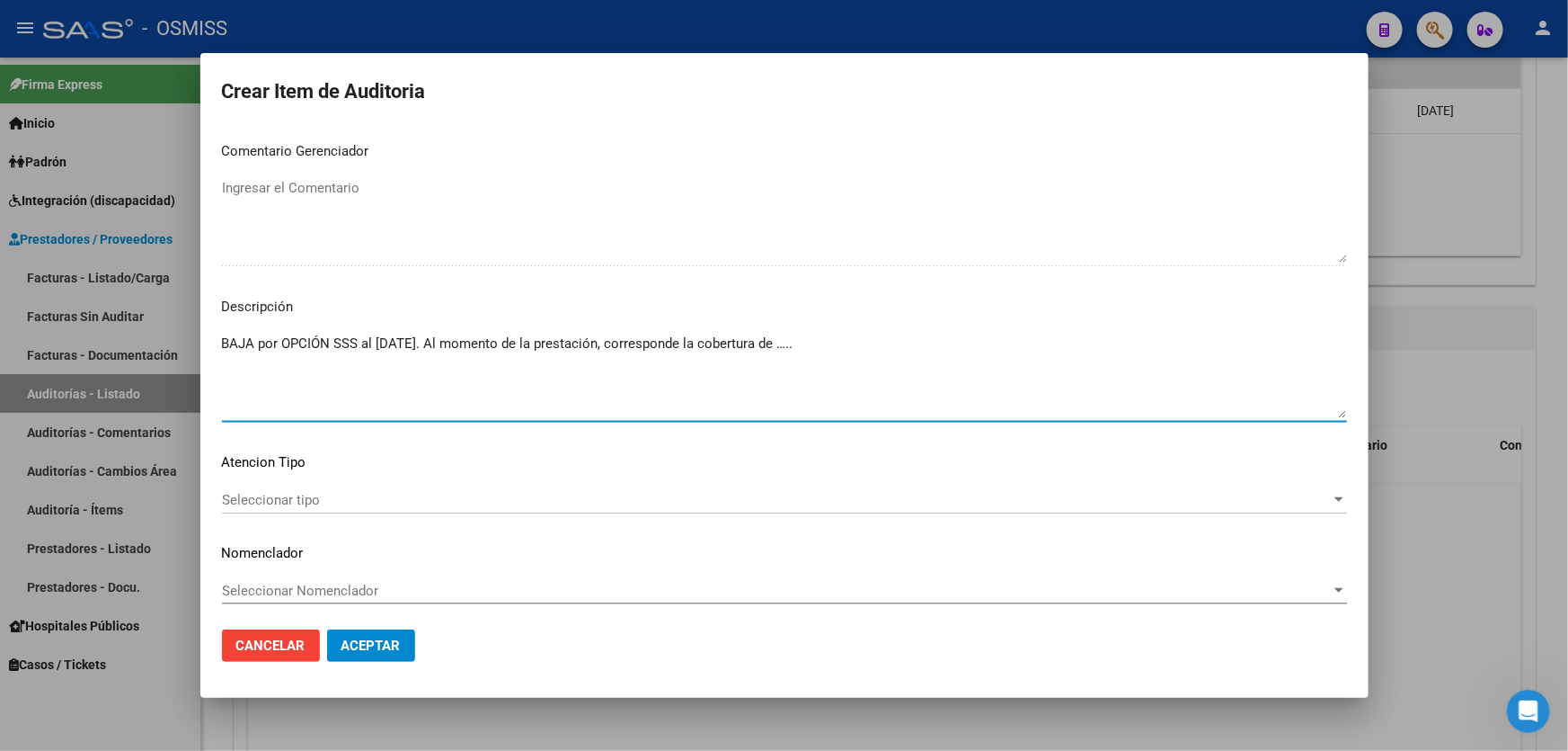
click at [806, 349] on textarea "BAJA por OPCIÓN SSS al [DATE]. Al momento de la prestación, corresponde la cobe…" at bounding box center [785, 376] width 1125 height 85
paste textarea "OMINT SOCIEDAD AN�NlMA DE SERVICIOS"
click at [947, 343] on textarea "BAJA por OPCIÓN SSS al [DATE]. Al momento de la prestación, corresponde la cobe…" at bounding box center [785, 376] width 1125 height 85
click at [825, 355] on textarea "BAJA por OPCIÓN SSS al [DATE]. Al momento de la prestación, corresponde la cobe…" at bounding box center [785, 376] width 1125 height 85
click at [814, 380] on textarea "BAJA por OPCIÓN SSS al [DATE]. Al momento de la prestación, corresponde la cobe…" at bounding box center [785, 376] width 1125 height 85
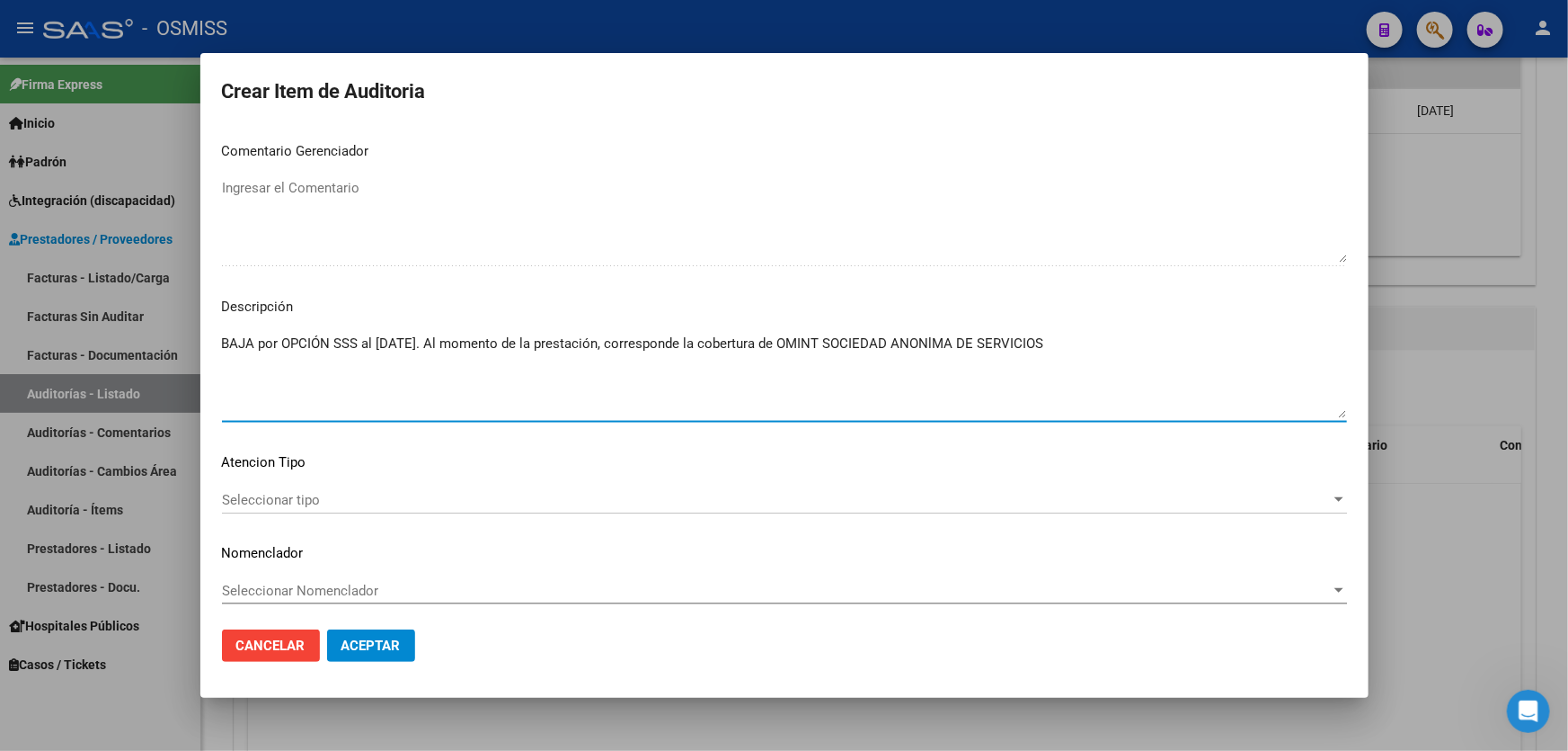
click at [942, 337] on textarea "BAJA por OPCIÓN SSS al [DATE]. Al momento de la prestación, corresponde la cobe…" at bounding box center [785, 376] width 1125 height 85
type textarea "BAJA por OPCIÓN SSS al [DATE]. Al momento de la prestación, corresponde la cobe…"
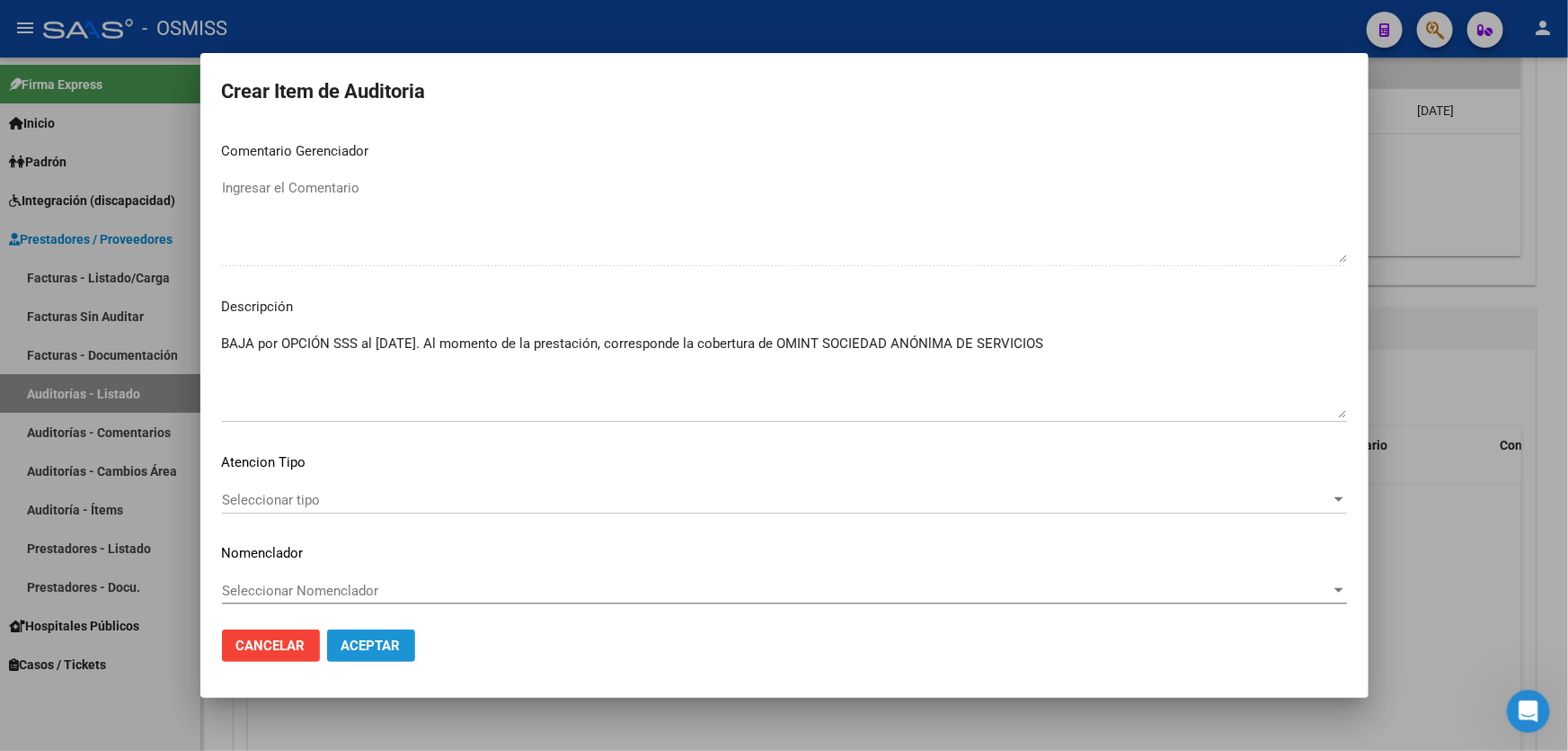
click at [394, 631] on button "Aceptar" at bounding box center [371, 645] width 88 height 32
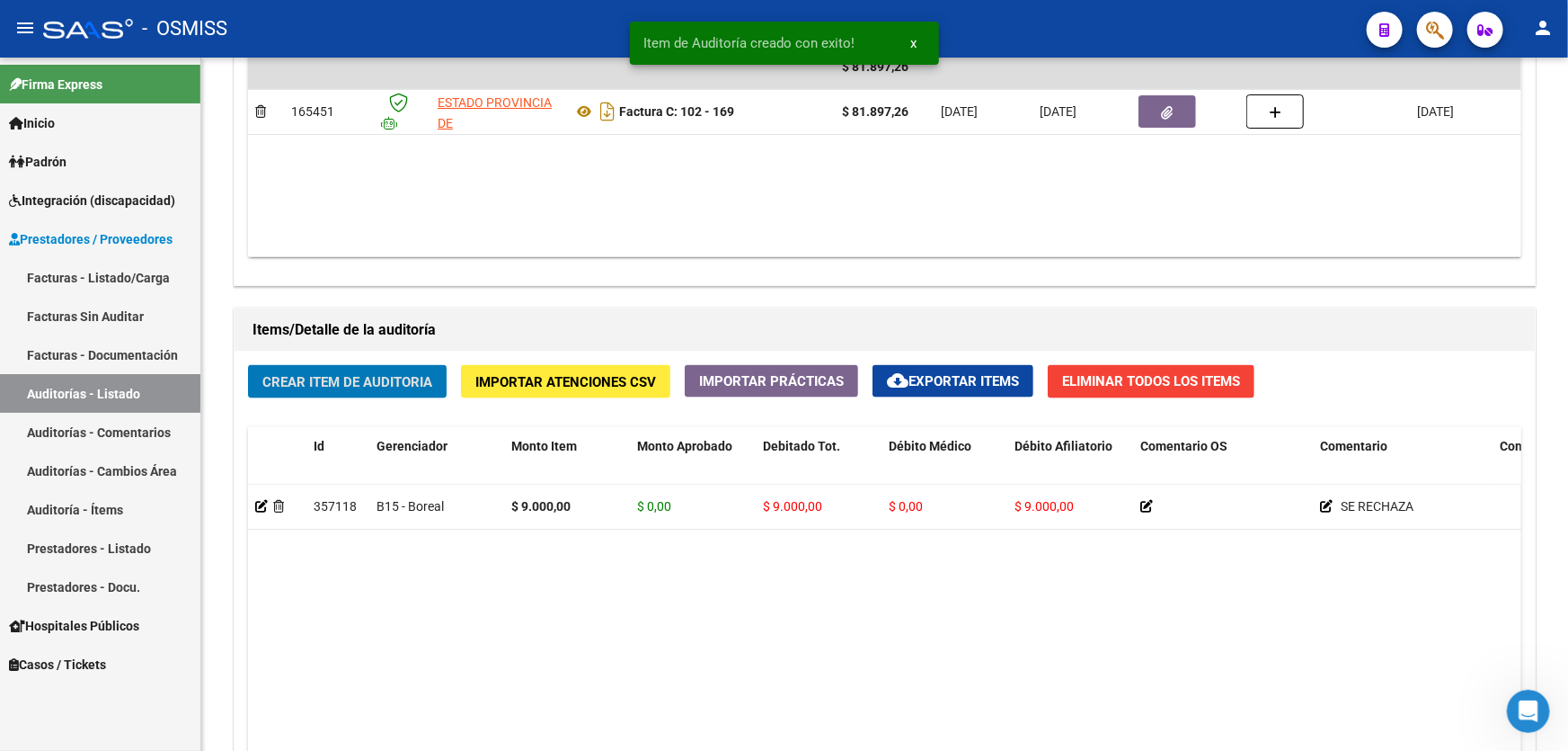
scroll to position [1063, 0]
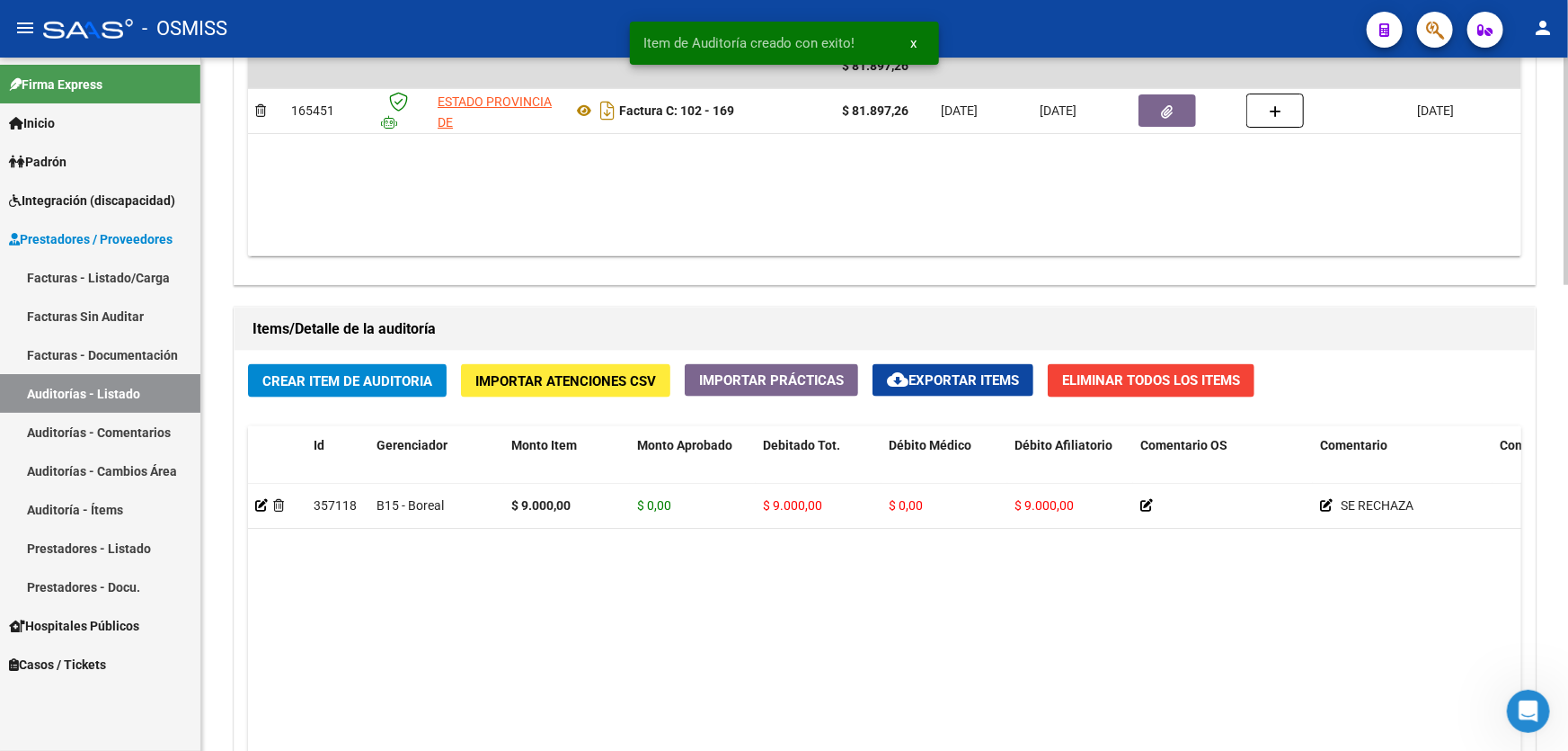
click at [862, 611] on datatable-body "357118 B15 - Boreal $ 9.000,00 $ 0,00 $ 9.000,00 $ 0,00 $ 9.000,00 SE RECHAZA B…" at bounding box center [885, 695] width 1273 height 423
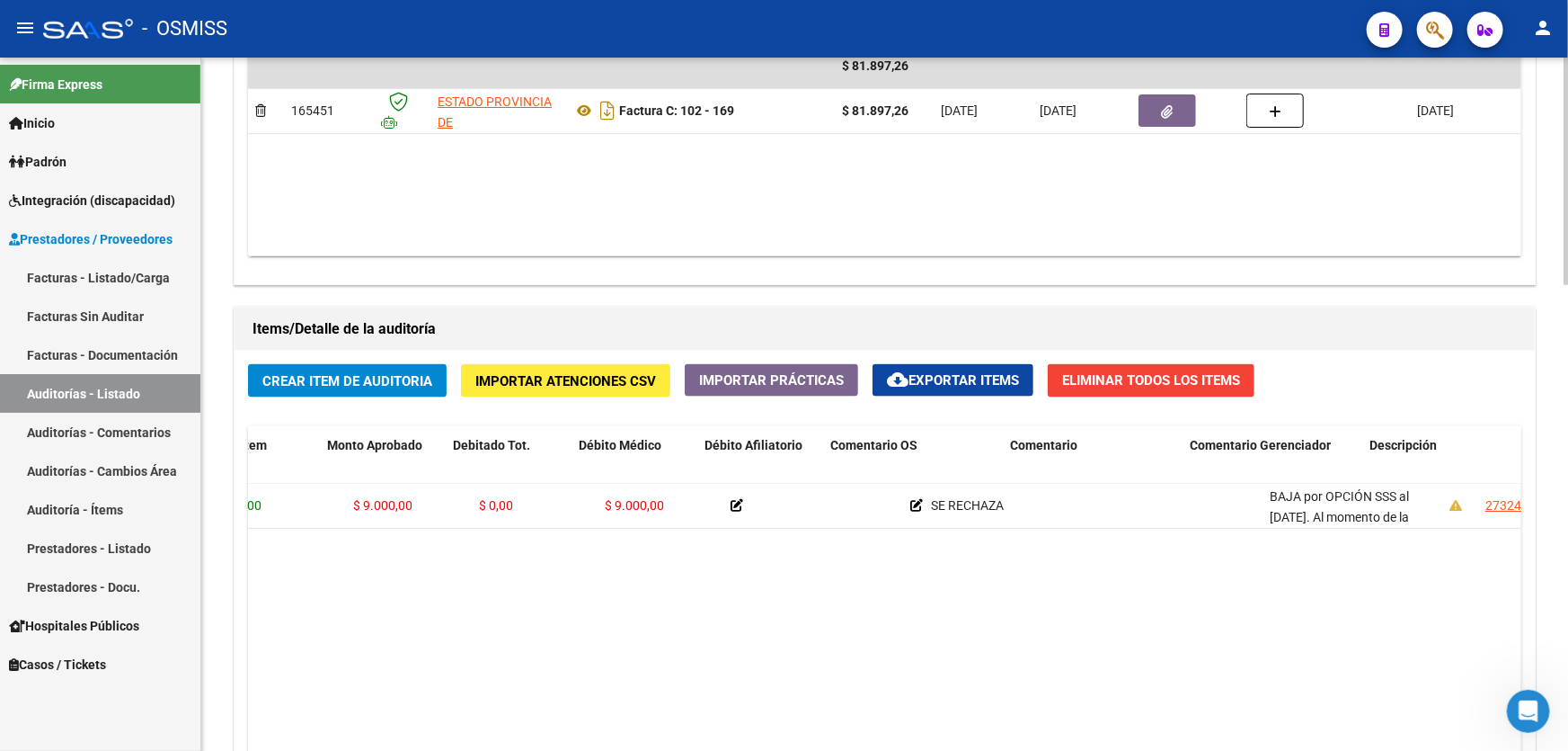
drag, startPoint x: 1204, startPoint y: 592, endPoint x: 1291, endPoint y: 580, distance: 87.8
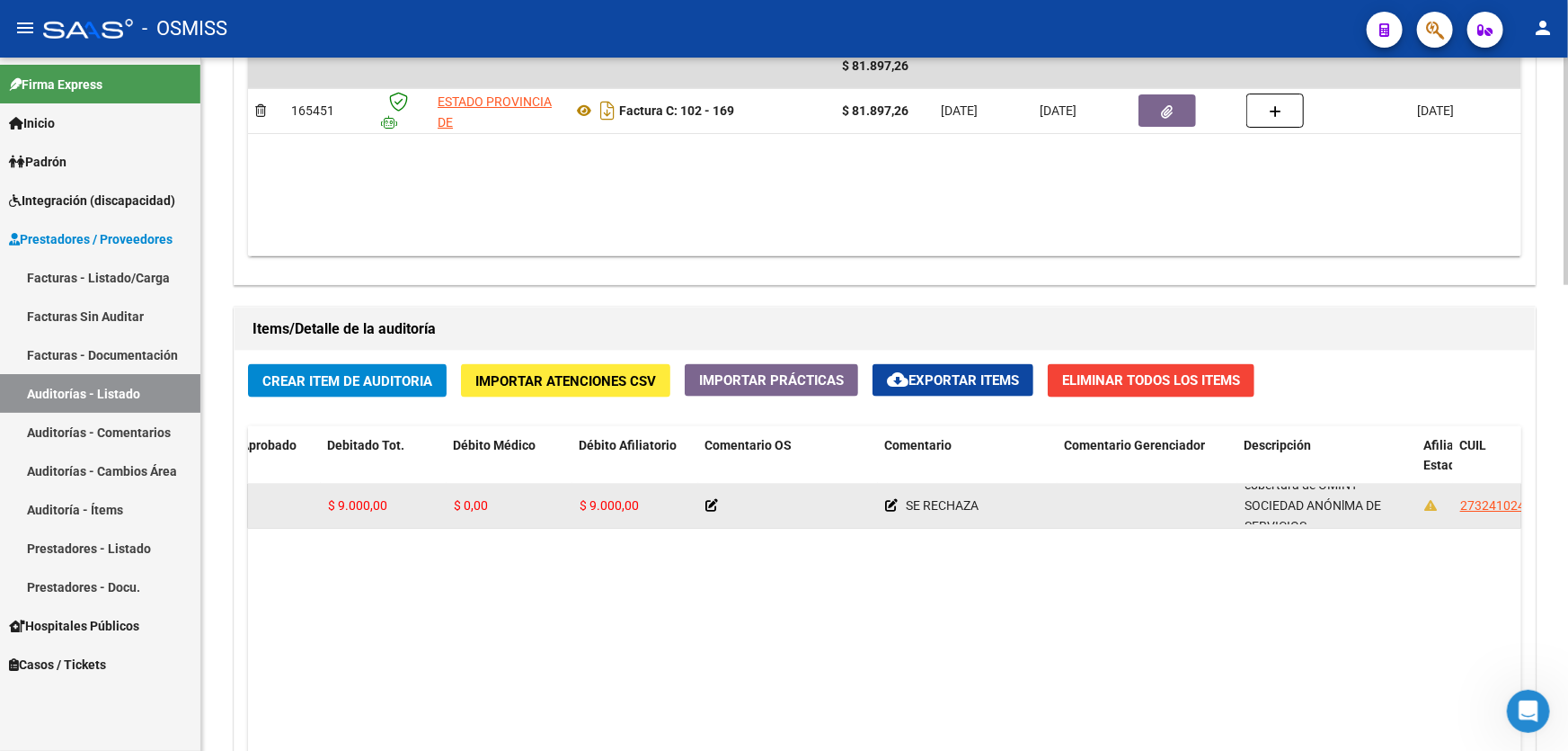
scroll to position [85, 0]
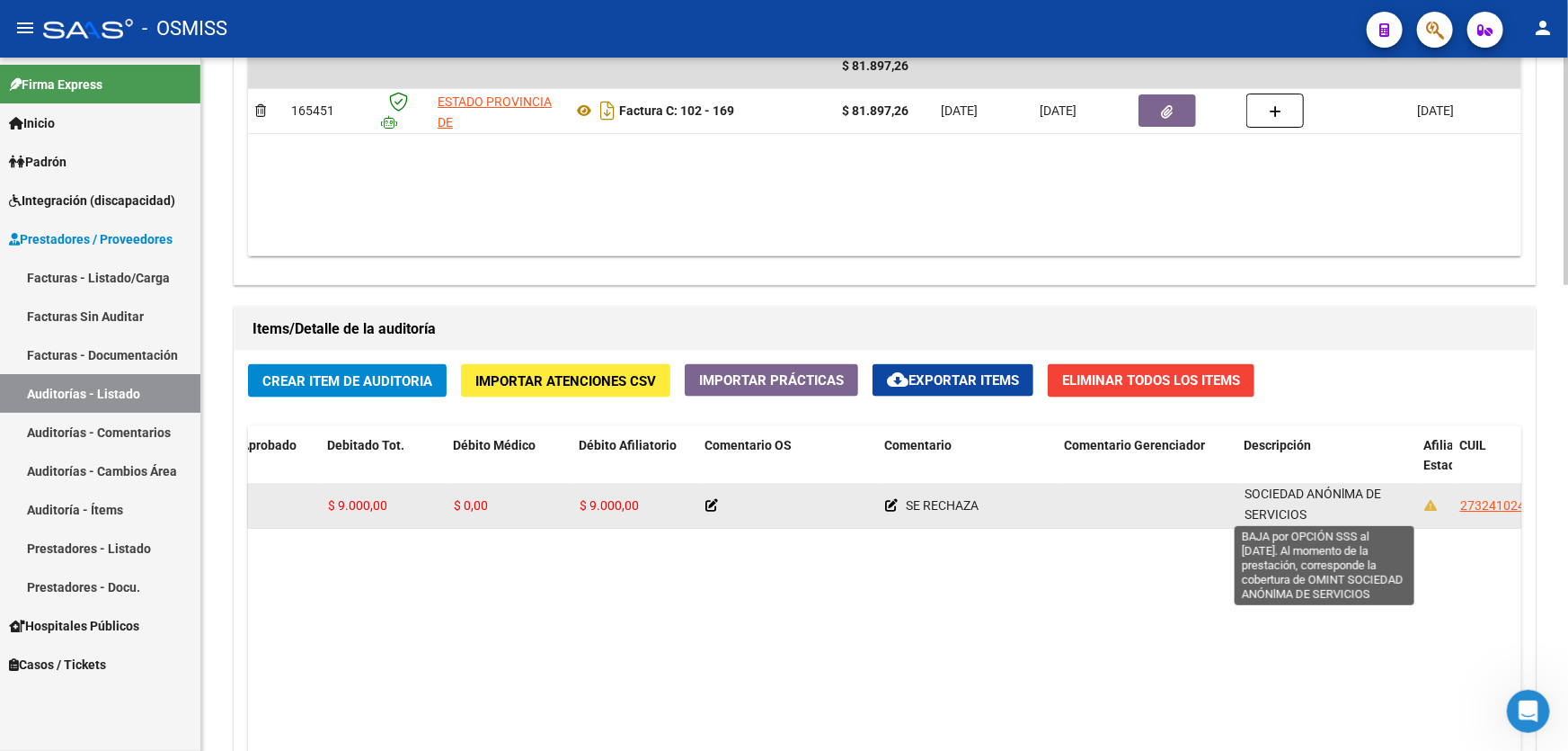
drag, startPoint x: 1244, startPoint y: 489, endPoint x: 1304, endPoint y: 507, distance: 62.6
click at [1304, 507] on span "BAJA por OPCIÓN SSS al [DATE]. Al momento de la prestación, corresponde la cobe…" at bounding box center [1318, 463] width 147 height 117
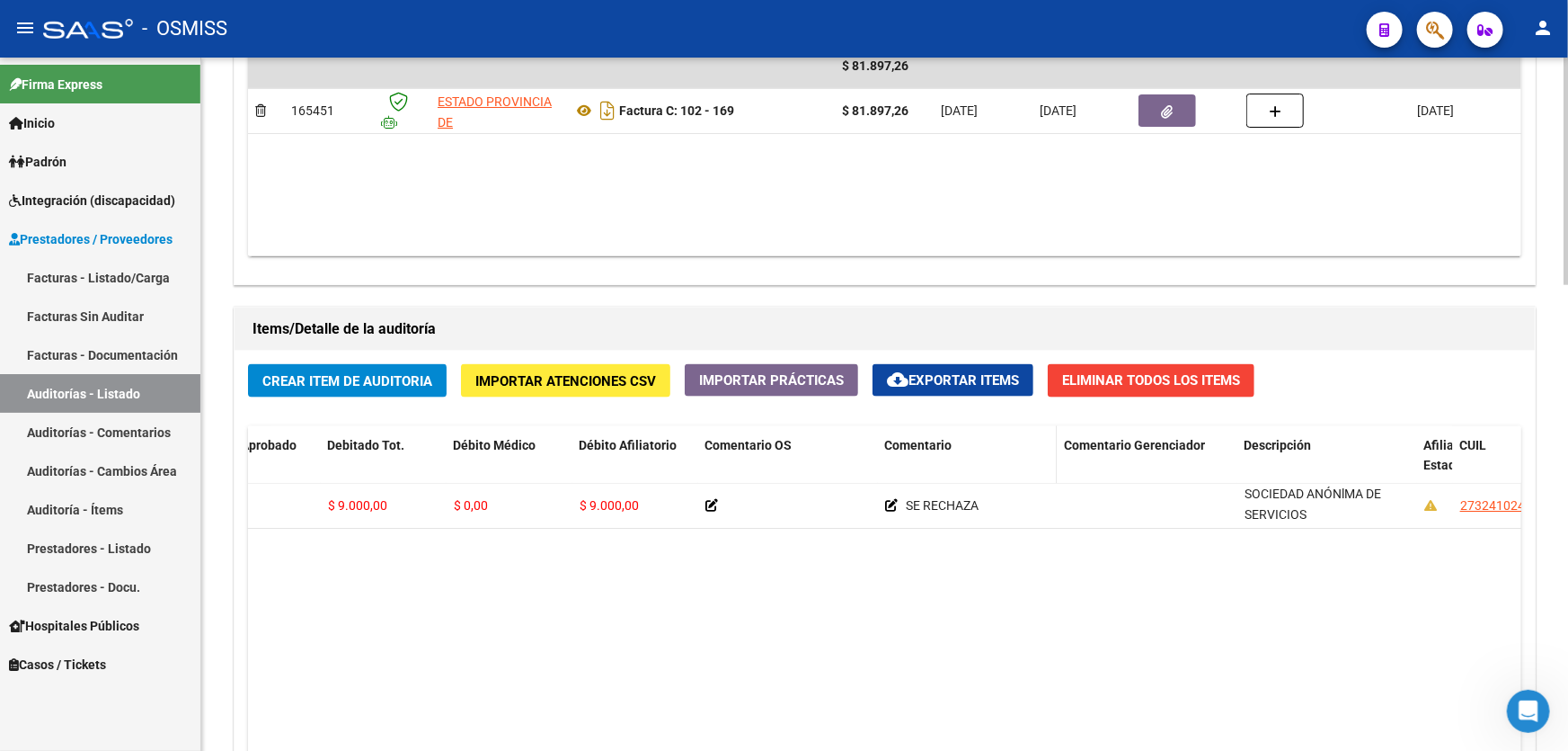
copy span "BAJA por OPCIÓN SSS al [DATE]. Al momento de la prestación, corresponde la cobe…"
click at [315, 386] on button "Crear Item de Auditoria" at bounding box center [347, 380] width 199 height 33
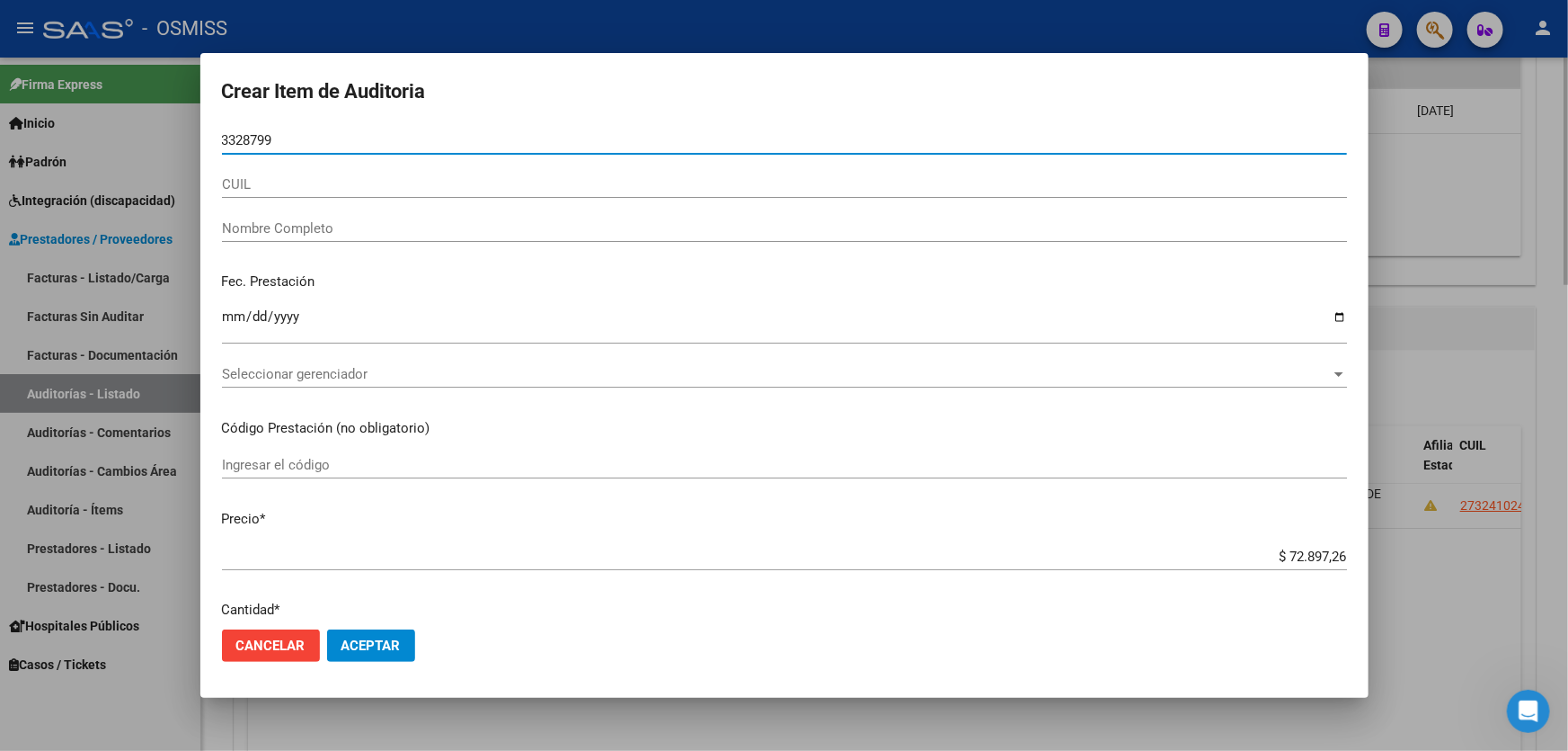
type input "33287993"
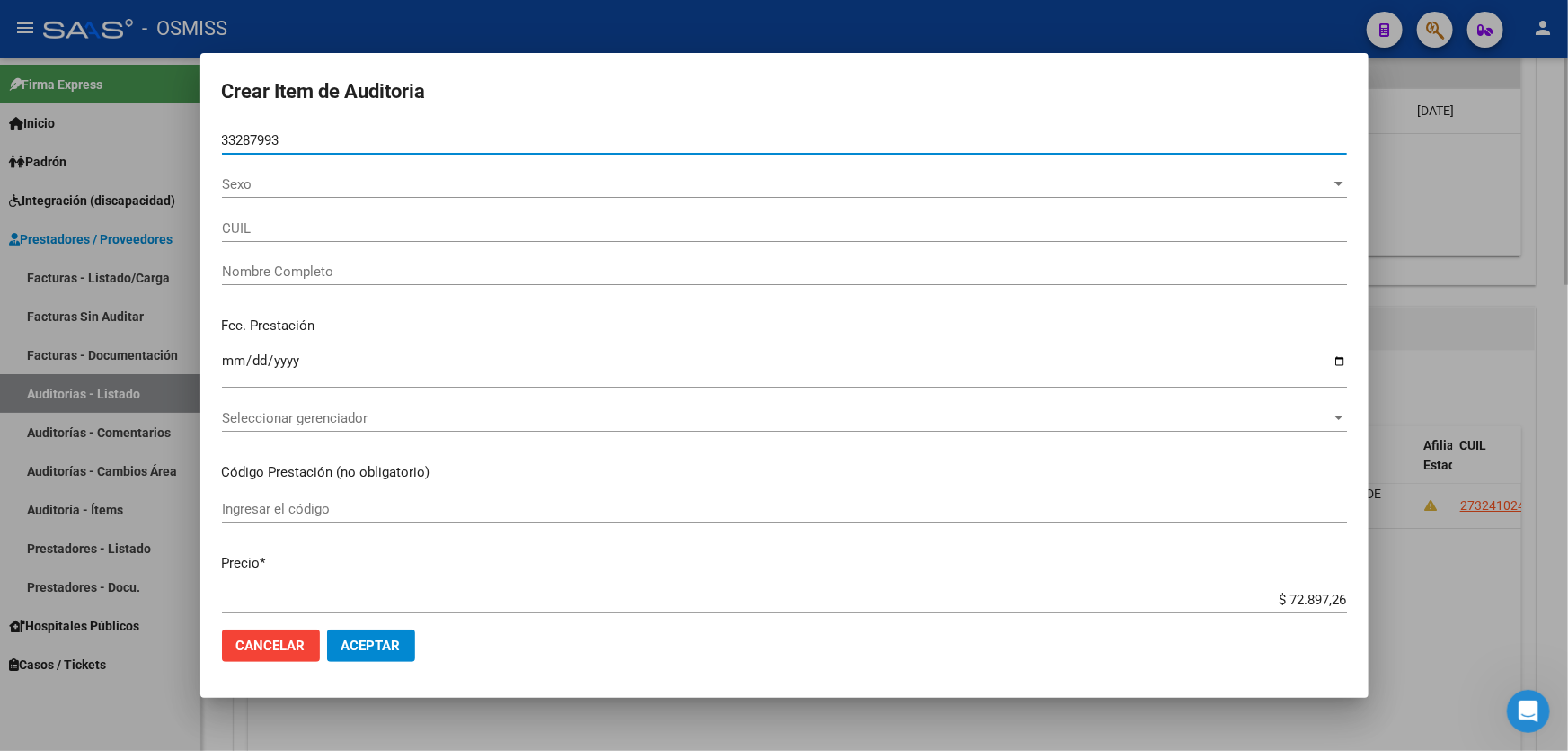
type input "20332879937"
type input "[PERSON_NAME] [PERSON_NAME]"
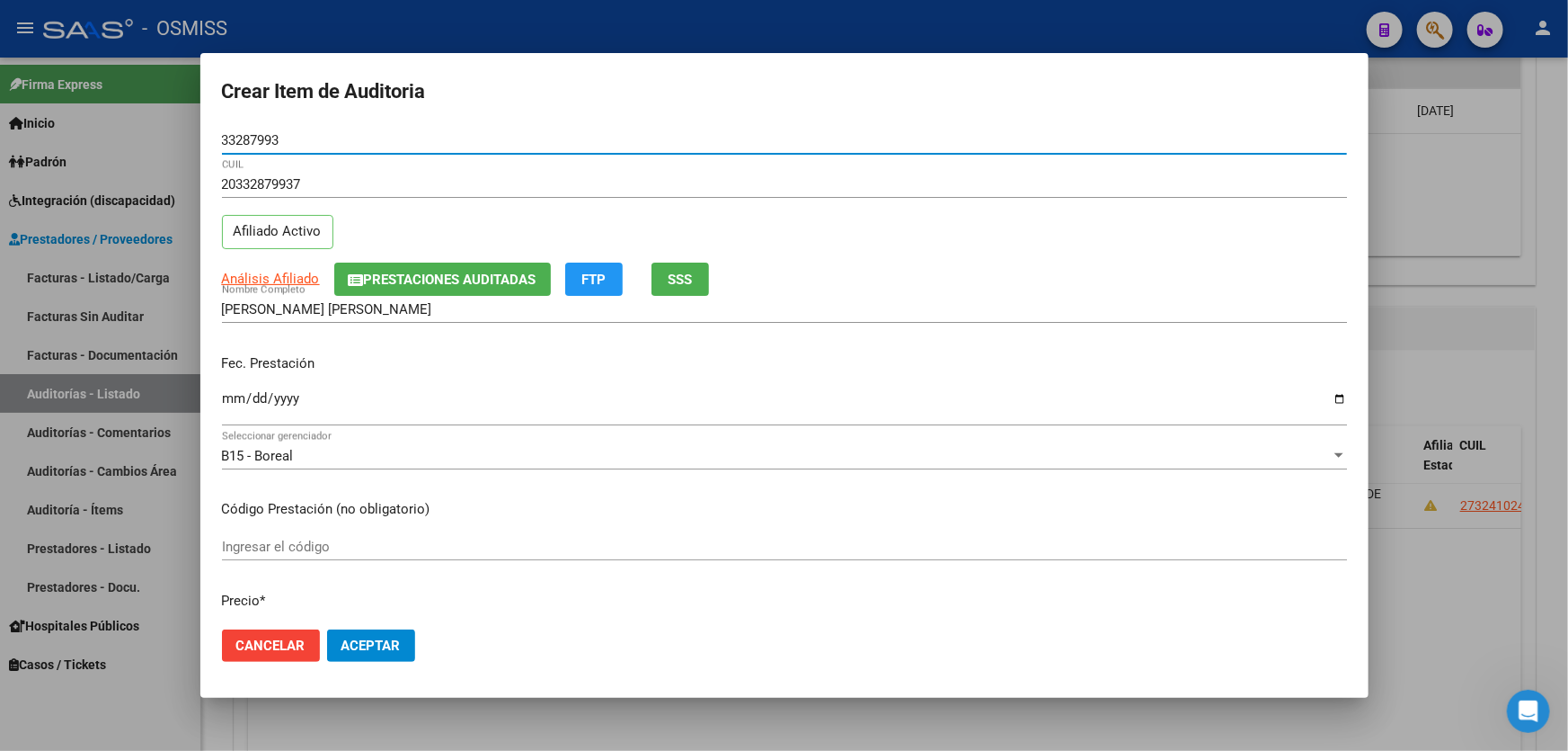
type input "33287993"
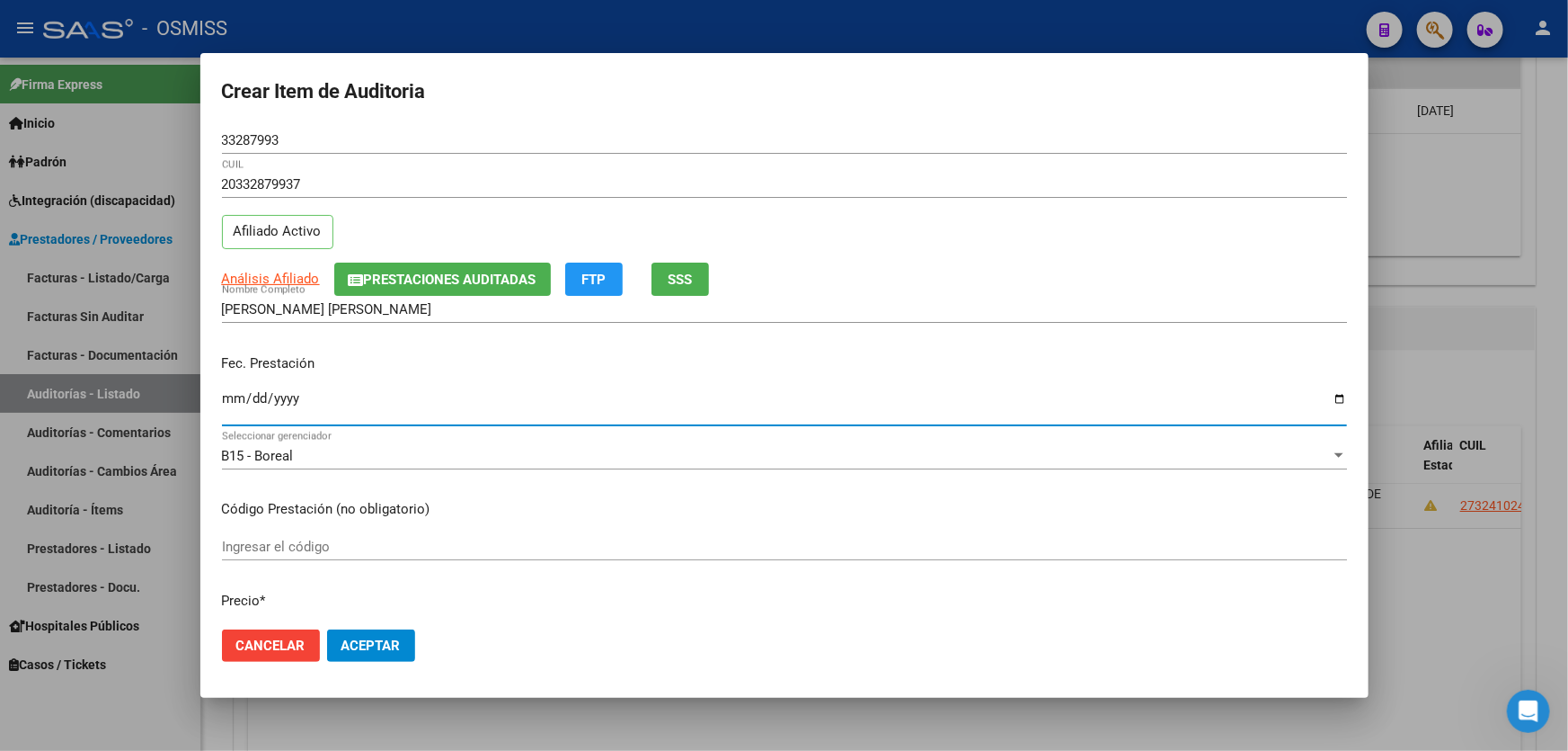
click at [228, 405] on input "Ingresar la fecha" at bounding box center [785, 405] width 1125 height 29
type input "[DATE]"
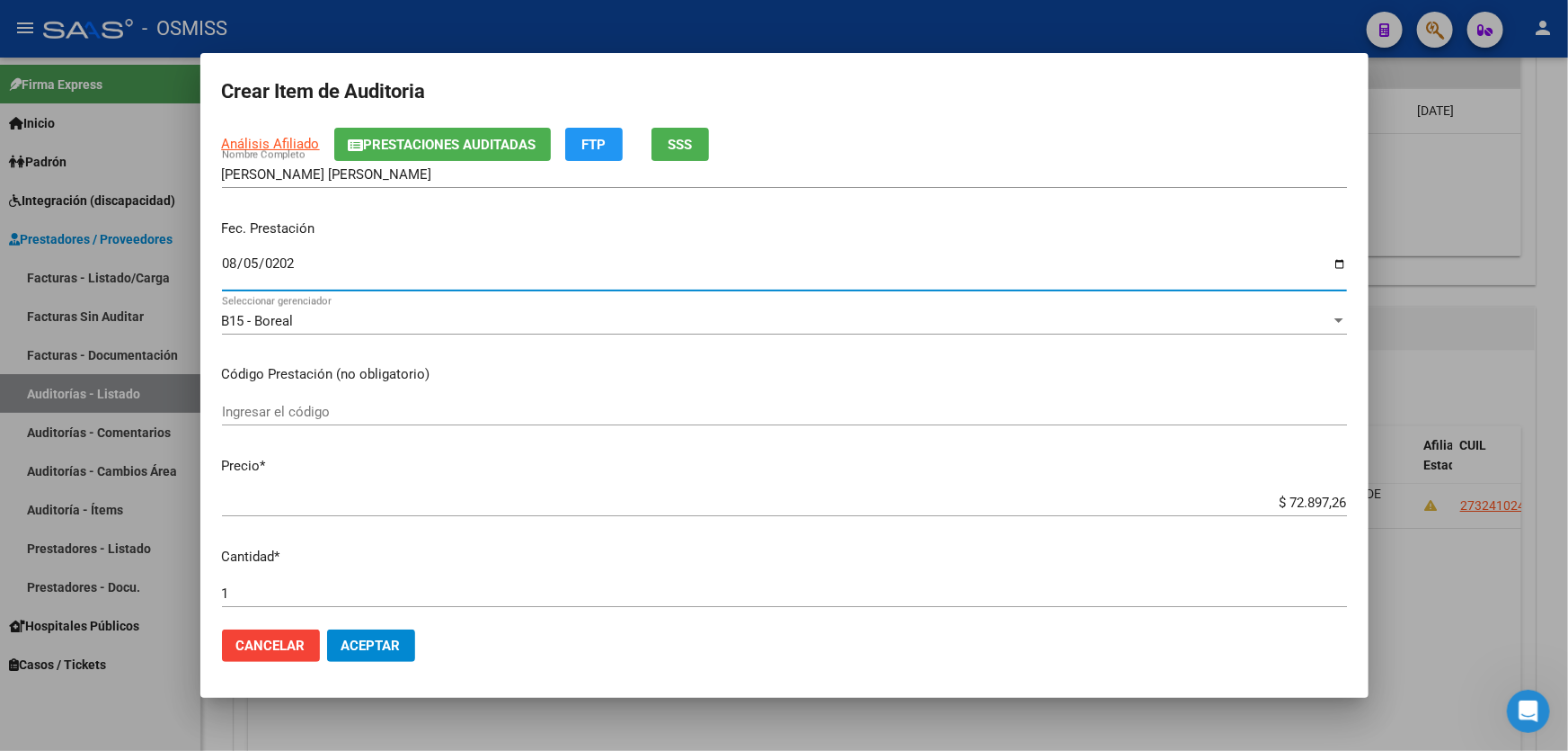
scroll to position [408, 0]
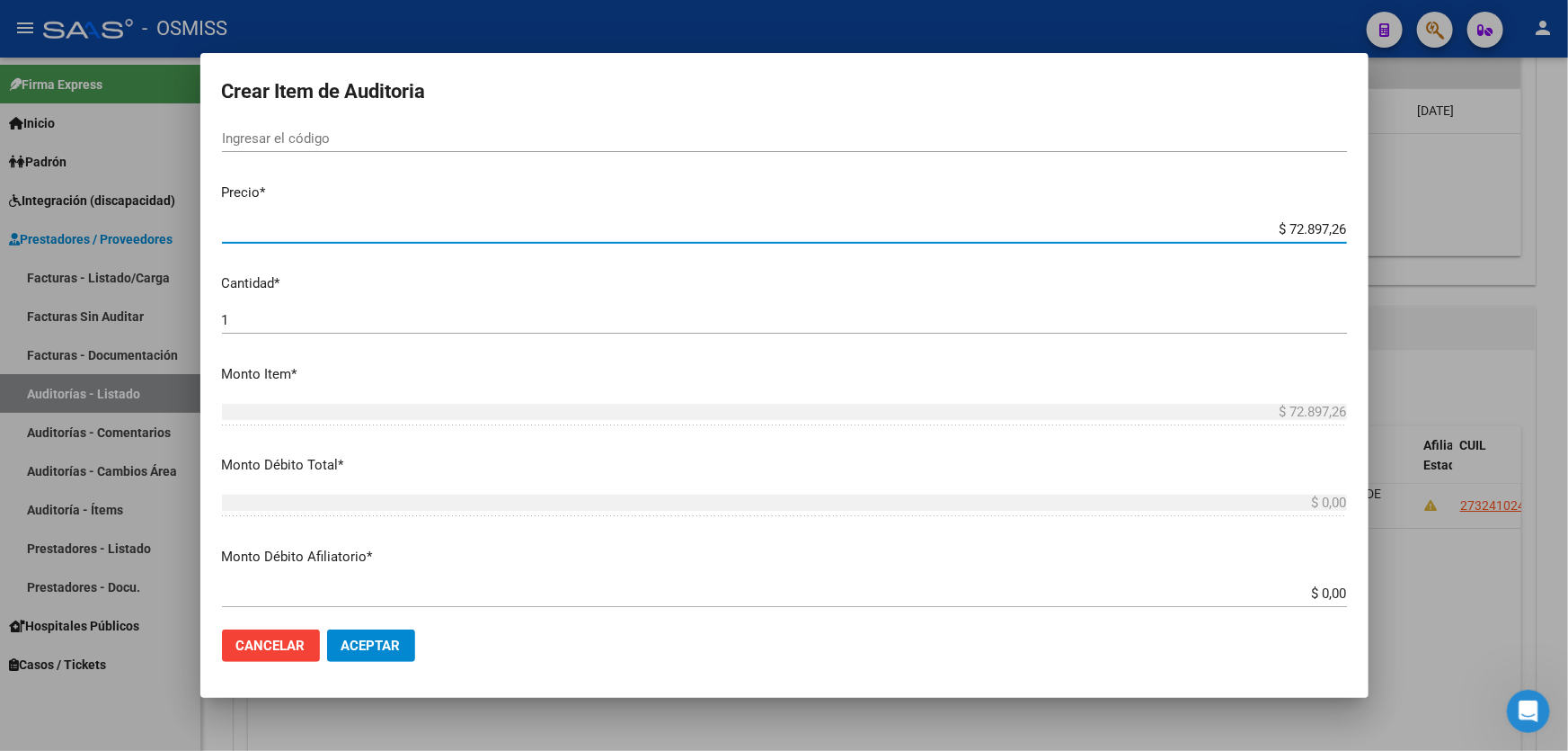
drag, startPoint x: 1173, startPoint y: 235, endPoint x: 1567, endPoint y: 138, distance: 405.8
click at [1567, 139] on div "Crear Item de Auditoria 33287993 Nro Documento 20332879937 CUIL Afiliado Activo…" at bounding box center [784, 376] width 1568 height 751
type input "$ 0,01"
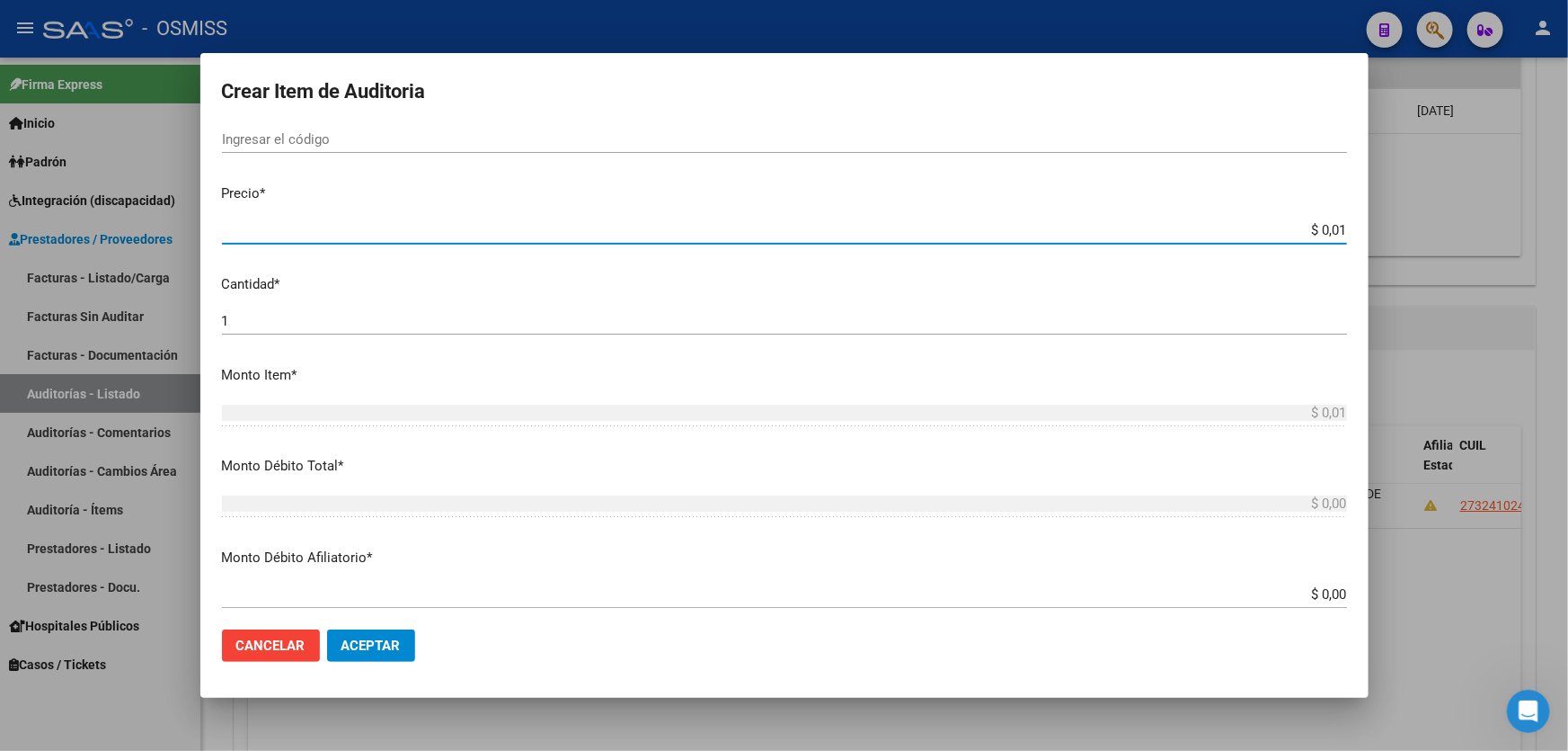
type input "$ 0,12"
type input "$ 1,20"
type input "$ 12,00"
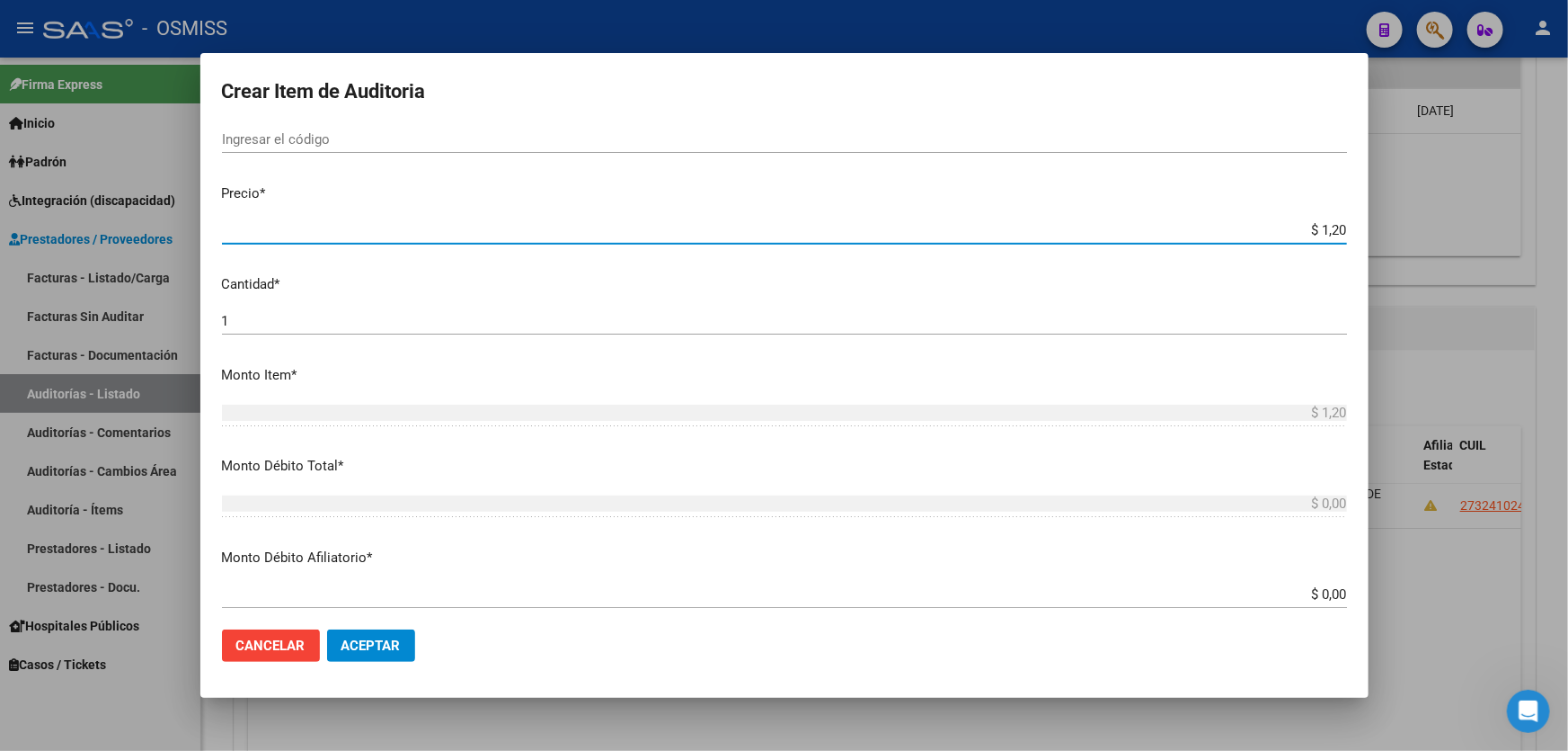
type input "$ 12,00"
type input "$ 120,00"
type input "$ 1.200,00"
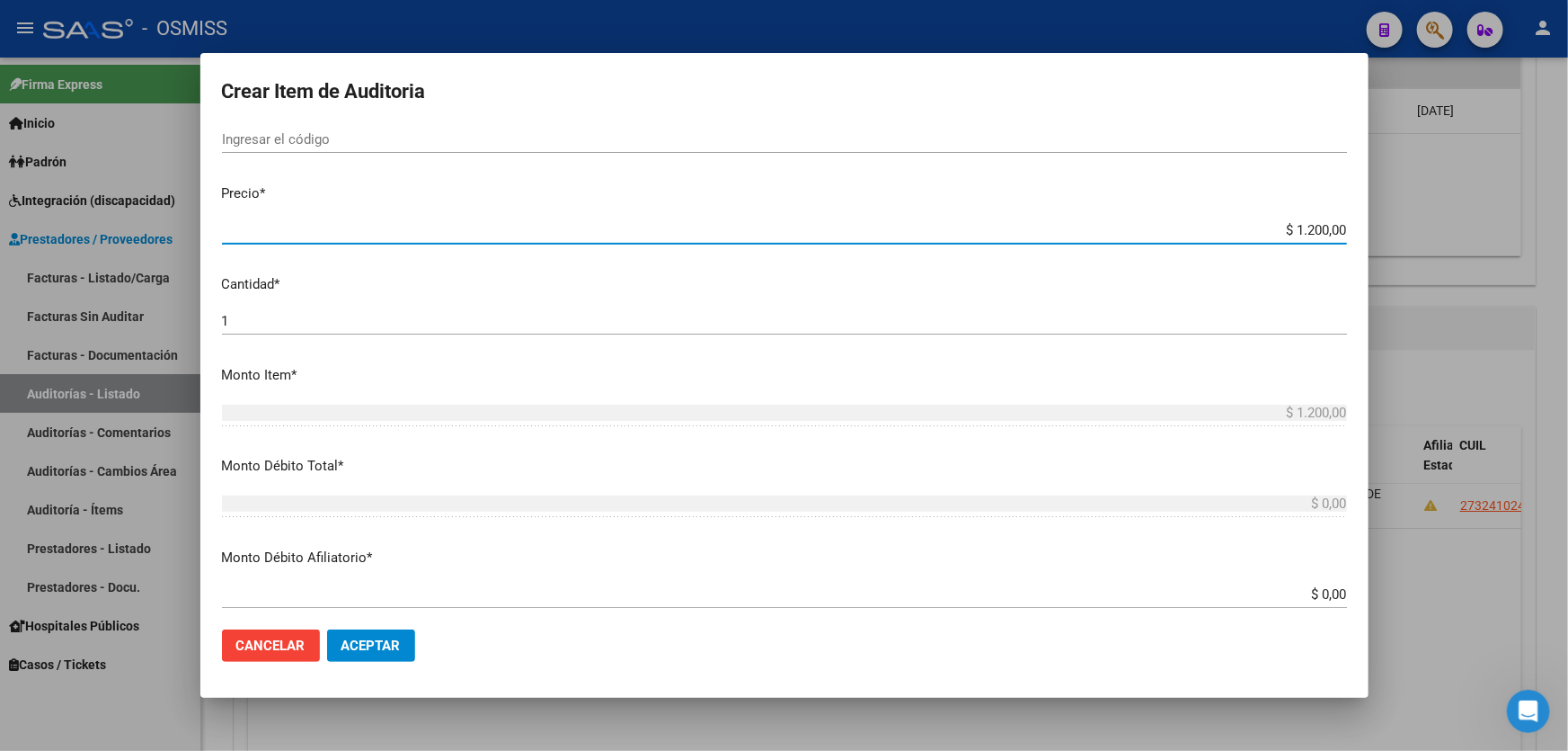
type input "$ 12.000,00"
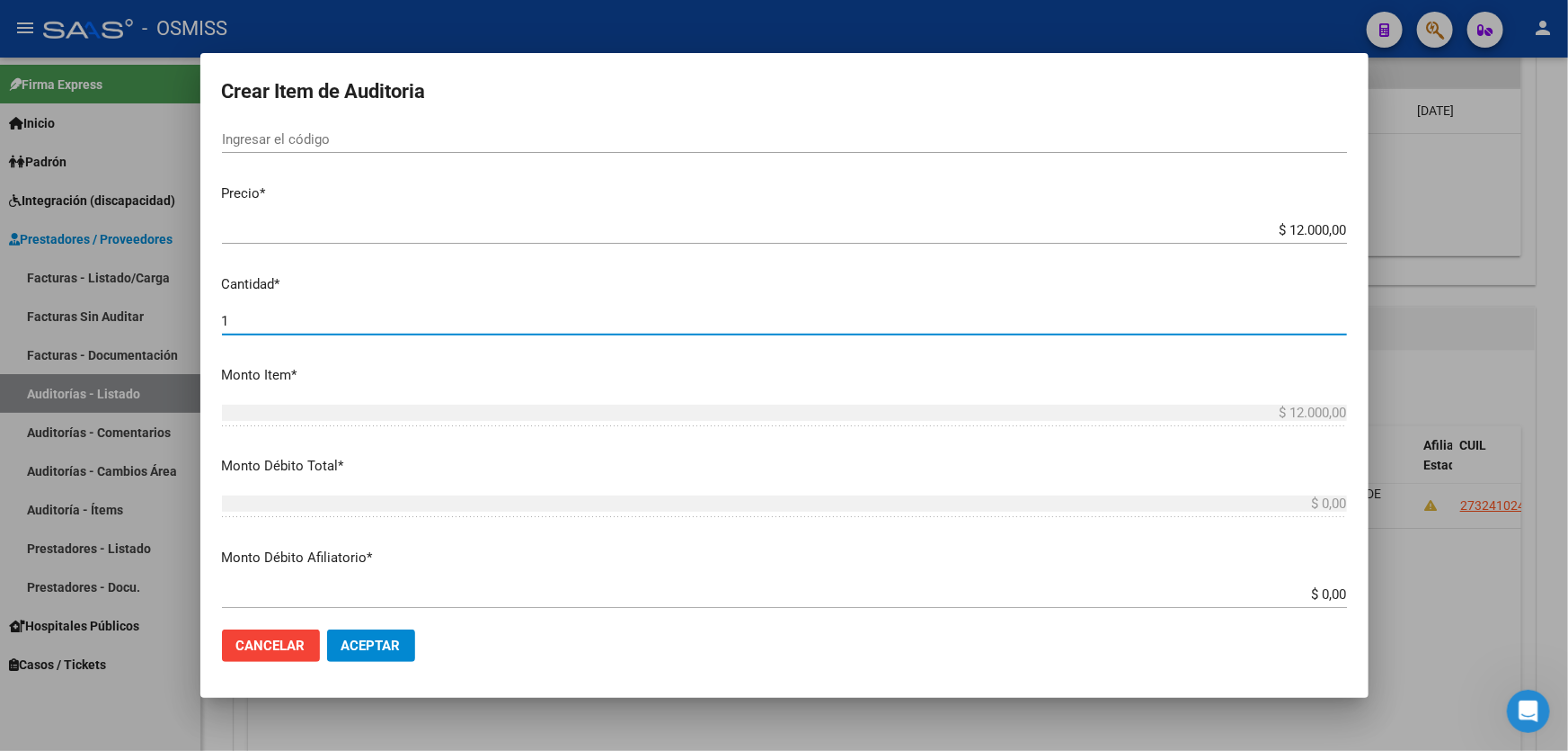
drag, startPoint x: 295, startPoint y: 318, endPoint x: 197, endPoint y: 331, distance: 98.9
click at [197, 331] on div "Crear Item de Auditoria 33287993 Nro Documento 20332879937 CUIL Afiliado Activo…" at bounding box center [784, 376] width 1568 height 751
type input "3"
type input "$ 36.000,00"
type input "3"
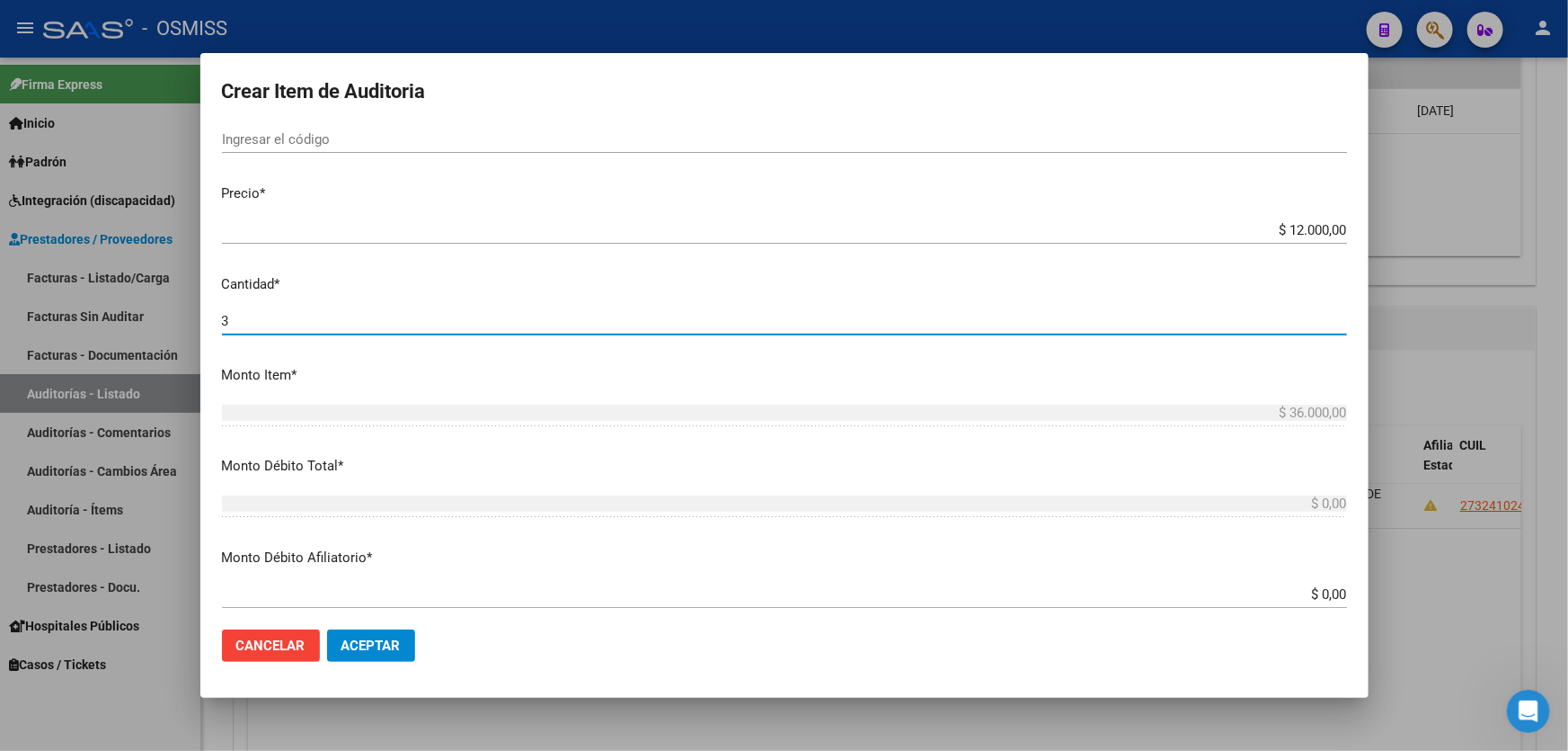
click at [820, 439] on div "$ 36.000,00 Ingresar el monto" at bounding box center [785, 421] width 1125 height 44
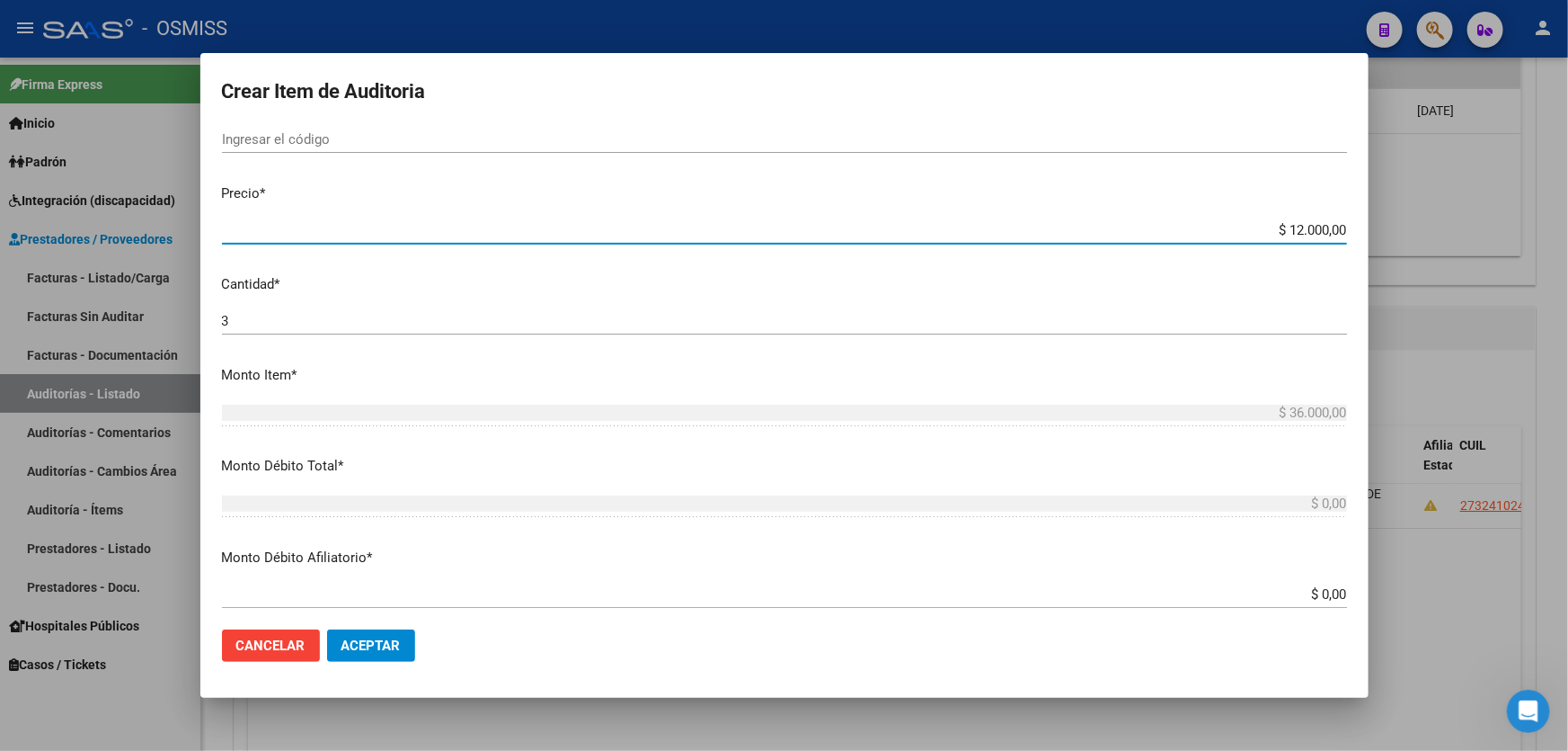
drag, startPoint x: 1240, startPoint y: 228, endPoint x: 1567, endPoint y: 187, distance: 329.6
click at [1567, 189] on div "Crear Item de Auditoria 33287993 Nro Documento 20332879937 CUIL Afiliado Activo…" at bounding box center [784, 376] width 1568 height 751
type input "$ 0,03"
type input "$ 0,09"
type input "$ 0,36"
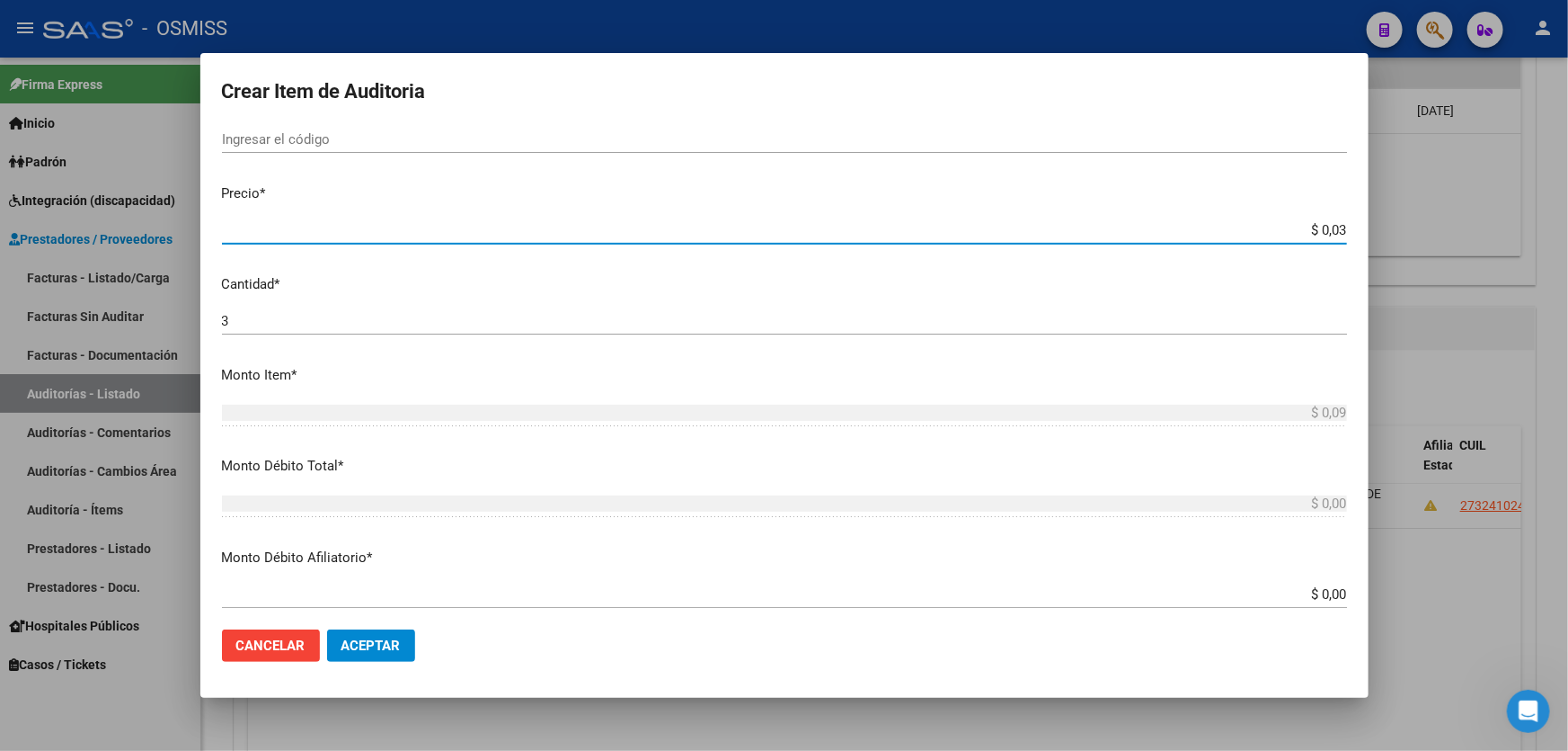
type input "$ 1,08"
type input "$ 3,60"
type input "$ 10,80"
type input "$ 36,00"
type input "$ 108,00"
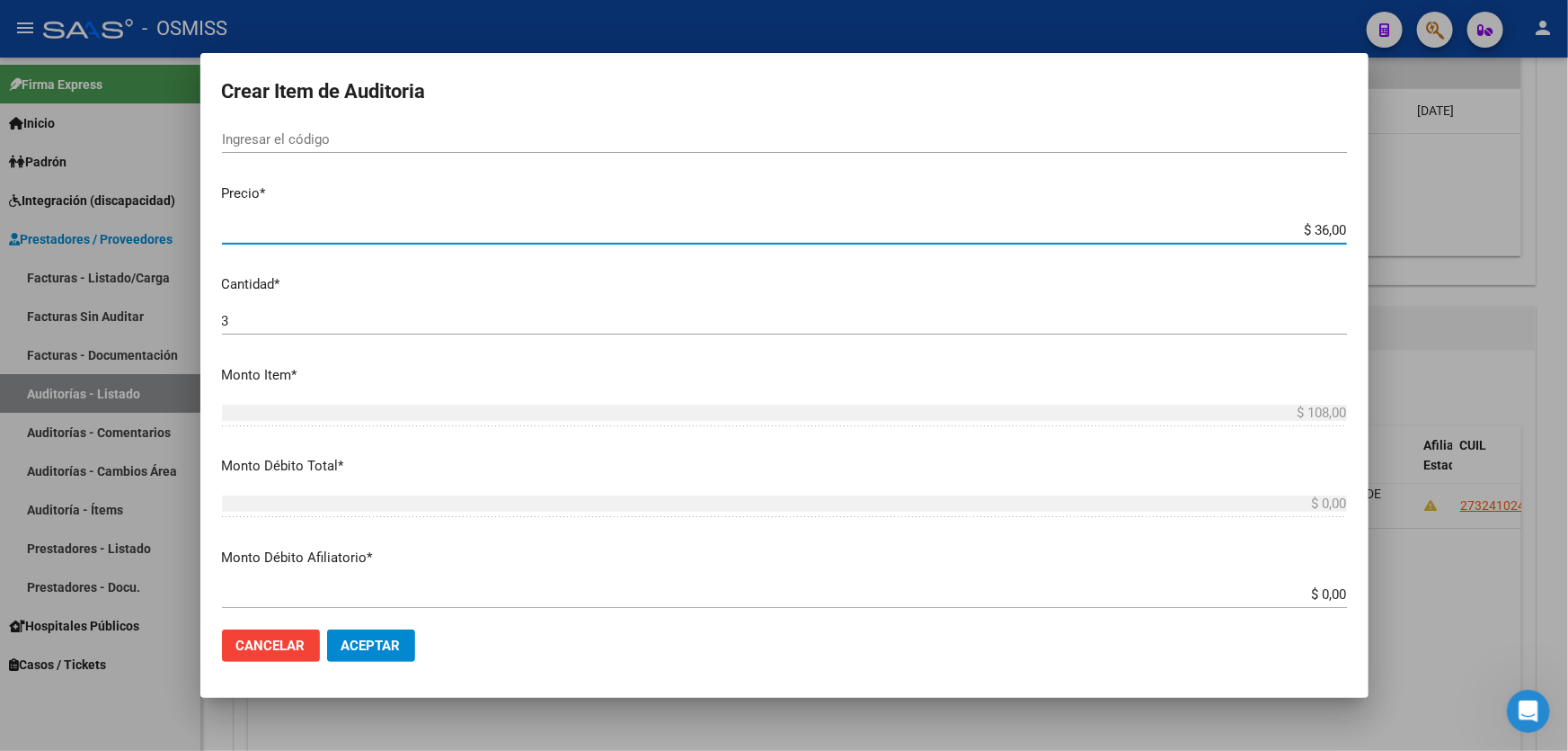
type input "$ 360,00"
type input "$ 1.080,00"
type input "$ 3.600,00"
type input "$ 10.800,00"
type input "$ 36.000,00"
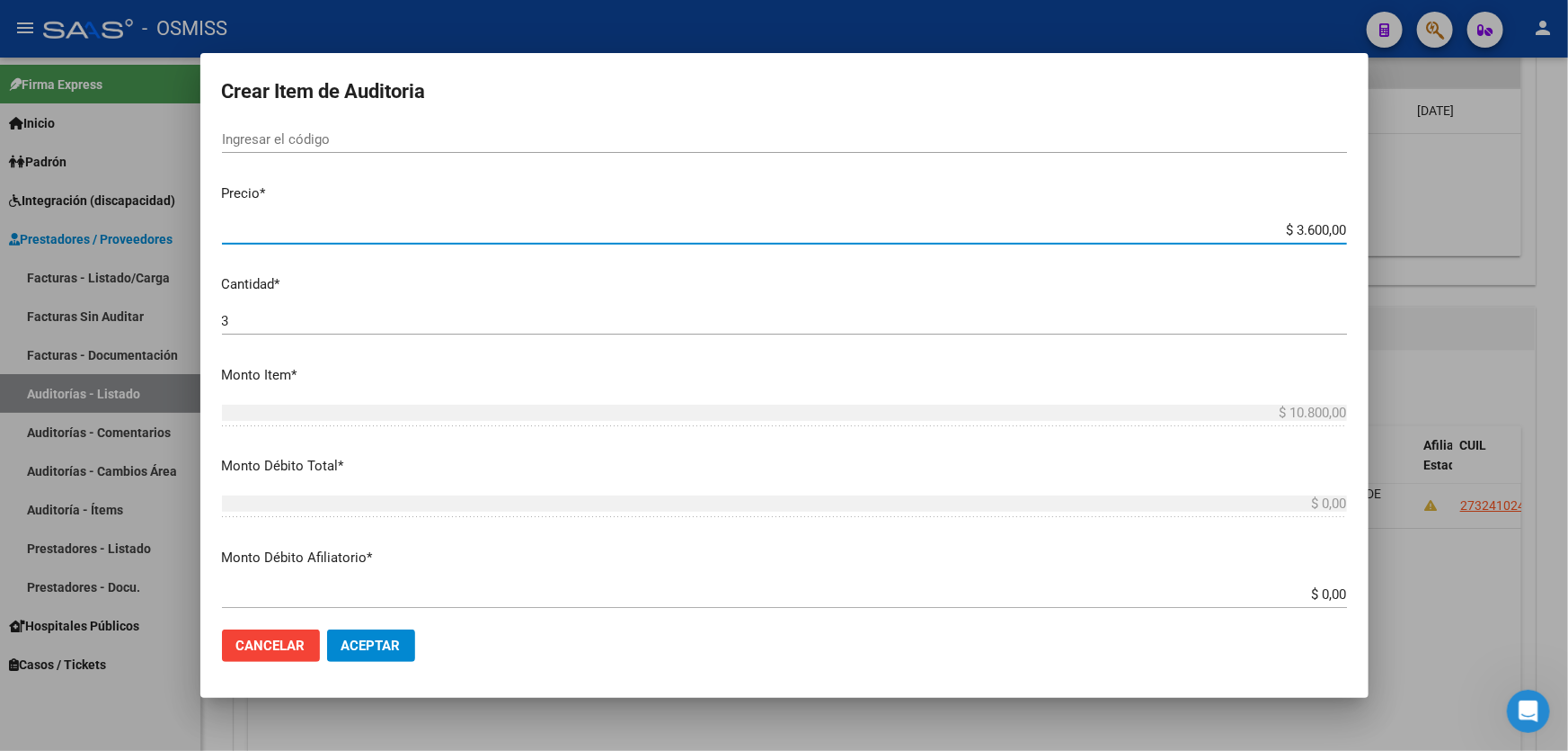
type input "$ 108.000,00"
click at [295, 319] on input "3" at bounding box center [785, 320] width 1125 height 16
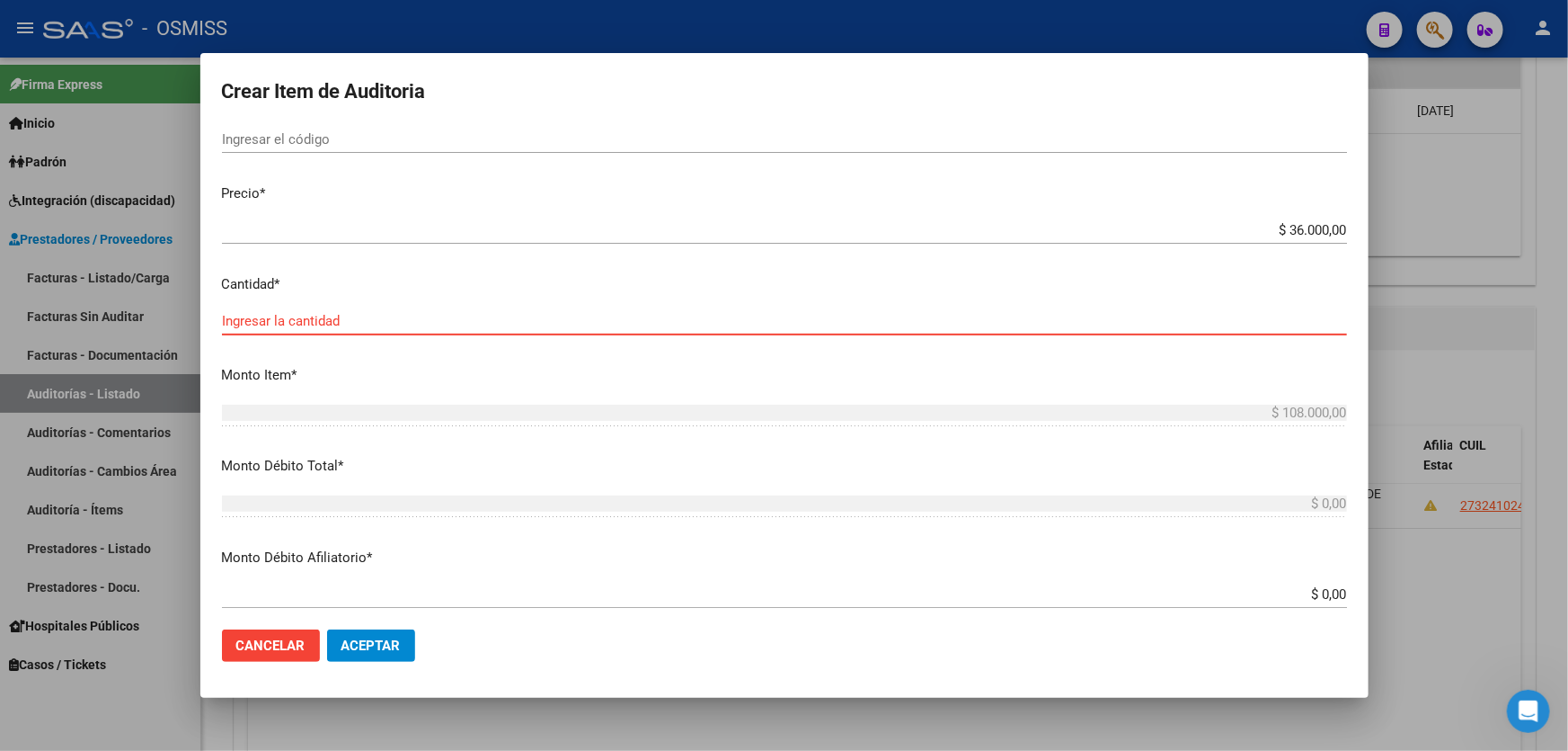
type input "1"
type input "$ 36.000,00"
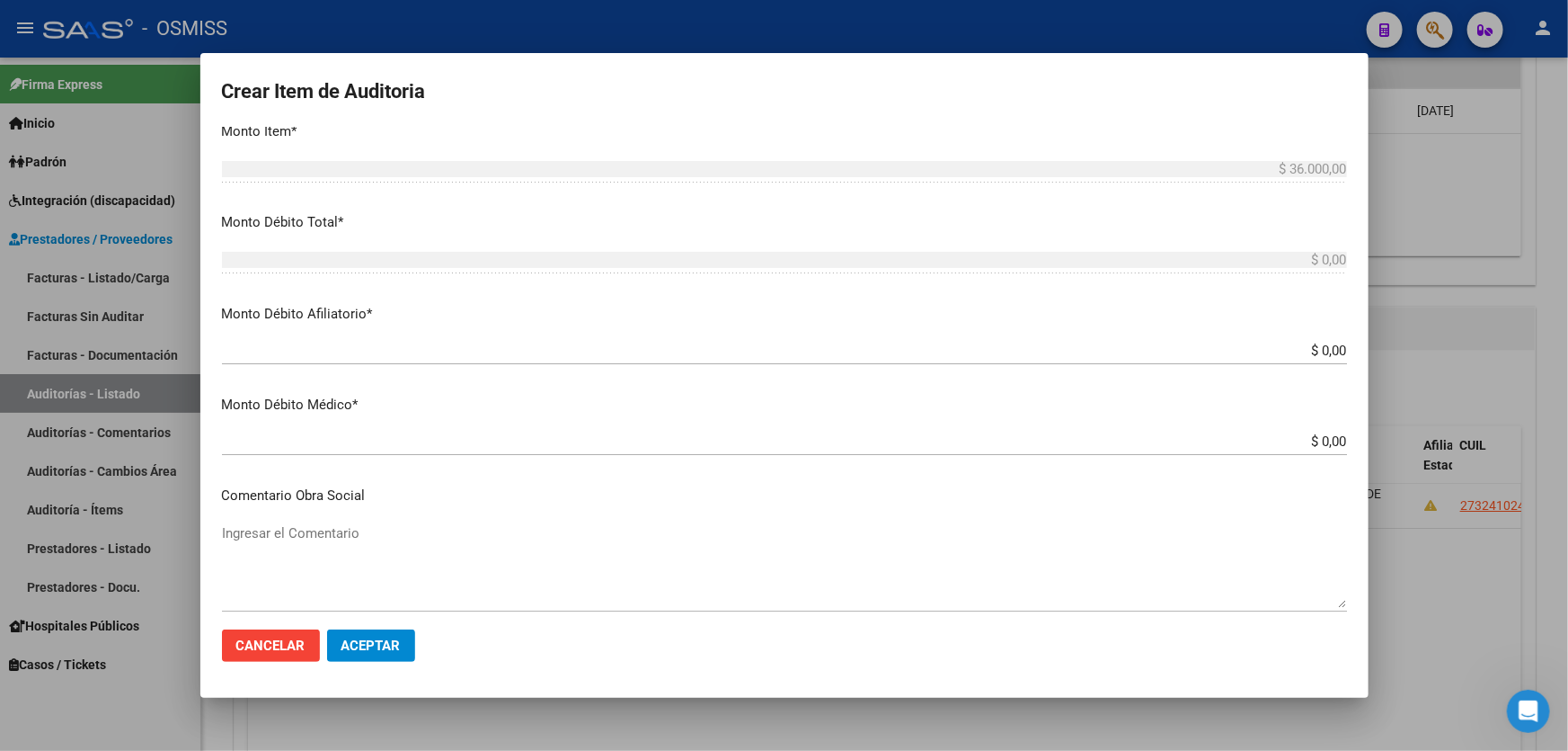
scroll to position [652, 0]
type input "1"
drag, startPoint x: 1205, startPoint y: 352, endPoint x: 1567, endPoint y: 336, distance: 362.4
click at [1567, 336] on div "Crear Item de Auditoria 33287993 Nro Documento 20332879937 CUIL Afiliado Activo…" at bounding box center [784, 376] width 1568 height 751
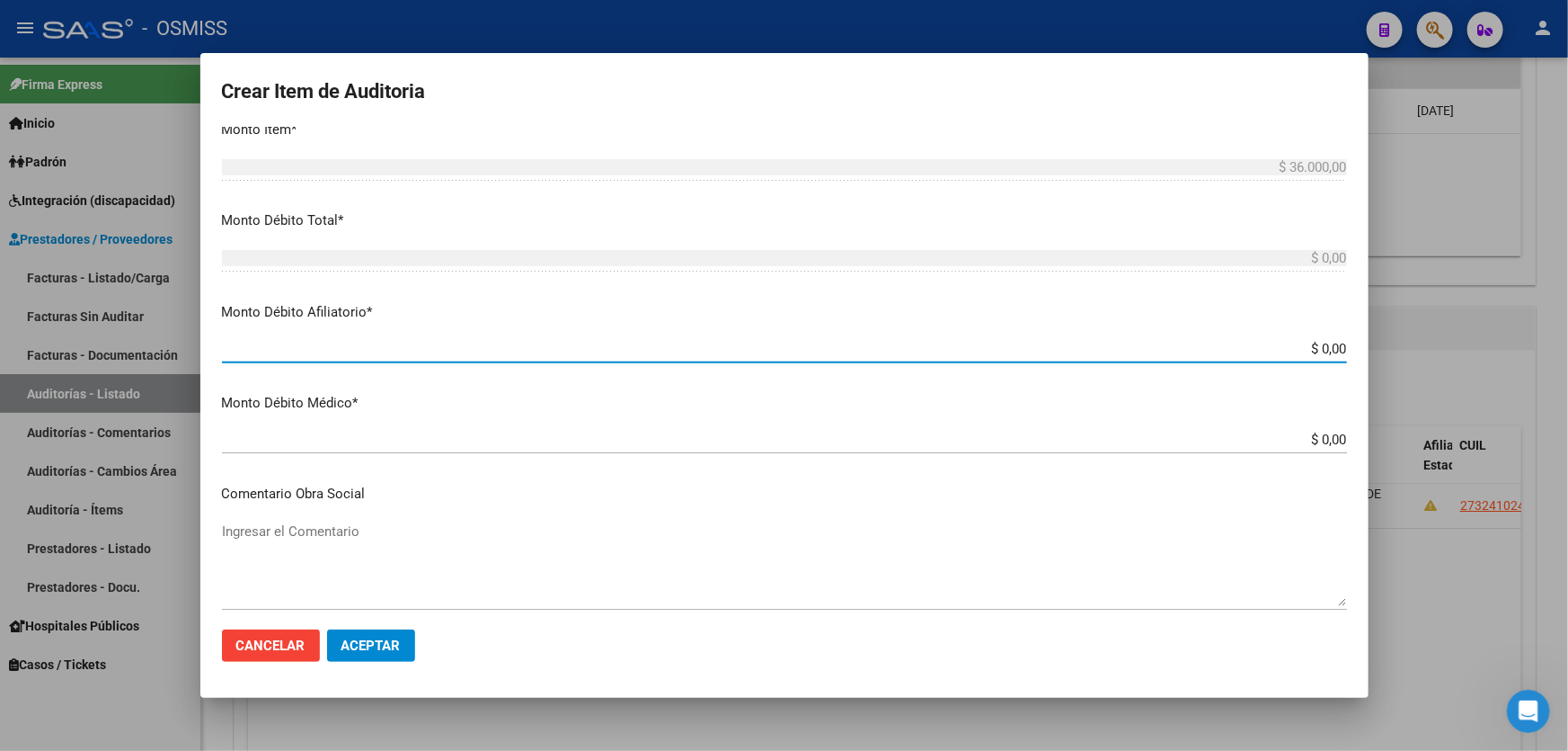
type input "$ 0,03"
type input "$ 0,36"
type input "$ 3,60"
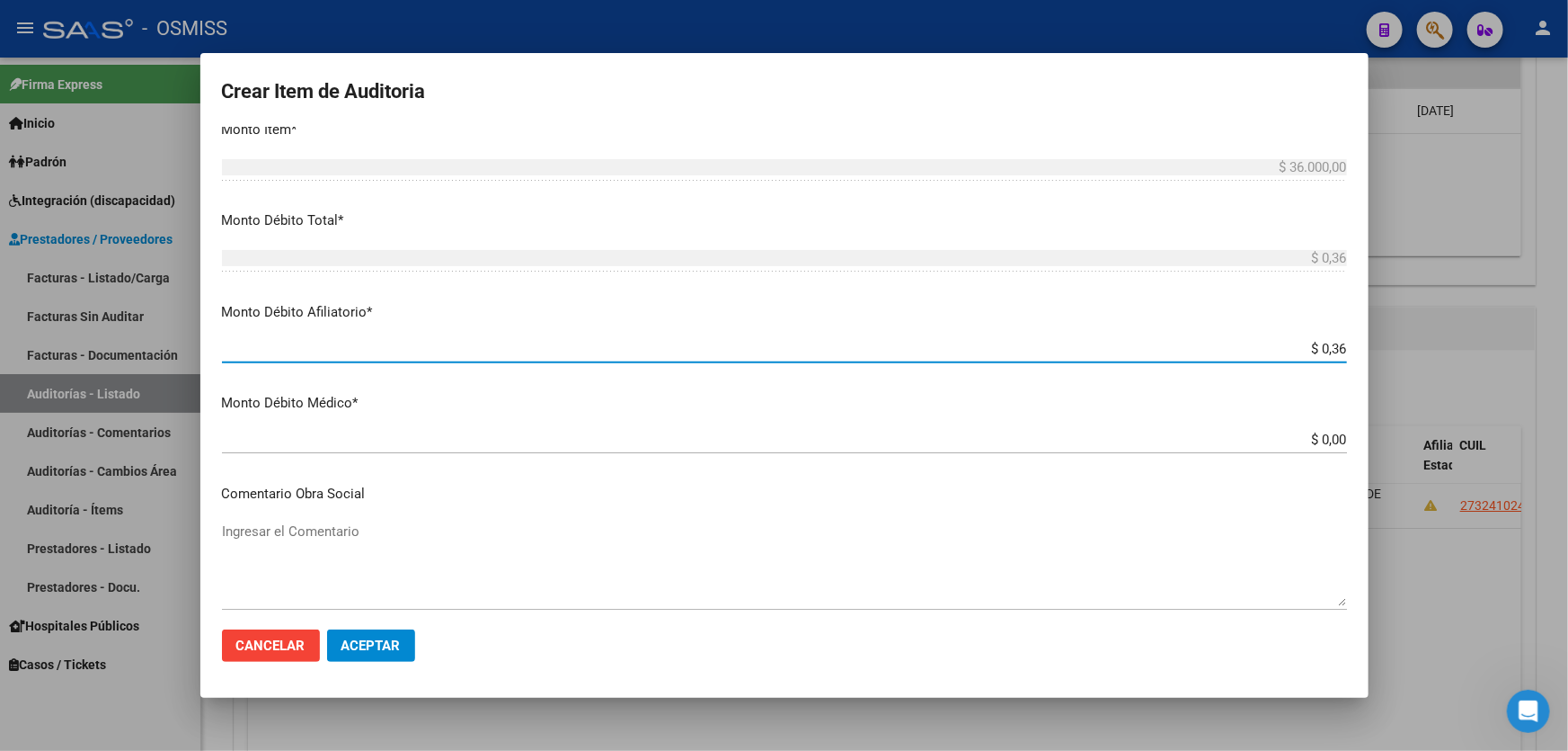
type input "$ 3,60"
type input "$ 36,00"
type input "$ 360,00"
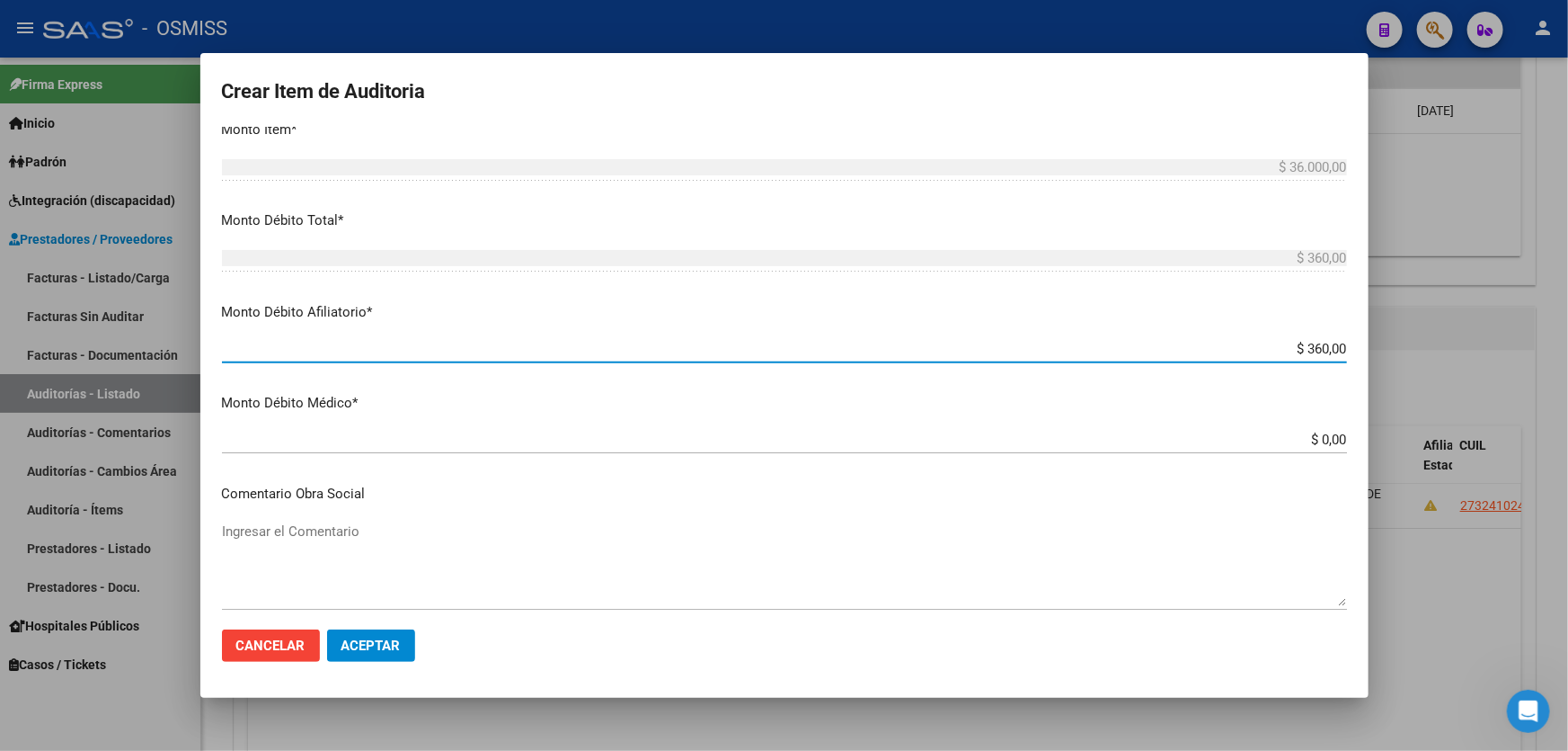
type input "$ 3.600,00"
type input "$ 36.000,00"
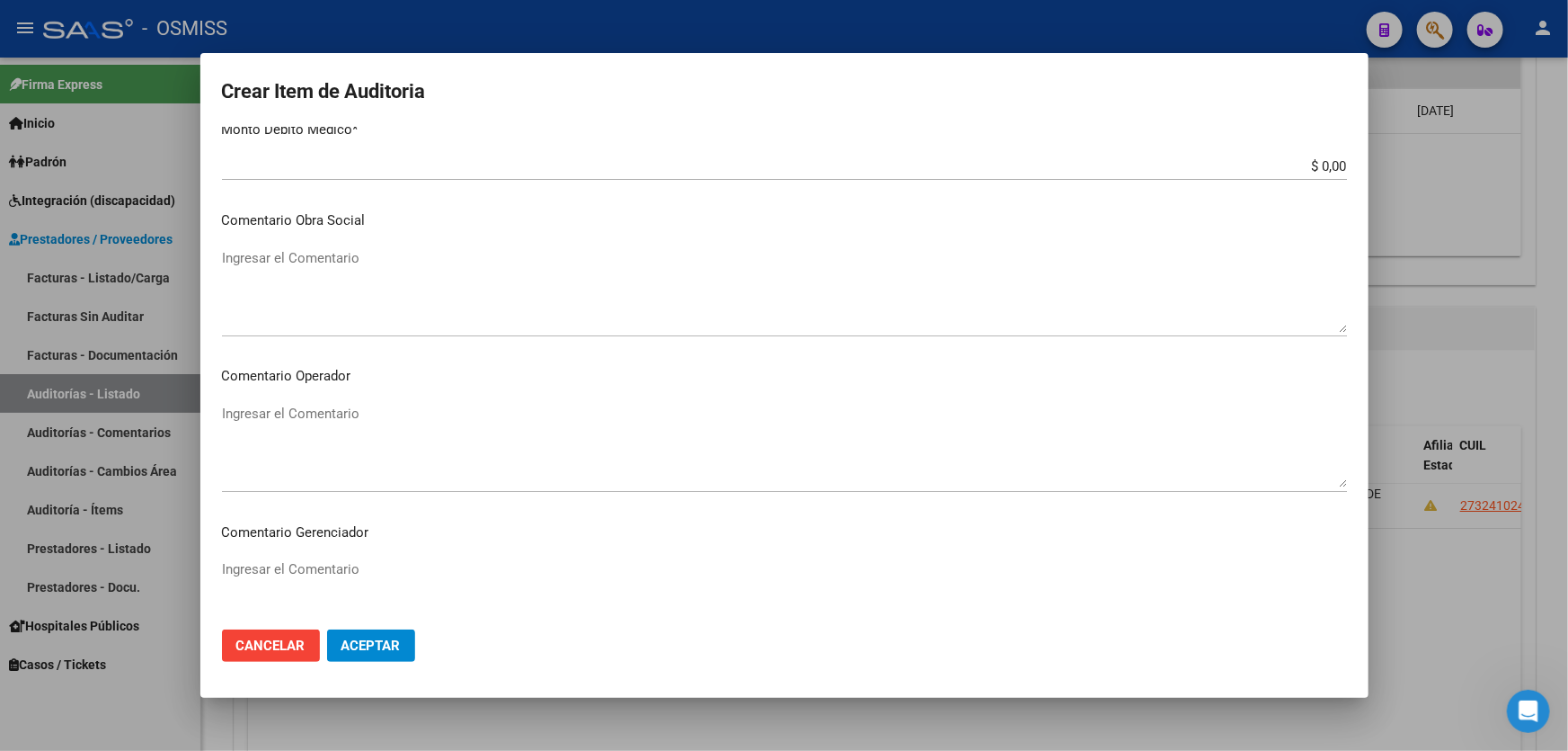
scroll to position [980, 0]
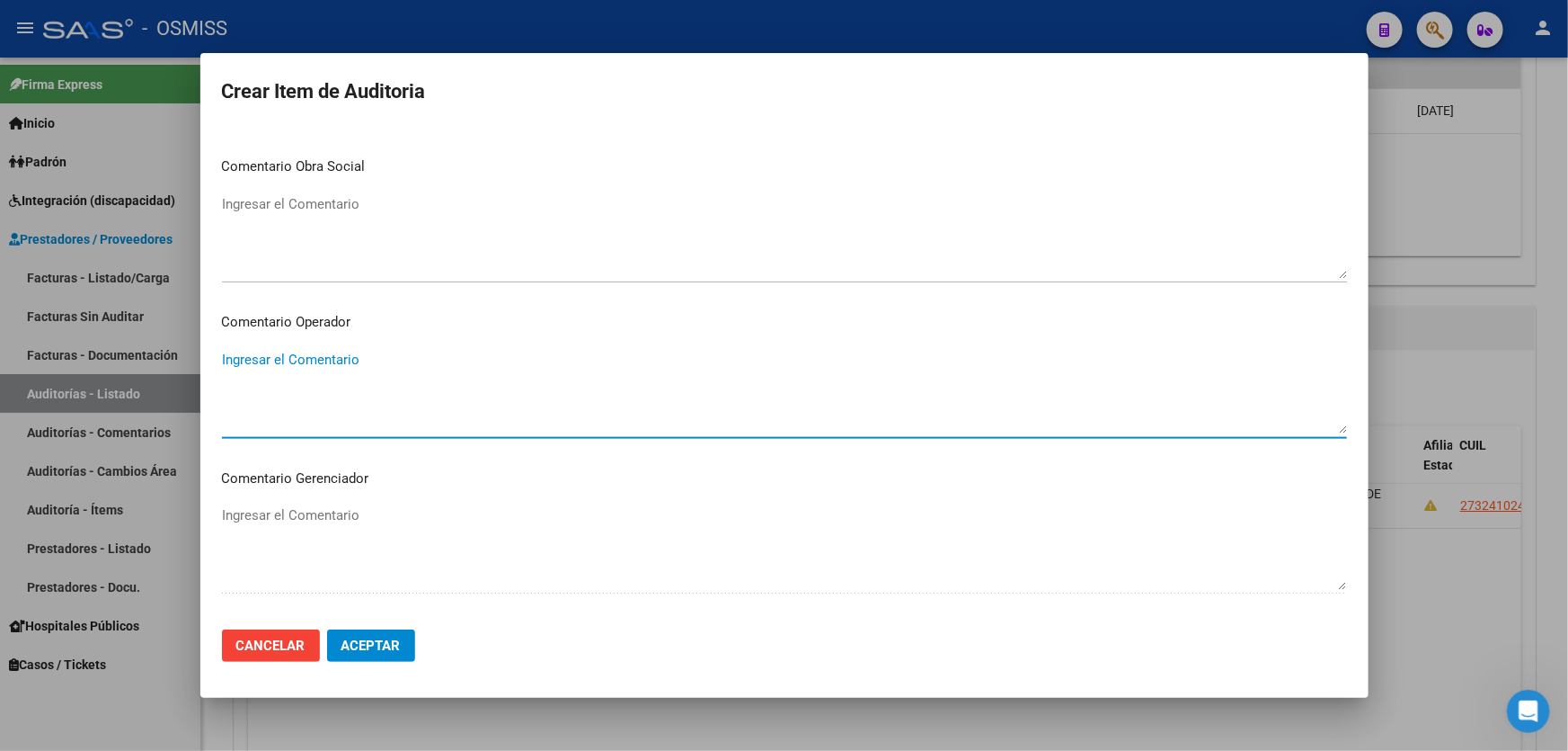
click at [316, 360] on textarea "Ingresar el Comentario" at bounding box center [785, 392] width 1125 height 85
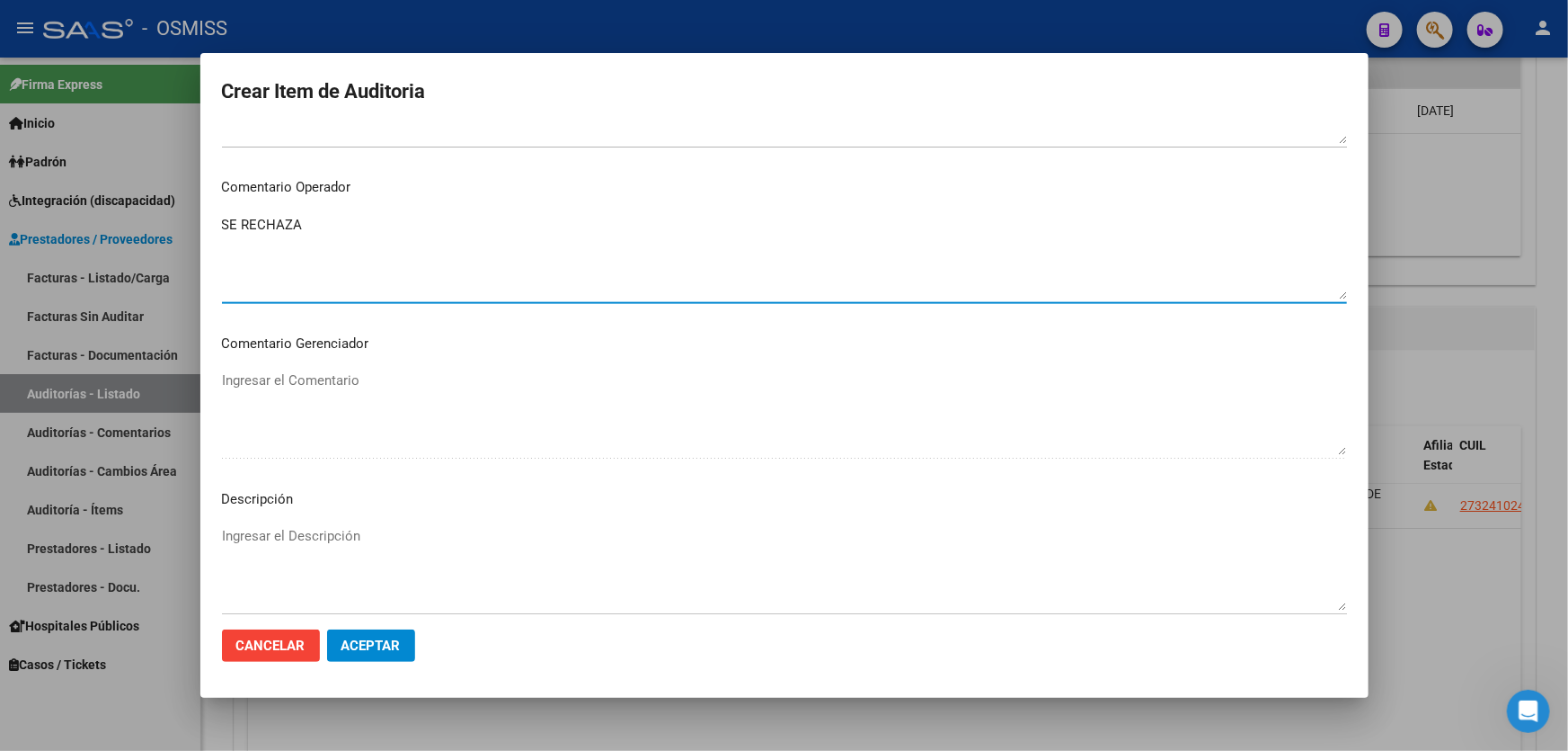
scroll to position [1143, 0]
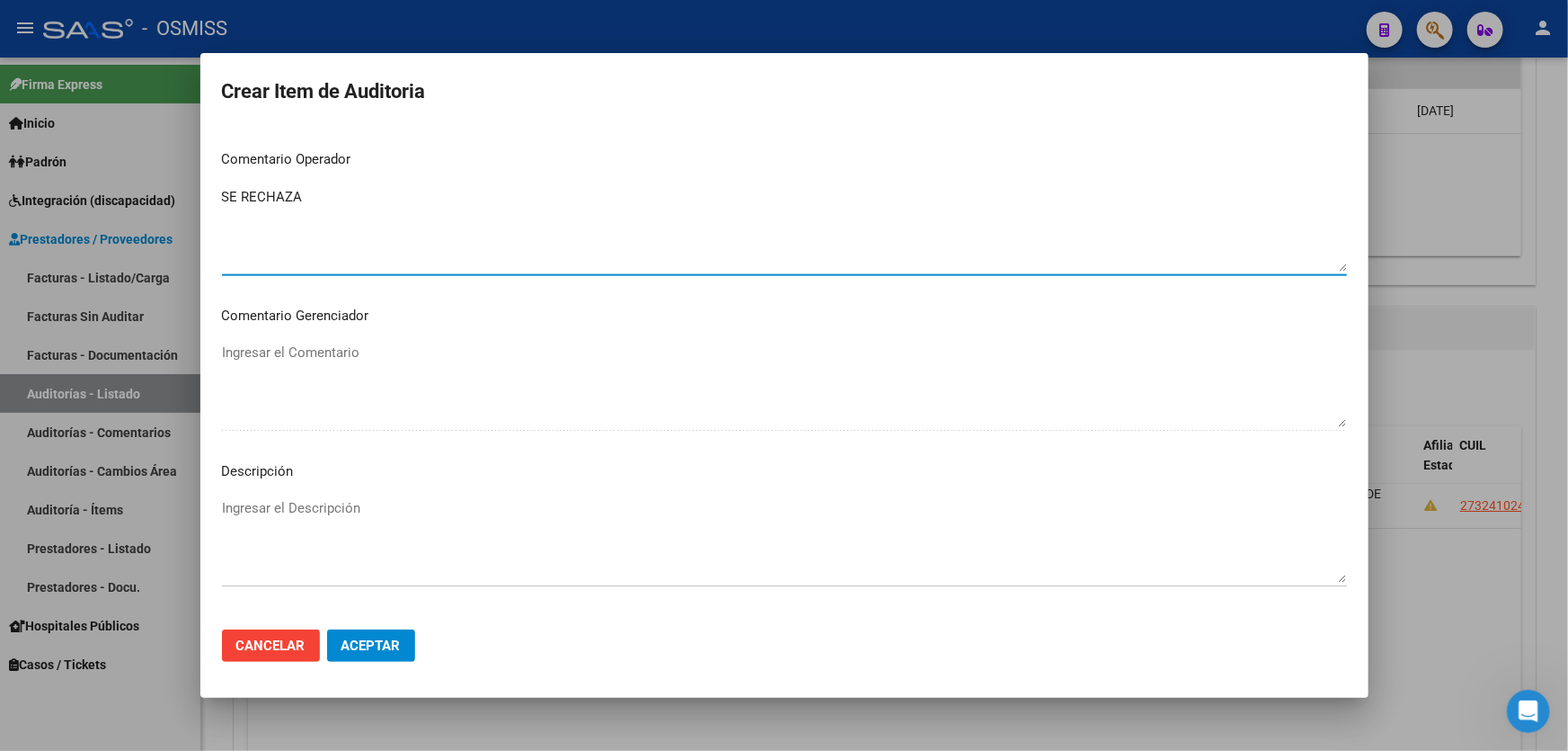
type textarea "SE RECHAZA"
click at [243, 510] on textarea "Ingresar el Descripción" at bounding box center [785, 540] width 1125 height 85
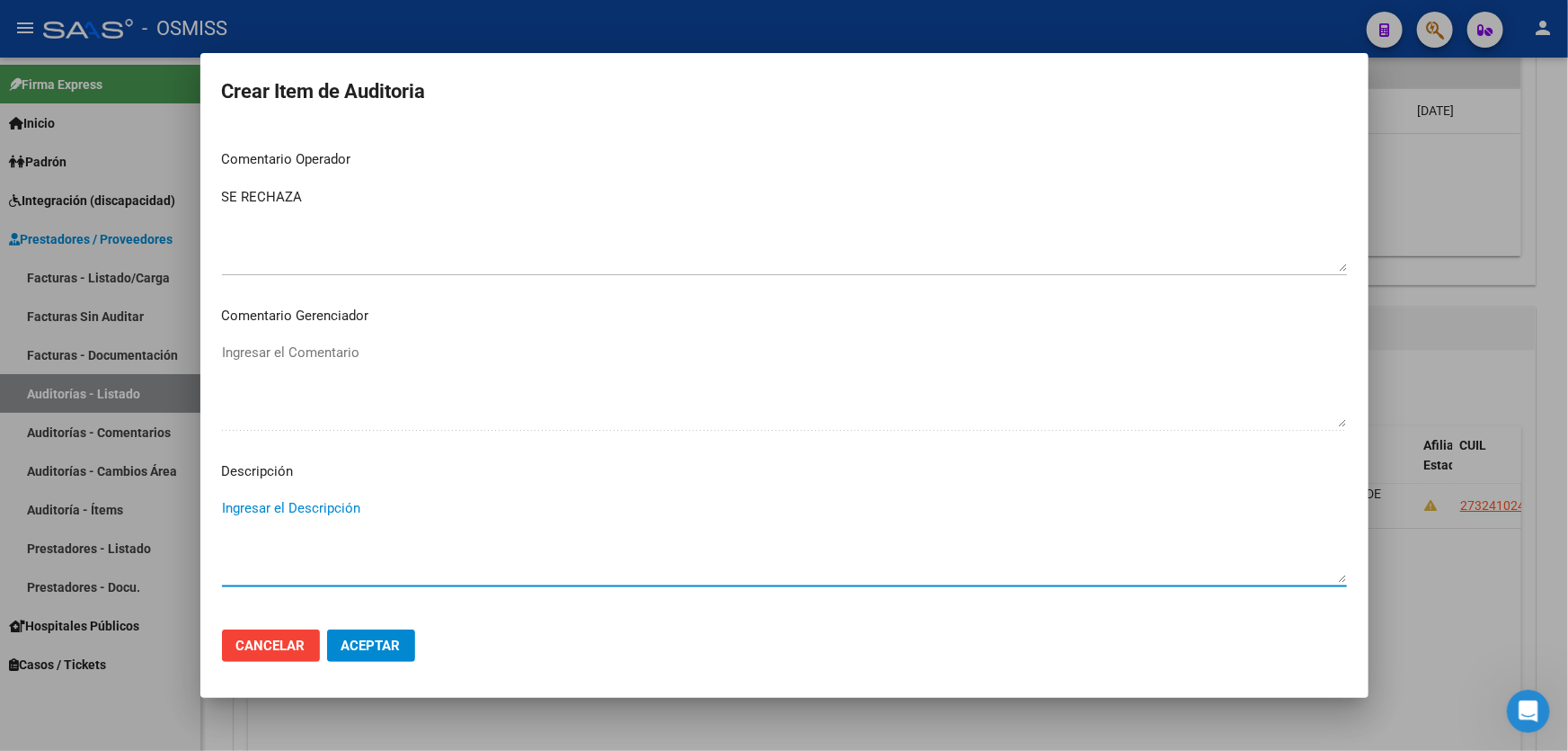
paste textarea "BAJA por finalización de la cobertura legal al ……. - Ley 23,660 art. 10 inc. A."
click at [222, 504] on textarea "BAJA por finalización de la cobertura legal al ……. - Ley 23,660 art. 10 inc. A." at bounding box center [785, 540] width 1125 height 85
drag, startPoint x: 512, startPoint y: 524, endPoint x: 492, endPoint y: 527, distance: 20.2
click at [492, 527] on textarea "BAJA LABORAL AL [DATE]. BAJA por finalización de la cobertura legal al ……. - Le…" at bounding box center [785, 540] width 1125 height 85
type textarea "BAJA LABORAL AL [DATE]. BAJA por finalización de la cobertura legal al [DATE] -…"
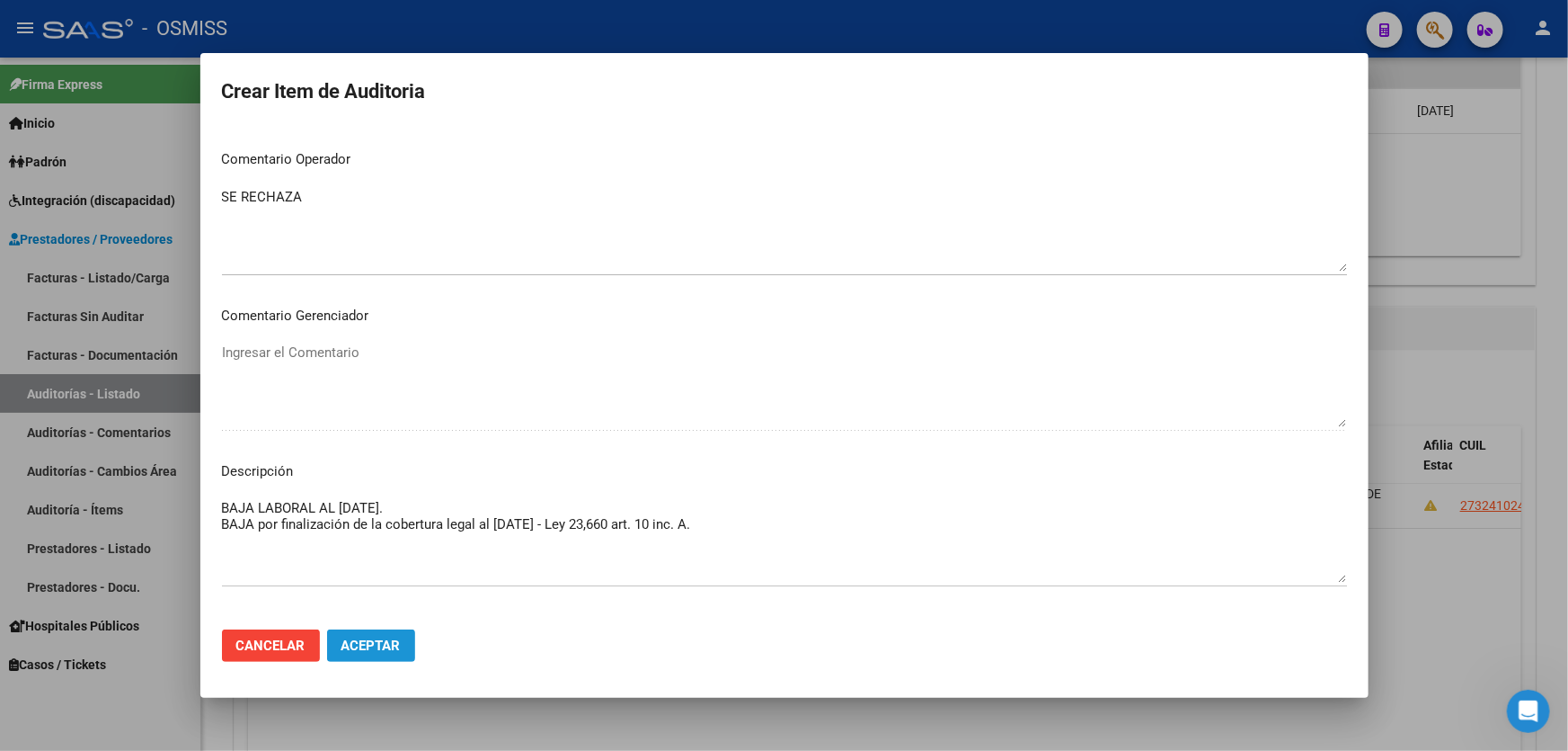
click at [359, 633] on button "Aceptar" at bounding box center [371, 645] width 88 height 32
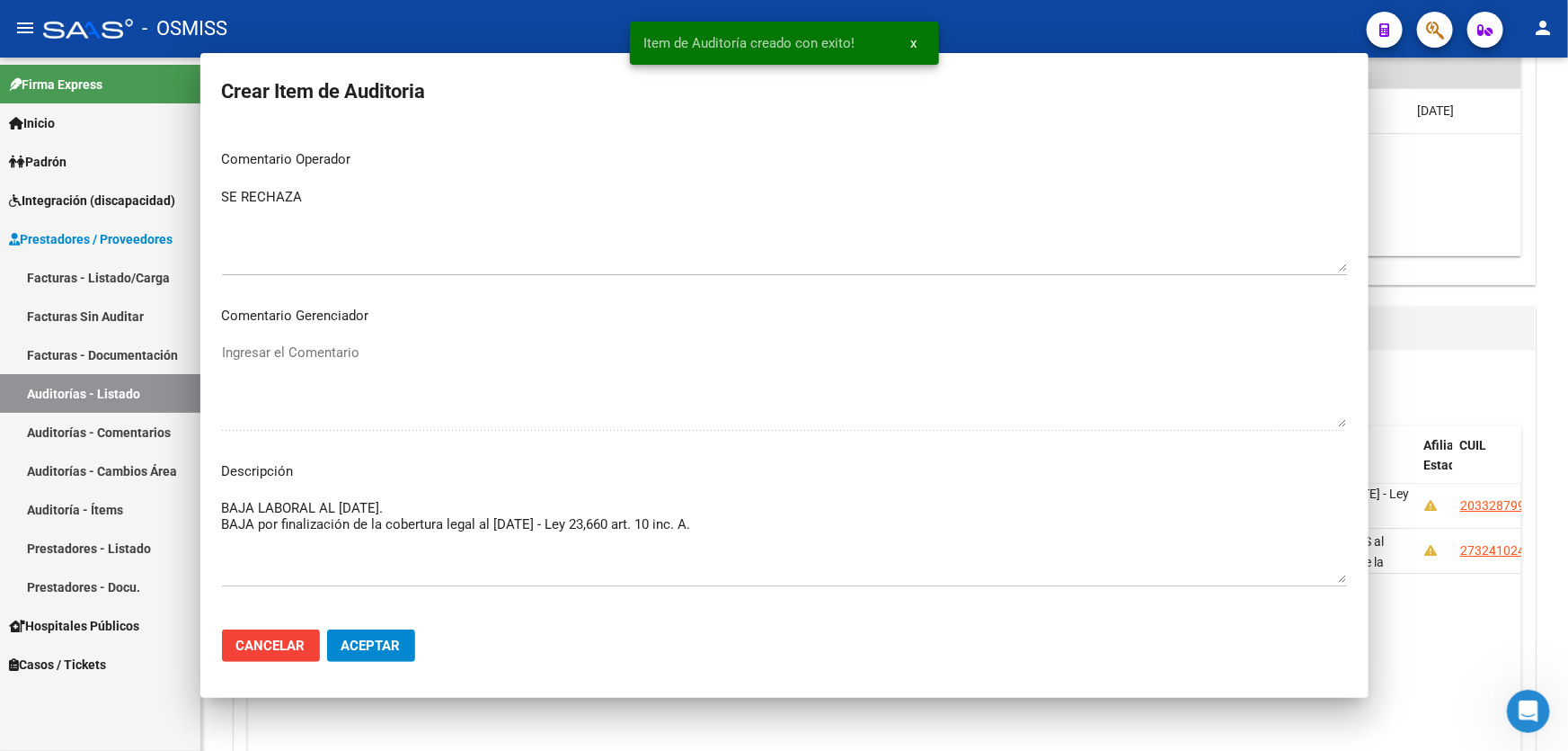
scroll to position [64, 0]
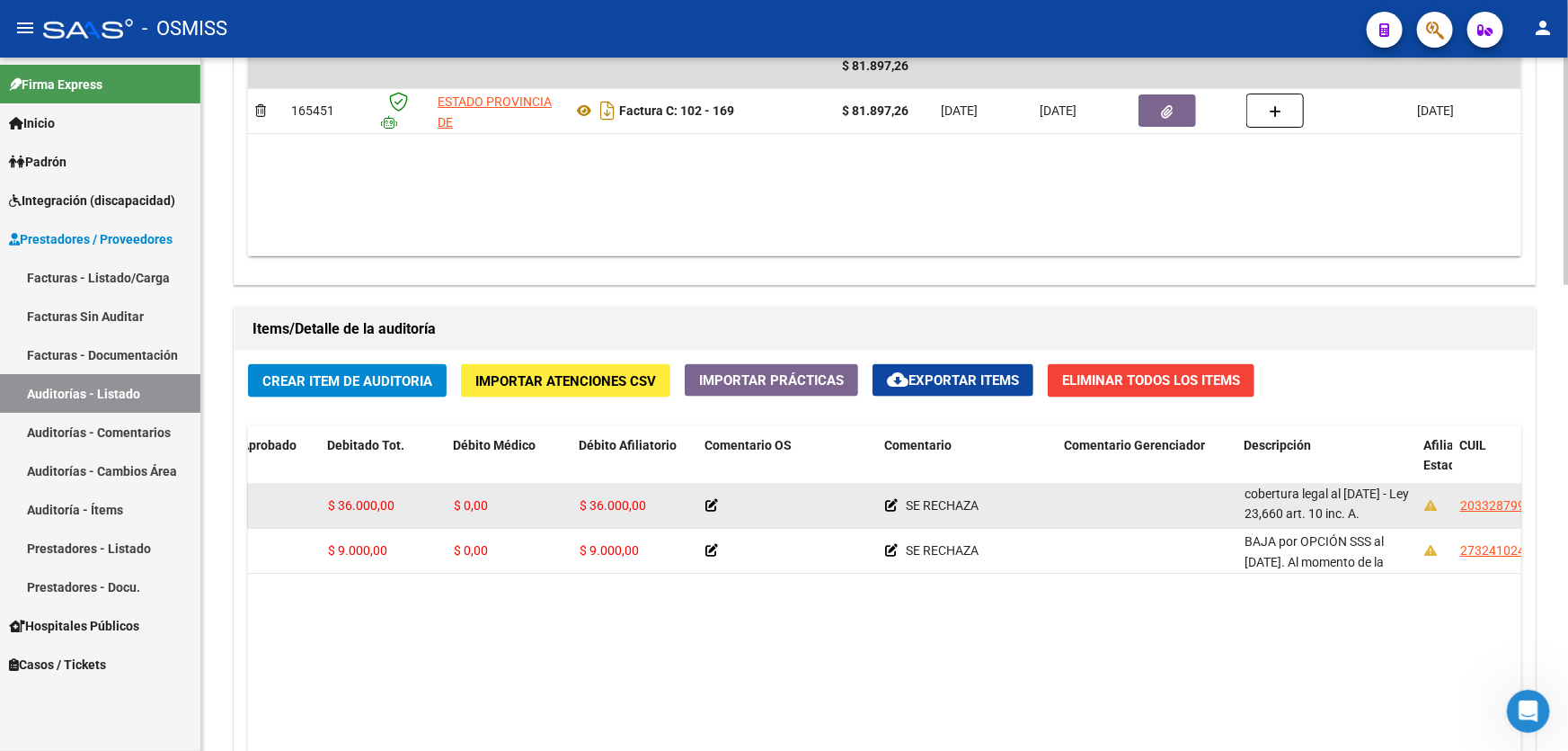
drag, startPoint x: 1359, startPoint y: 512, endPoint x: 1361, endPoint y: 521, distance: 9.2
click at [1361, 521] on datatable-body-cell "BAJA LABORAL AL [DATE]. BAJA por finalización de la cobertura legal al [DATE] -…" at bounding box center [1327, 506] width 180 height 44
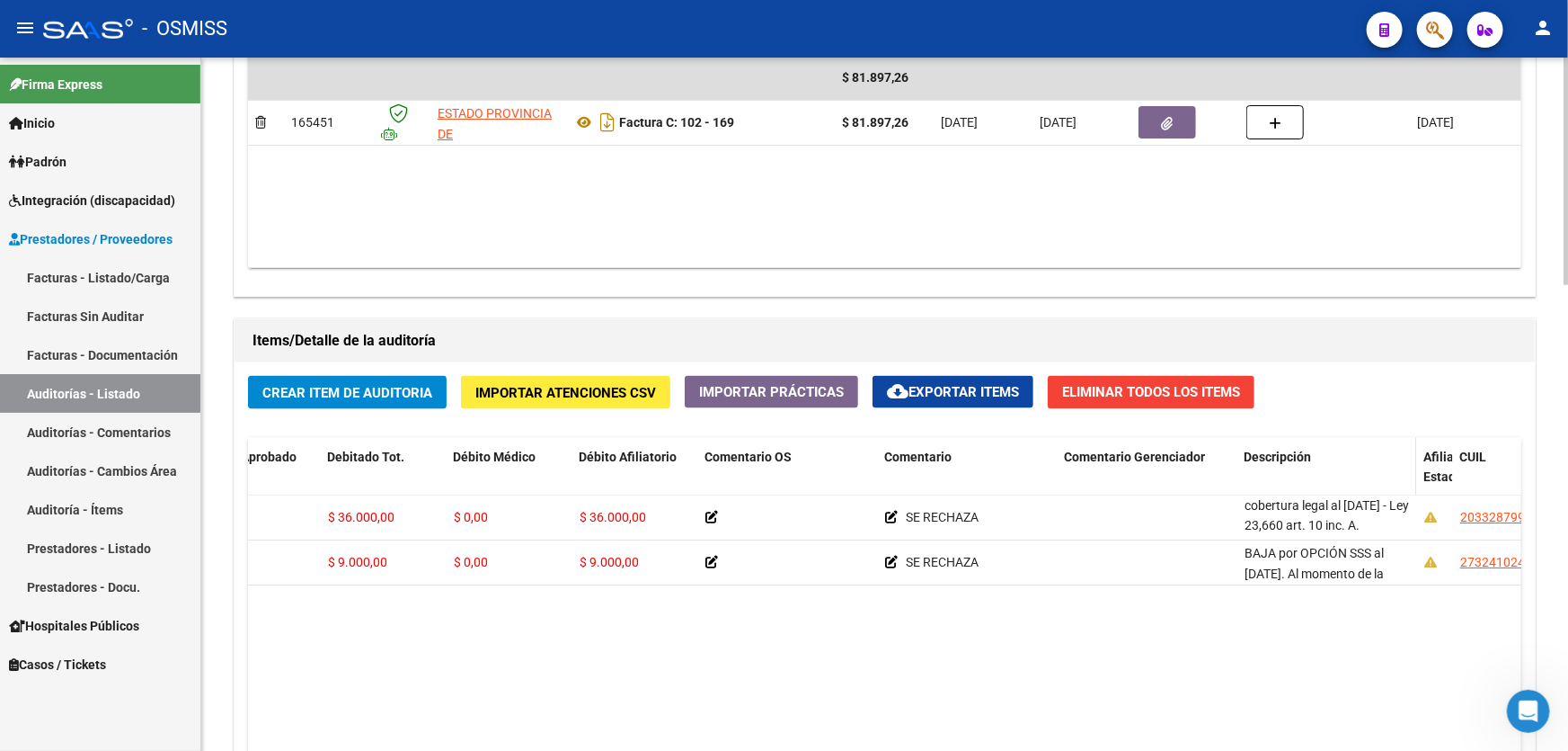
drag, startPoint x: 1300, startPoint y: 497, endPoint x: 1300, endPoint y: 455, distance: 42.0
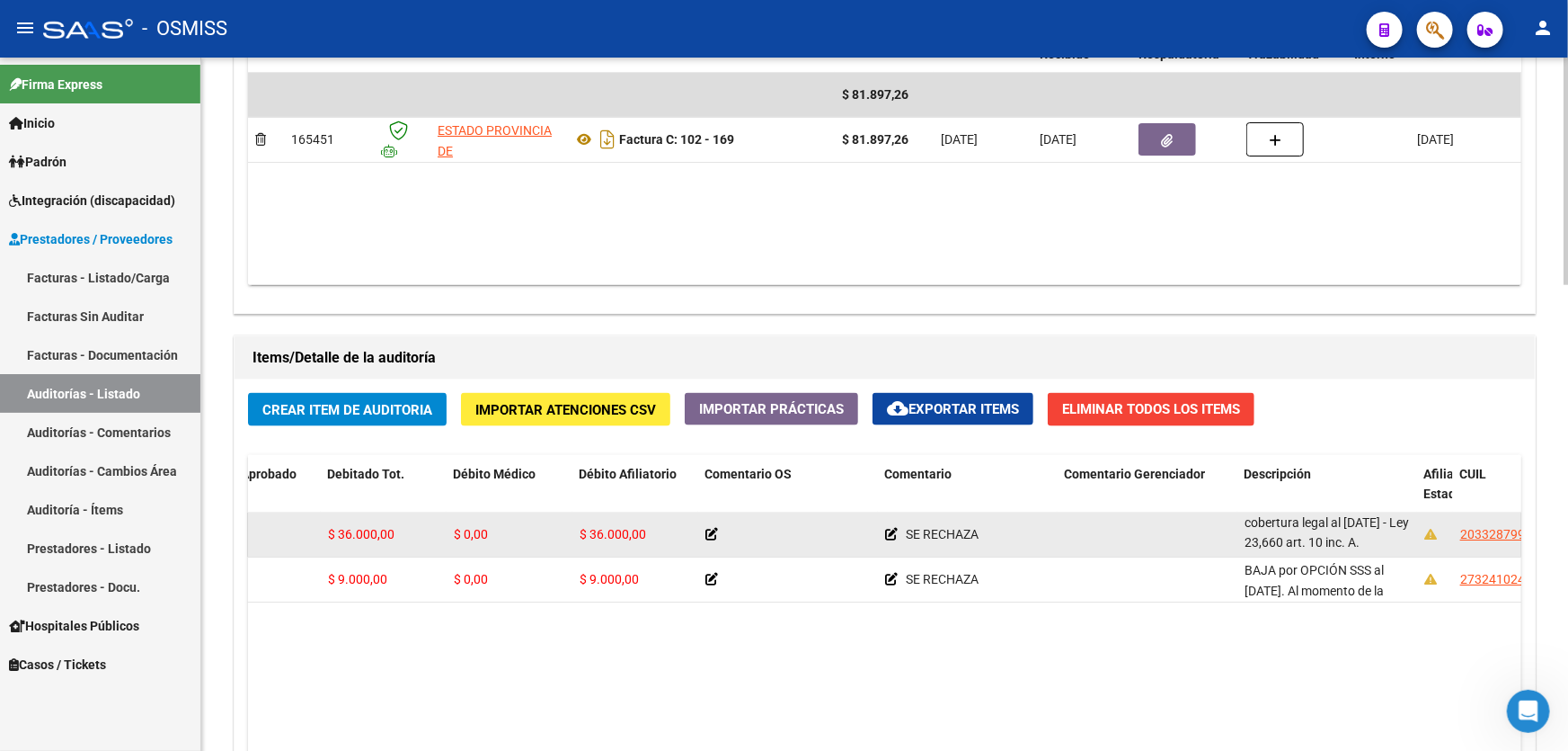
scroll to position [0, 0]
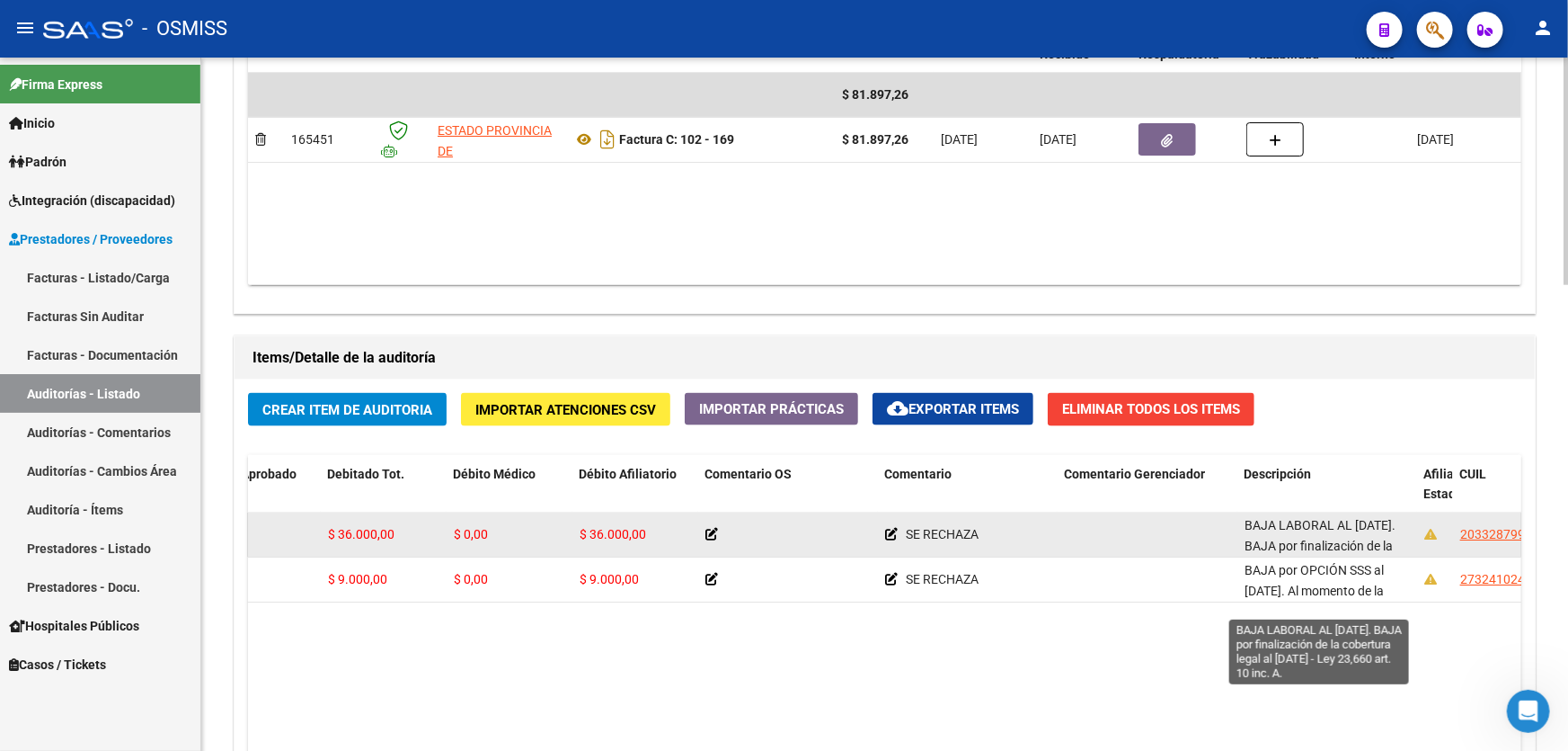
drag, startPoint x: 1357, startPoint y: 540, endPoint x: 1247, endPoint y: 521, distance: 111.6
click at [1247, 521] on span "BAJA LABORAL AL [DATE]. BAJA por finalización de la cobertura legal al [DATE] -…" at bounding box center [1327, 555] width 164 height 75
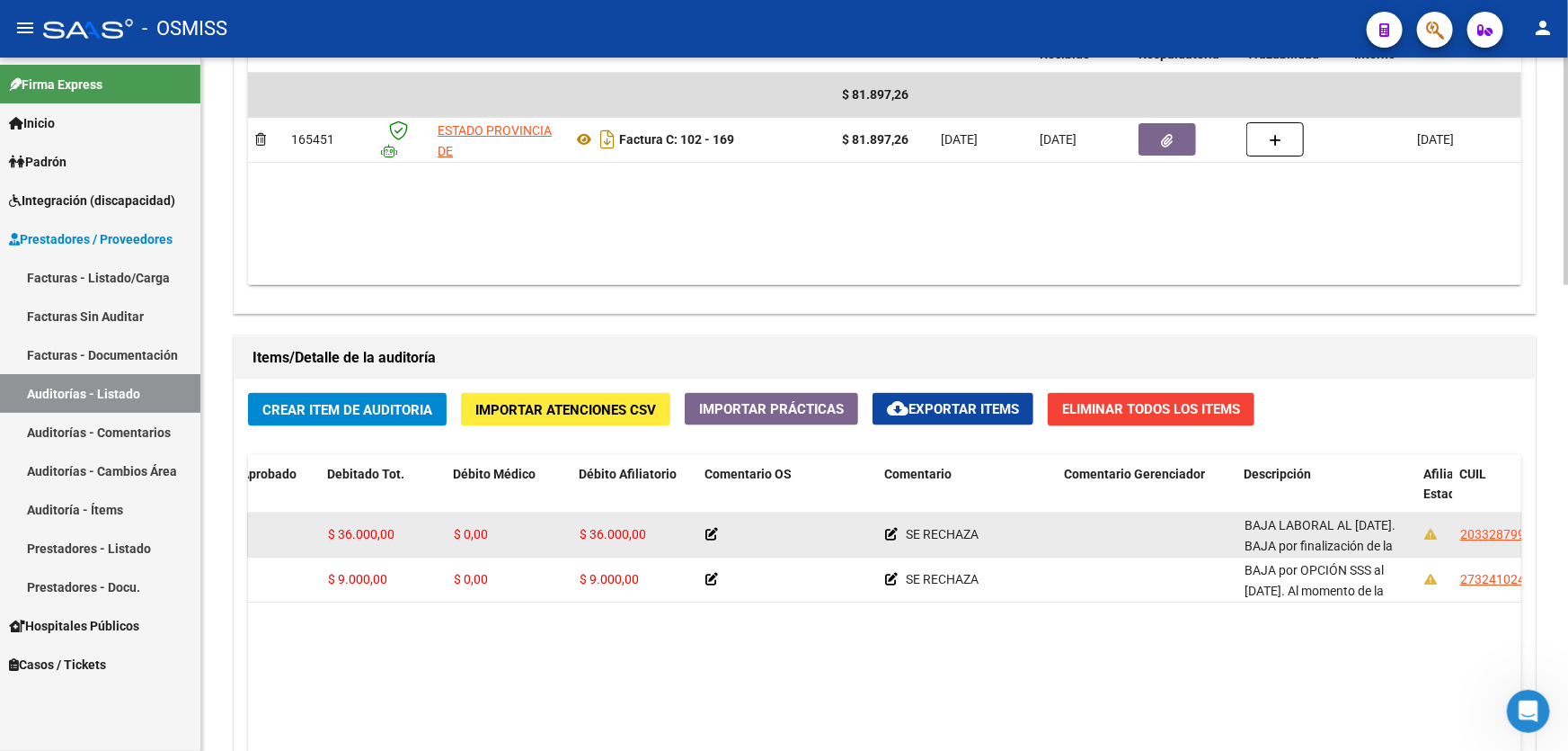
copy span "BAJA LABORAL AL [DATE]. BAJA por finalización de la cobertura legal al [DATE] -…"
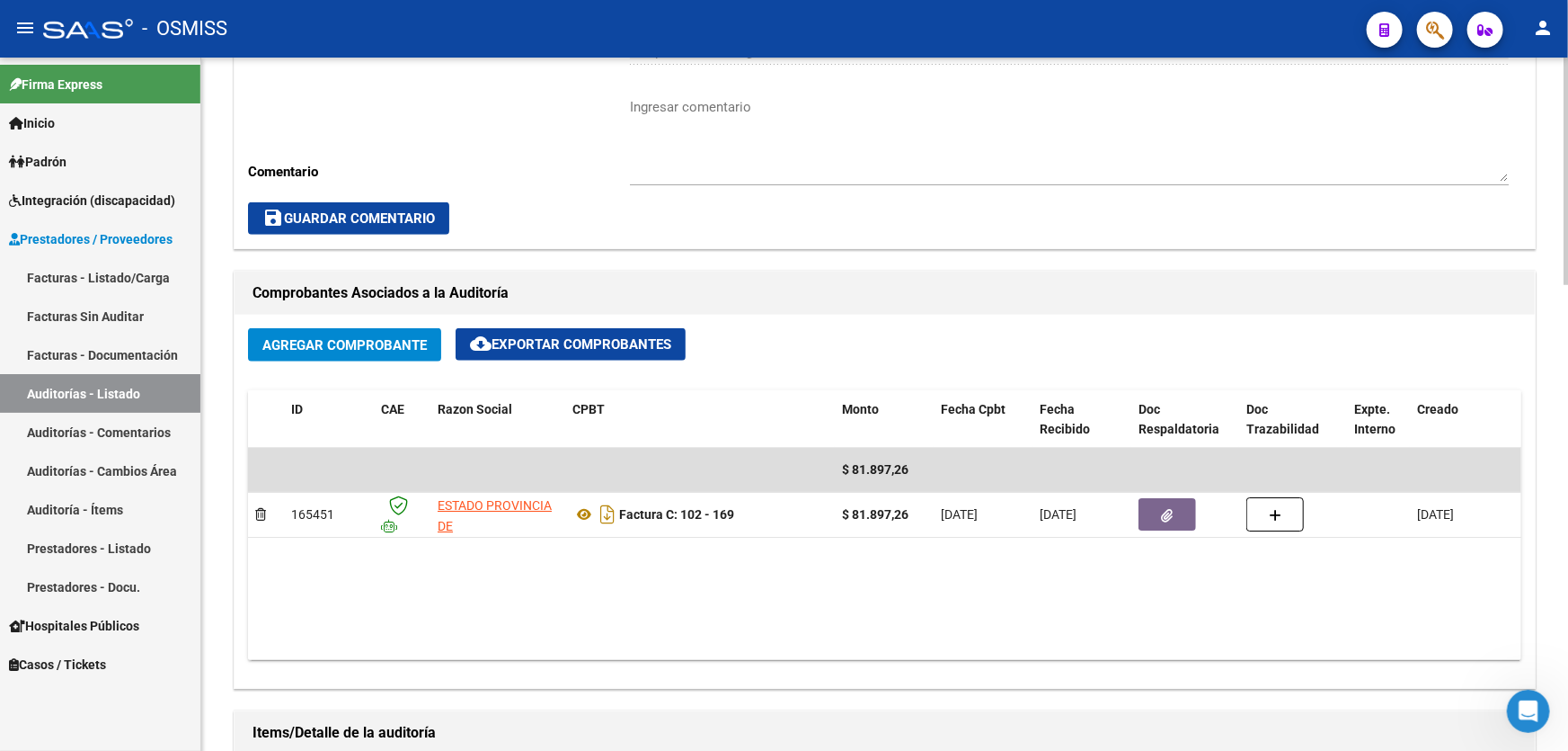
scroll to position [625, 0]
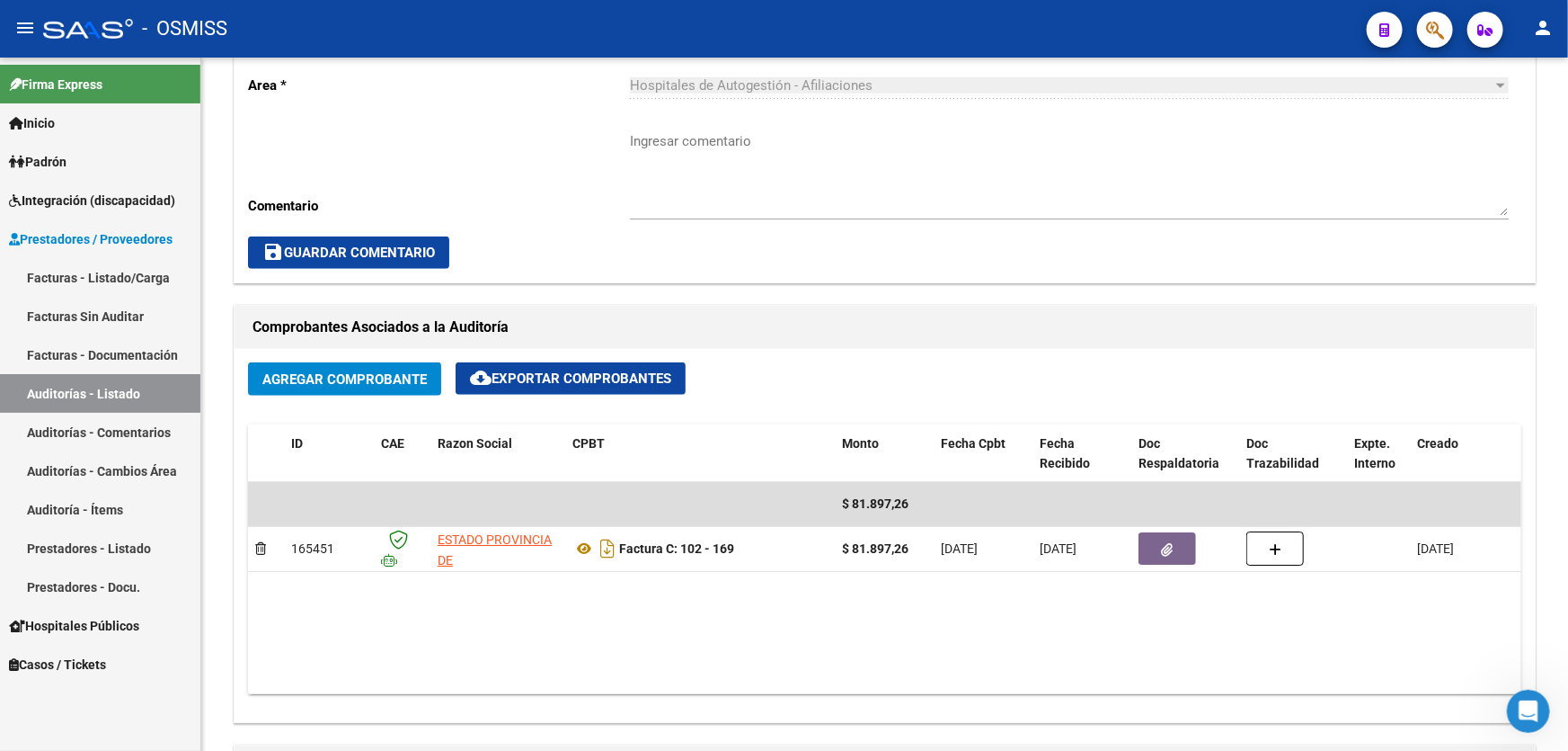
click at [86, 393] on link "Auditorías - Listado" at bounding box center [100, 393] width 201 height 39
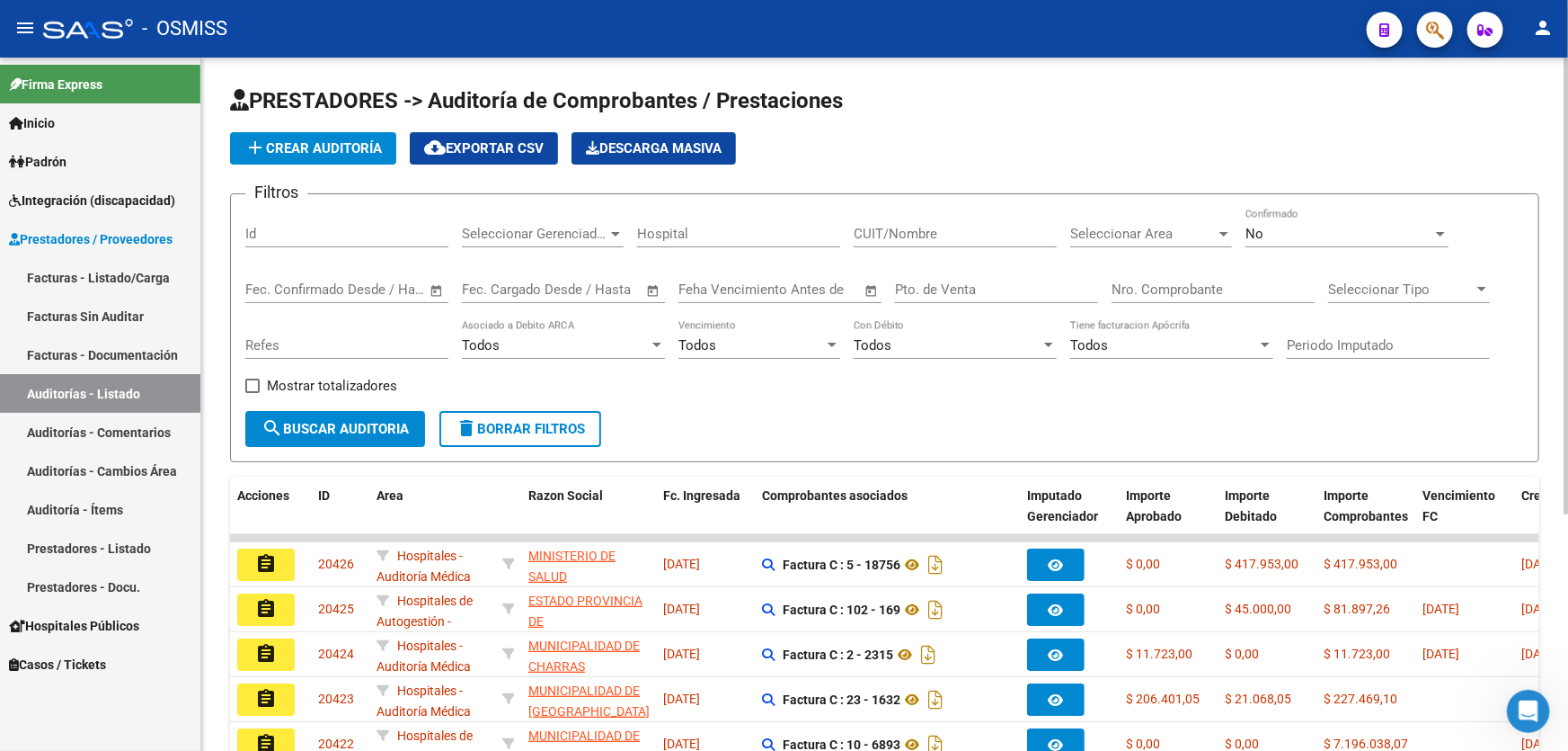
click at [962, 283] on input "Pto. de Venta" at bounding box center [997, 289] width 203 height 16
type input "37"
click at [1125, 282] on input "Nro. Comprobante" at bounding box center [1214, 289] width 203 height 16
click at [1125, 282] on input "29456" at bounding box center [1214, 289] width 203 height 16
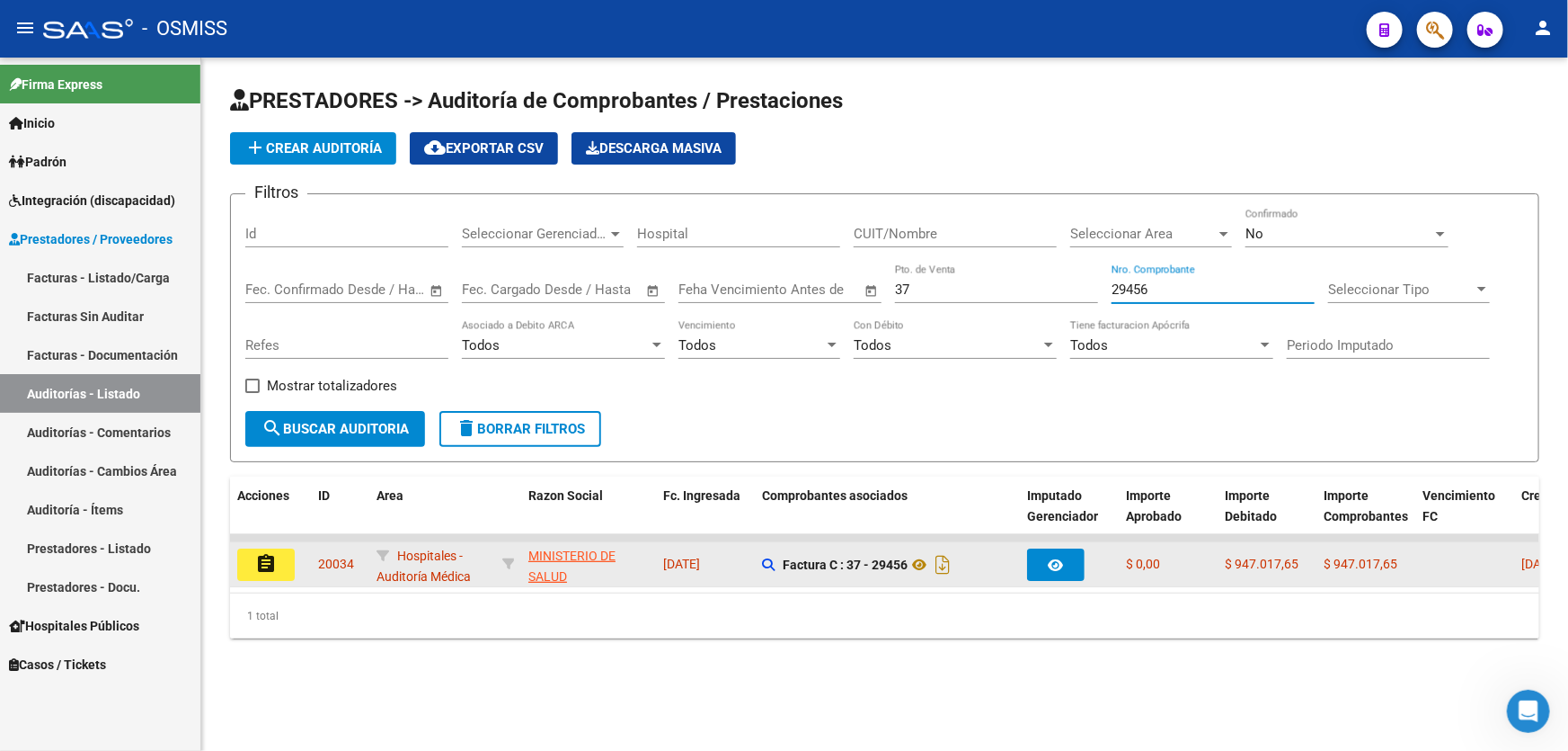
type input "29456"
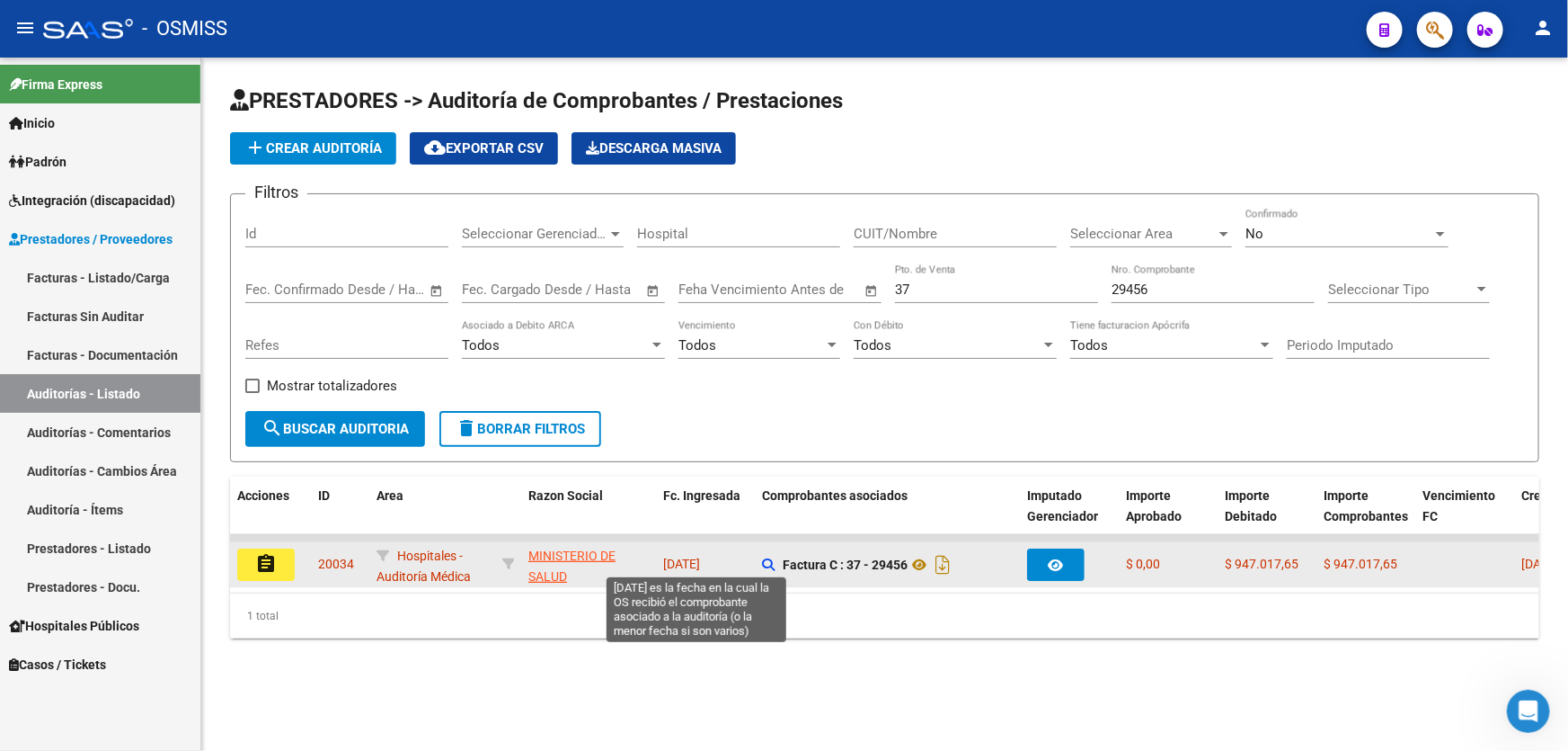
drag, startPoint x: 641, startPoint y: 564, endPoint x: 665, endPoint y: 563, distance: 24.0
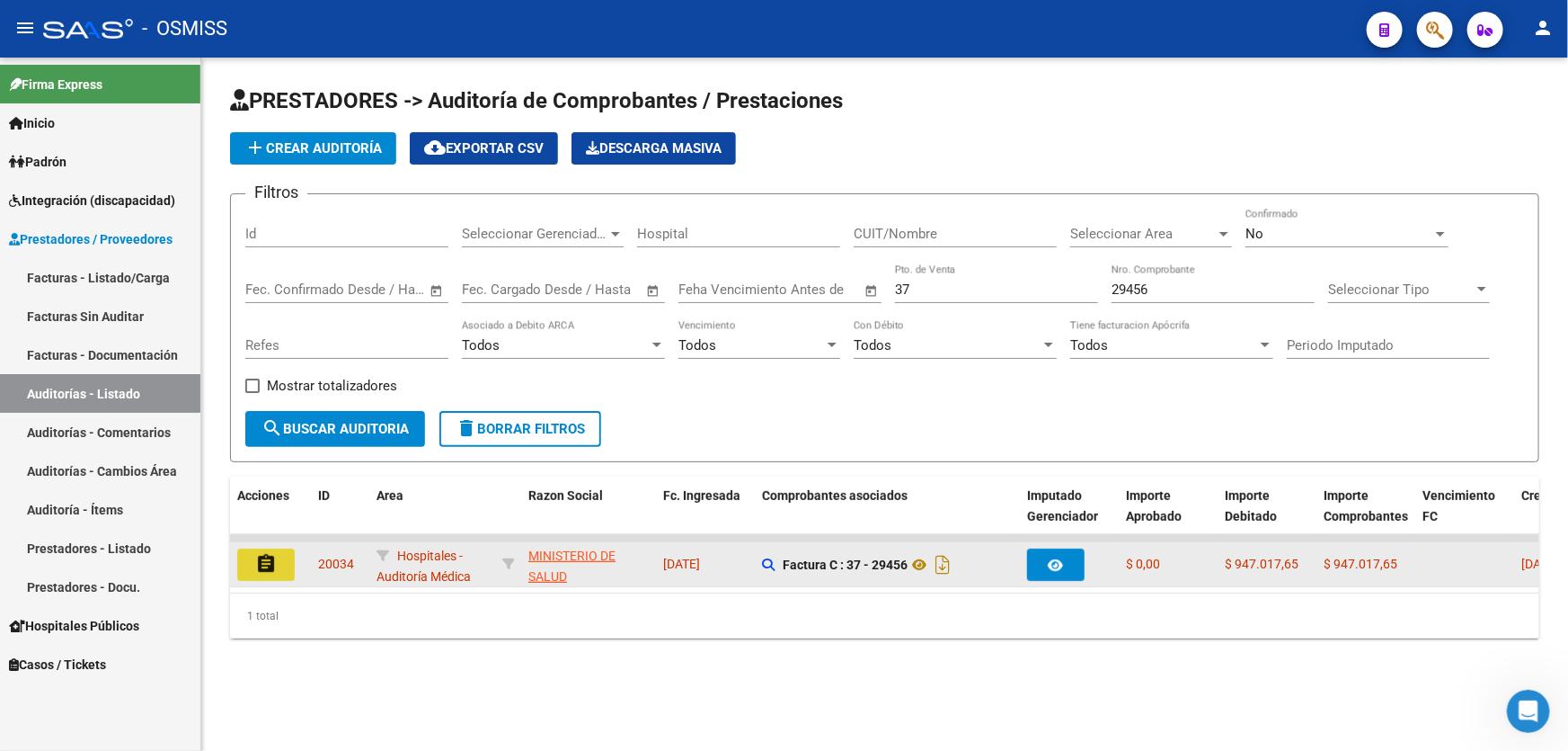
click at [292, 559] on button "assignment" at bounding box center [266, 565] width 58 height 32
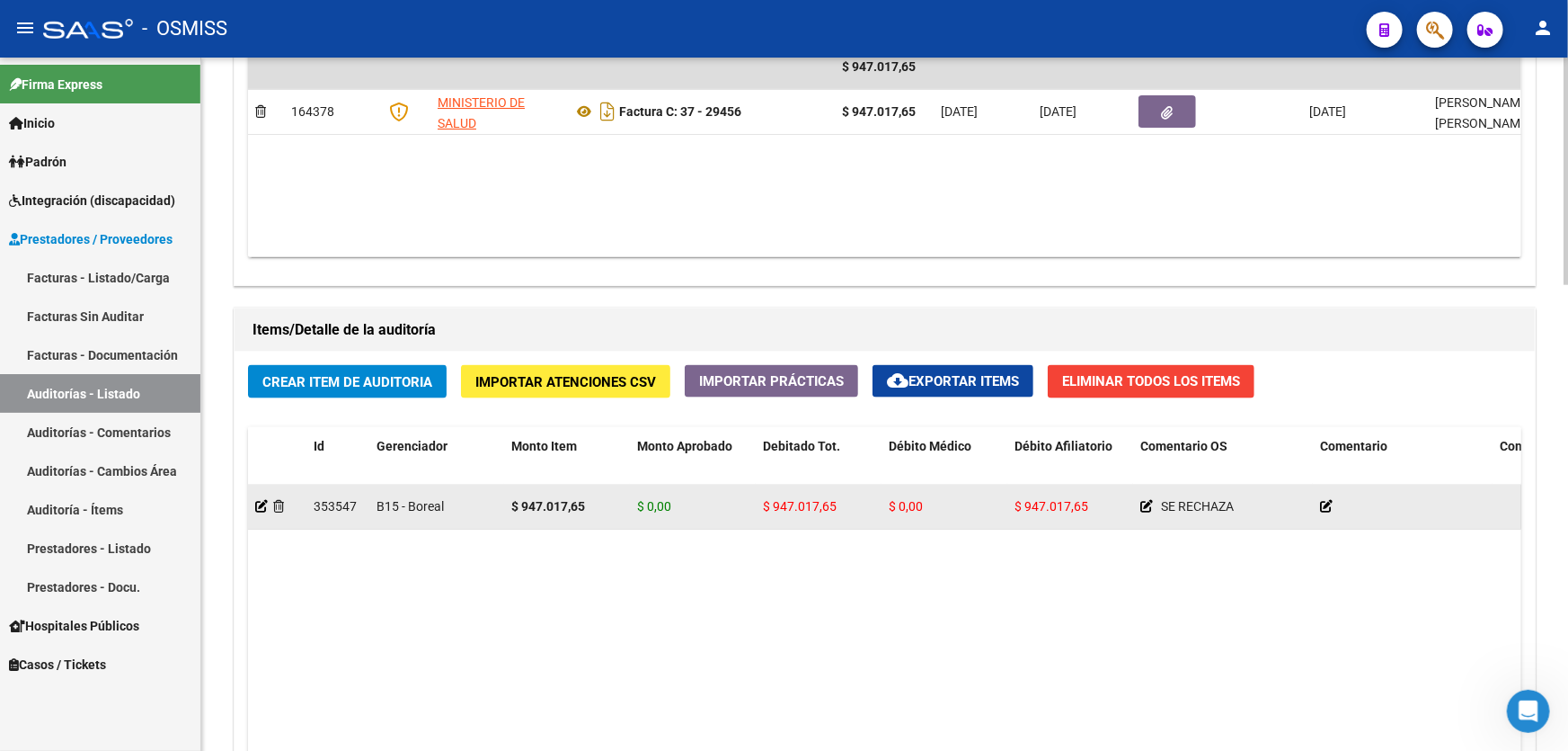
drag, startPoint x: 799, startPoint y: 526, endPoint x: 1035, endPoint y: 505, distance: 236.9
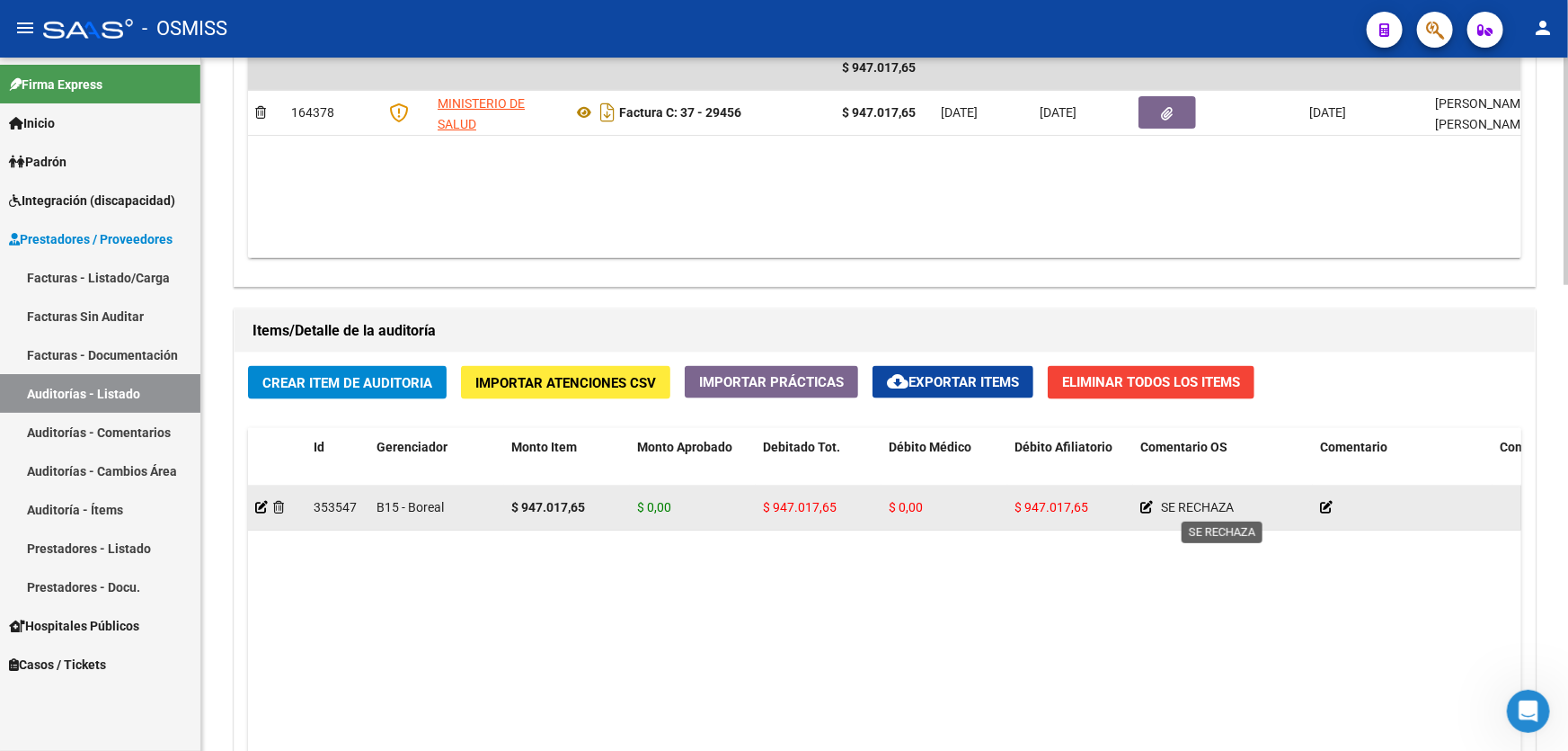
drag, startPoint x: 1035, startPoint y: 505, endPoint x: 1168, endPoint y: 499, distance: 133.1
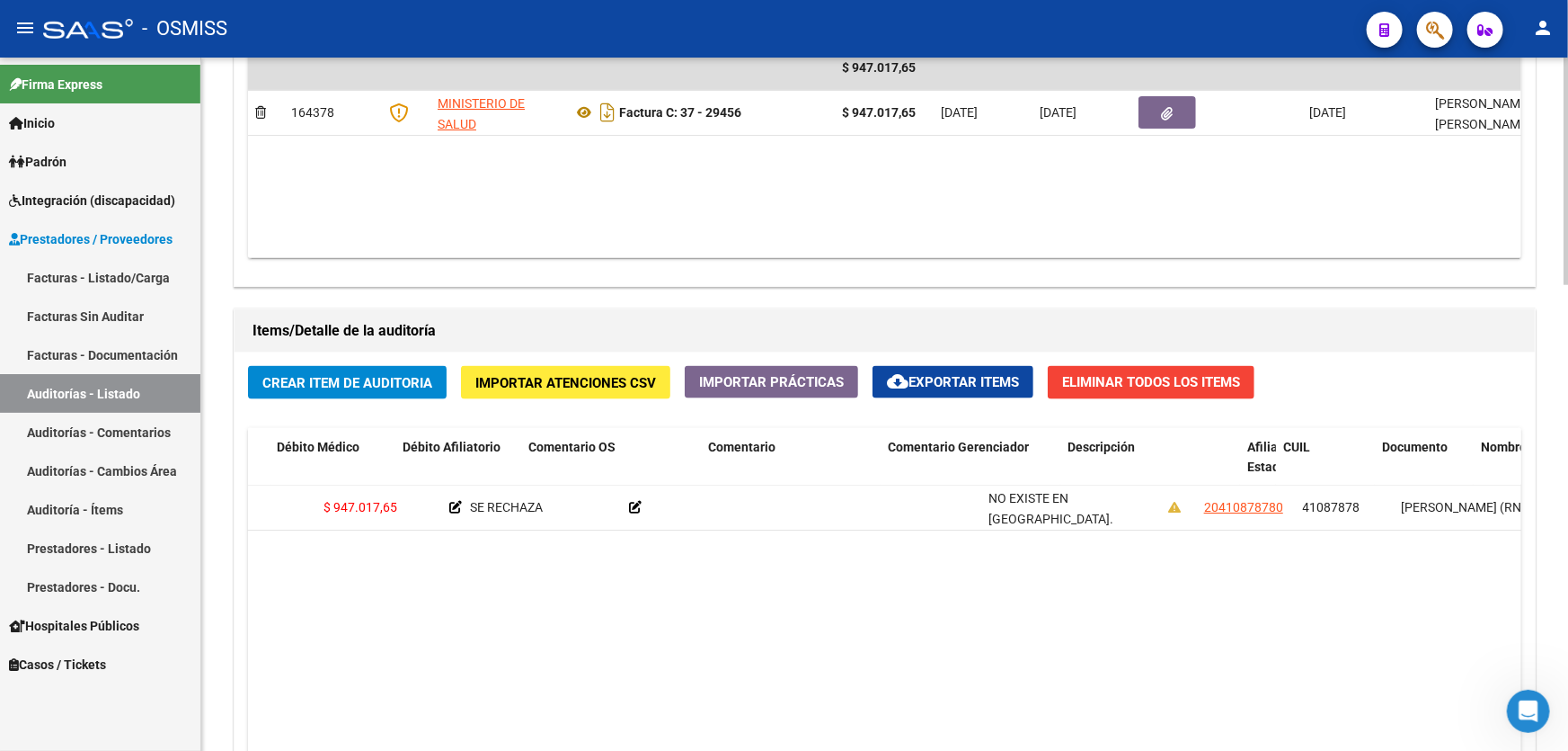
drag, startPoint x: 1110, startPoint y: 597, endPoint x: 1196, endPoint y: 575, distance: 88.8
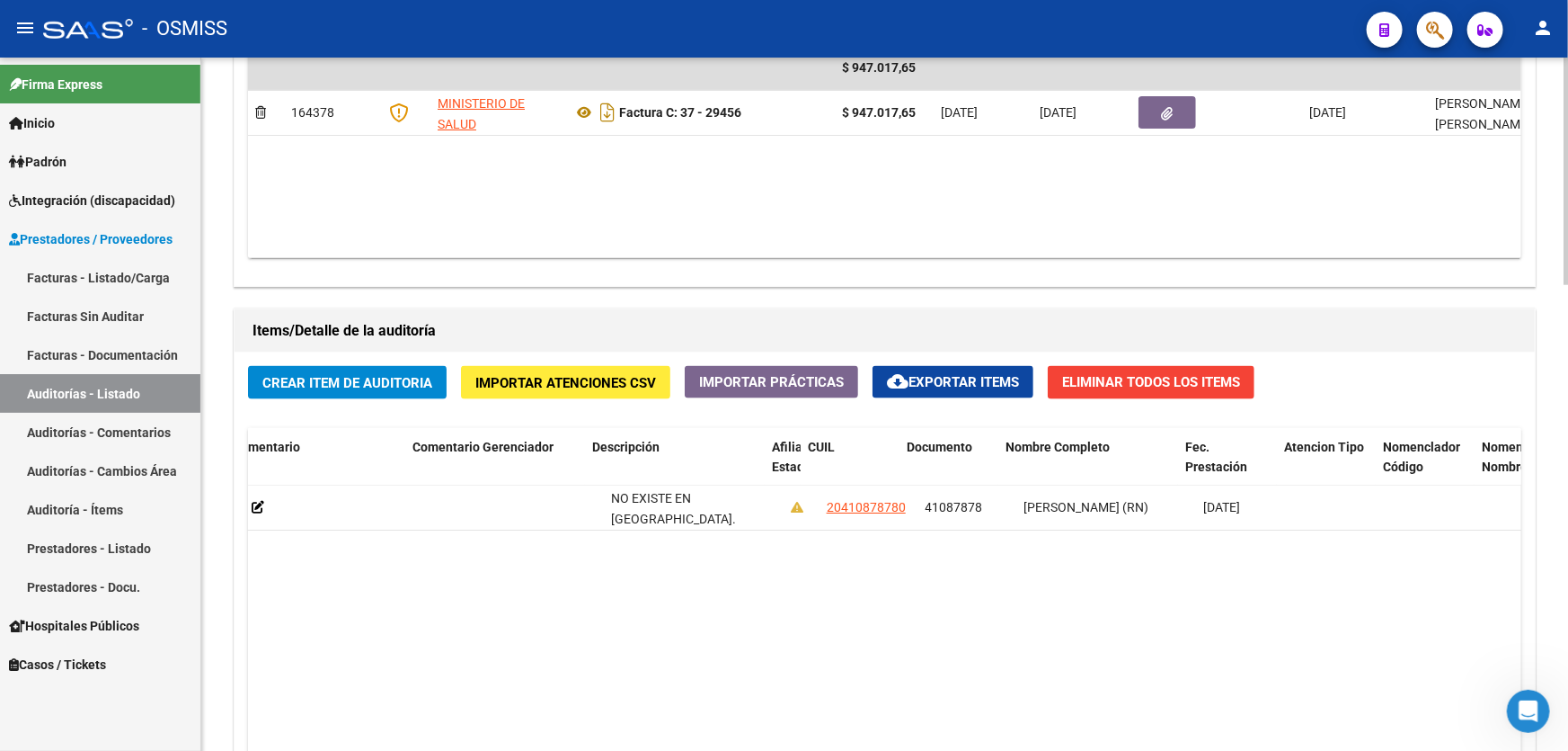
drag, startPoint x: 1196, startPoint y: 575, endPoint x: 1274, endPoint y: 558, distance: 79.8
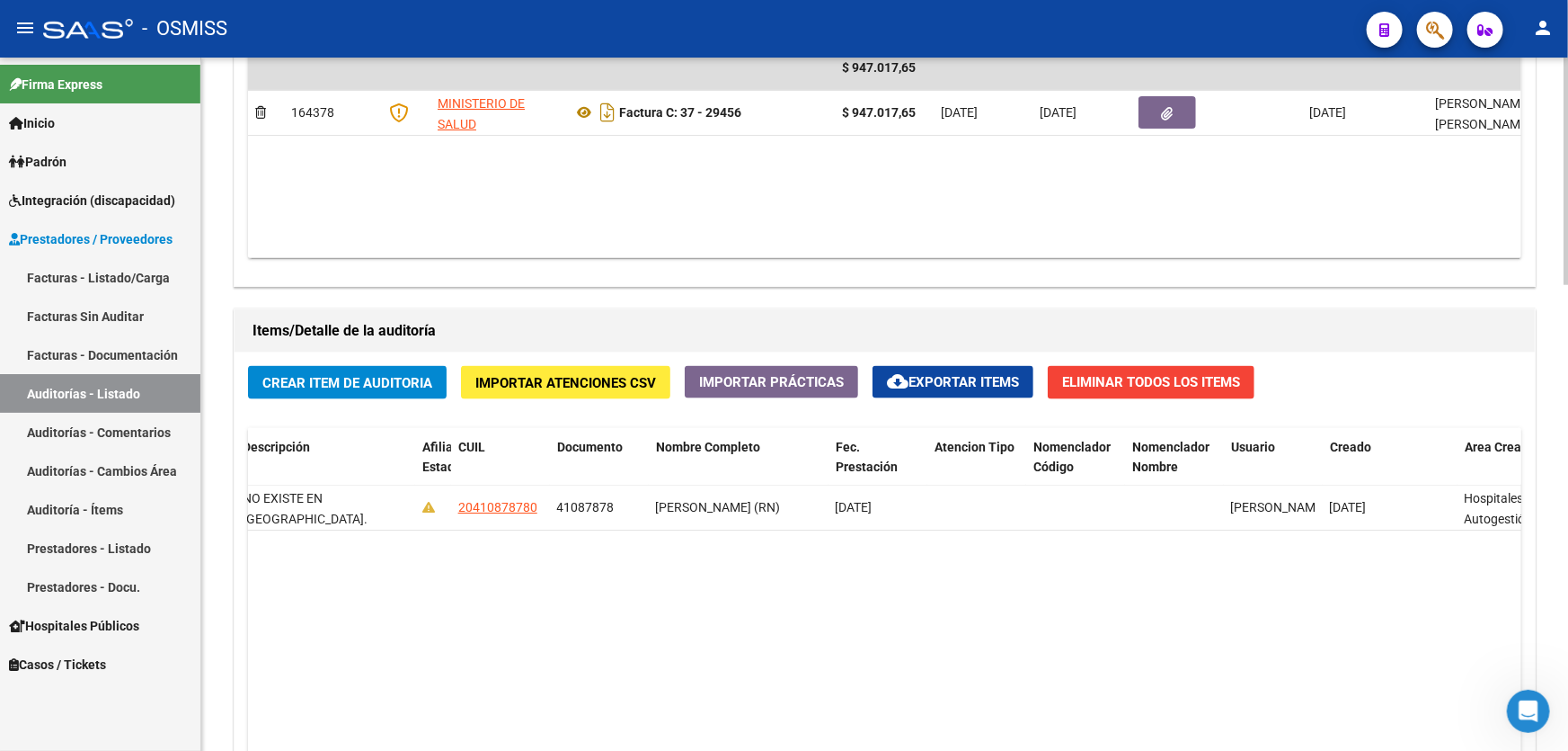
scroll to position [0, 1578]
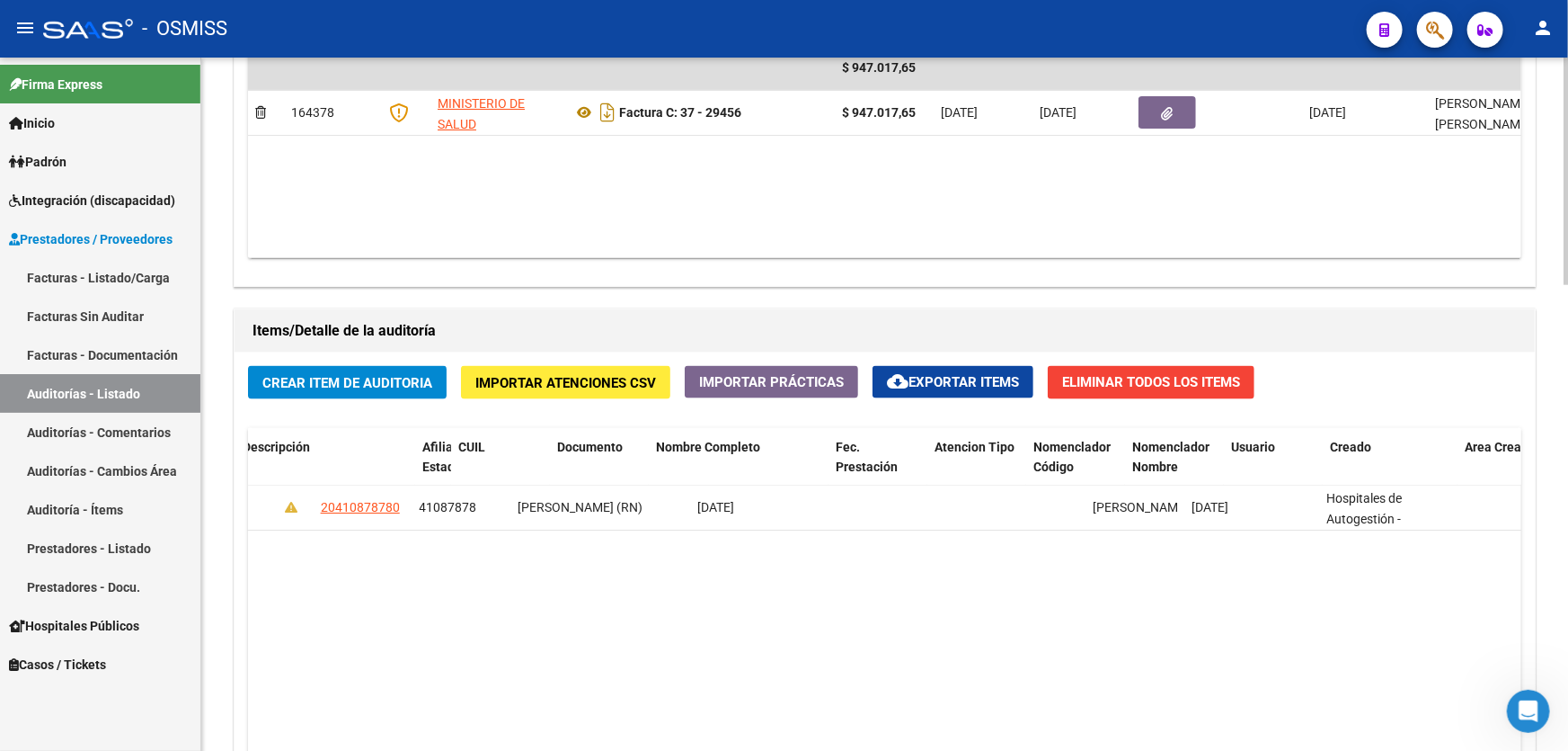
drag, startPoint x: 1274, startPoint y: 558, endPoint x: 1355, endPoint y: 548, distance: 81.6
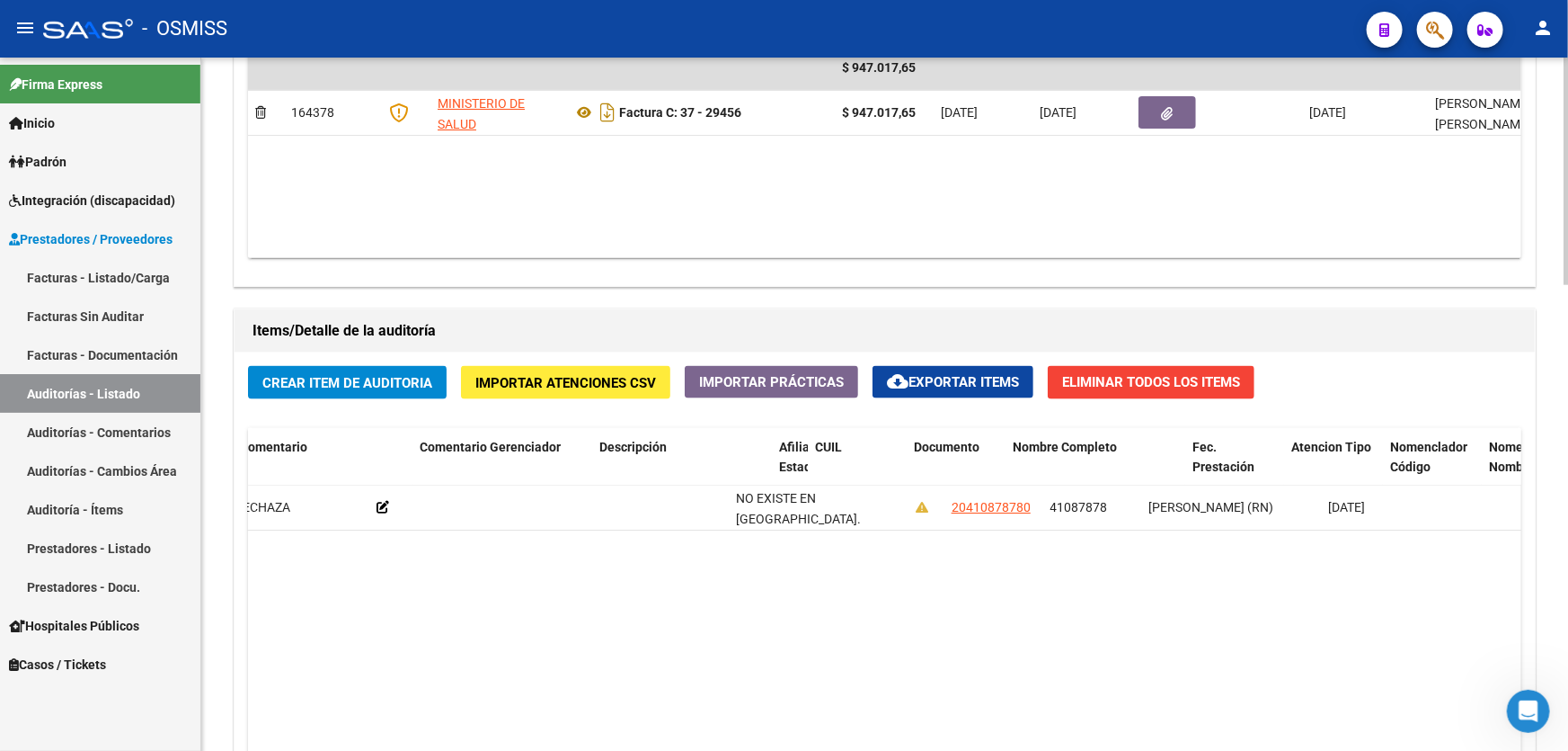
drag, startPoint x: 1352, startPoint y: 548, endPoint x: 1240, endPoint y: 552, distance: 112.1
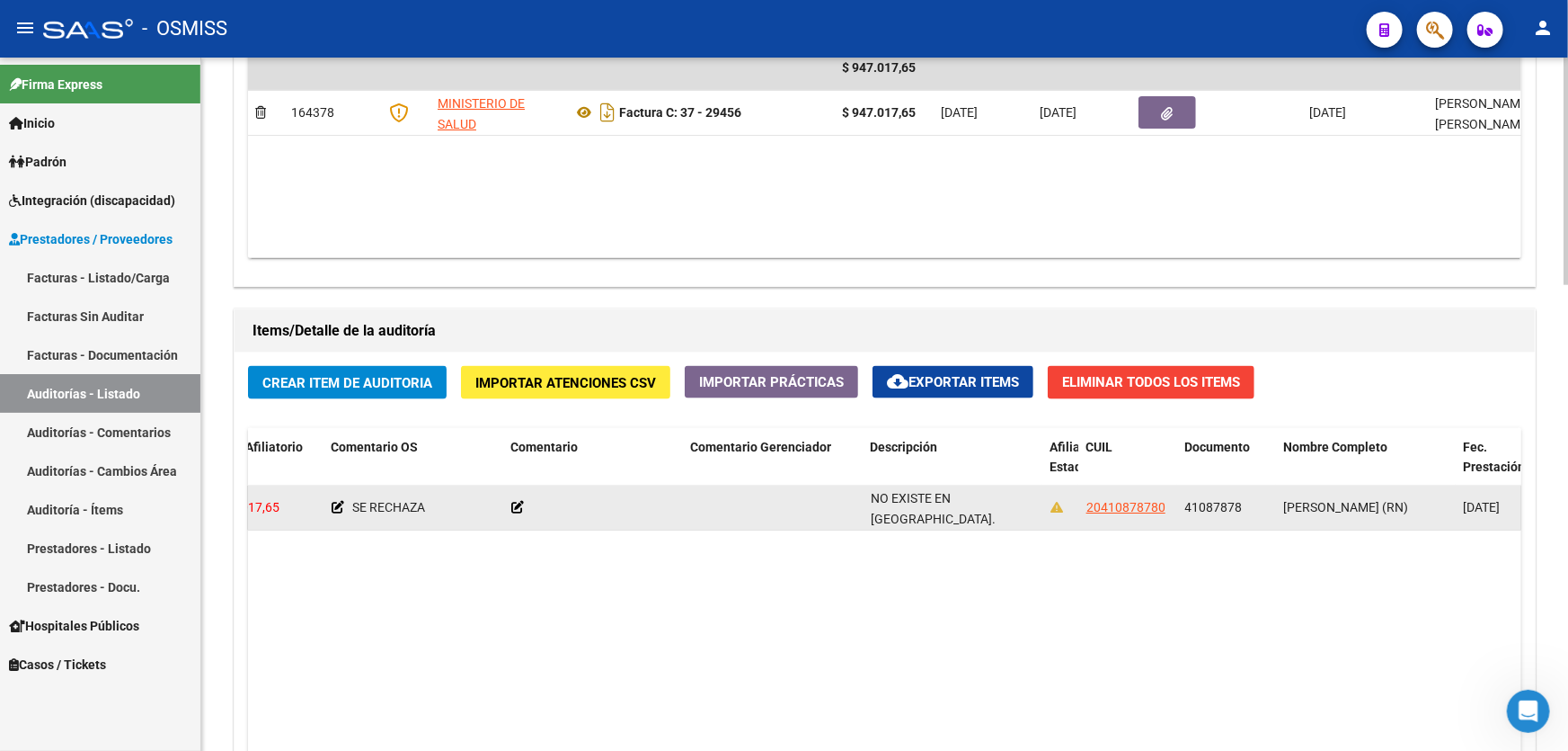
drag, startPoint x: 1185, startPoint y: 506, endPoint x: 1240, endPoint y: 497, distance: 55.7
click at [1240, 497] on div "41087878" at bounding box center [1227, 508] width 85 height 21
copy span "41087878"
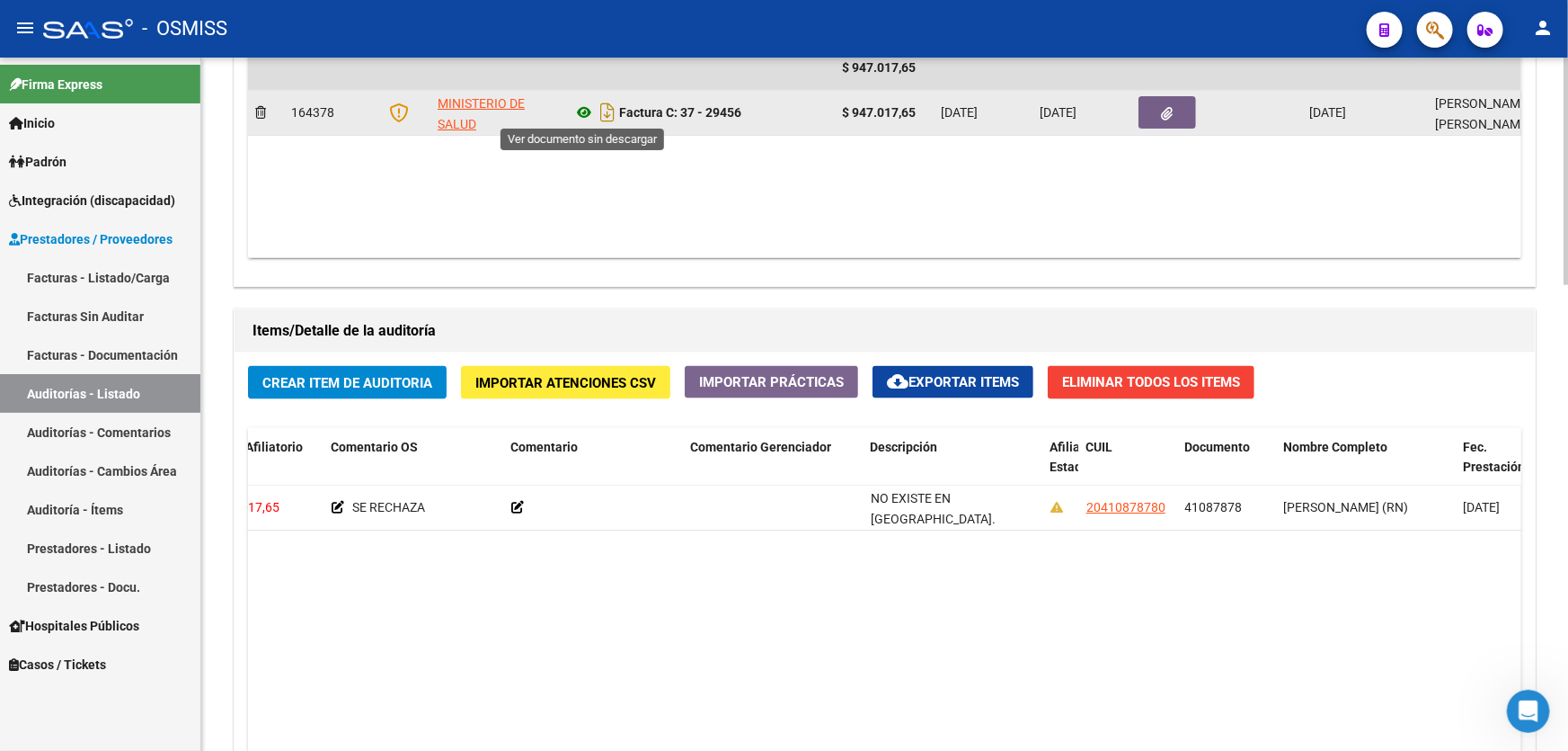
click at [587, 106] on icon at bounding box center [583, 112] width 24 height 22
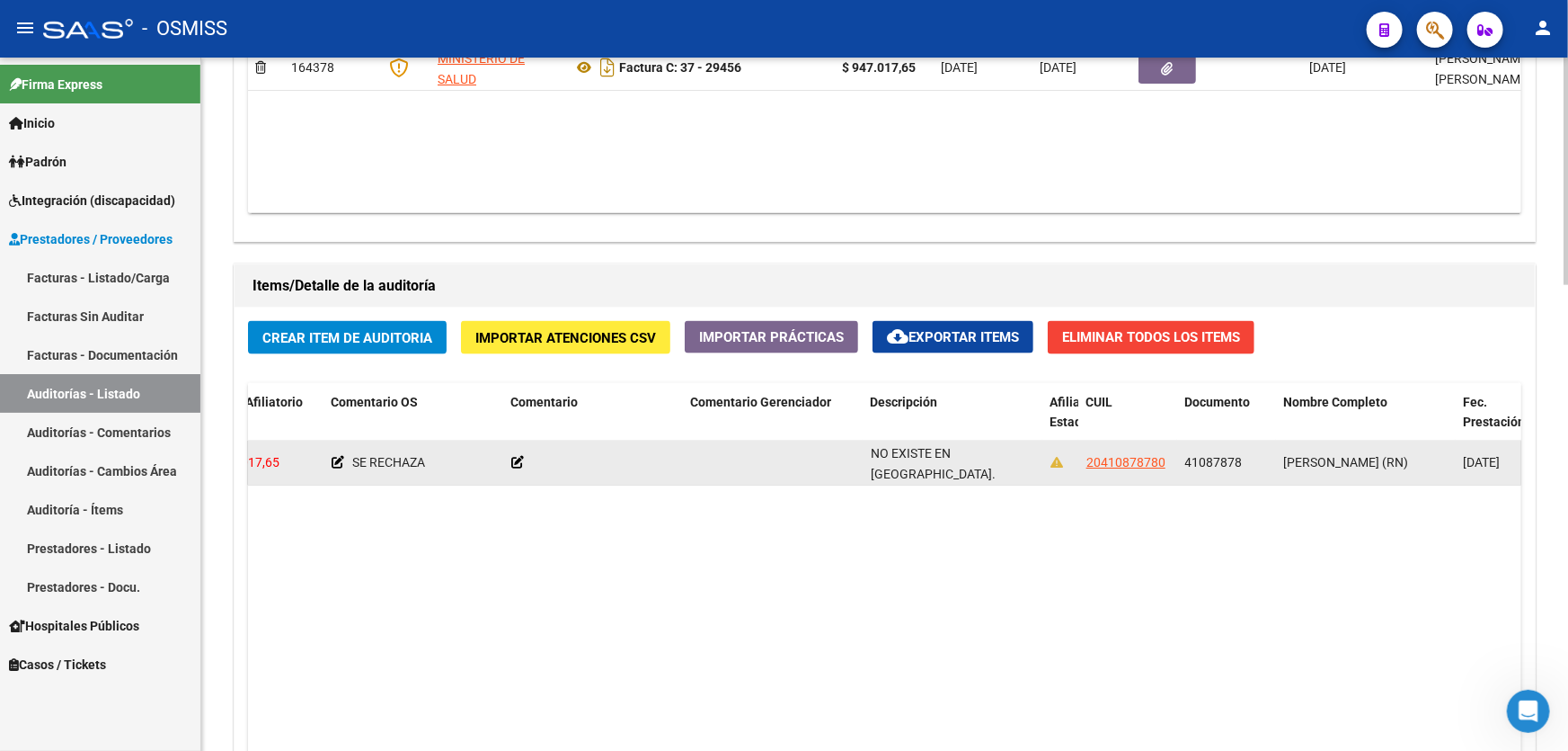
scroll to position [1224, 0]
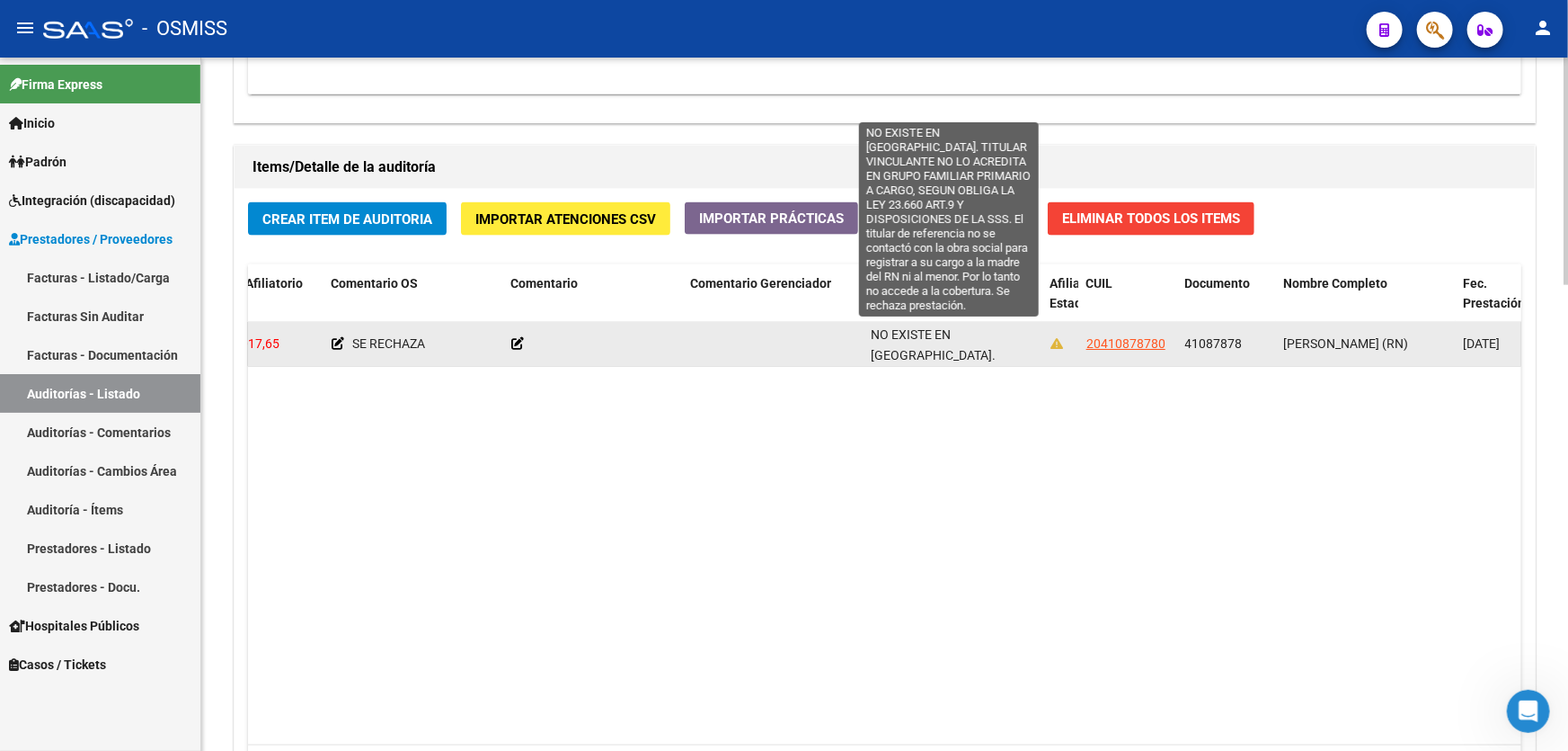
click at [1007, 354] on span "NO EXISTE EN [GEOGRAPHIC_DATA]. TITULAR VINCULANTE NO LO ACREDITA EN GRUPO FAMI…" at bounding box center [952, 477] width 163 height 301
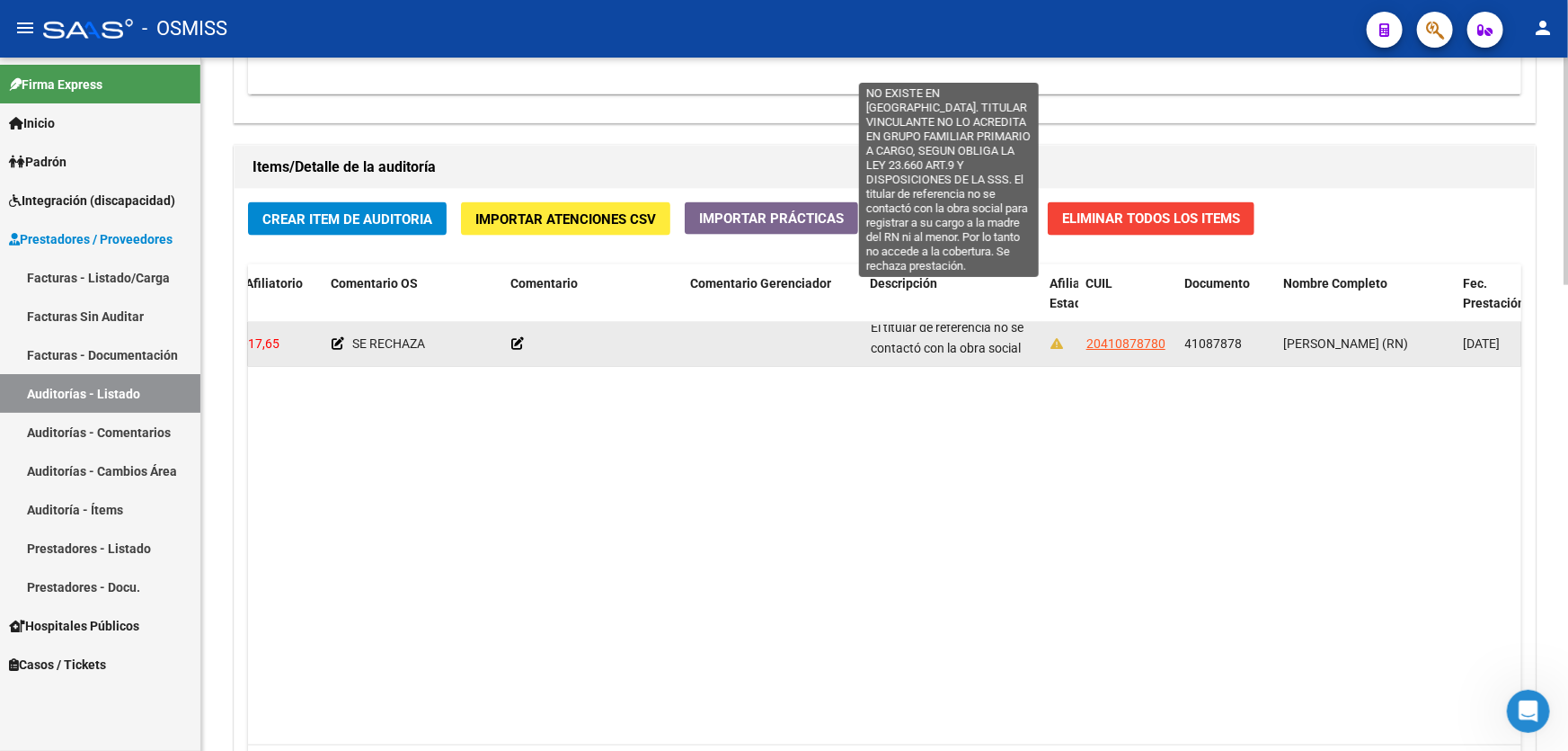
scroll to position [248, 0]
drag, startPoint x: 875, startPoint y: 335, endPoint x: 900, endPoint y: 355, distance: 32.0
click at [900, 355] on span "NO EXISTE EN [GEOGRAPHIC_DATA]. TITULAR VINCULANTE NO LO ACREDITA EN GRUPO FAMI…" at bounding box center [952, 229] width 163 height 301
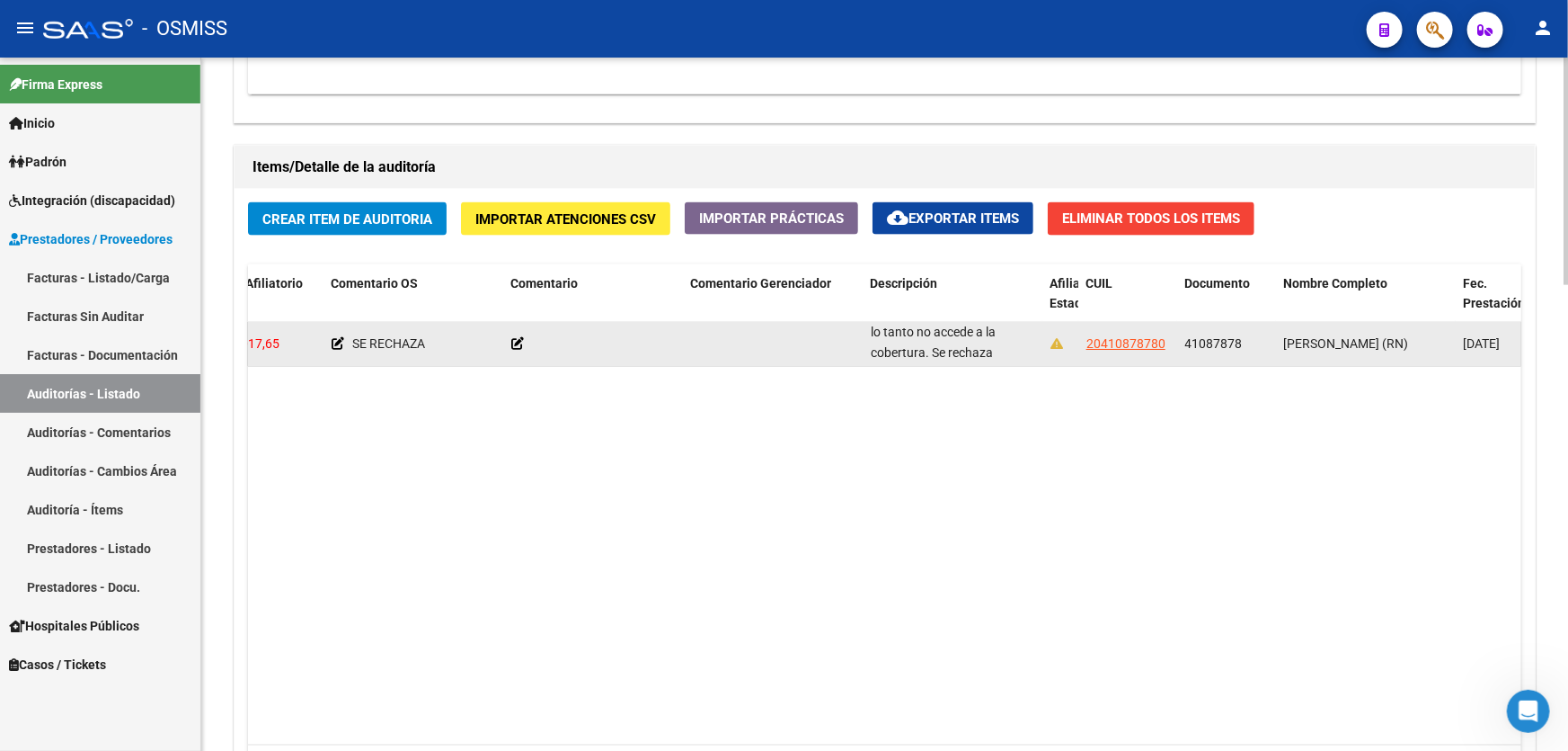
click at [907, 355] on span "NO EXISTE EN [GEOGRAPHIC_DATA]. TITULAR VINCULANTE NO LO ACREDITA EN GRUPO FAMI…" at bounding box center [952, 229] width 163 height 301
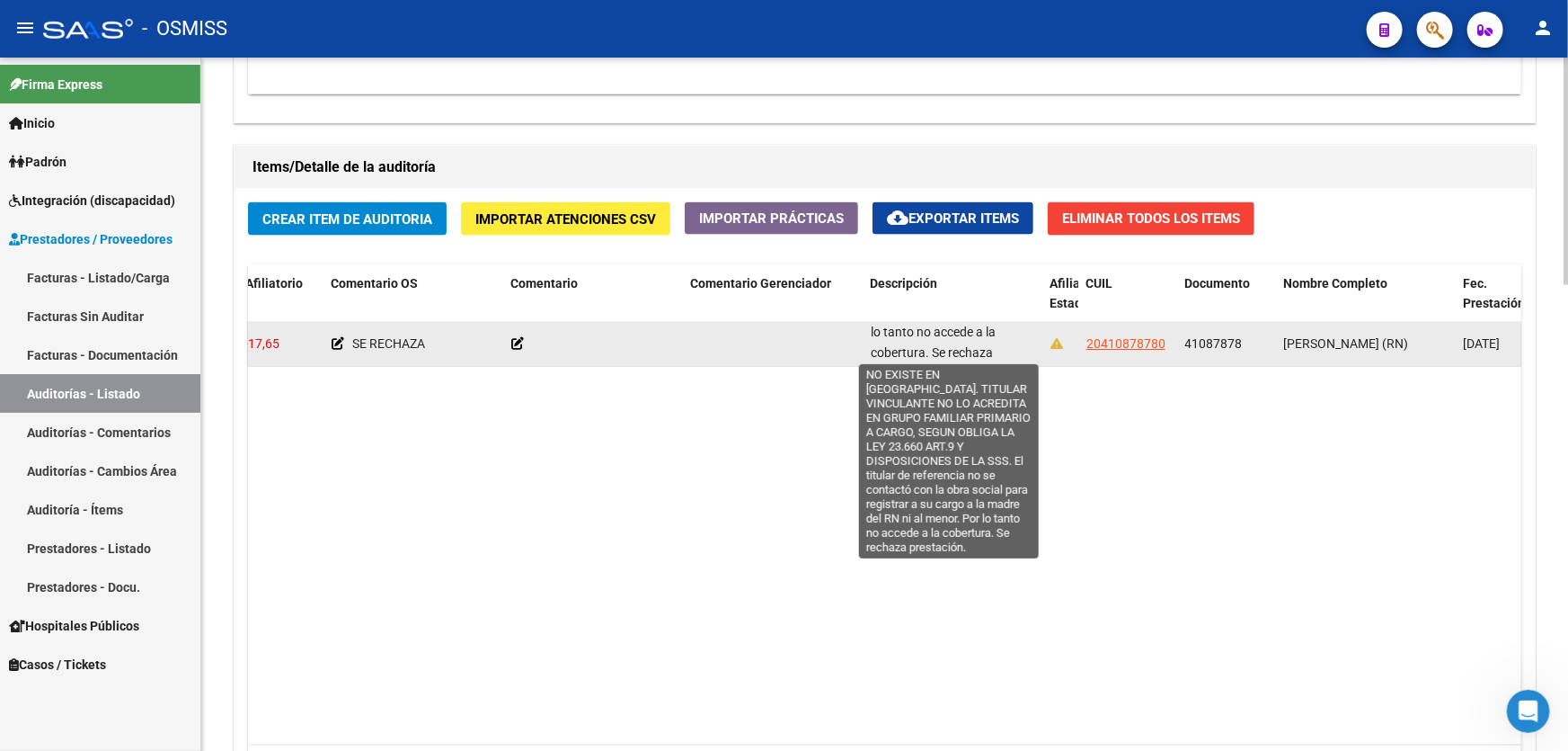
drag, startPoint x: 950, startPoint y: 355, endPoint x: 929, endPoint y: 356, distance: 21.0
click at [929, 356] on div "NO EXISTE EN [GEOGRAPHIC_DATA]. TITULAR VINCULANTE NO LO ACREDITA EN GRUPO FAMI…" at bounding box center [953, 343] width 165 height 38
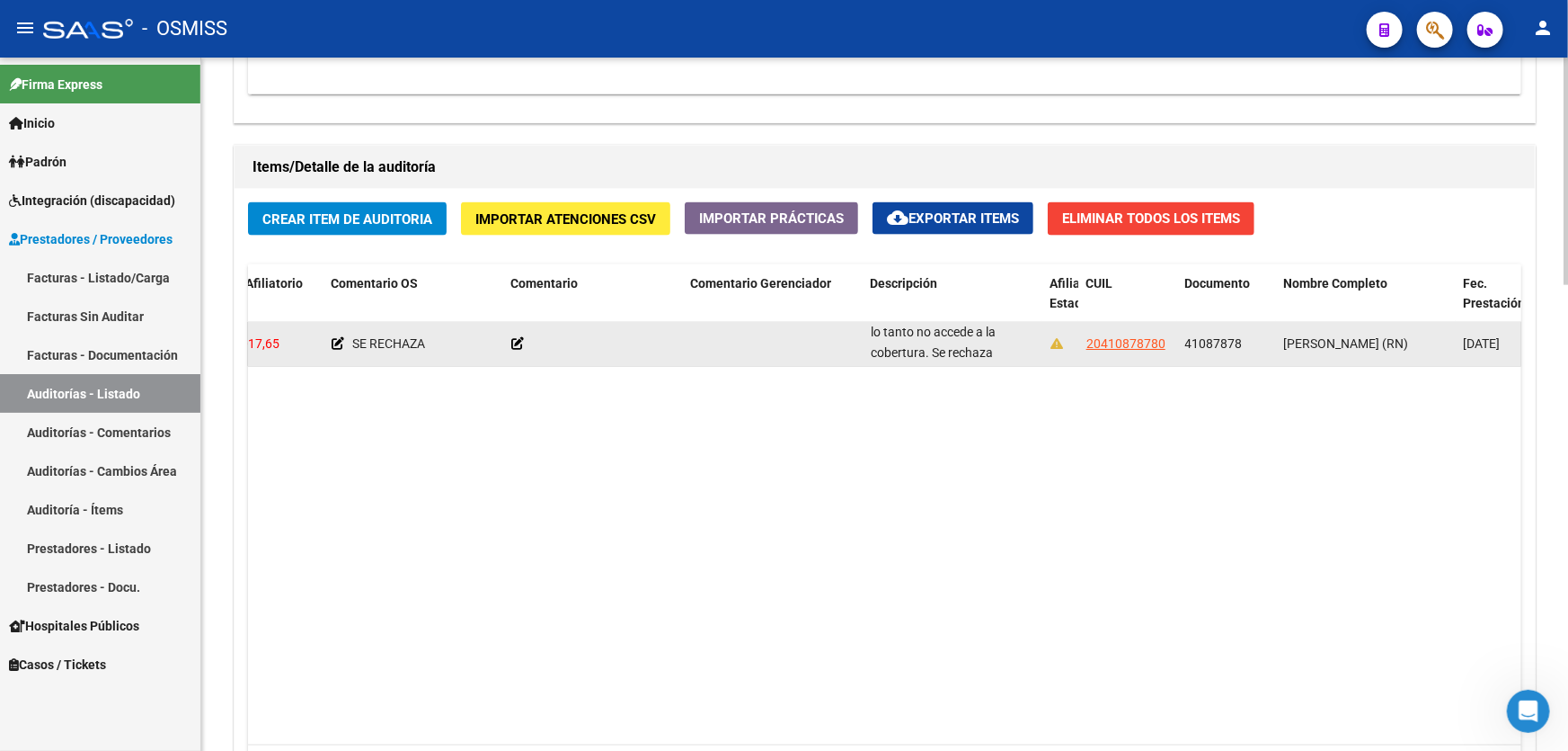
click at [932, 351] on div "NO EXISTE EN [GEOGRAPHIC_DATA]. TITULAR VINCULANTE NO LO ACREDITA EN GRUPO FAMI…" at bounding box center [953, 343] width 165 height 38
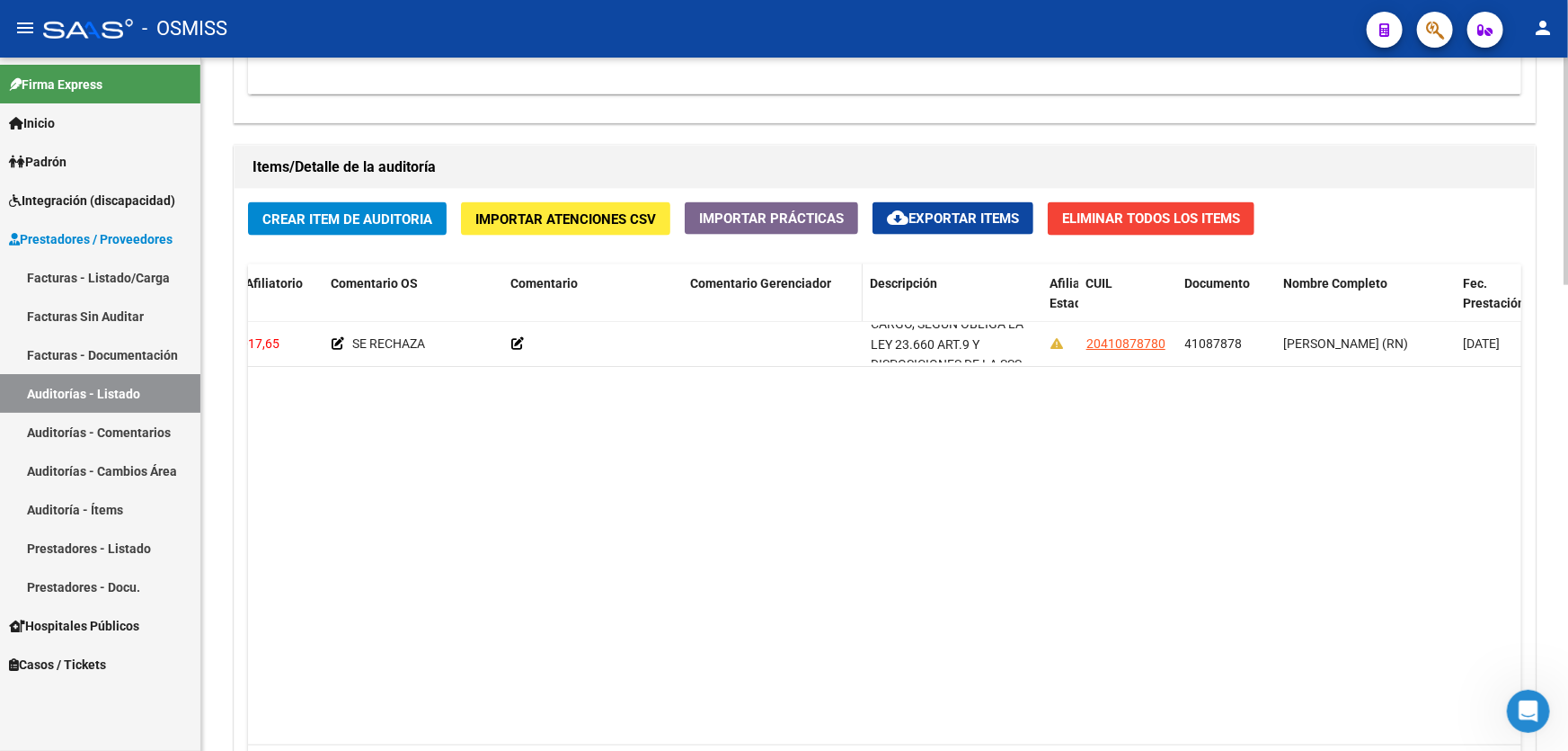
scroll to position [0, 0]
drag, startPoint x: 932, startPoint y: 351, endPoint x: 852, endPoint y: 317, distance: 86.9
click at [852, 317] on div "Id Gerenciador Monto Item Monto Aprobado Debitado Tot. Débito Médico Débito Afi…" at bounding box center [885, 528] width 1273 height 527
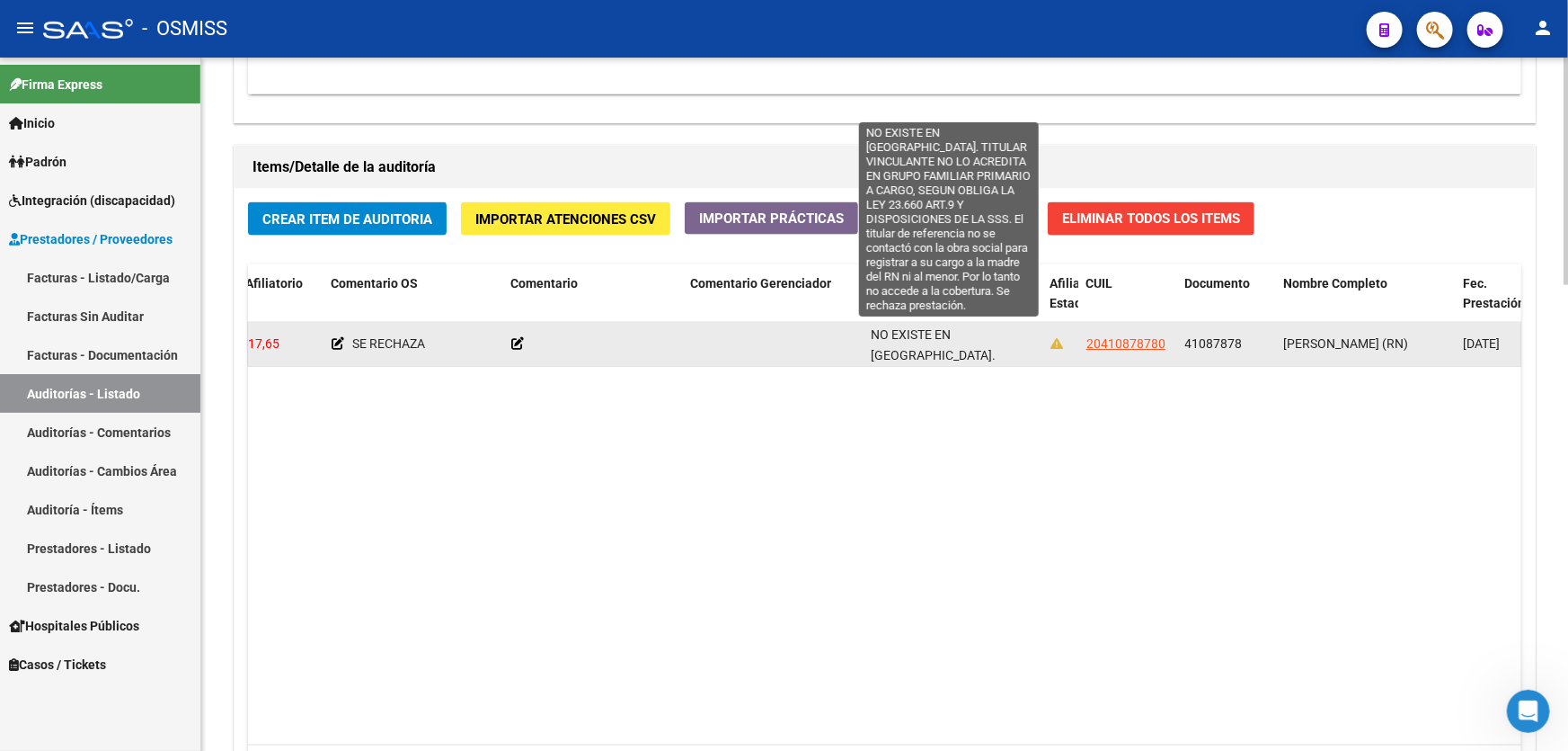
click at [924, 329] on span "NO EXISTE EN [GEOGRAPHIC_DATA]. TITULAR VINCULANTE NO LO ACREDITA EN GRUPO FAMI…" at bounding box center [952, 477] width 163 height 301
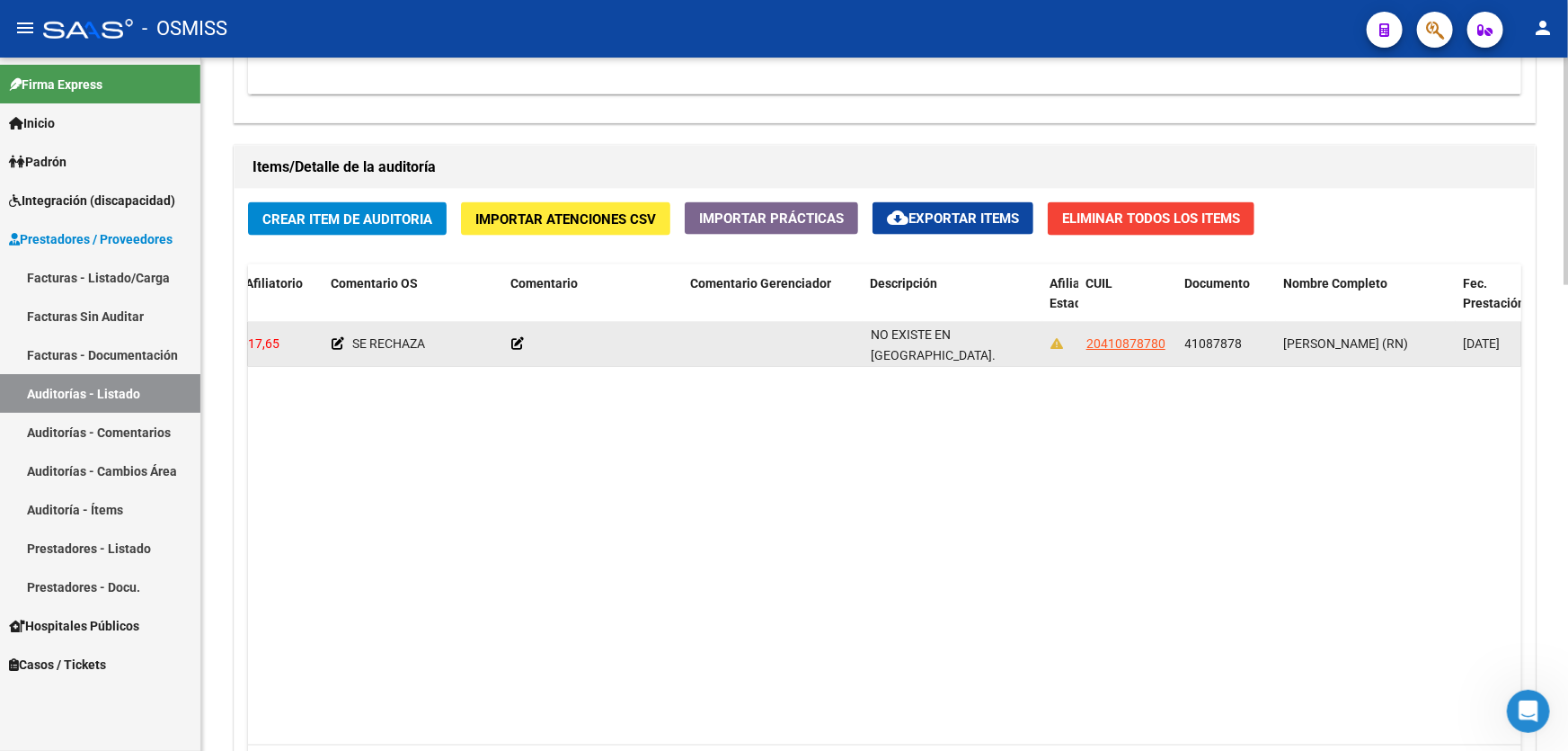
click at [1188, 337] on span "41087878" at bounding box center [1214, 343] width 58 height 14
copy span "41087878"
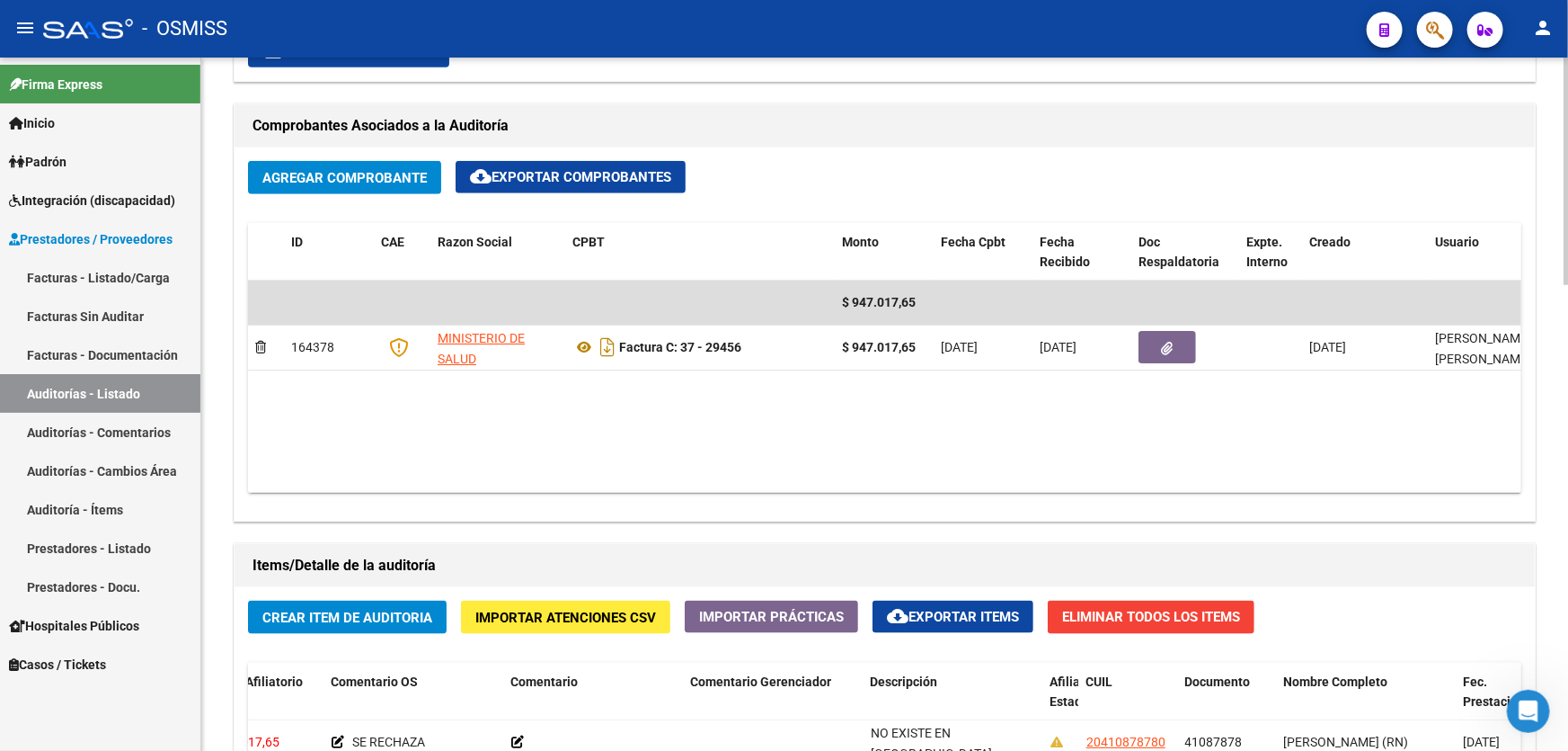
scroll to position [817, 0]
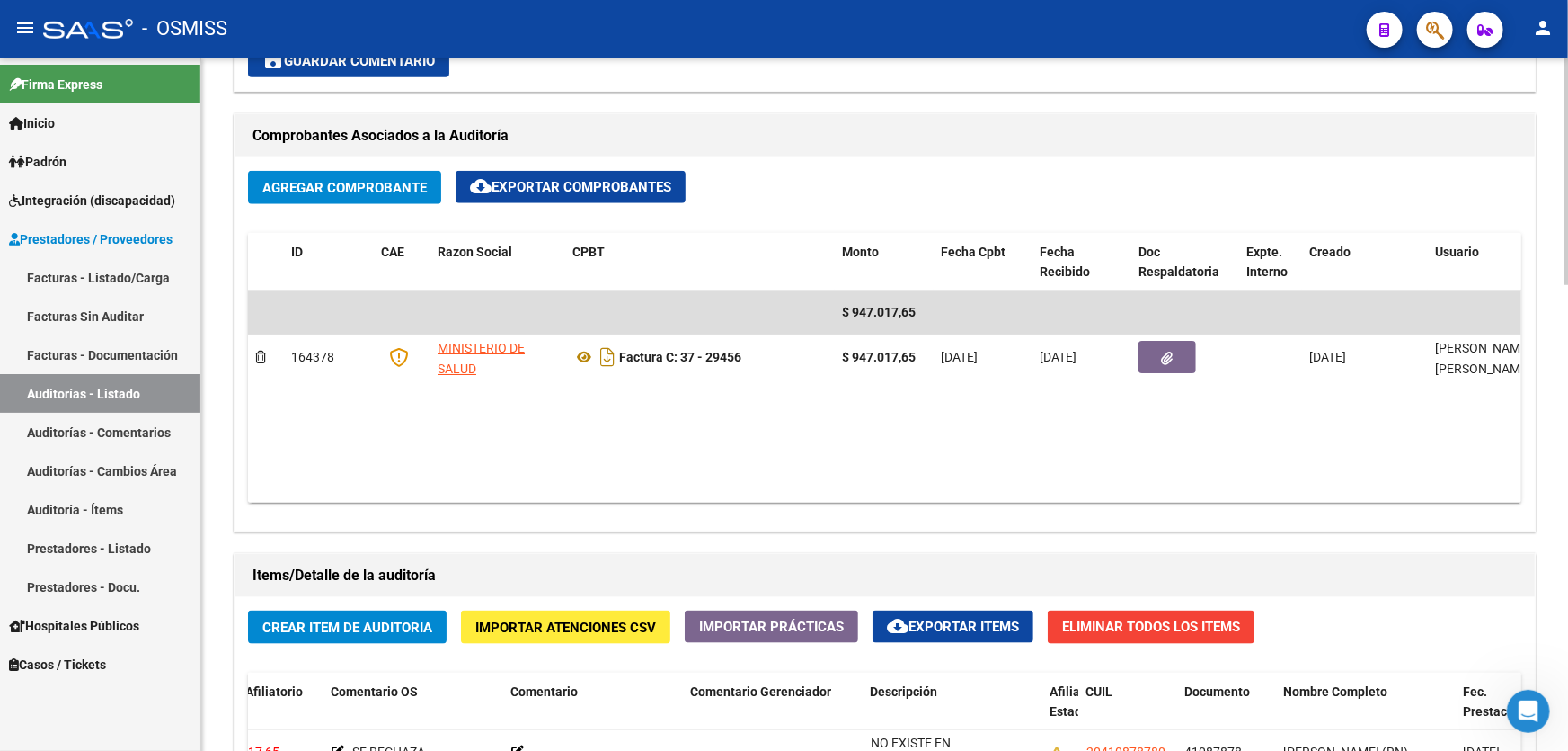
click at [818, 504] on div "Agregar Comprobante cloud_download Exportar Comprobantes ID CAE Razon Social CP…" at bounding box center [885, 343] width 1300 height 373
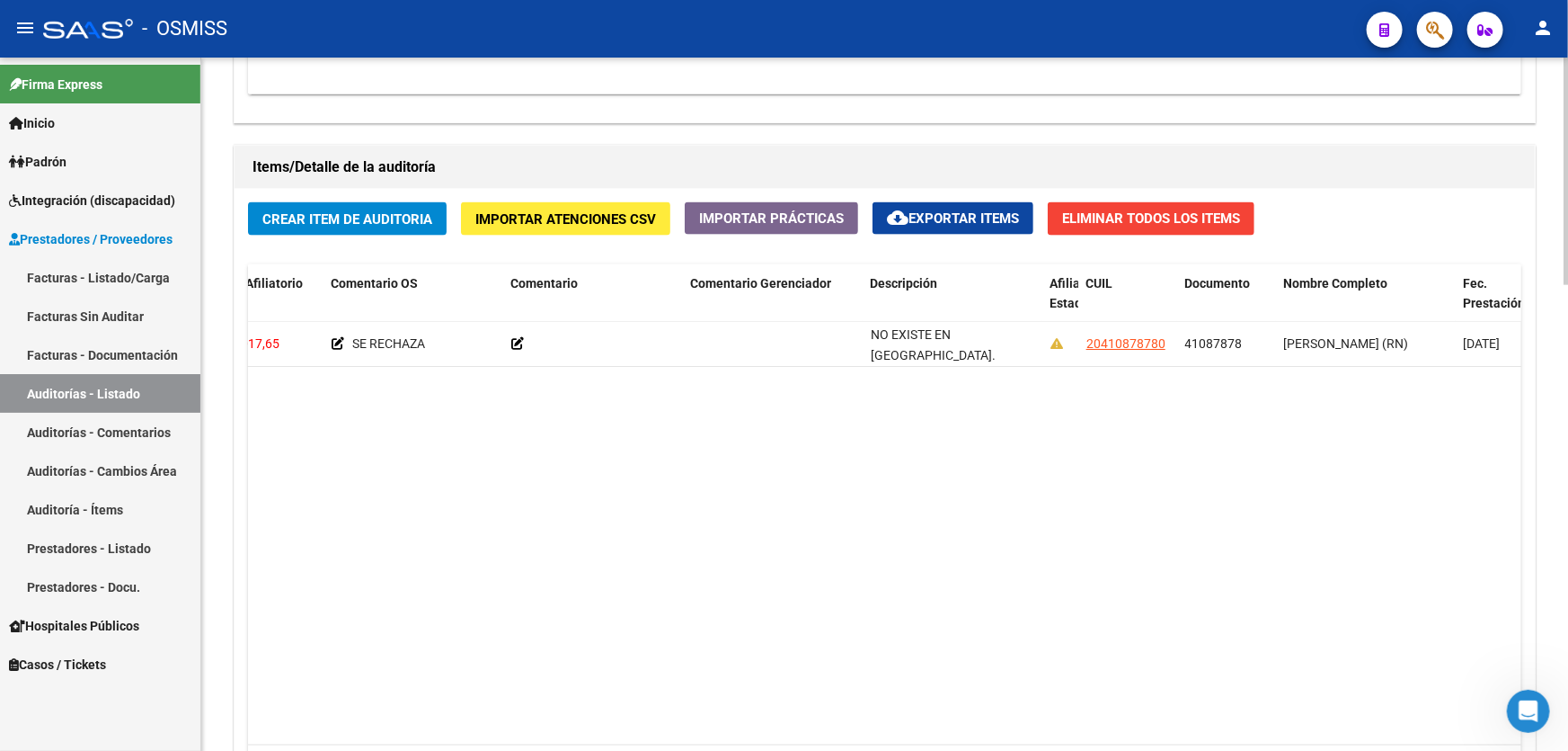
scroll to position [1061, 0]
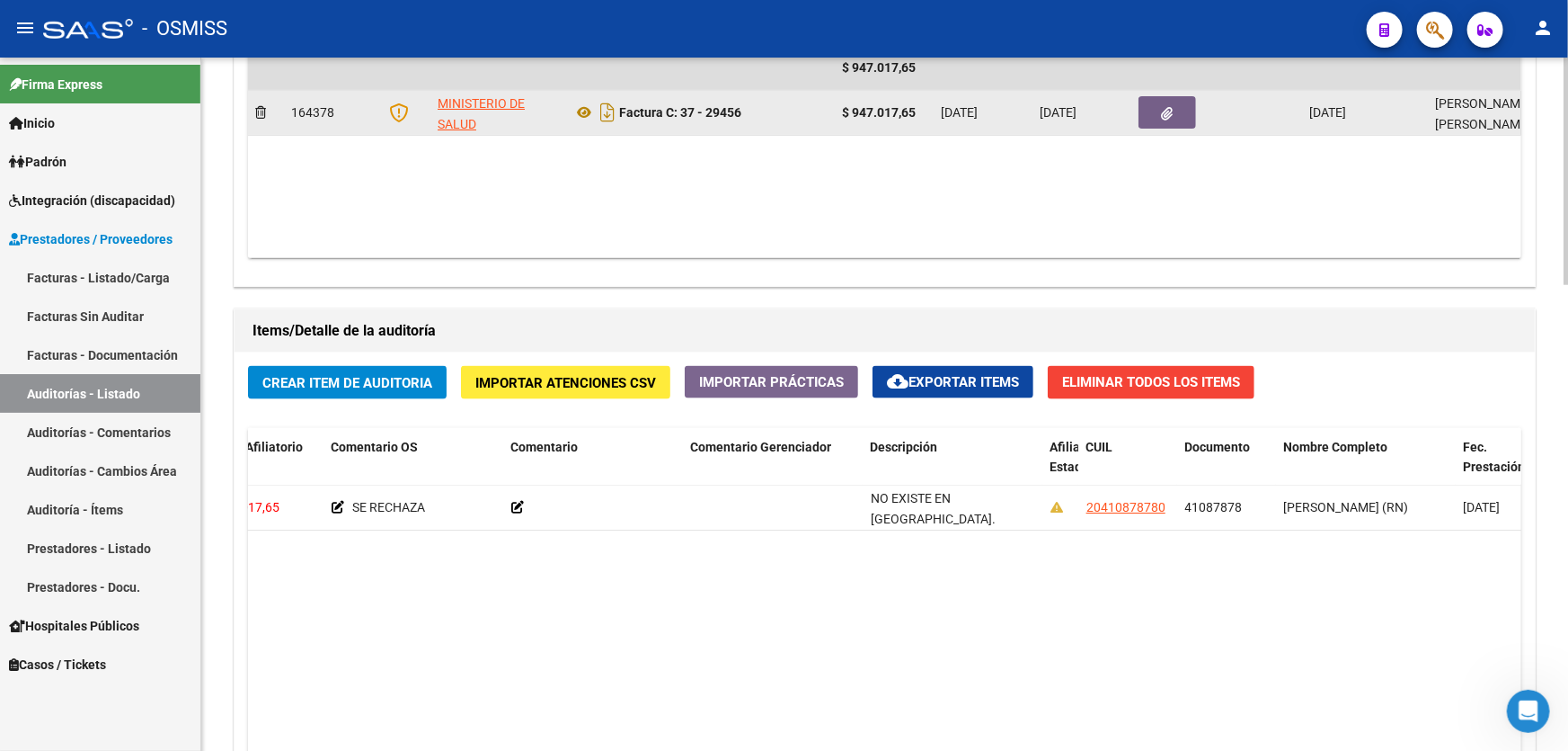
click at [1183, 100] on button "button" at bounding box center [1167, 112] width 58 height 32
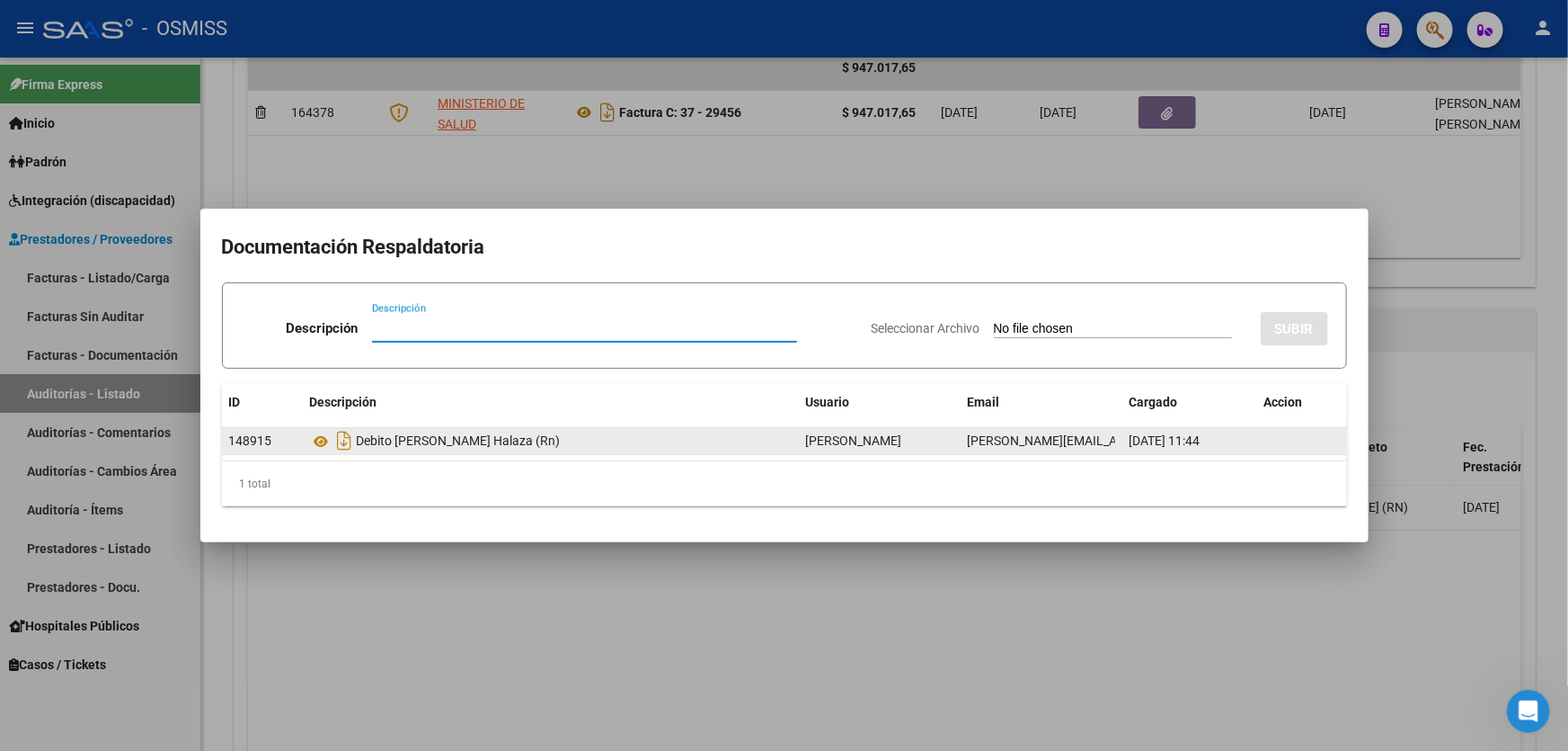
click at [471, 446] on div "Debito [PERSON_NAME] Halaza (Rn)" at bounding box center [550, 440] width 482 height 29
click at [1191, 448] on span "[DATE] 11:44" at bounding box center [1165, 440] width 71 height 14
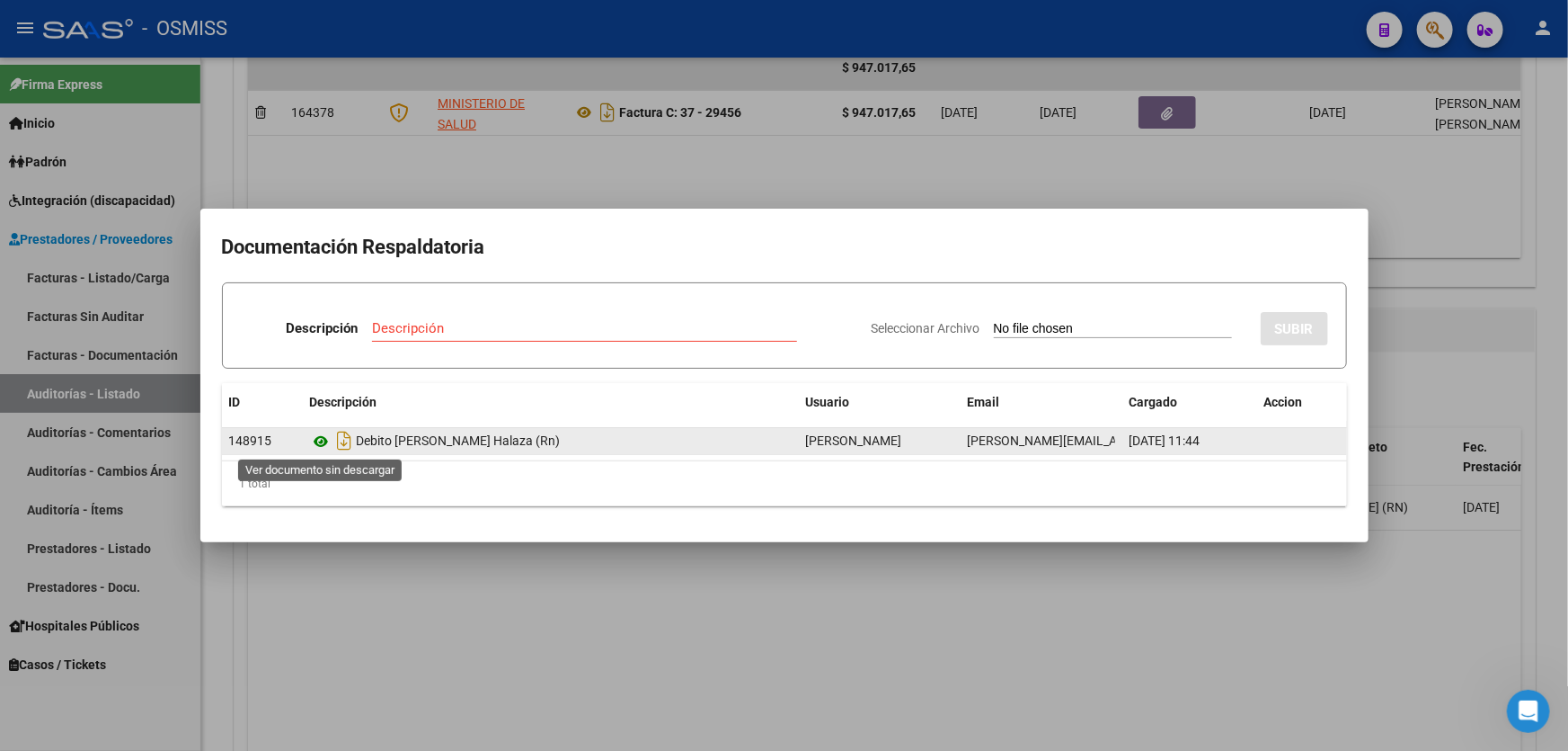
click at [322, 449] on icon at bounding box center [321, 441] width 24 height 22
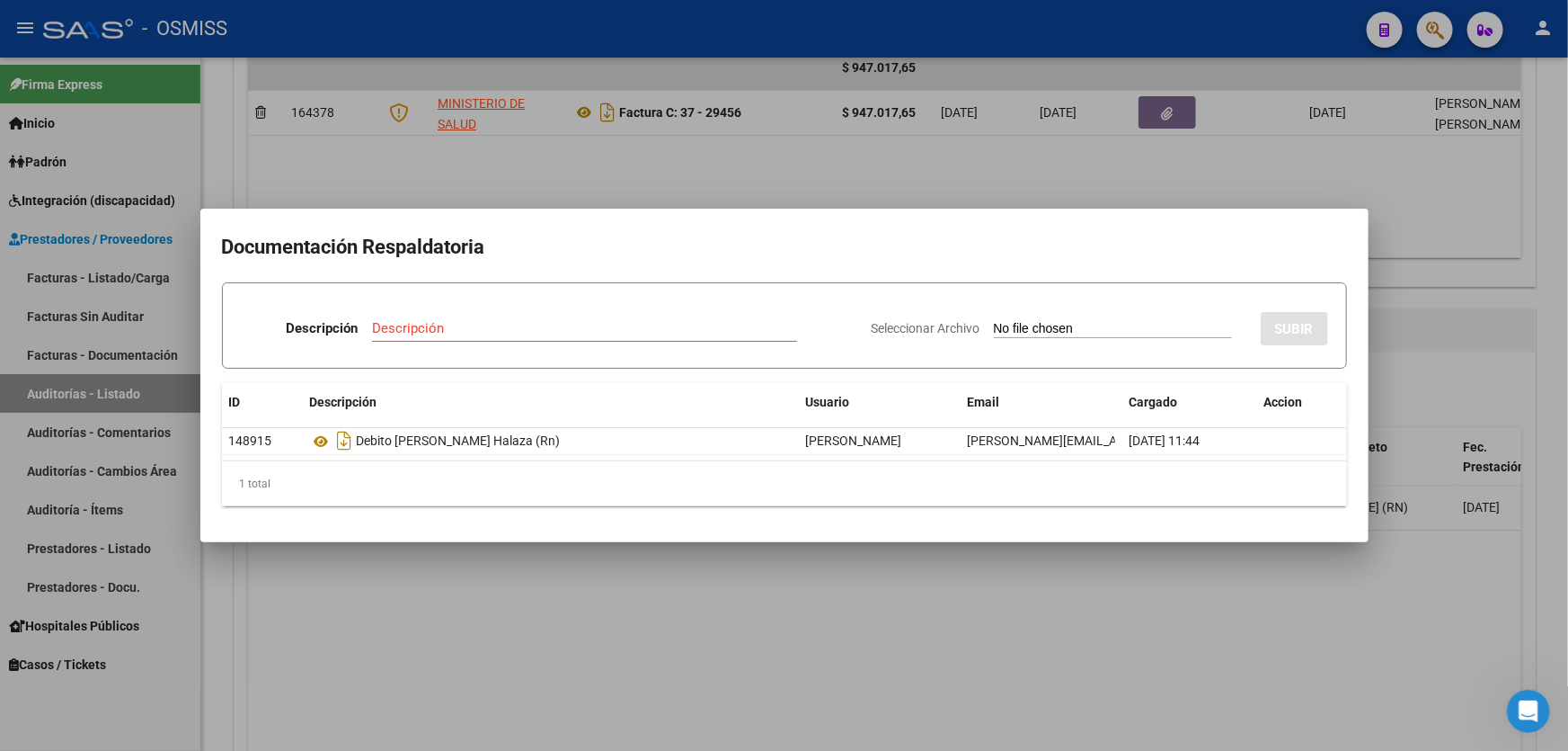
click at [804, 568] on div at bounding box center [784, 376] width 1568 height 751
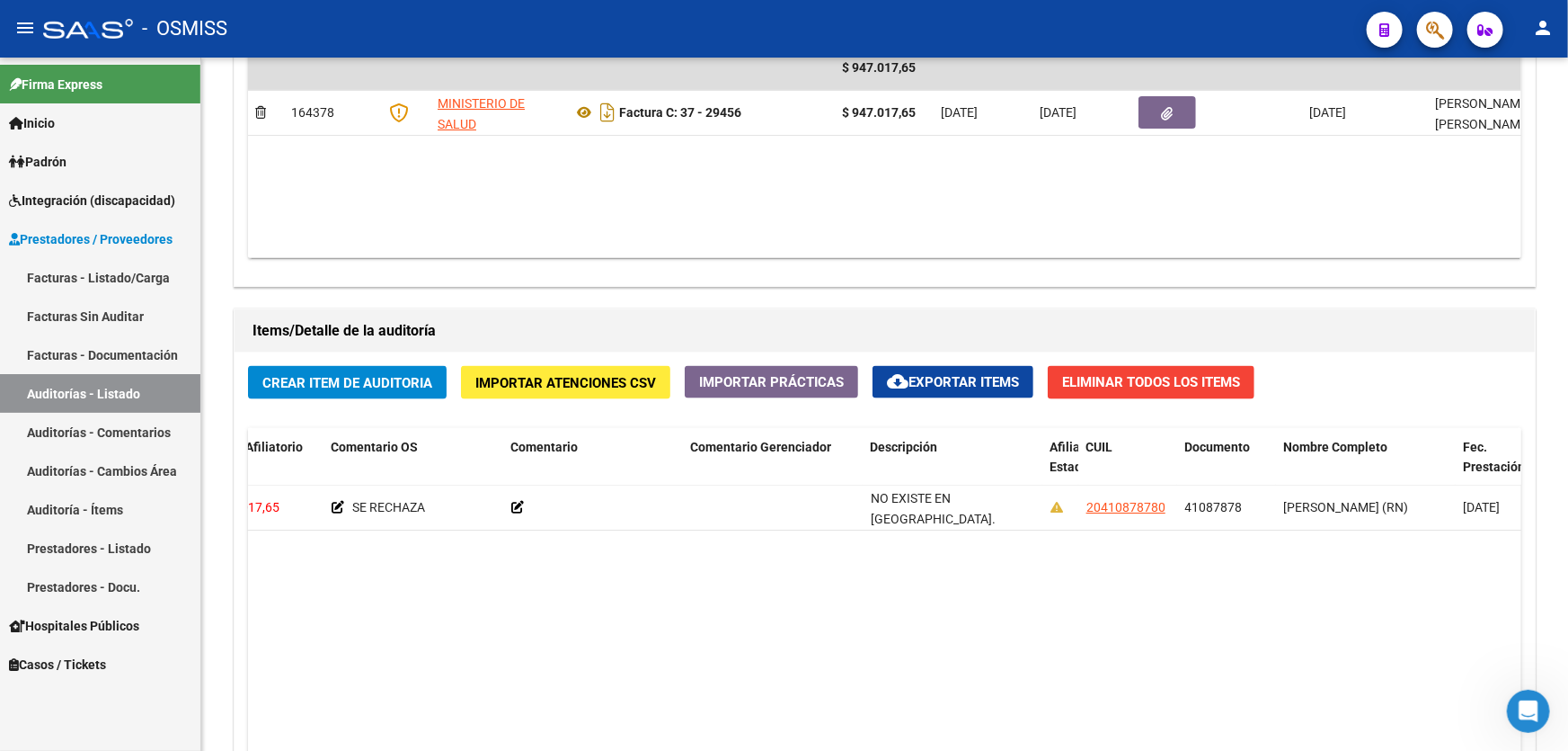
click at [129, 413] on link "Auditorías - Comentarios" at bounding box center [100, 432] width 201 height 39
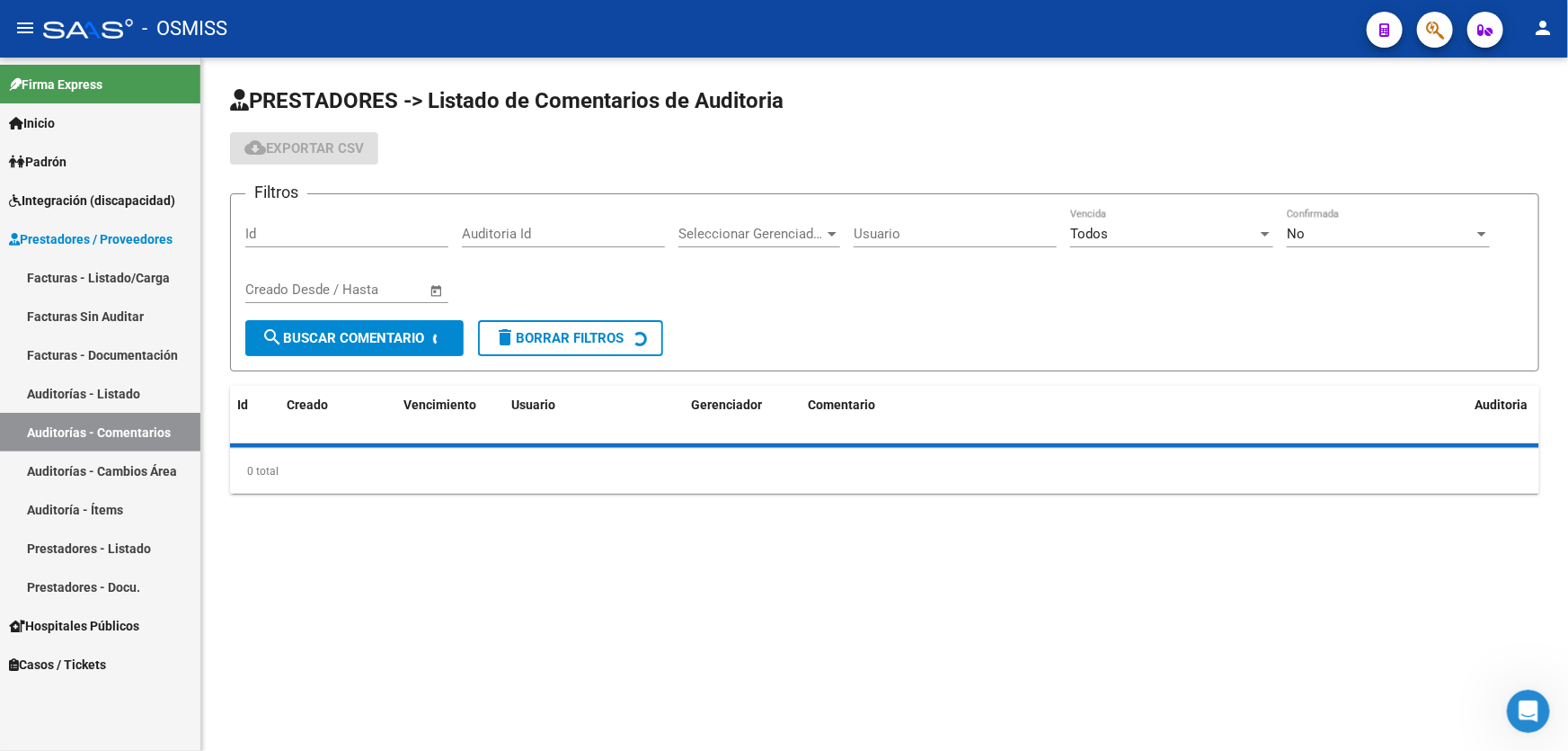
click at [135, 395] on link "Auditorías - Listado" at bounding box center [100, 393] width 201 height 39
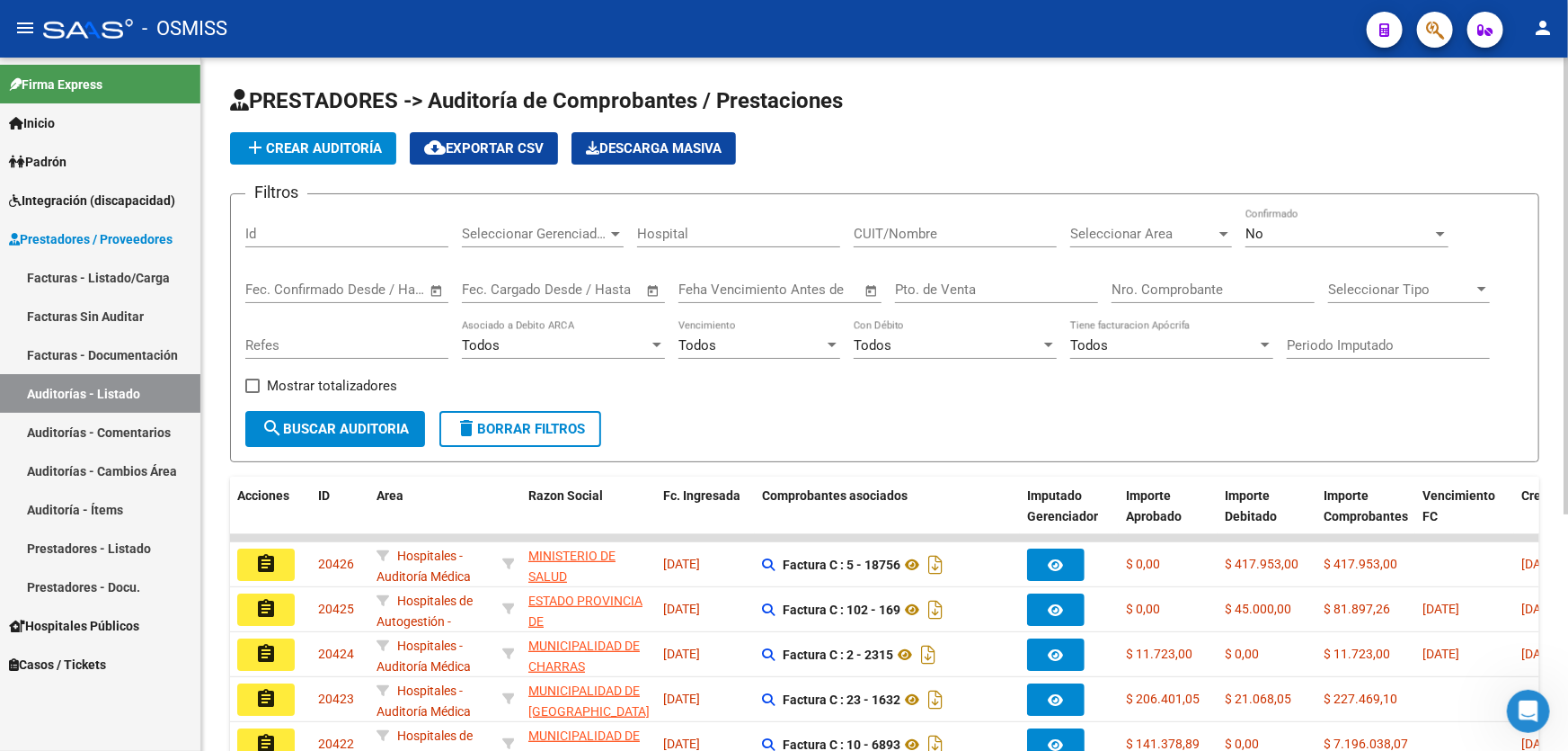
click at [1161, 289] on input "Nro. Comprobante" at bounding box center [1214, 289] width 203 height 16
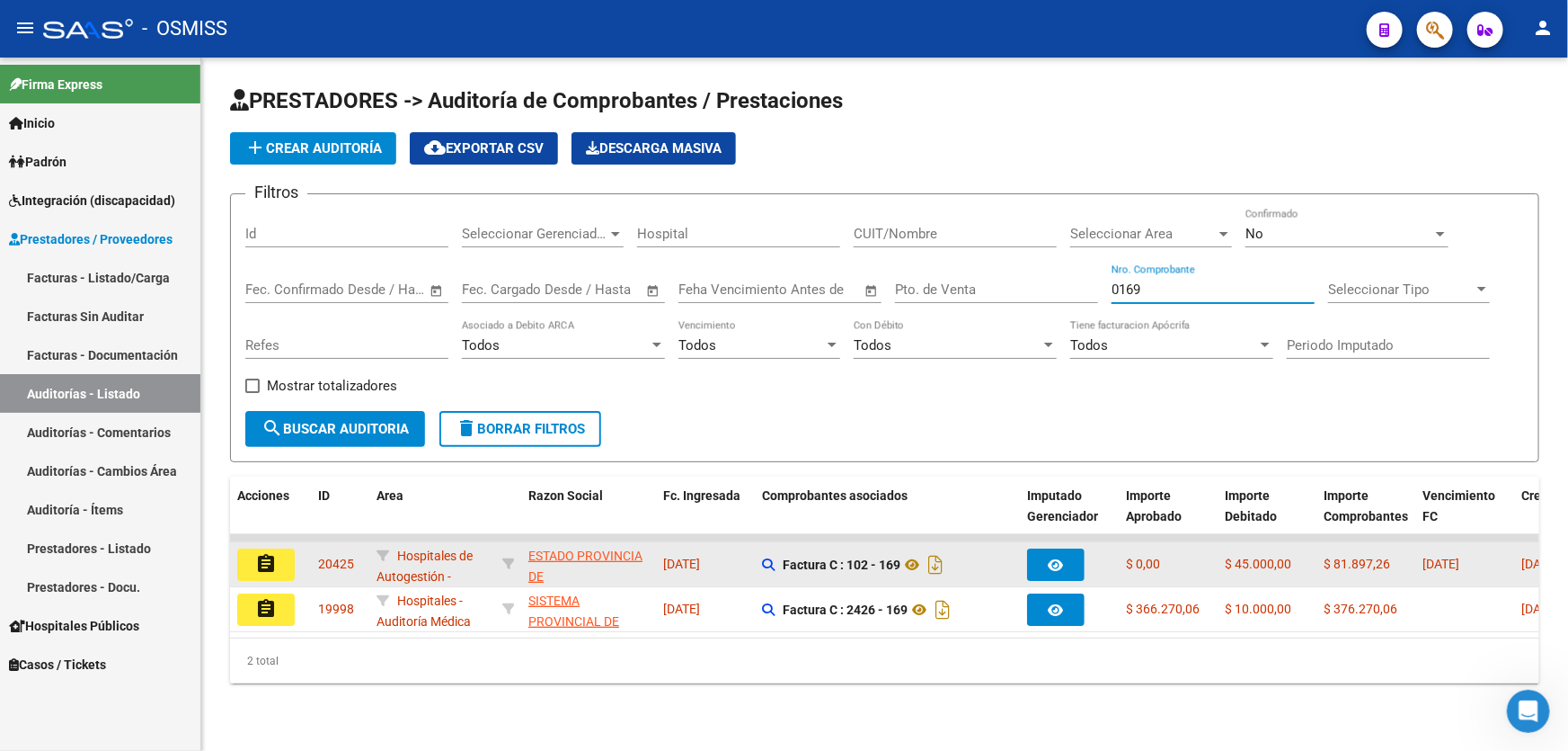
type input "0169"
click at [262, 560] on mat-icon "assignment" at bounding box center [266, 564] width 22 height 22
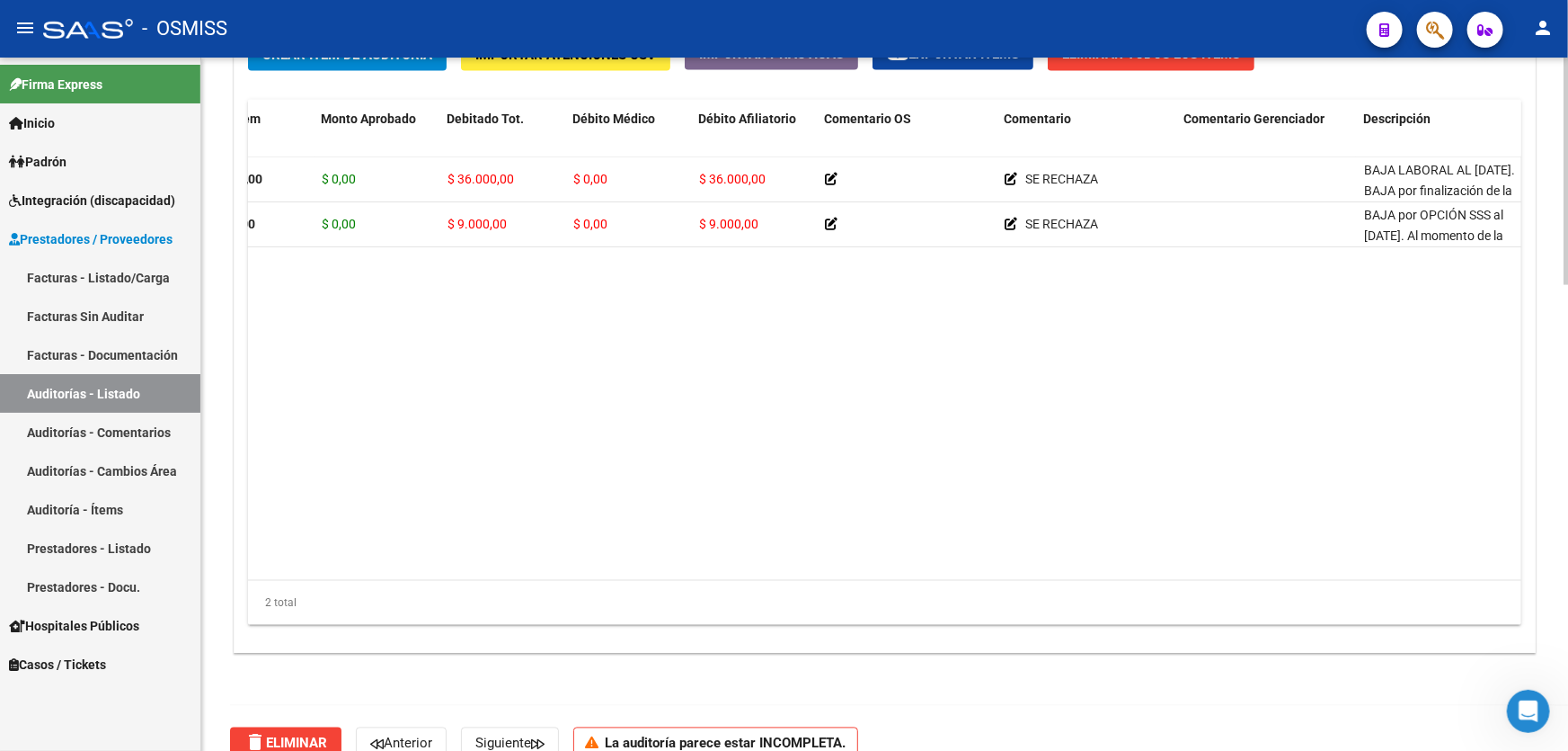
scroll to position [0, 688]
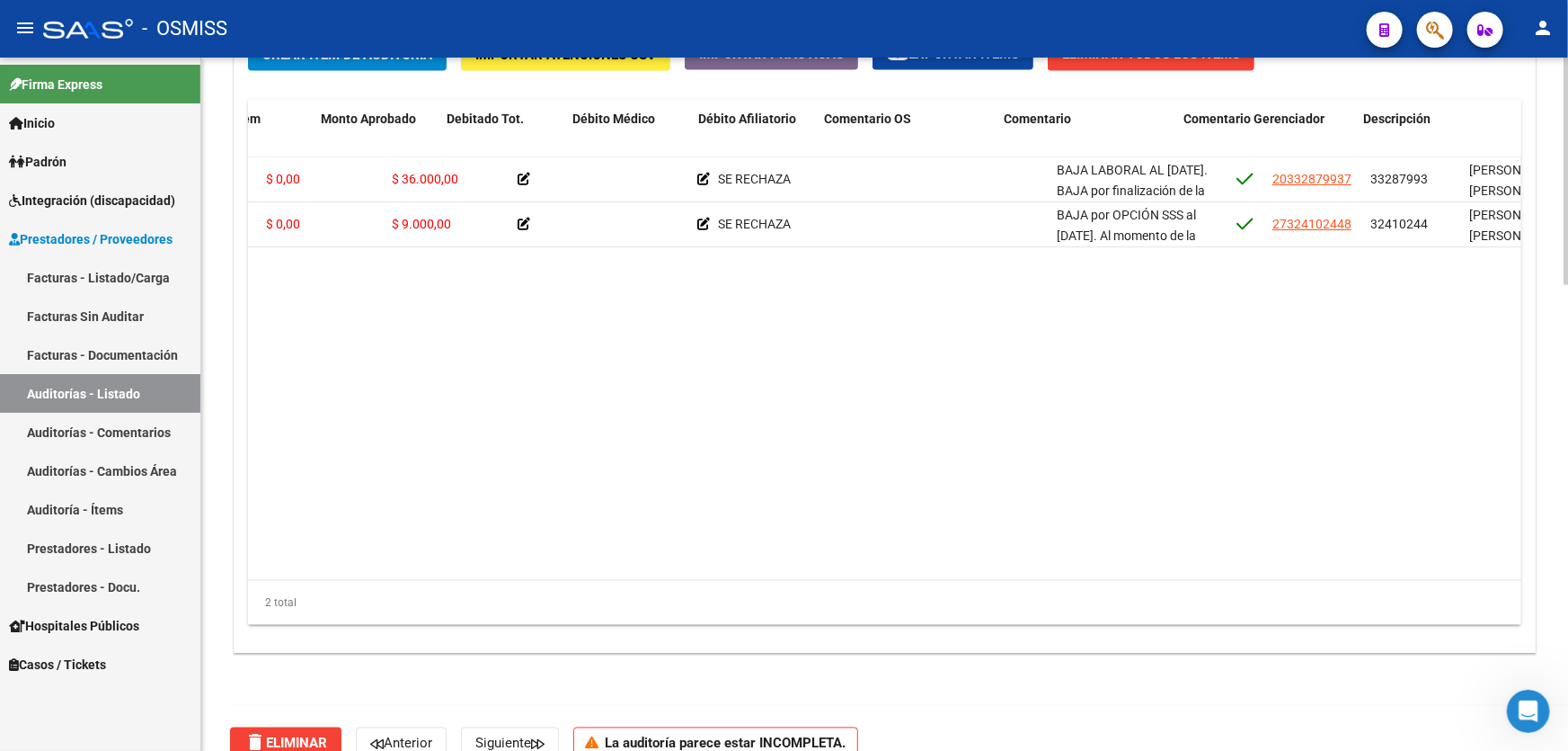
drag, startPoint x: 724, startPoint y: 328, endPoint x: 860, endPoint y: 321, distance: 136.2
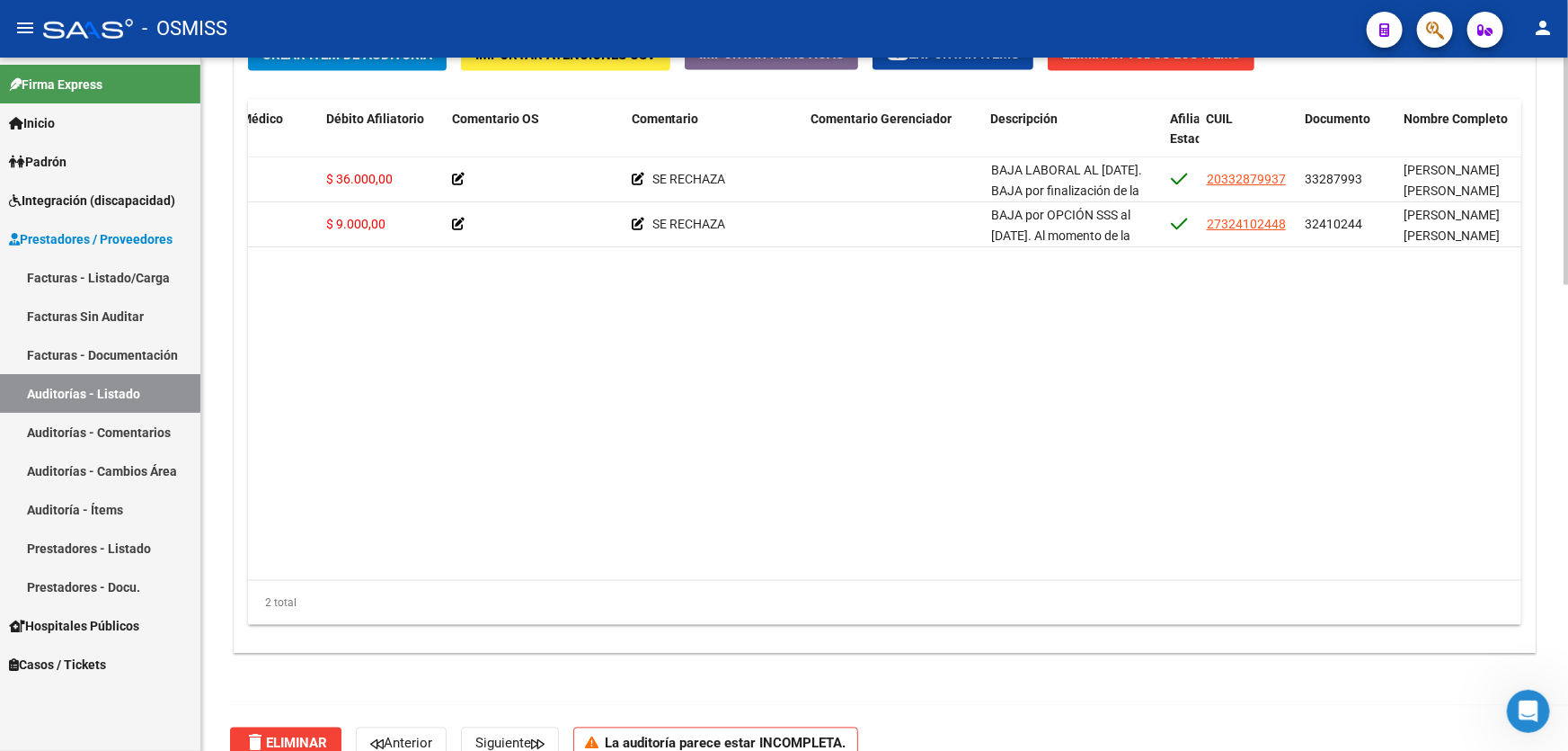
drag, startPoint x: 1446, startPoint y: 119, endPoint x: 855, endPoint y: 145, distance: 591.6
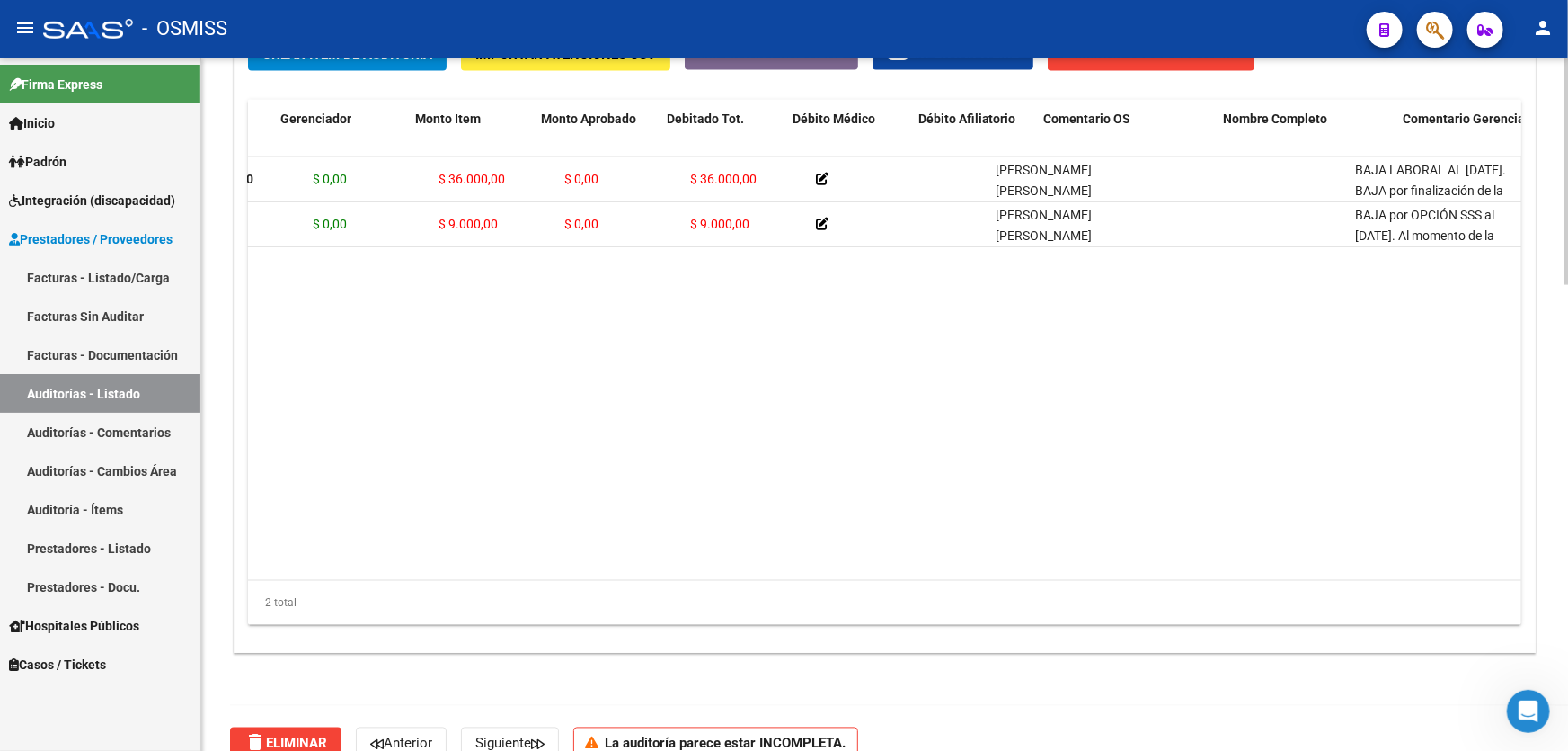
scroll to position [0, 0]
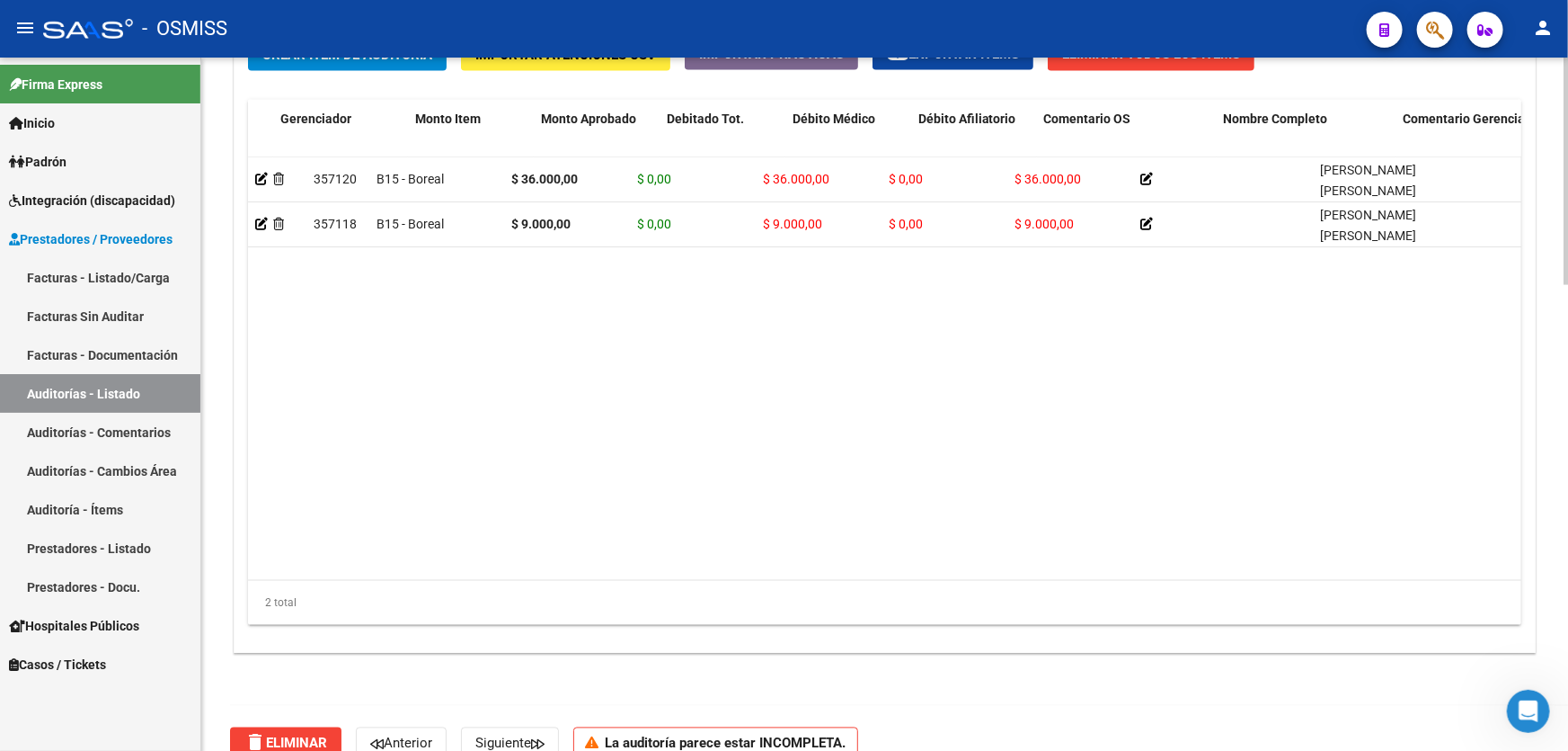
drag, startPoint x: 645, startPoint y: 262, endPoint x: 379, endPoint y: 253, distance: 266.2
